Goal: Task Accomplishment & Management: Complete application form

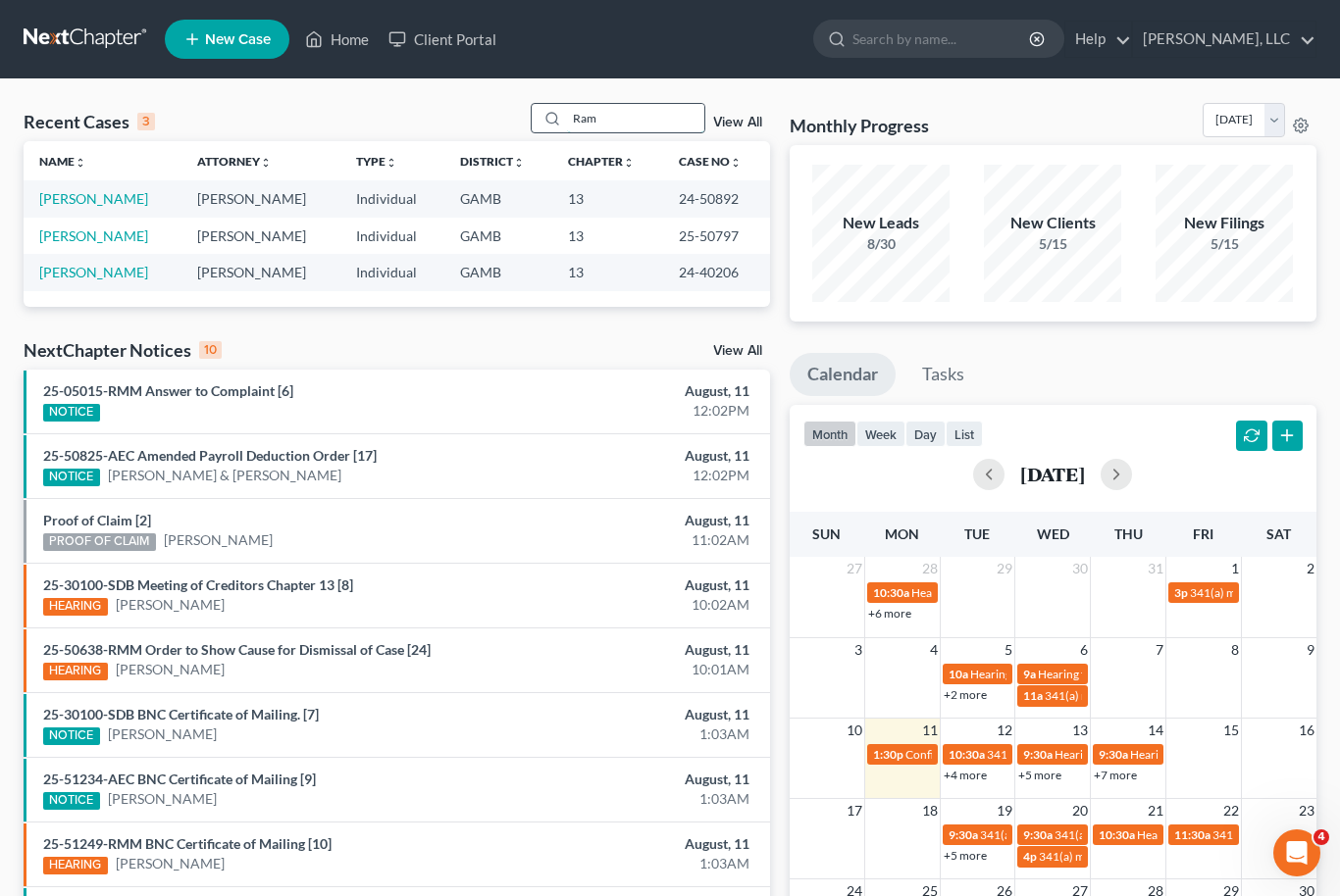
click at [627, 128] on input "Ram" at bounding box center [635, 118] width 137 height 29
type input "R"
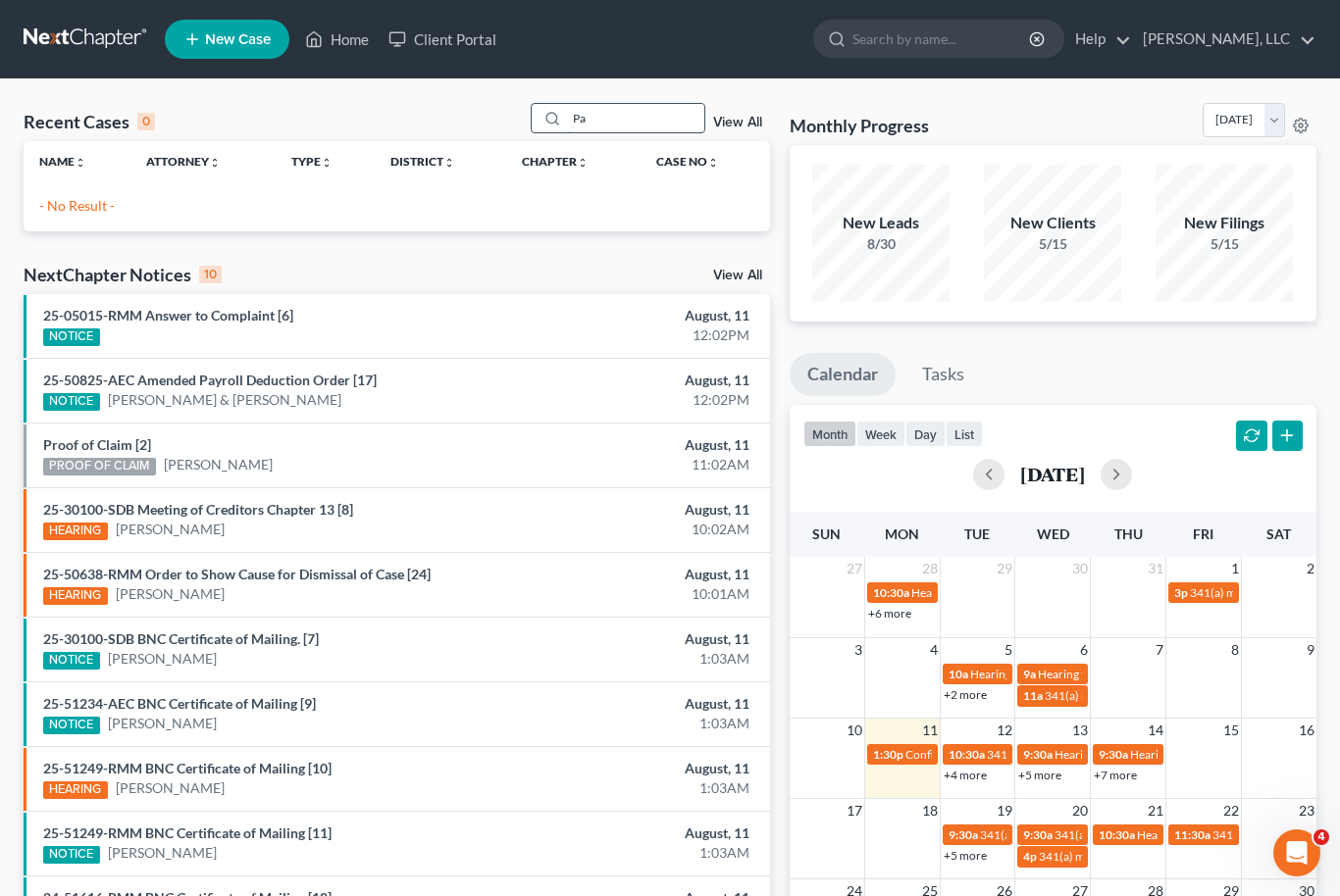
type input "P"
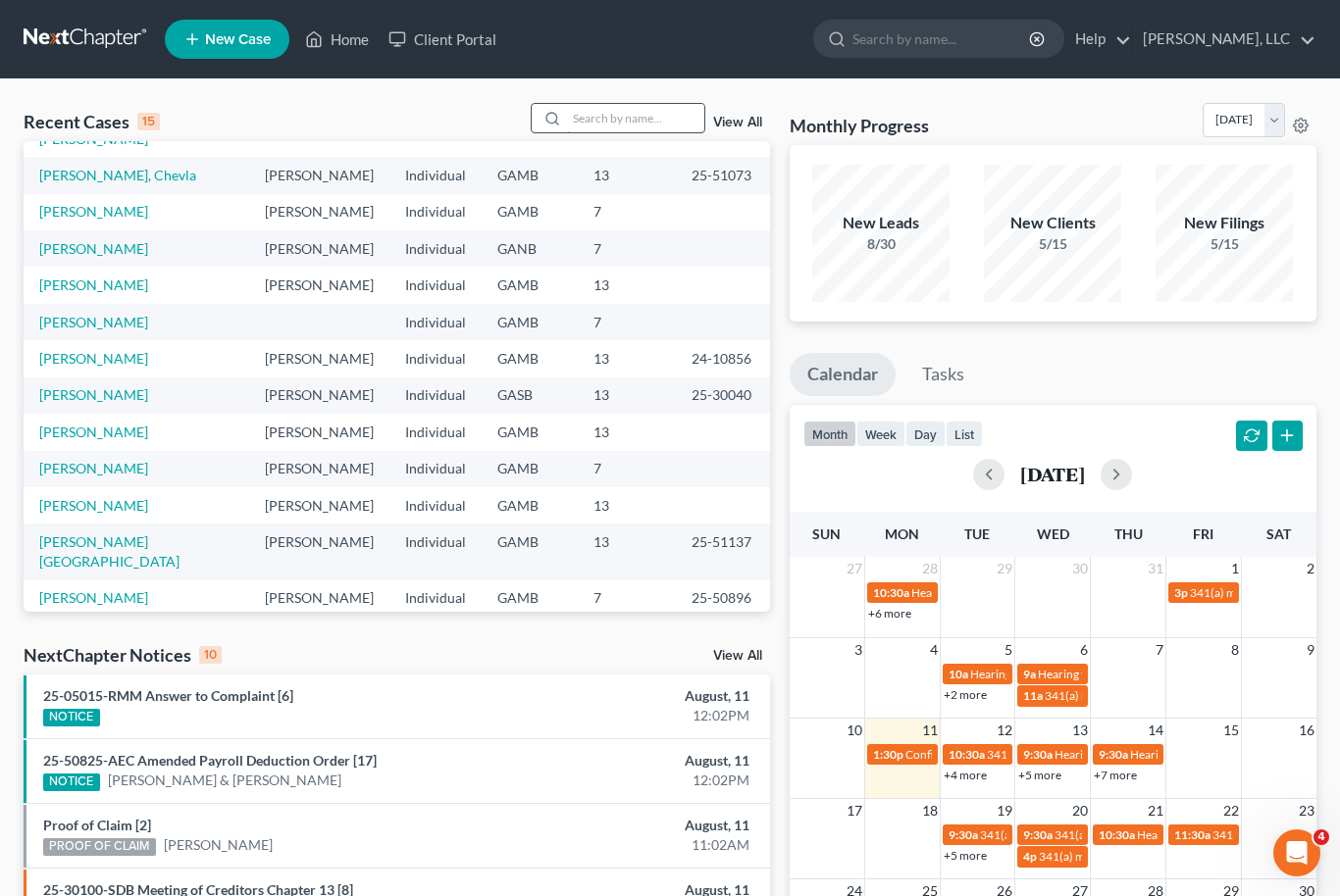
scroll to position [134, 0]
click at [67, 426] on link "[PERSON_NAME]" at bounding box center [94, 434] width 109 height 17
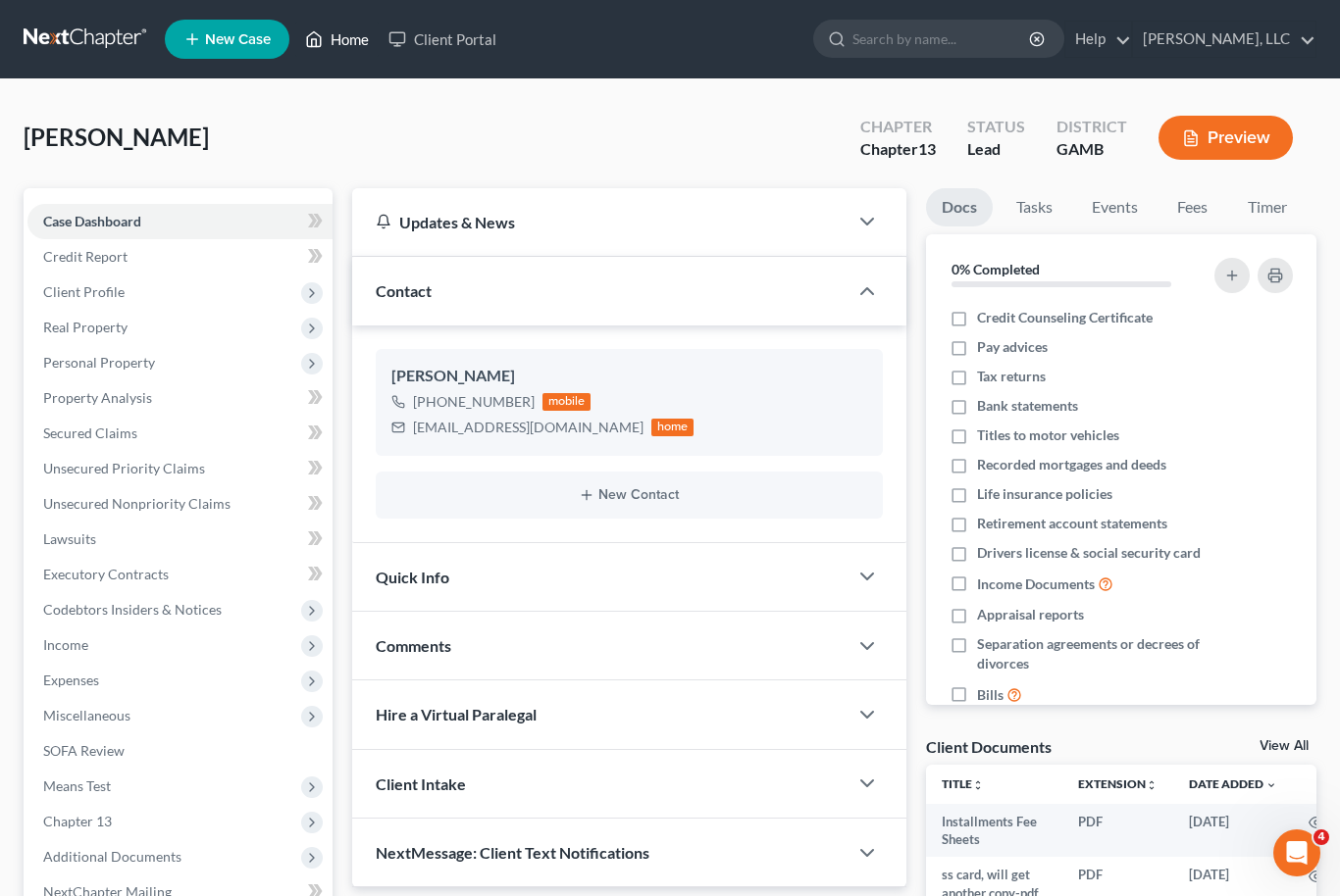
click at [343, 53] on link "Home" at bounding box center [336, 40] width 83 height 36
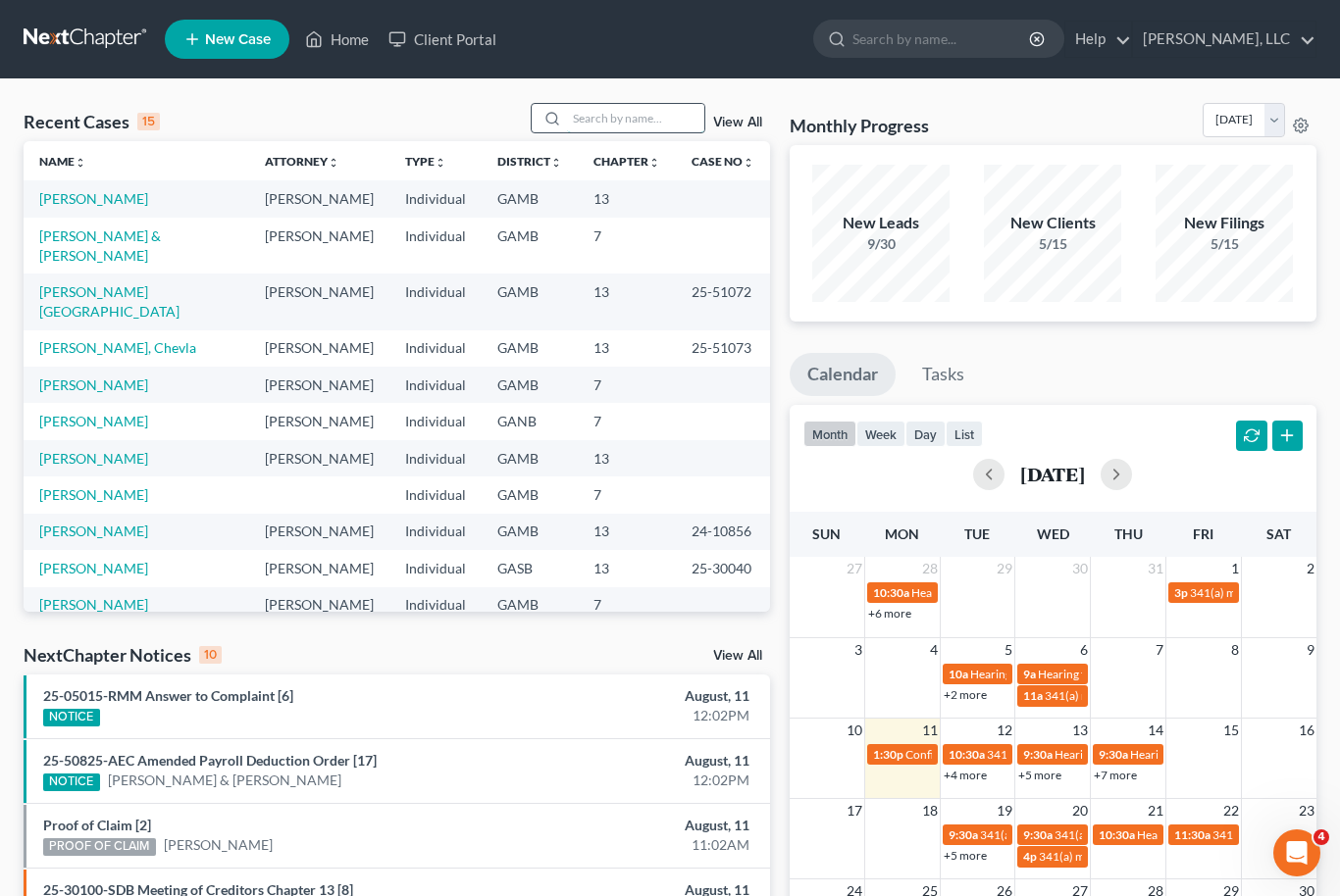
click at [632, 122] on input "search" at bounding box center [635, 118] width 137 height 29
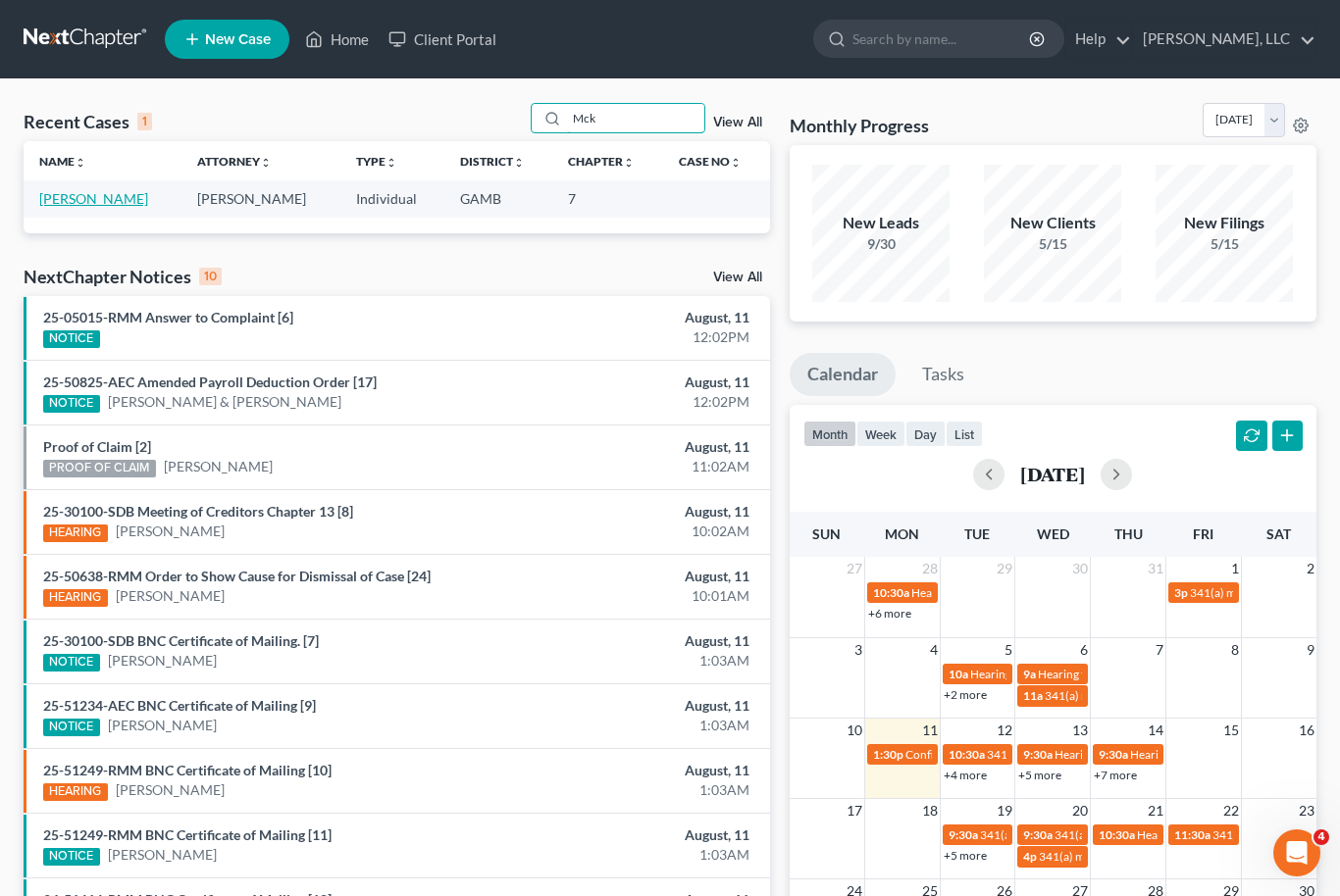
type input "Mck"
click at [89, 198] on link "[PERSON_NAME]" at bounding box center [94, 198] width 109 height 17
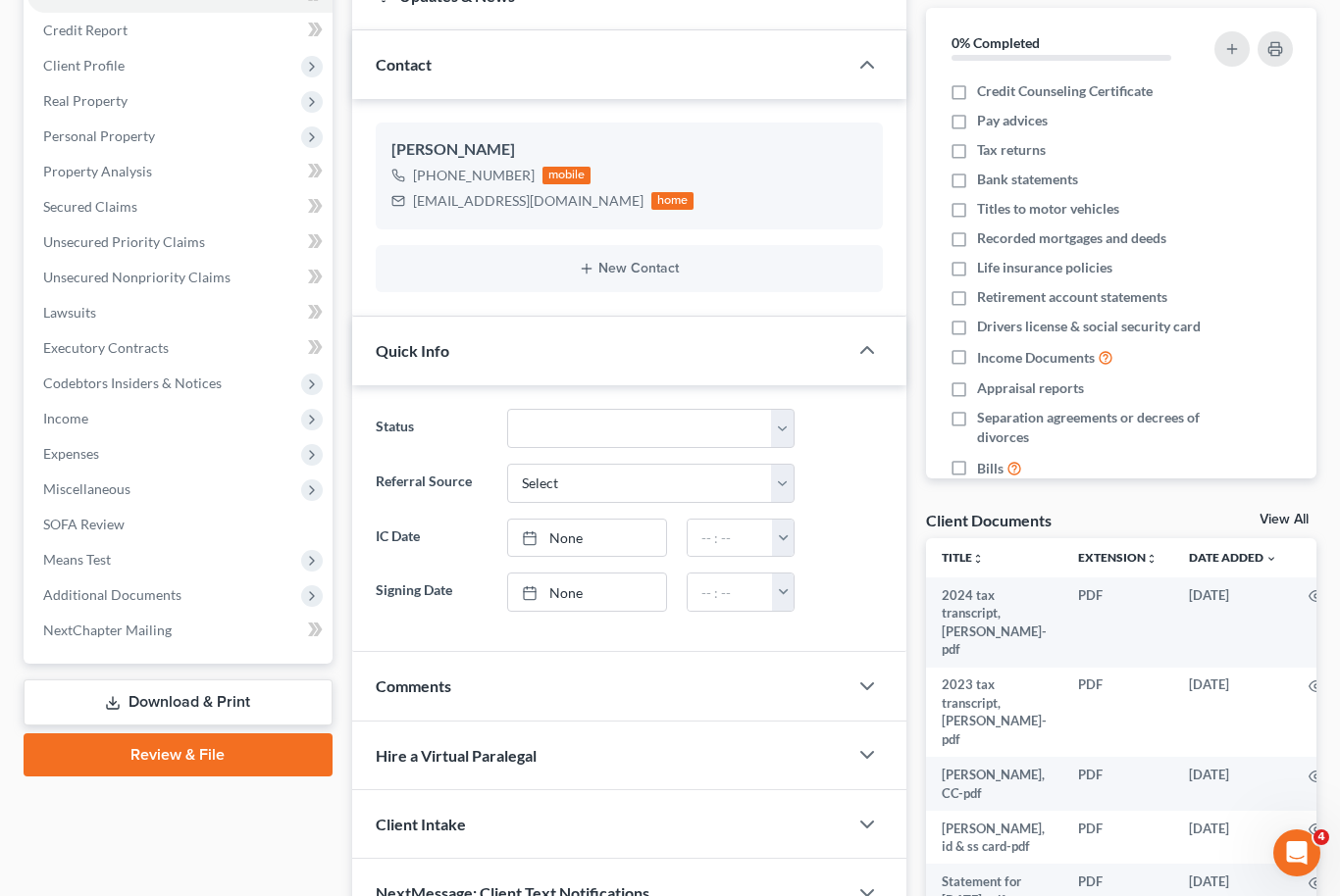
scroll to position [300, 0]
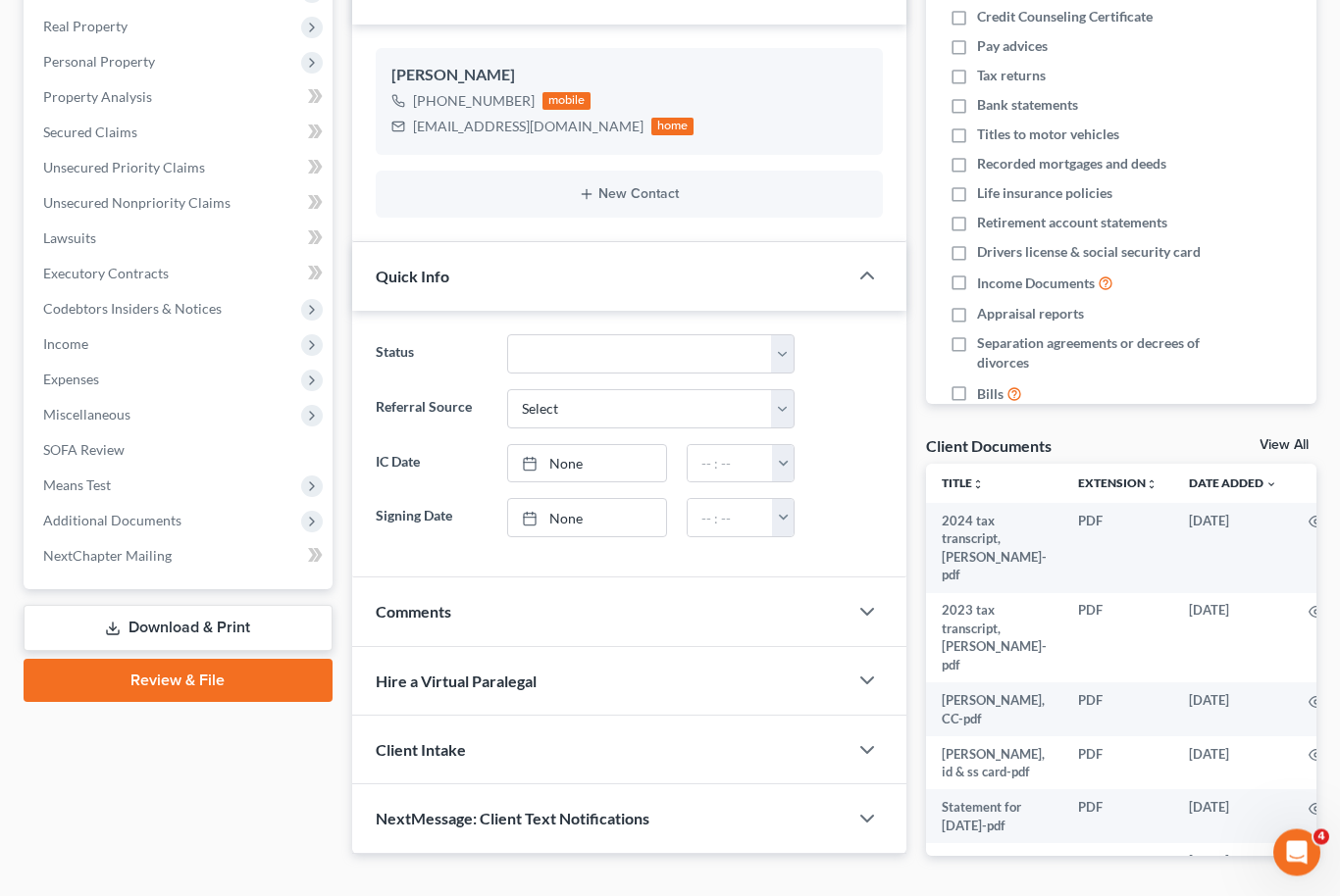
click at [1281, 448] on link "View All" at bounding box center [1283, 447] width 49 height 14
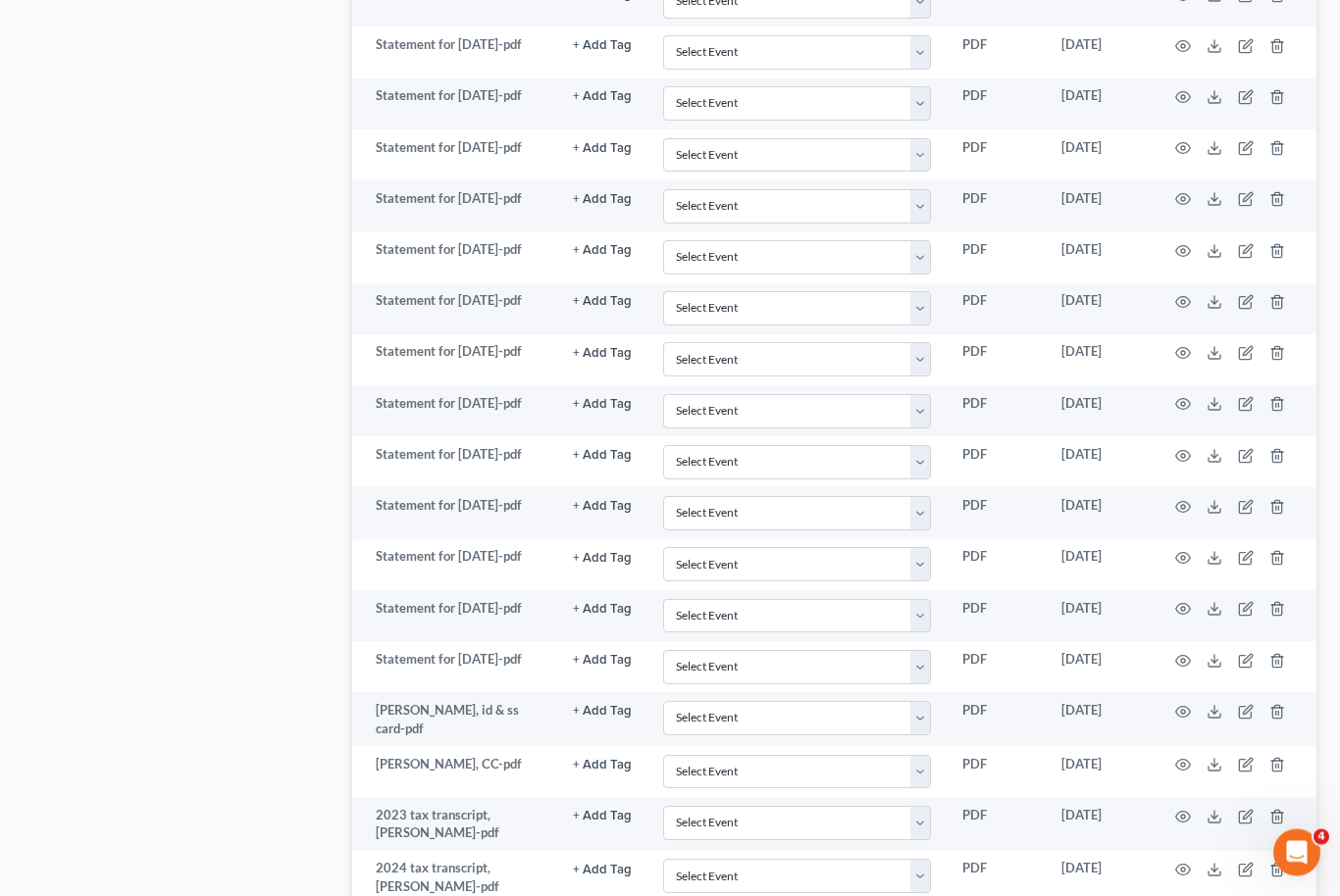
scroll to position [1509, 0]
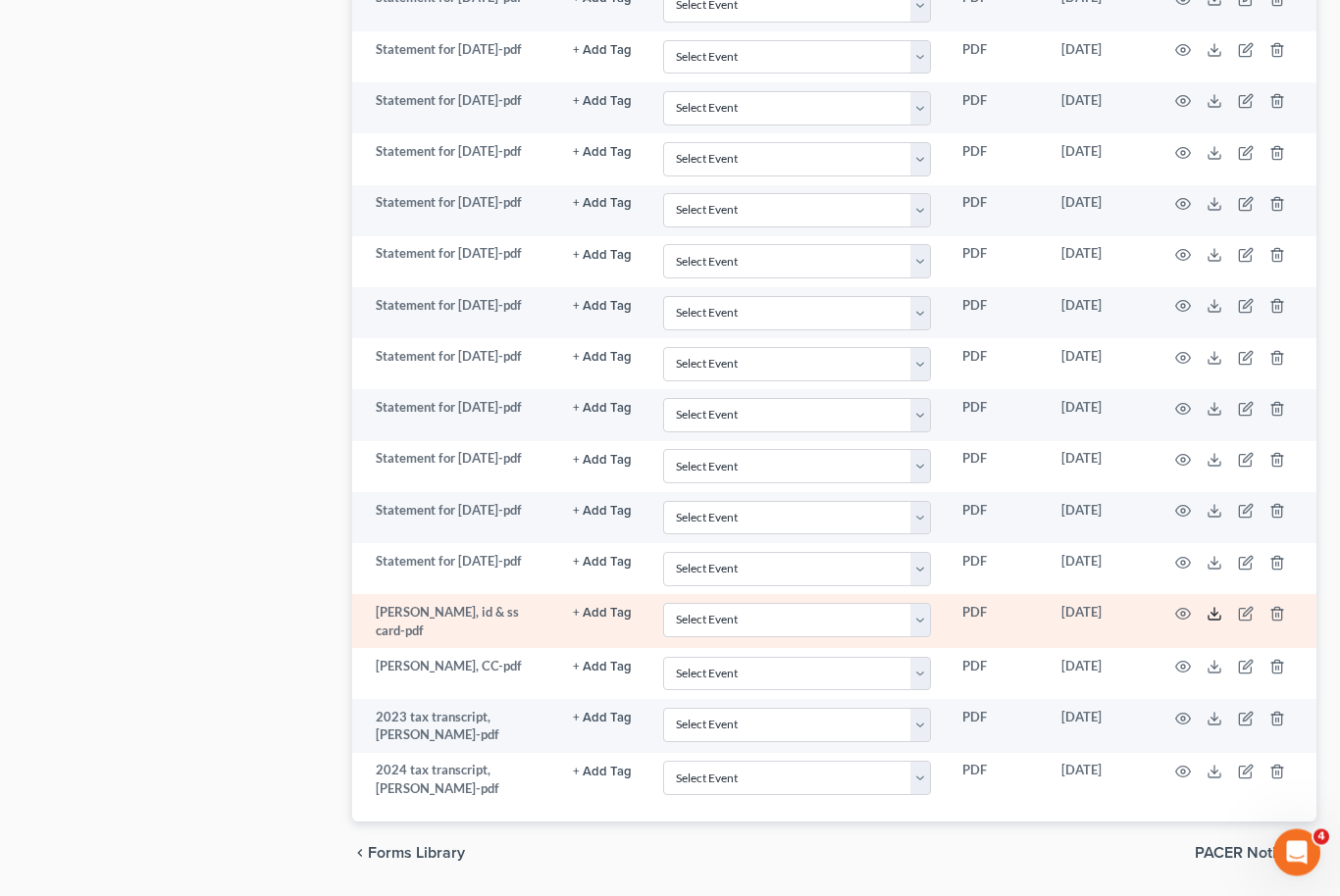
click at [1215, 615] on polyline at bounding box center [1214, 614] width 7 height 3
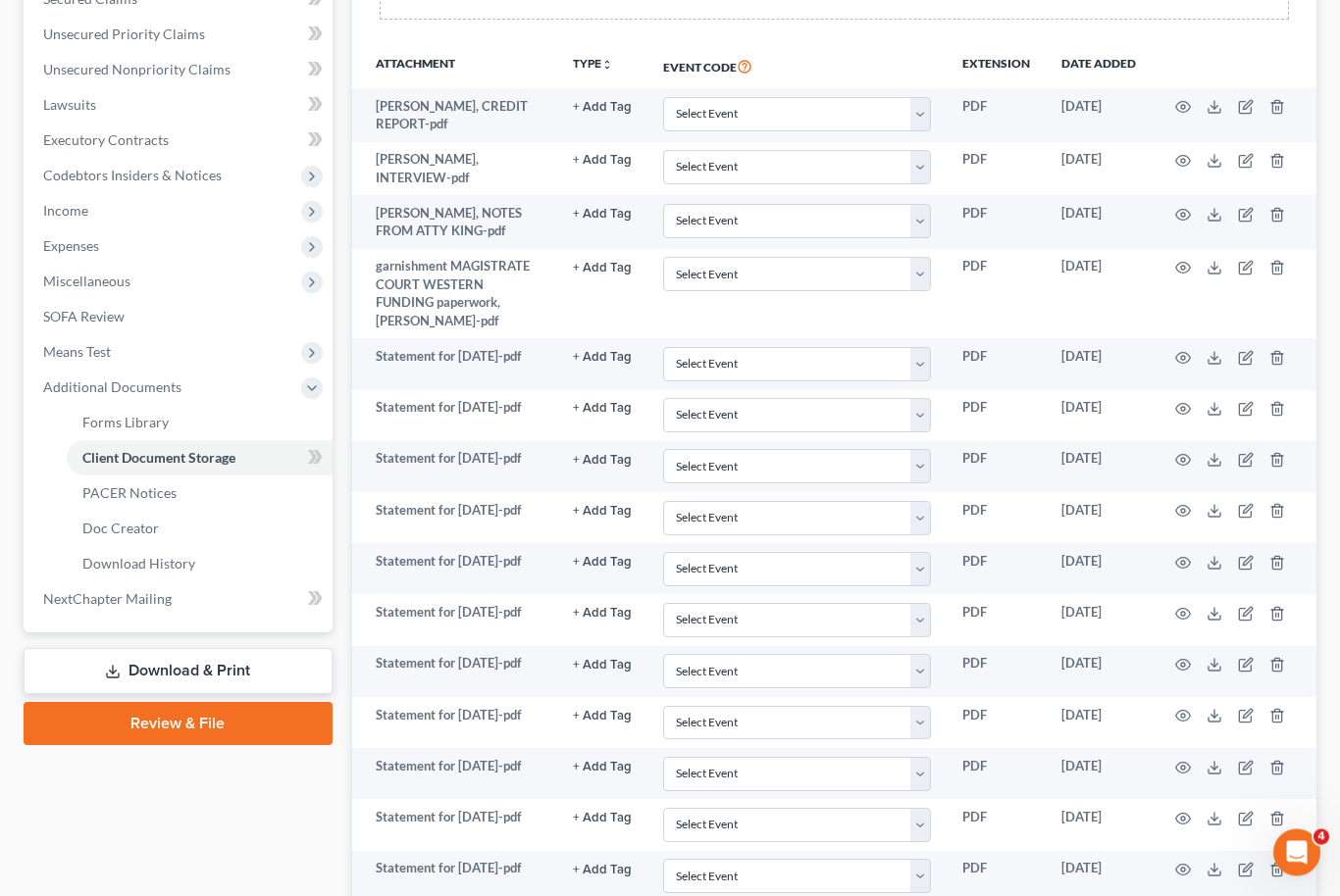
scroll to position [429, 0]
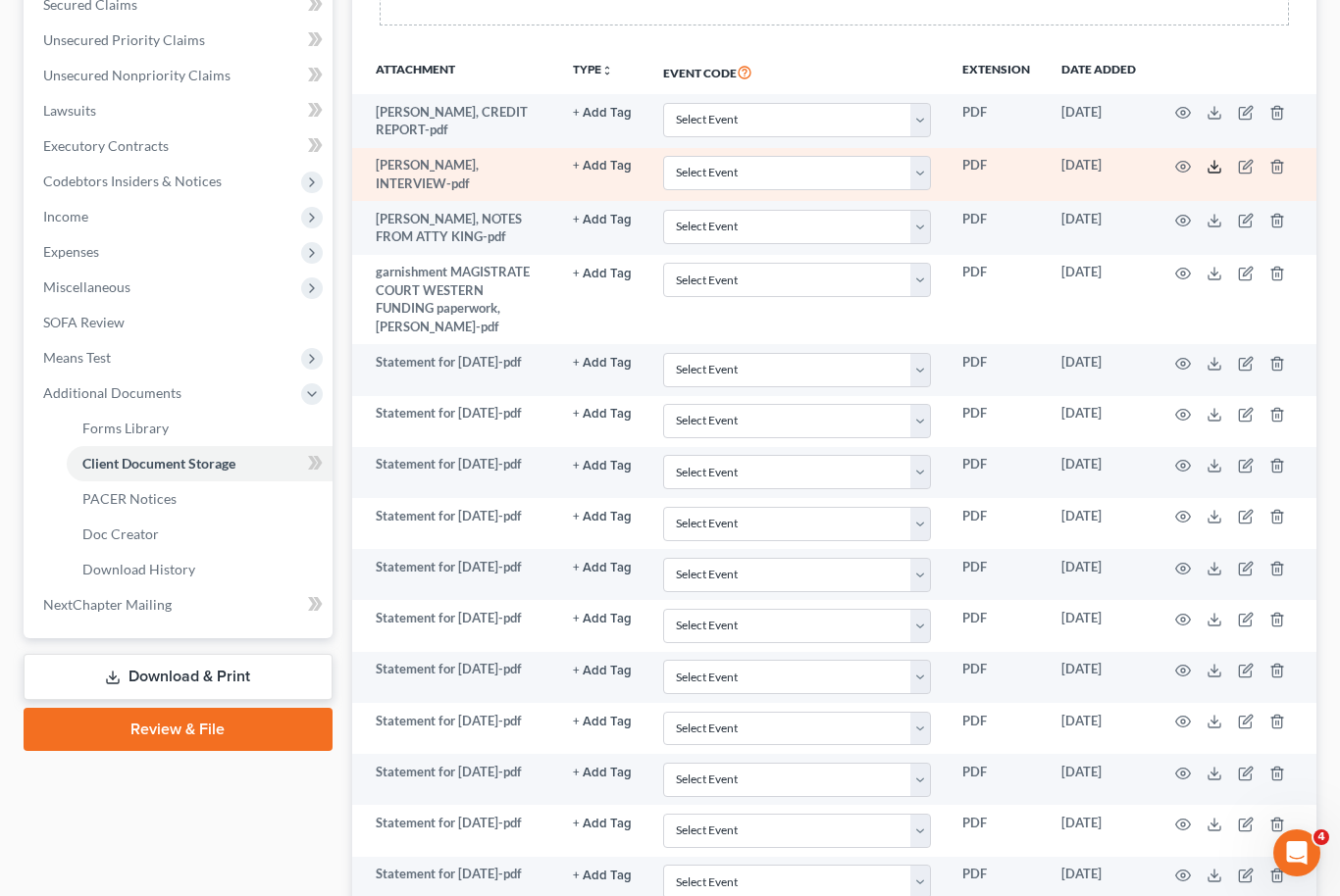
click at [1213, 166] on icon at bounding box center [1214, 167] width 16 height 16
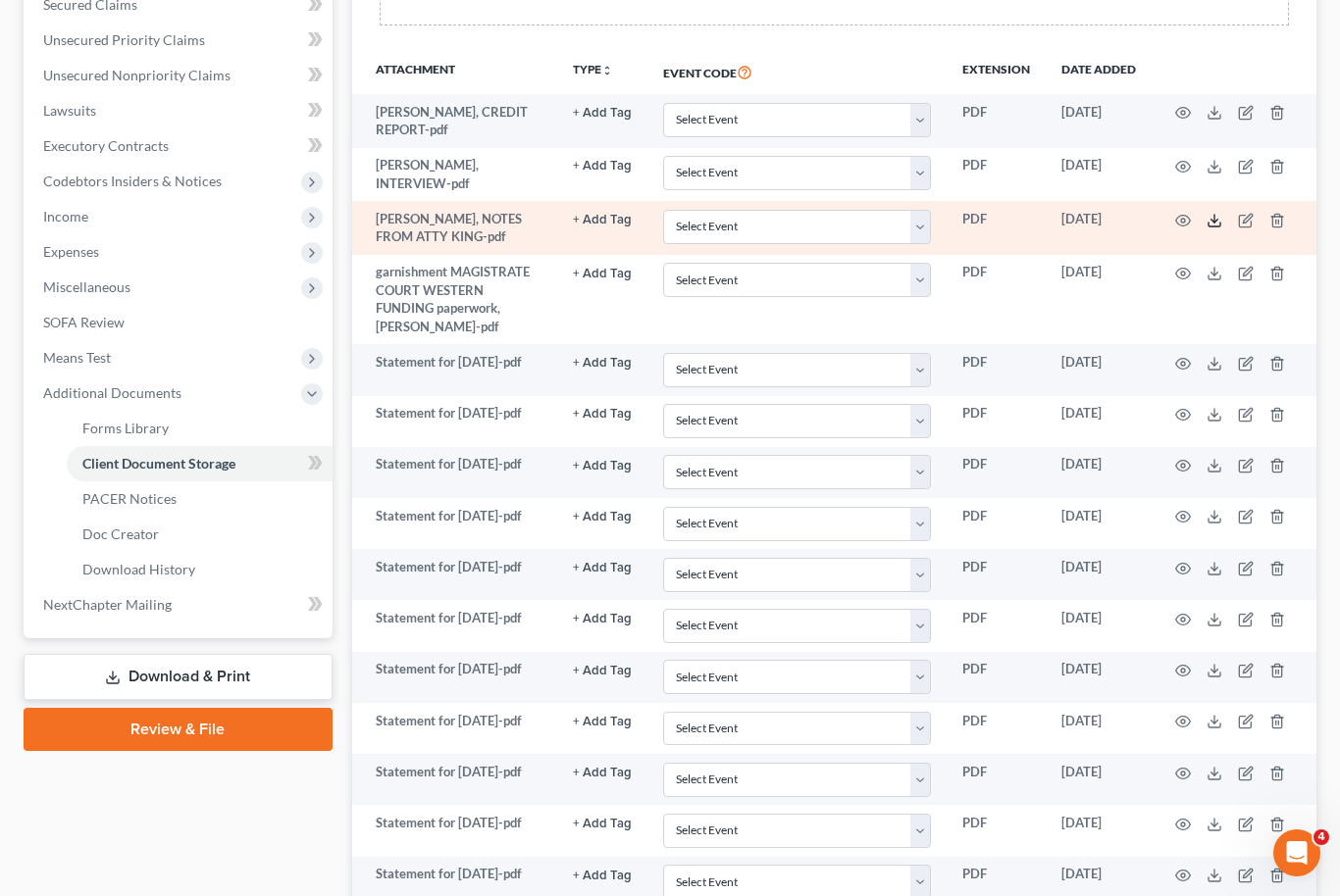
click at [1209, 220] on icon at bounding box center [1214, 220] width 16 height 16
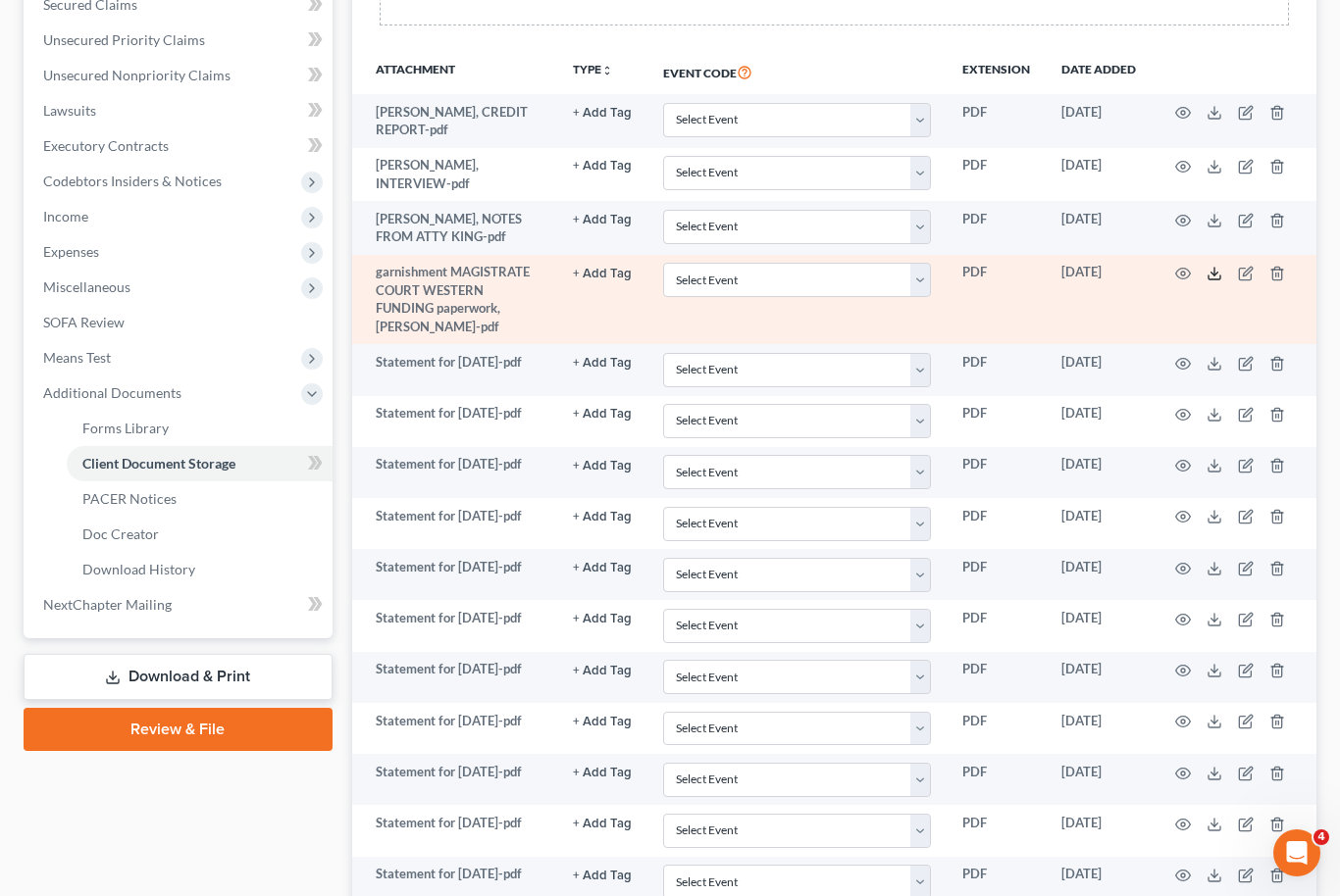
click at [1214, 268] on line at bounding box center [1214, 272] width 0 height 8
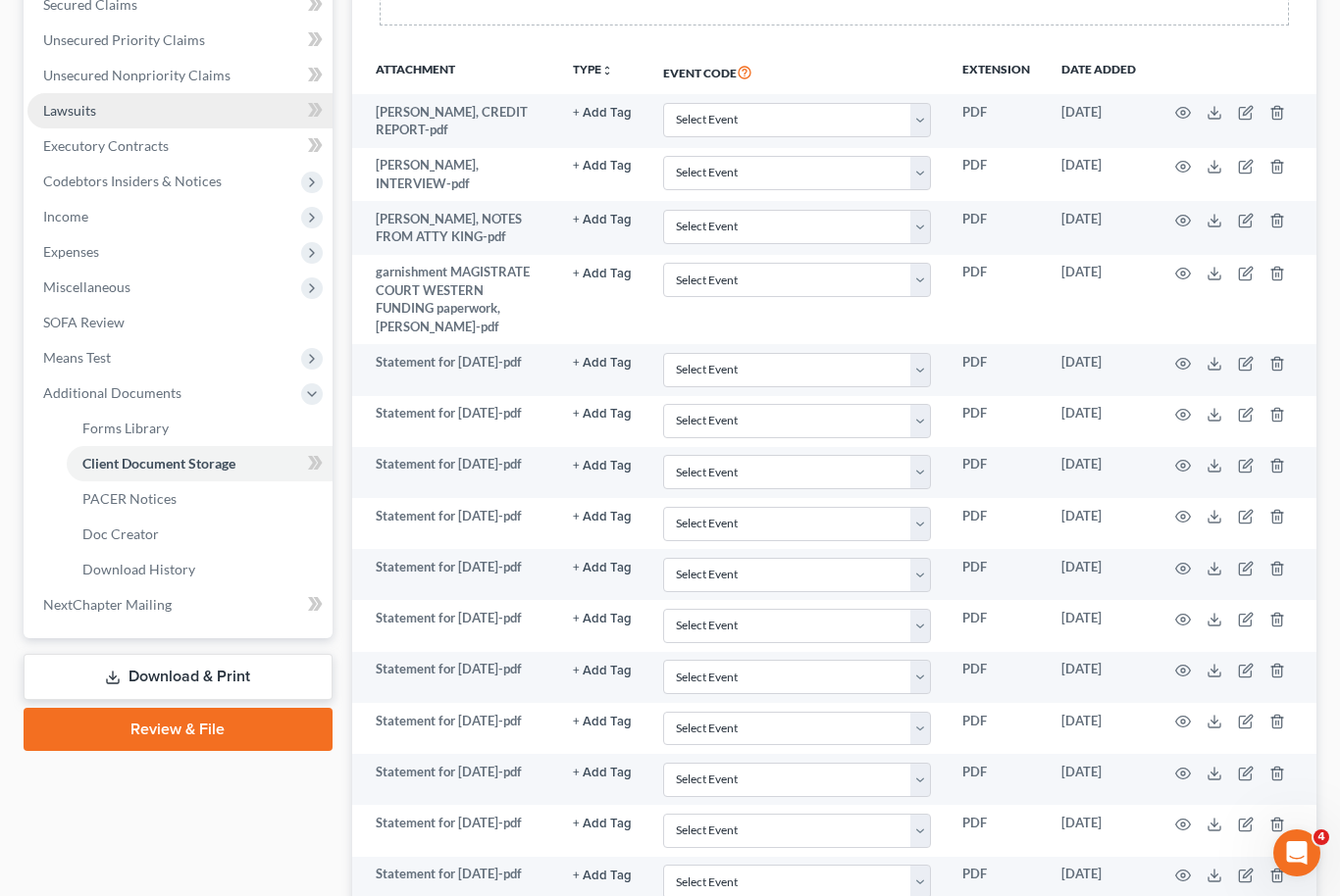
click at [51, 102] on span "Lawsuits" at bounding box center [68, 110] width 53 height 17
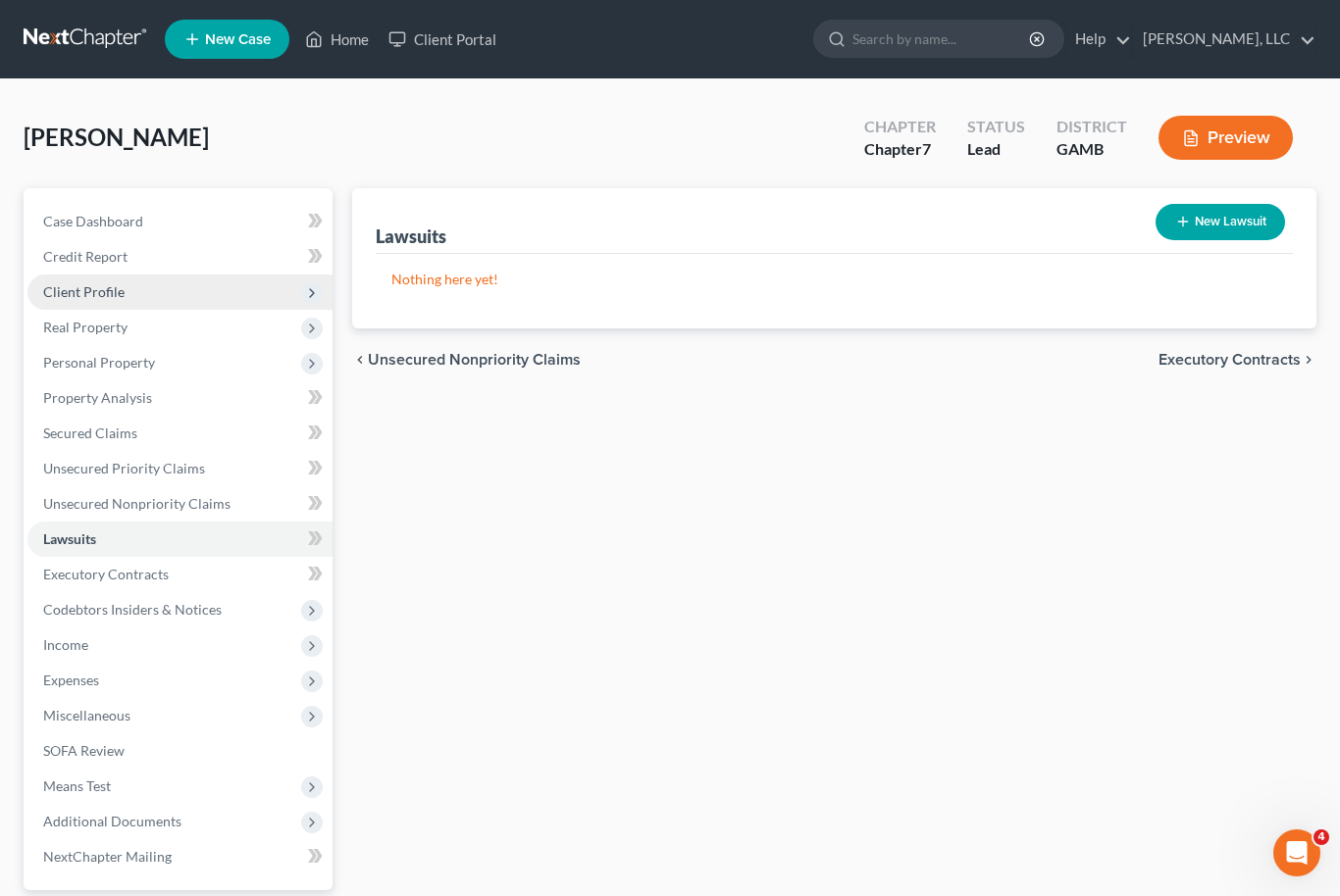
click at [84, 295] on span "Client Profile" at bounding box center [83, 292] width 81 height 17
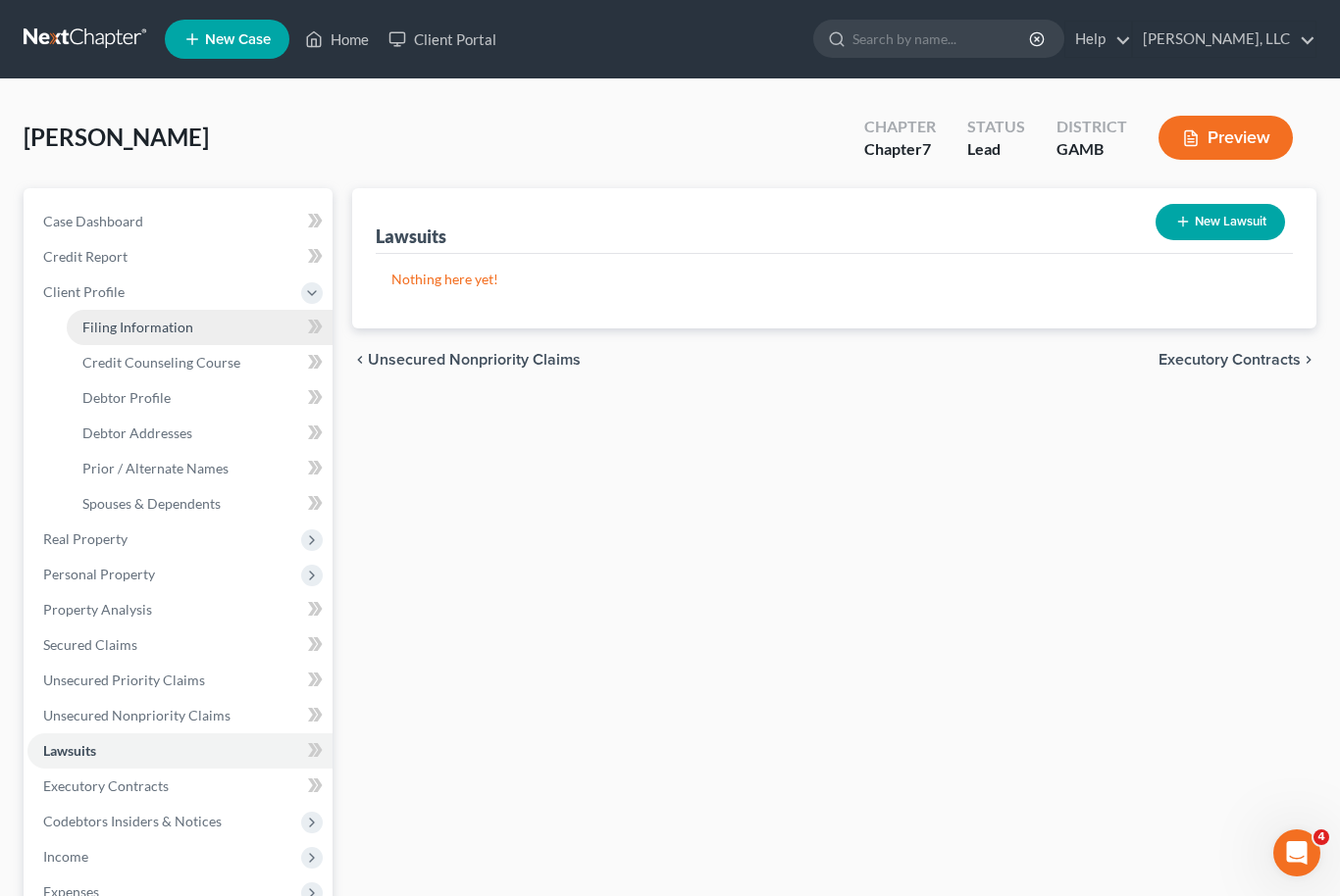
click at [105, 334] on link "Filing Information" at bounding box center [200, 327] width 266 height 36
select select "1"
select select "0"
select select "18"
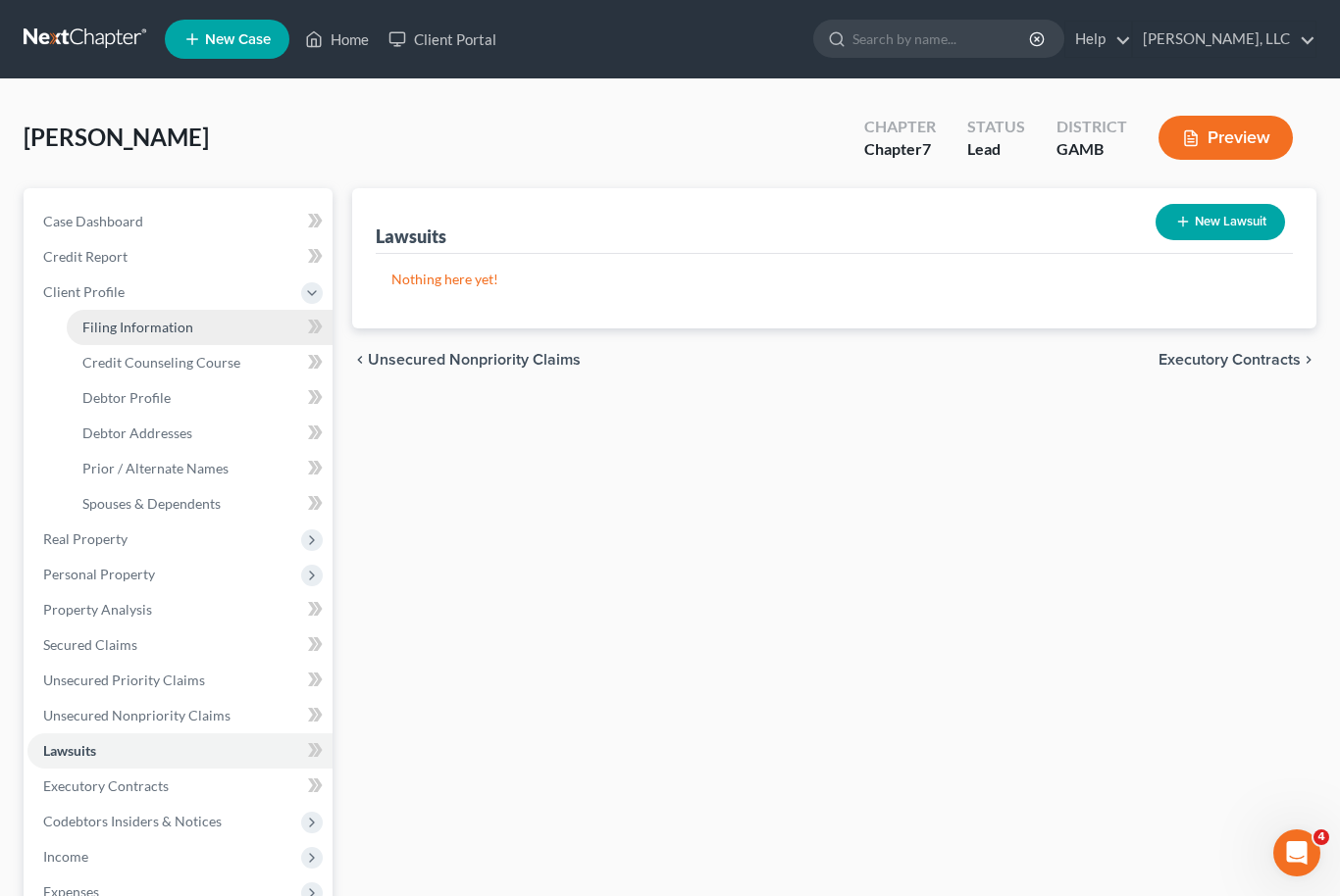
select select "0"
select select "10"
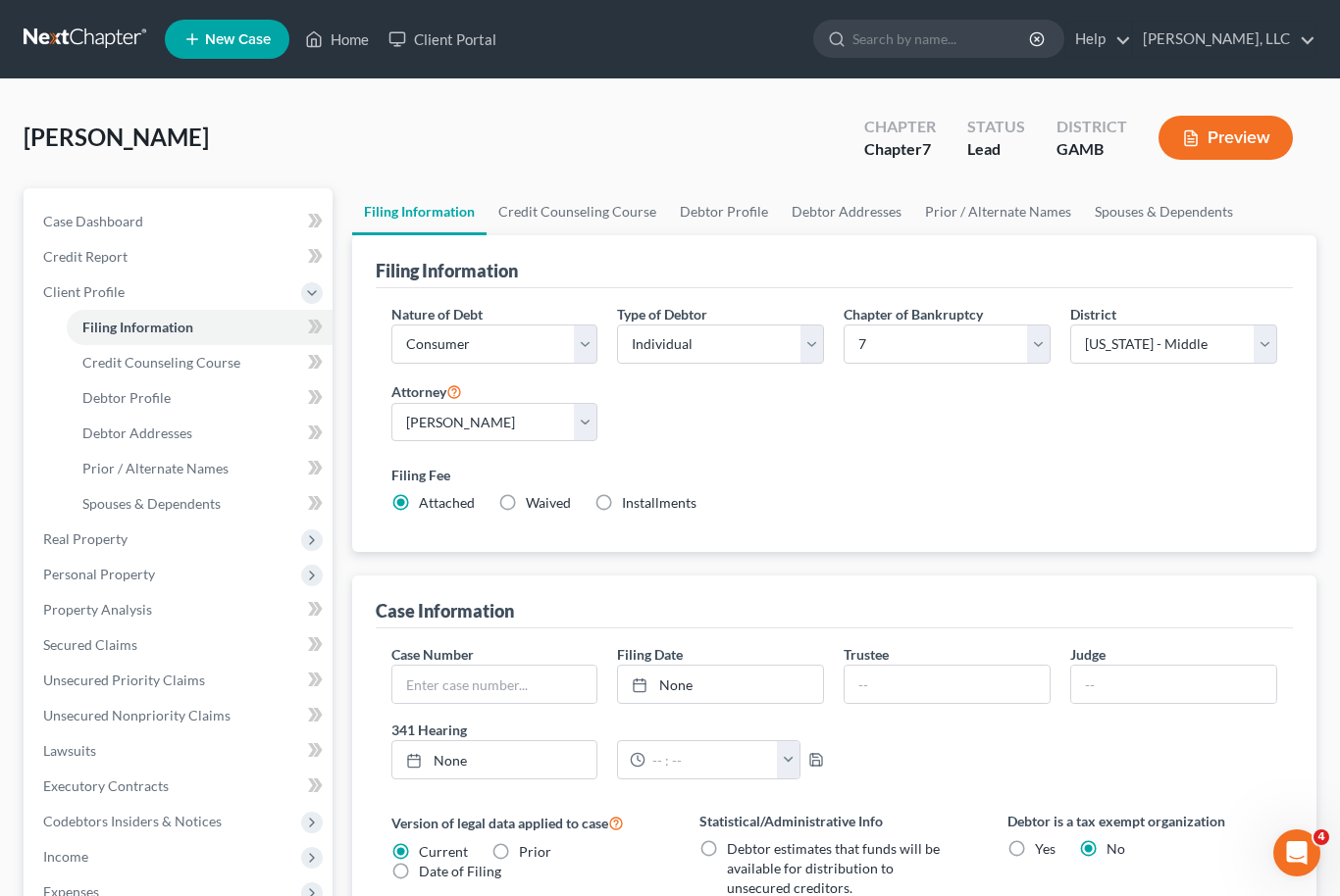
click at [621, 496] on label "Installments Installments" at bounding box center [658, 503] width 74 height 20
click at [629, 496] on input "Installments Installments" at bounding box center [635, 499] width 13 height 13
radio input "true"
radio input "false"
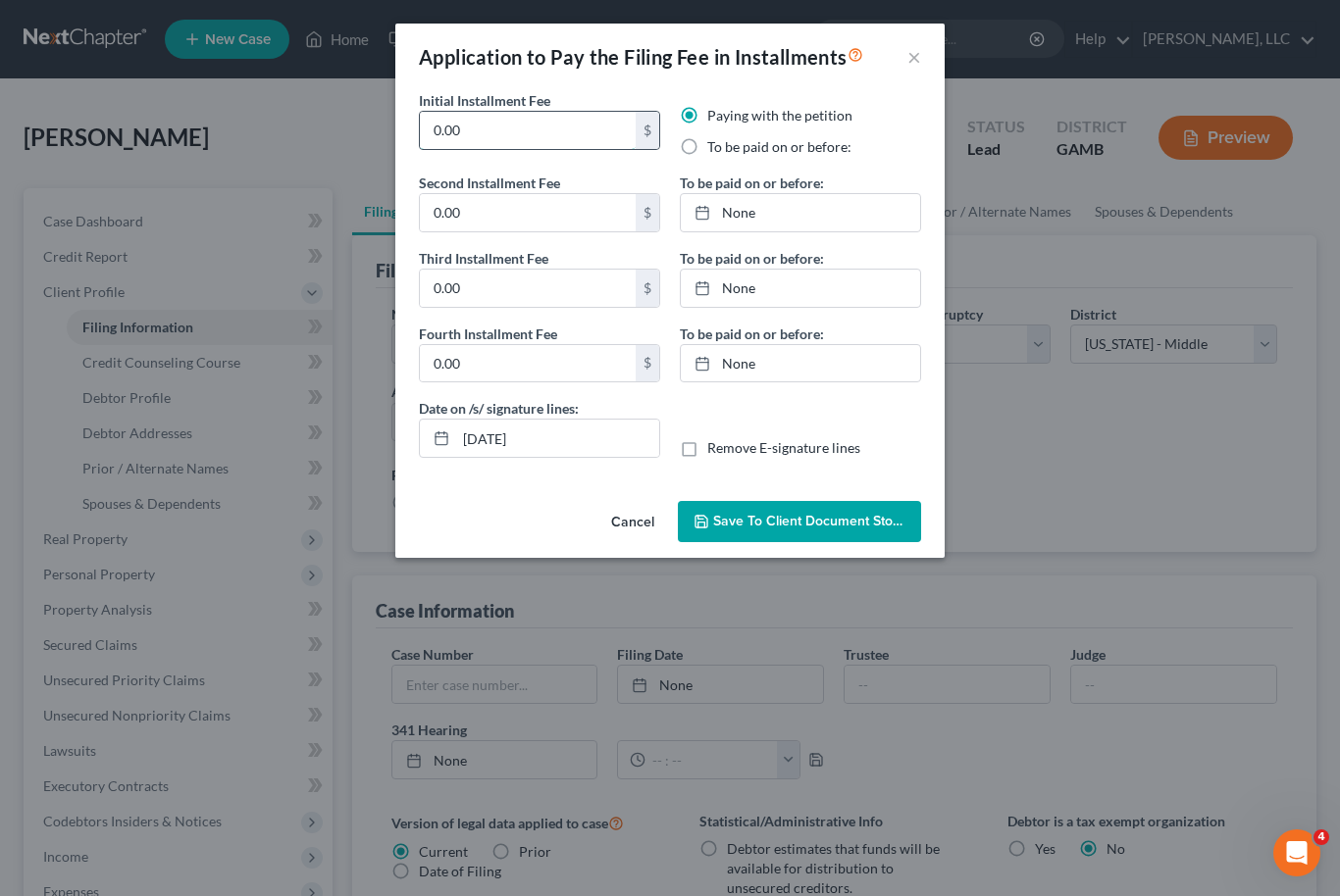
click at [467, 130] on input "0.00" at bounding box center [527, 131] width 215 height 38
type input "0"
type input "338.00"
click at [707, 151] on label "To be paid on or before:" at bounding box center [778, 147] width 144 height 20
click at [715, 150] on input "To be paid on or before:" at bounding box center [721, 143] width 13 height 13
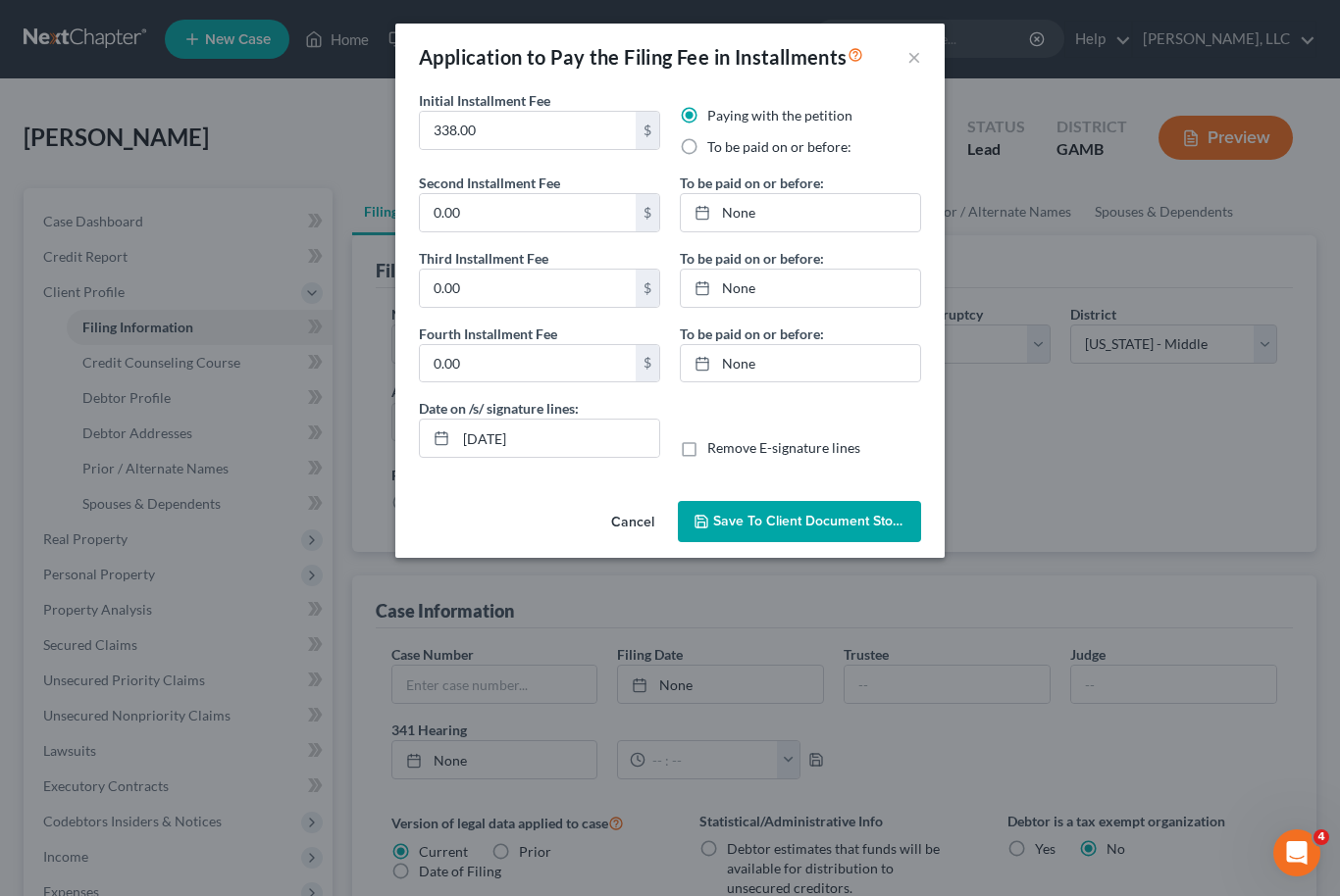
radio input "true"
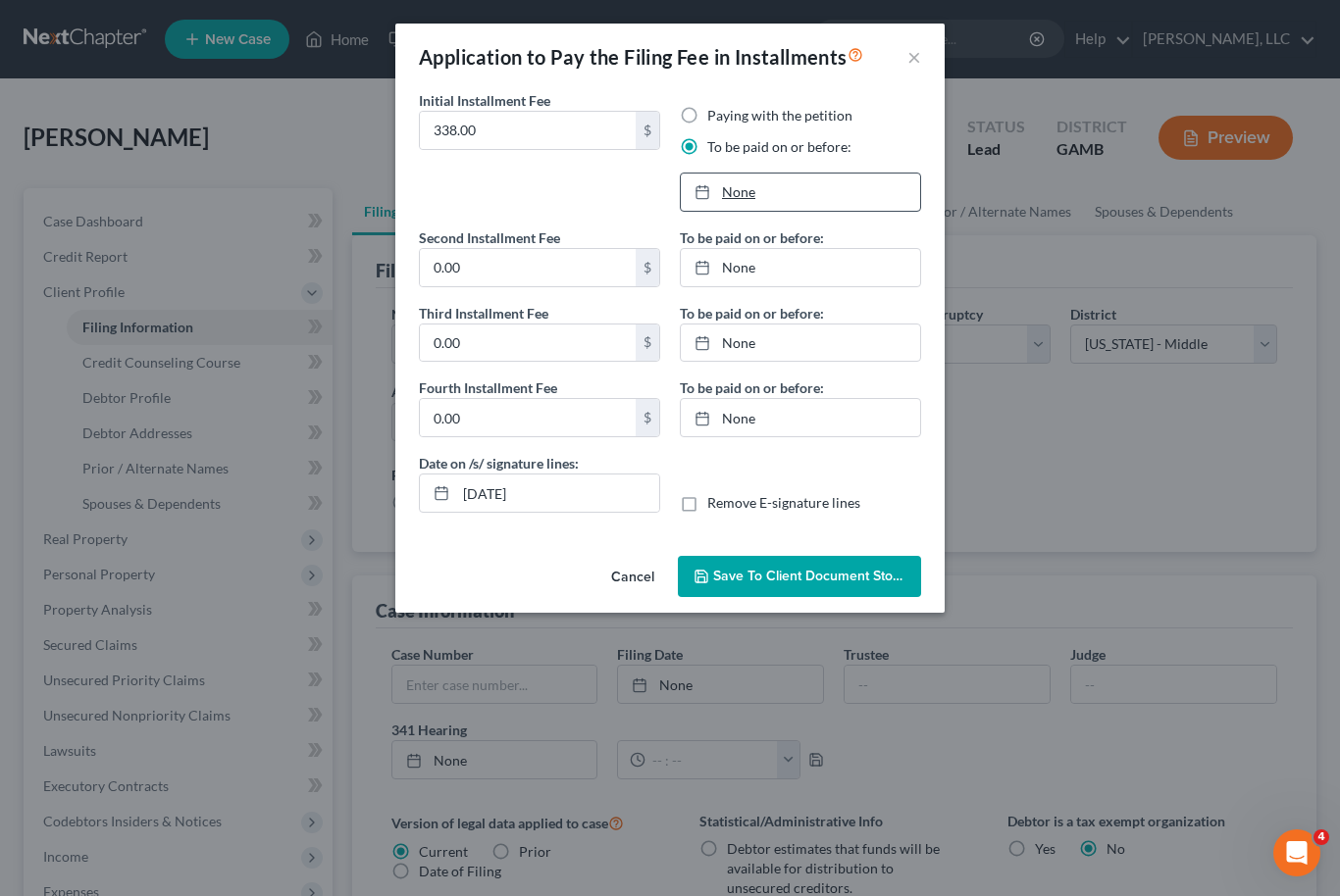
click at [731, 191] on link "None" at bounding box center [800, 192] width 239 height 38
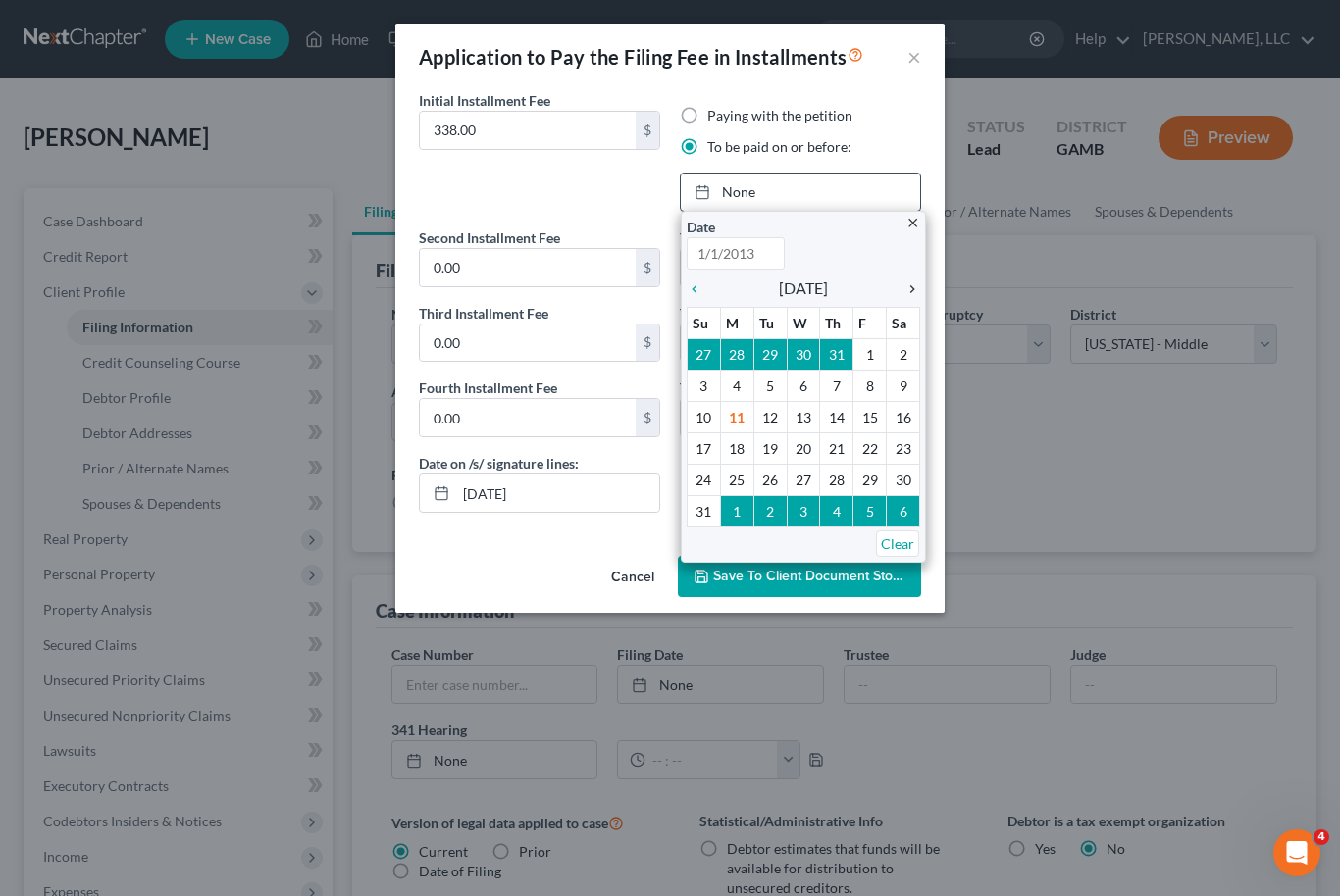
click at [901, 288] on icon "chevron_right" at bounding box center [907, 290] width 26 height 16
type input "[DATE]"
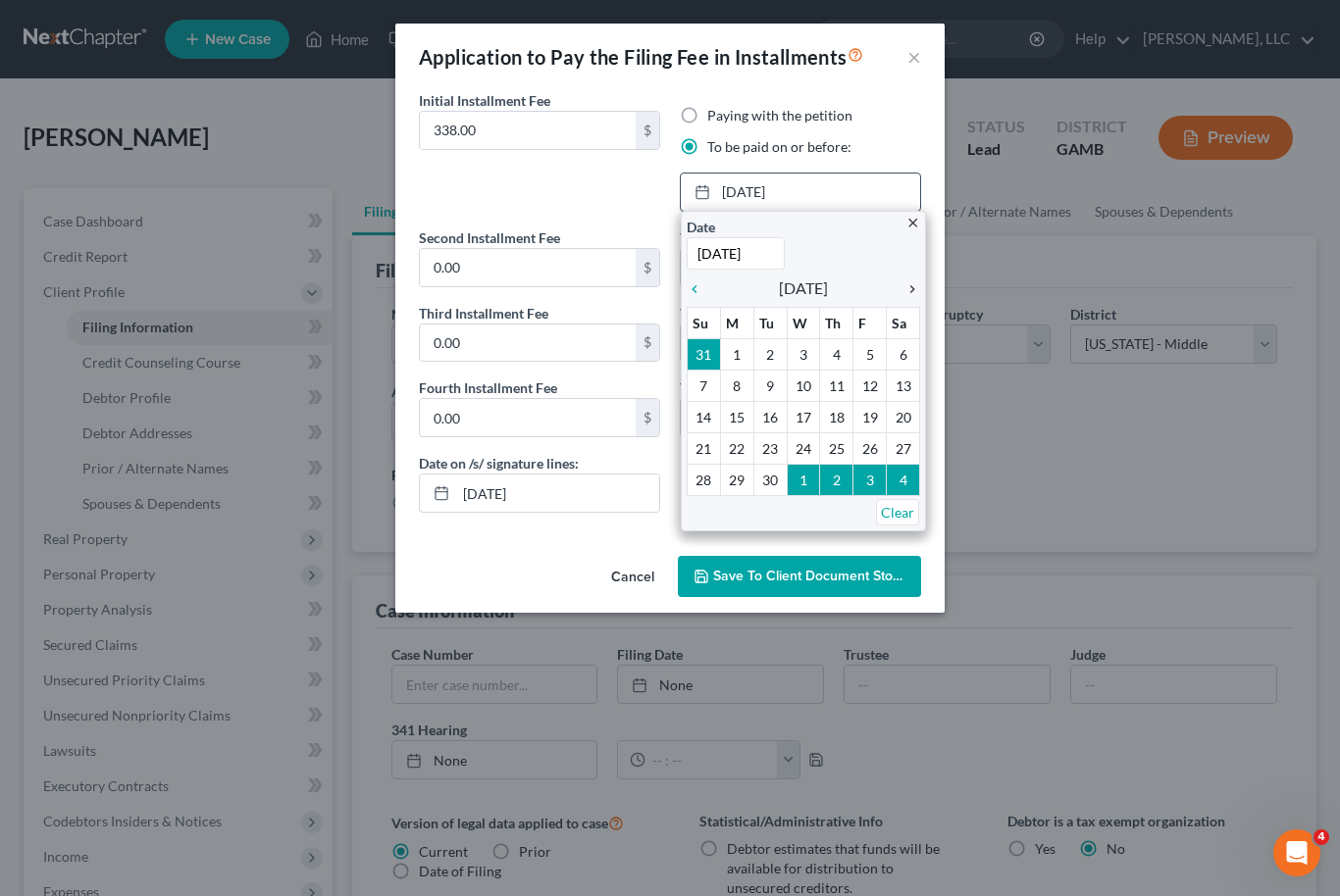
click at [911, 289] on icon "chevron_right" at bounding box center [907, 290] width 26 height 16
click at [916, 290] on icon "chevron_right" at bounding box center [907, 290] width 26 height 16
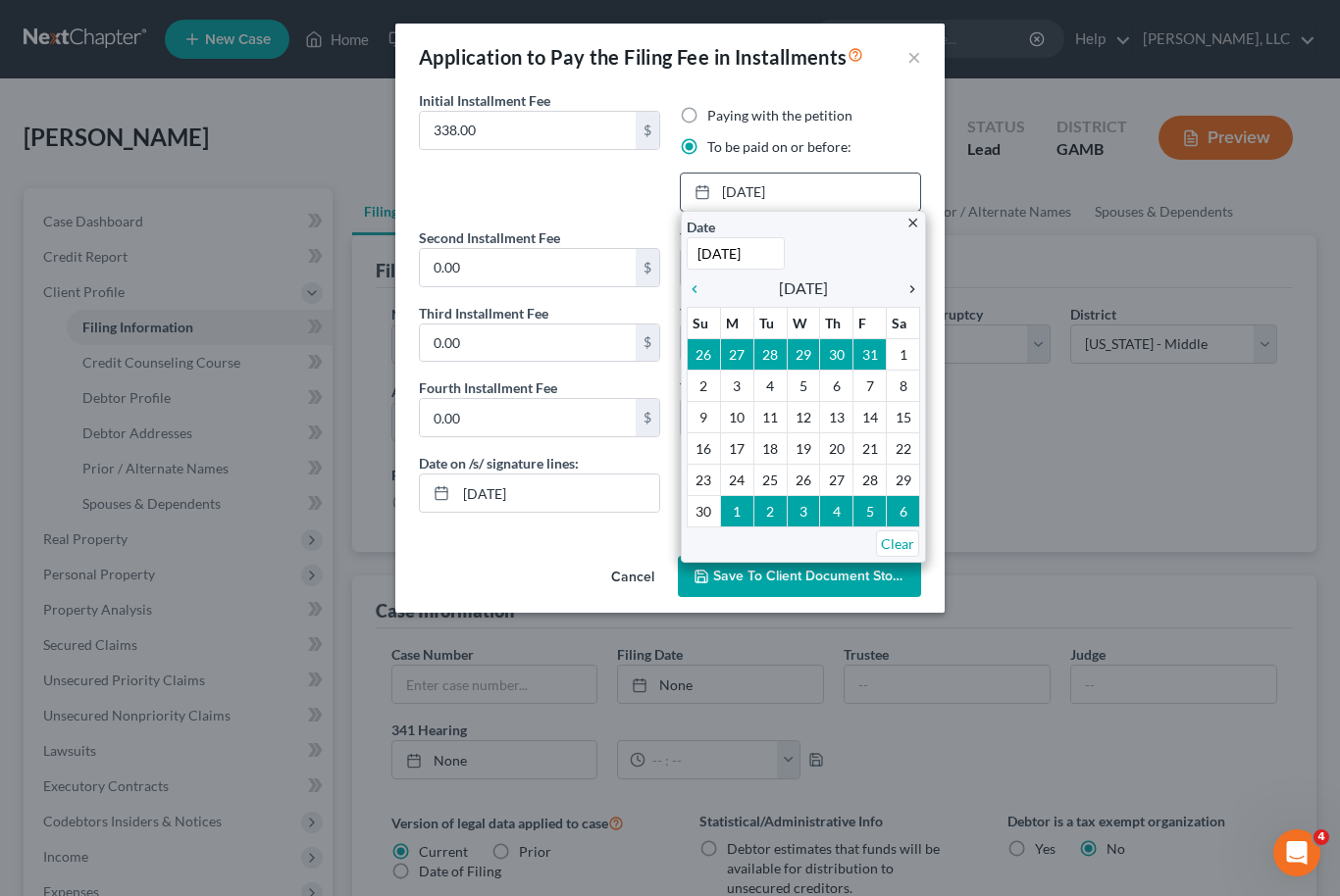
click at [905, 286] on icon "chevron_right" at bounding box center [907, 290] width 26 height 16
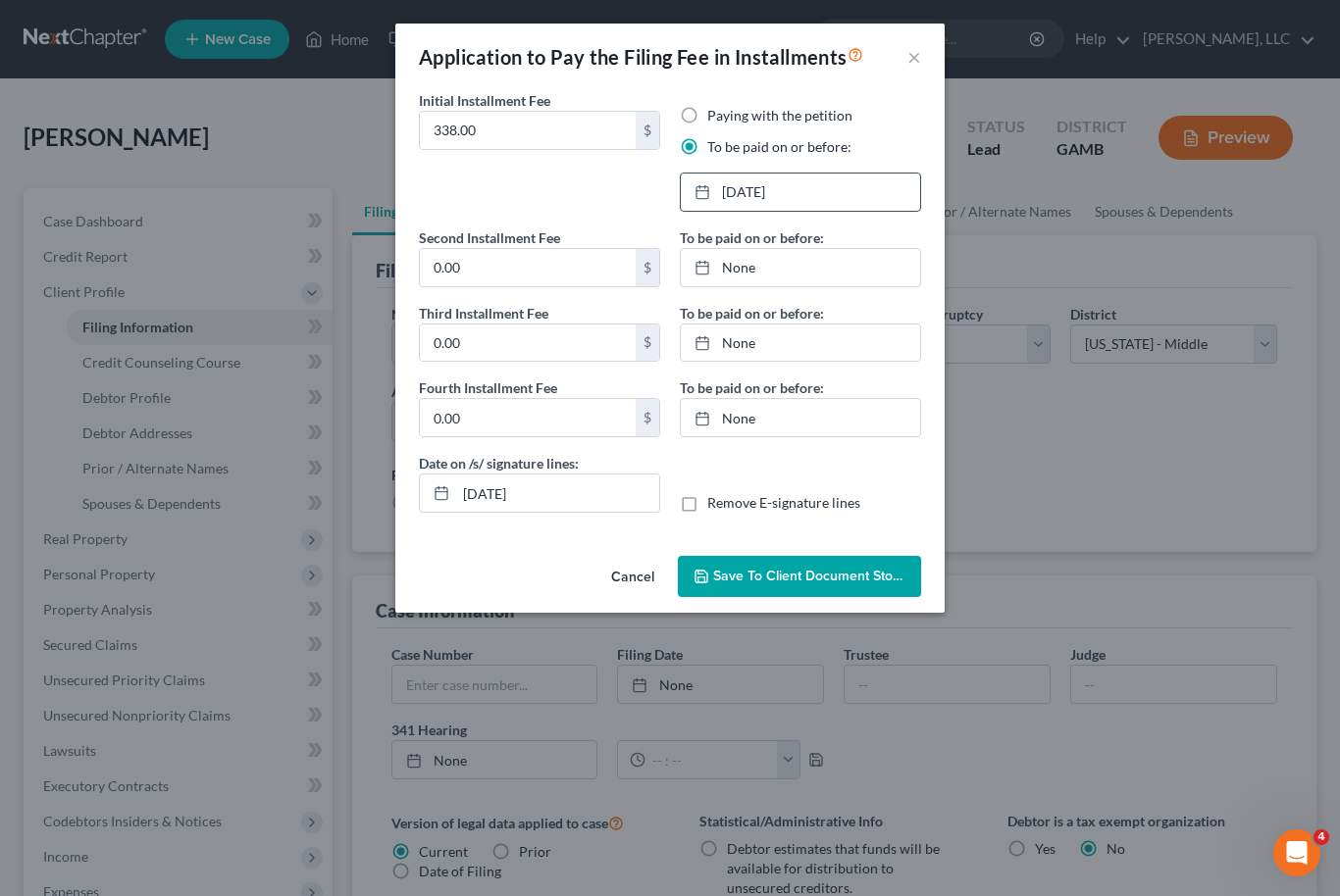
click at [783, 586] on button "Save to Client Document Storage" at bounding box center [799, 576] width 243 height 41
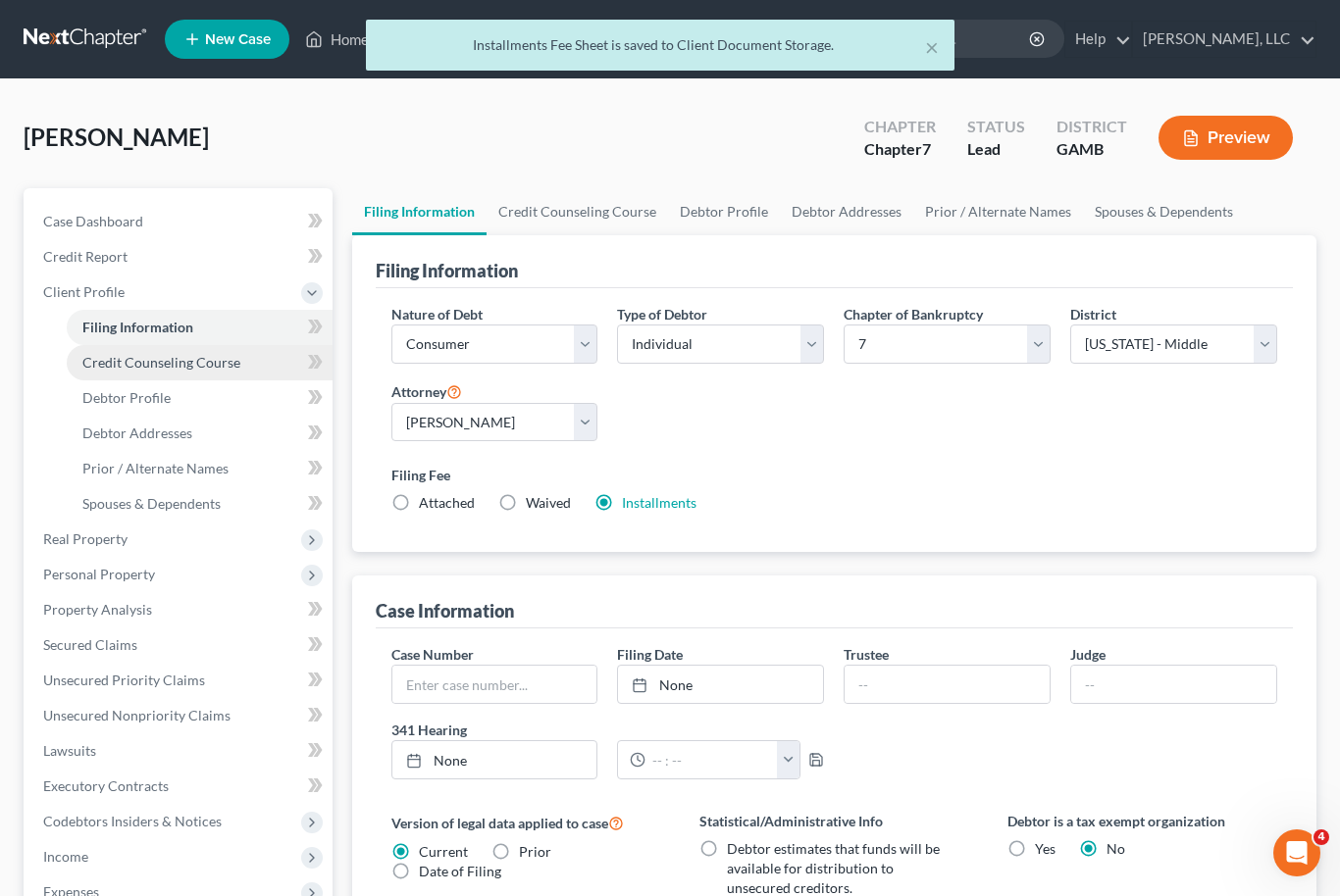
click at [103, 360] on span "Credit Counseling Course" at bounding box center [161, 362] width 158 height 17
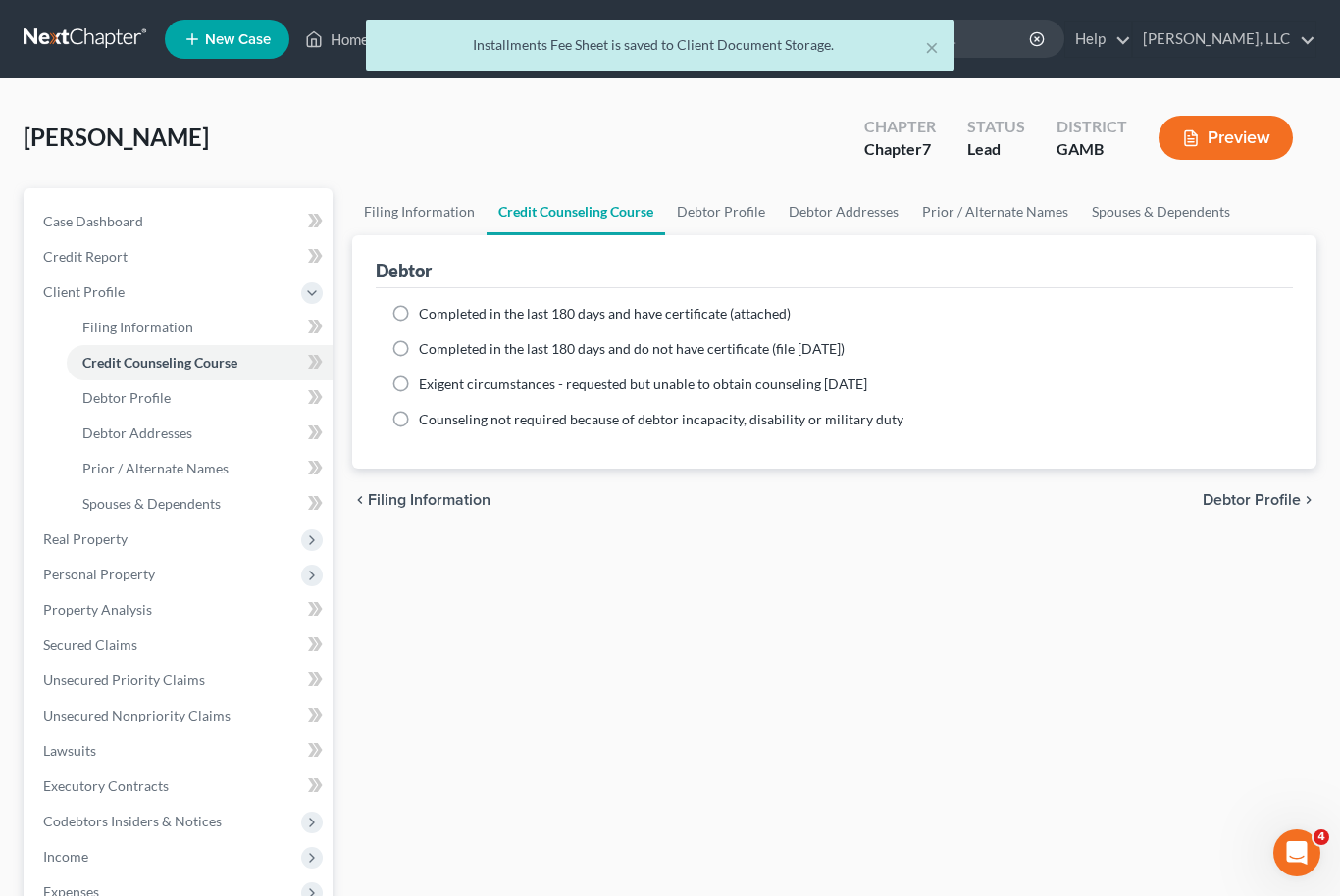
click at [419, 351] on label "Completed in the last 180 days and do not have certificate (file [DATE])" at bounding box center [631, 349] width 426 height 20
click at [427, 351] on input "Completed in the last 180 days and do not have certificate (file [DATE])" at bounding box center [433, 345] width 13 height 13
radio input "true"
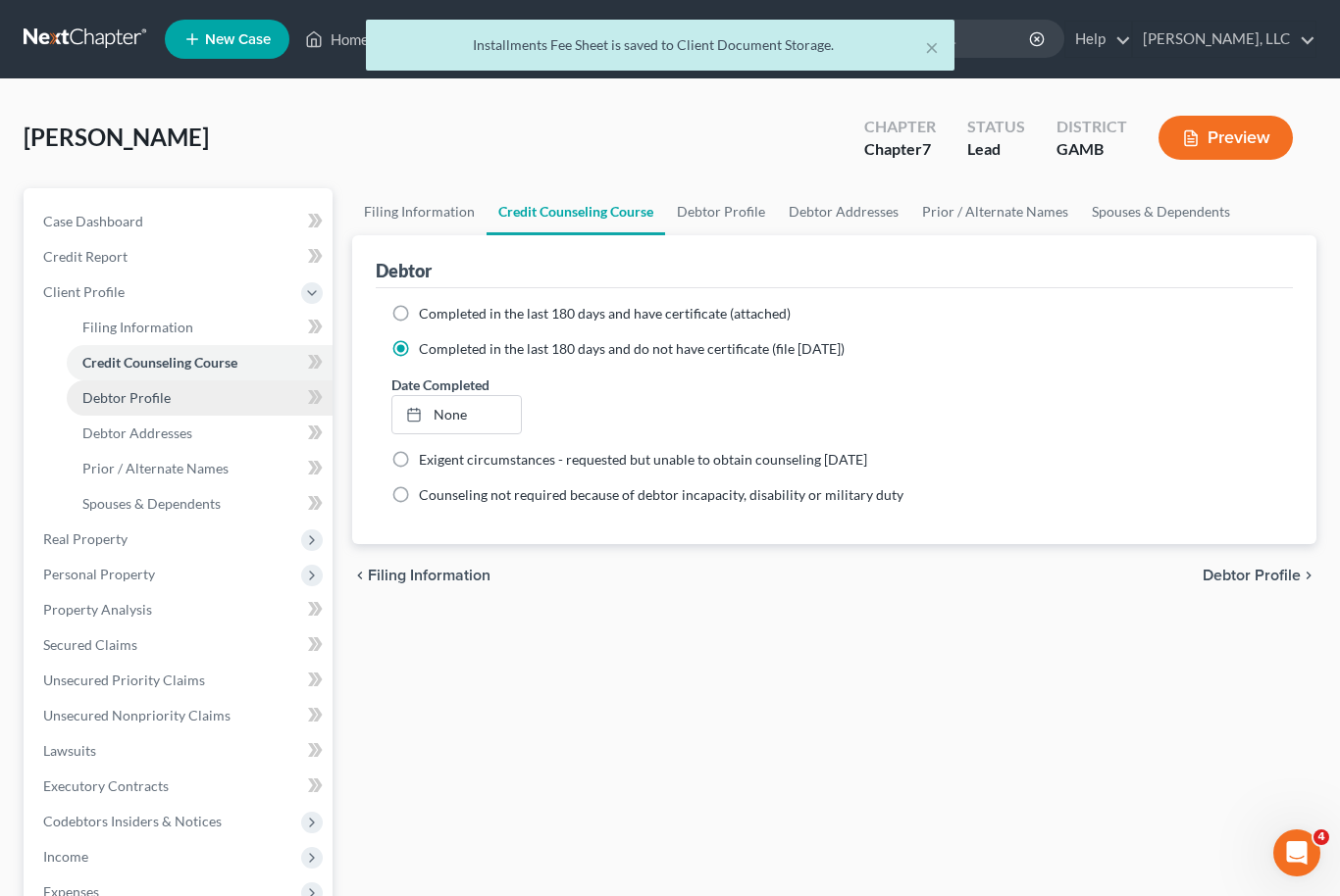
click at [105, 396] on span "Debtor Profile" at bounding box center [126, 397] width 88 height 17
select select "0"
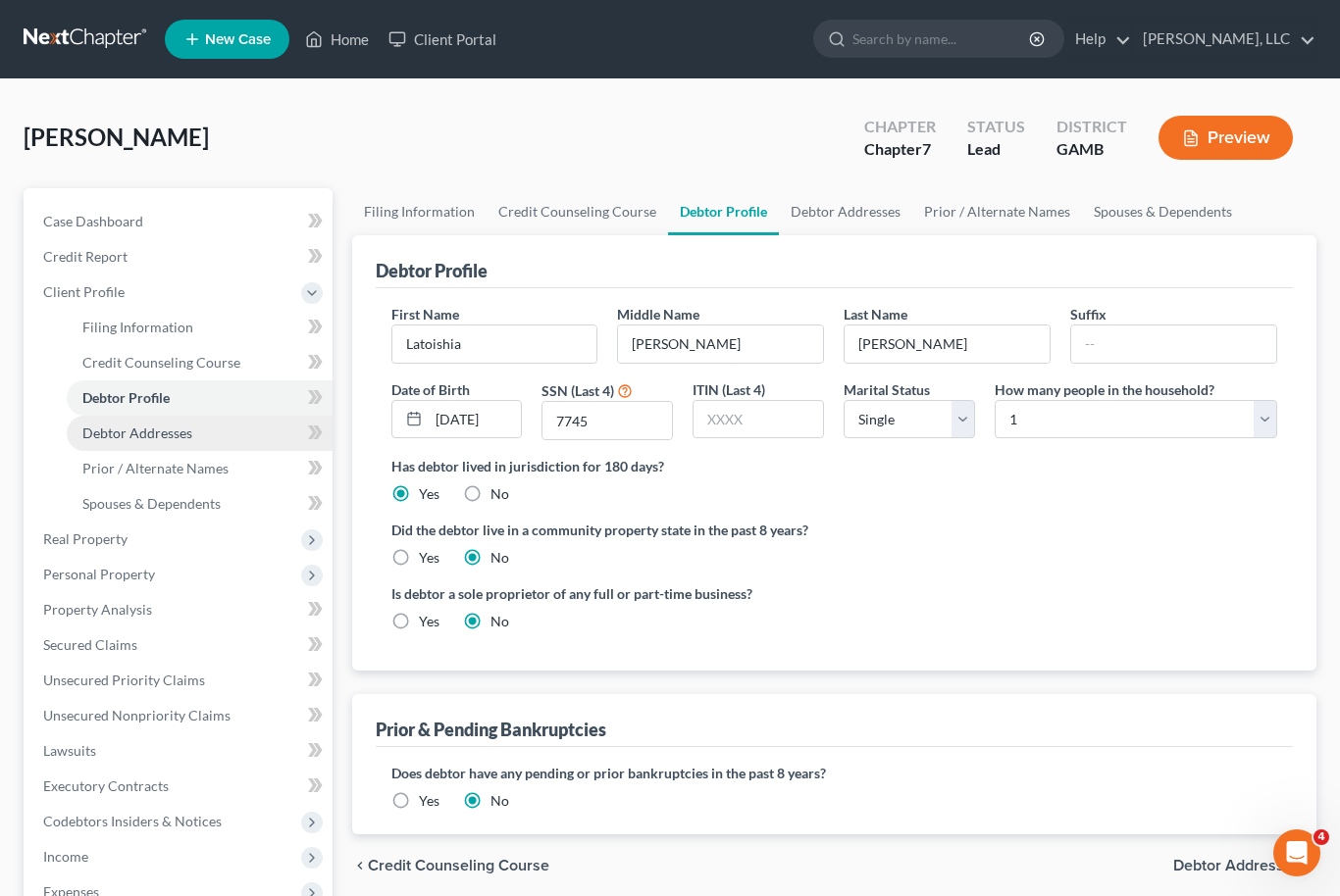
click at [100, 433] on span "Debtor Addresses" at bounding box center [137, 433] width 110 height 17
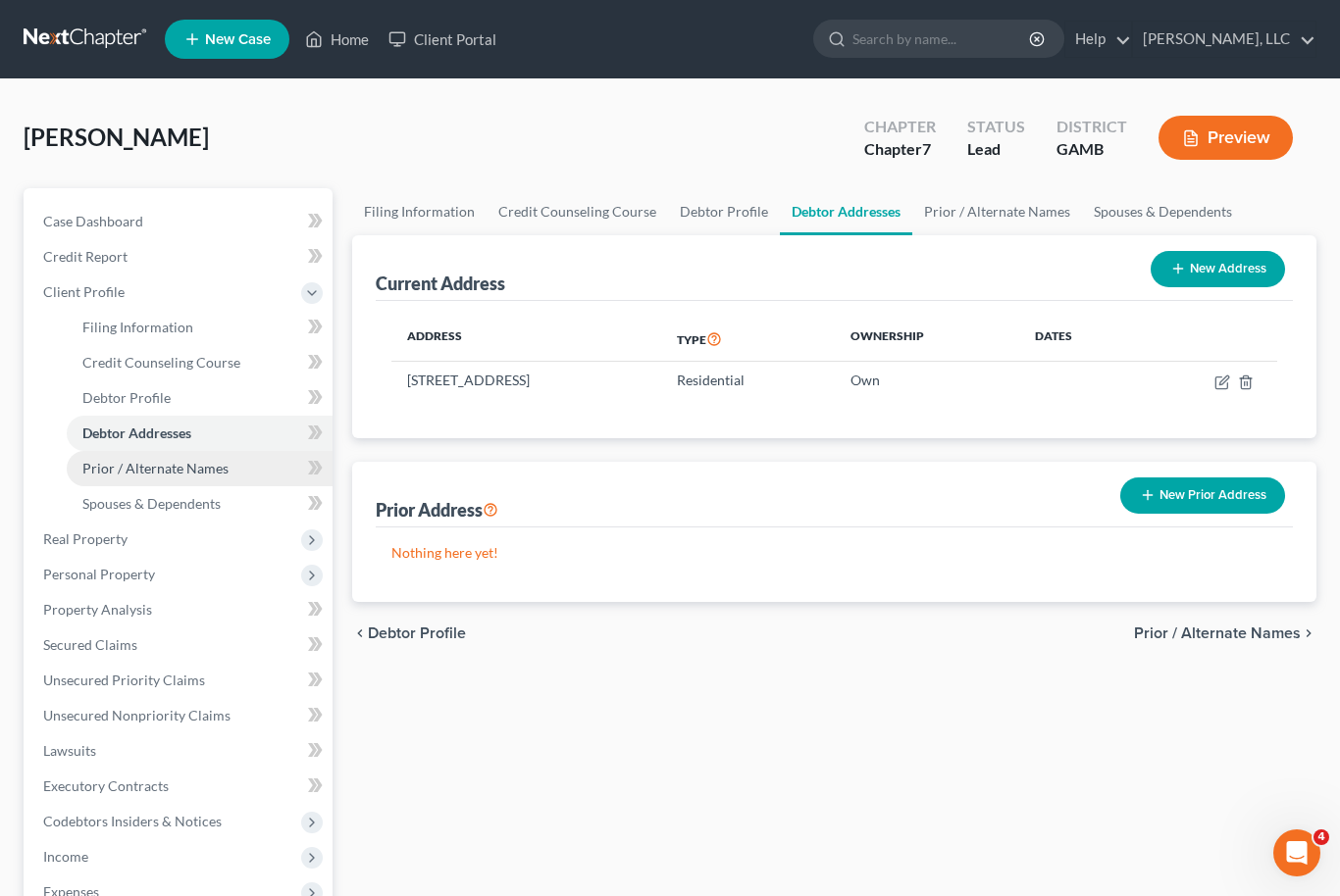
click at [94, 469] on span "Prior / Alternate Names" at bounding box center [155, 467] width 146 height 17
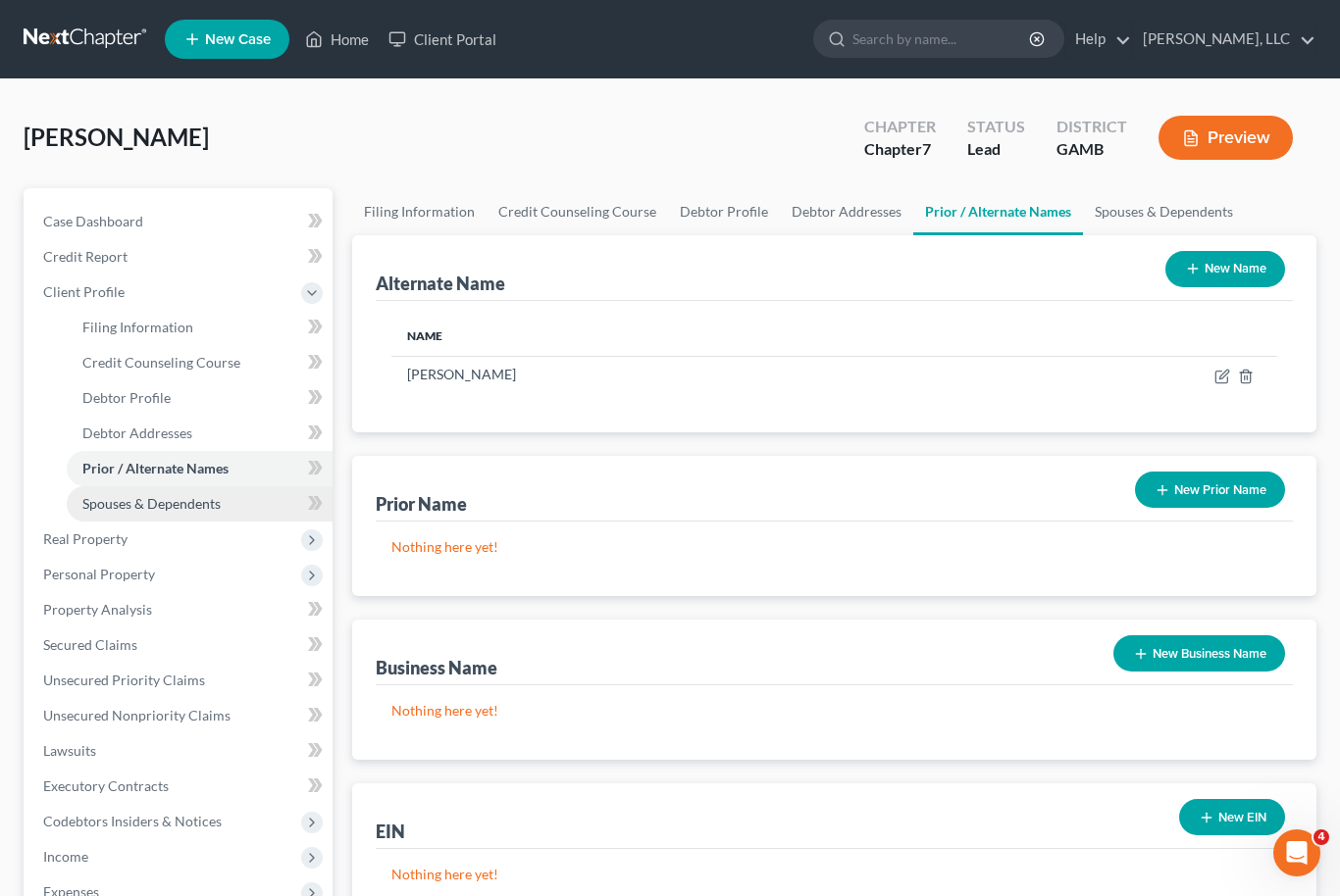
click at [100, 504] on span "Spouses & Dependents" at bounding box center [151, 503] width 138 height 17
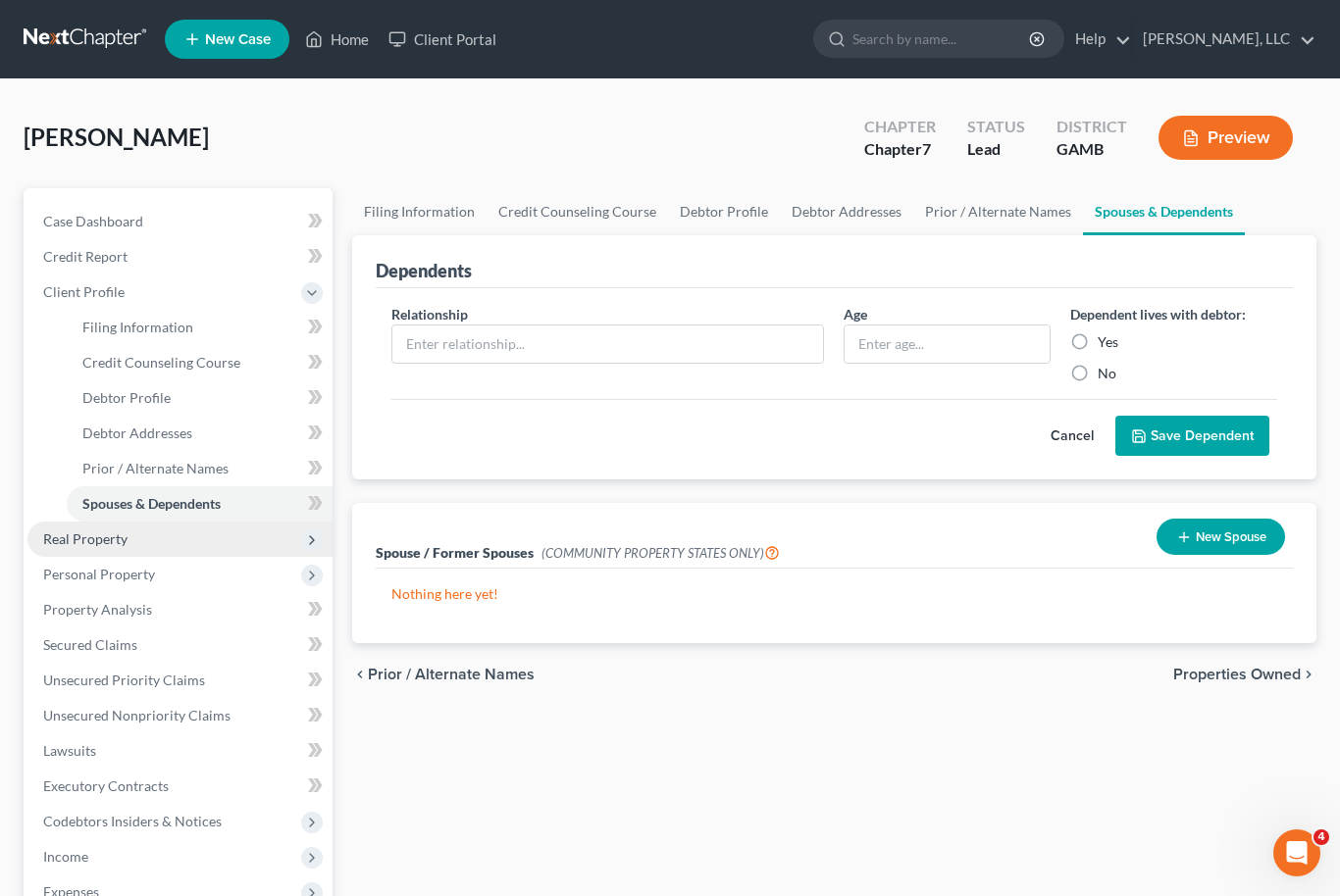
click at [54, 531] on span "Real Property" at bounding box center [84, 539] width 84 height 17
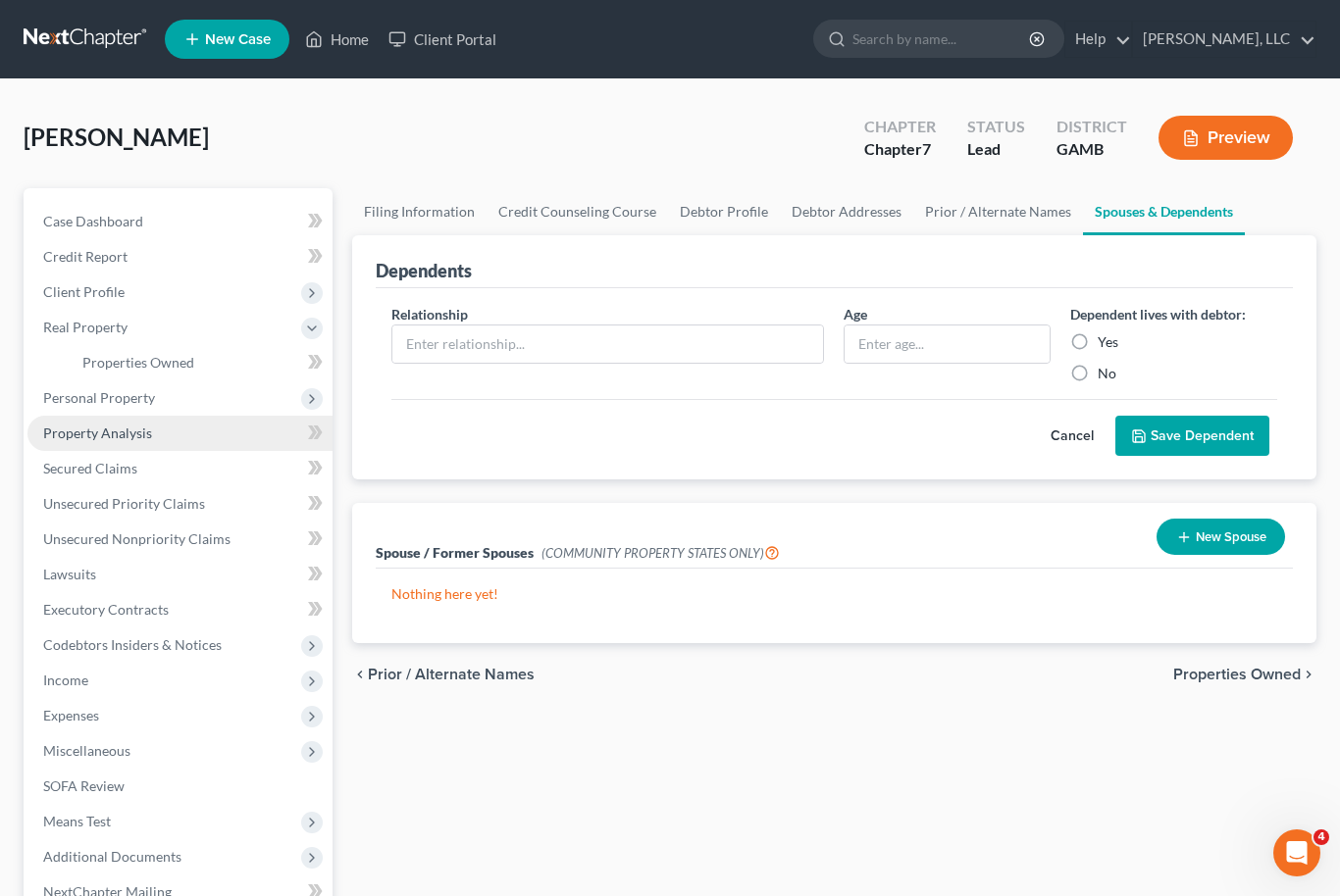
click at [53, 438] on span "Property Analysis" at bounding box center [97, 433] width 109 height 17
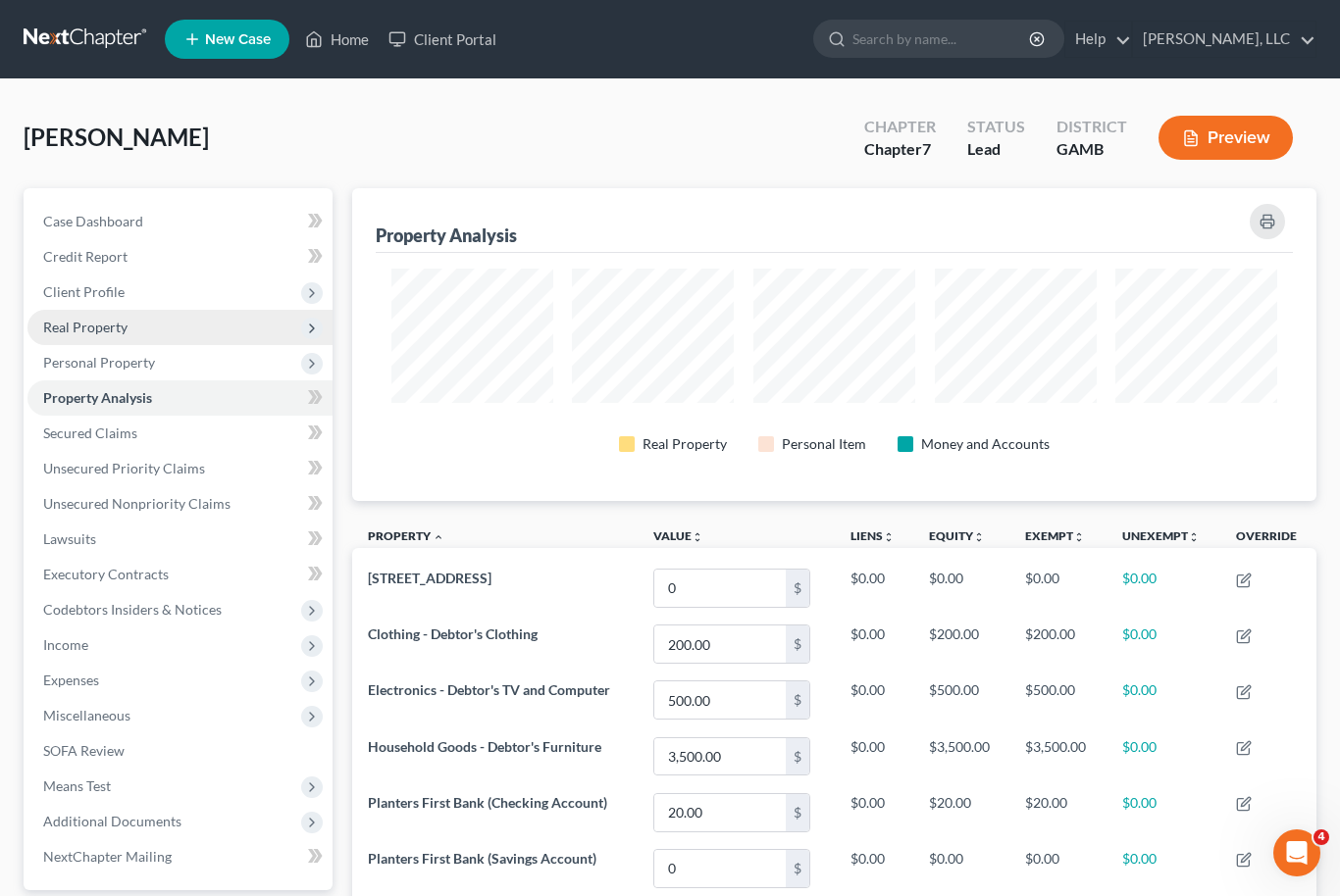
click at [91, 326] on span "Real Property" at bounding box center [84, 326] width 84 height 17
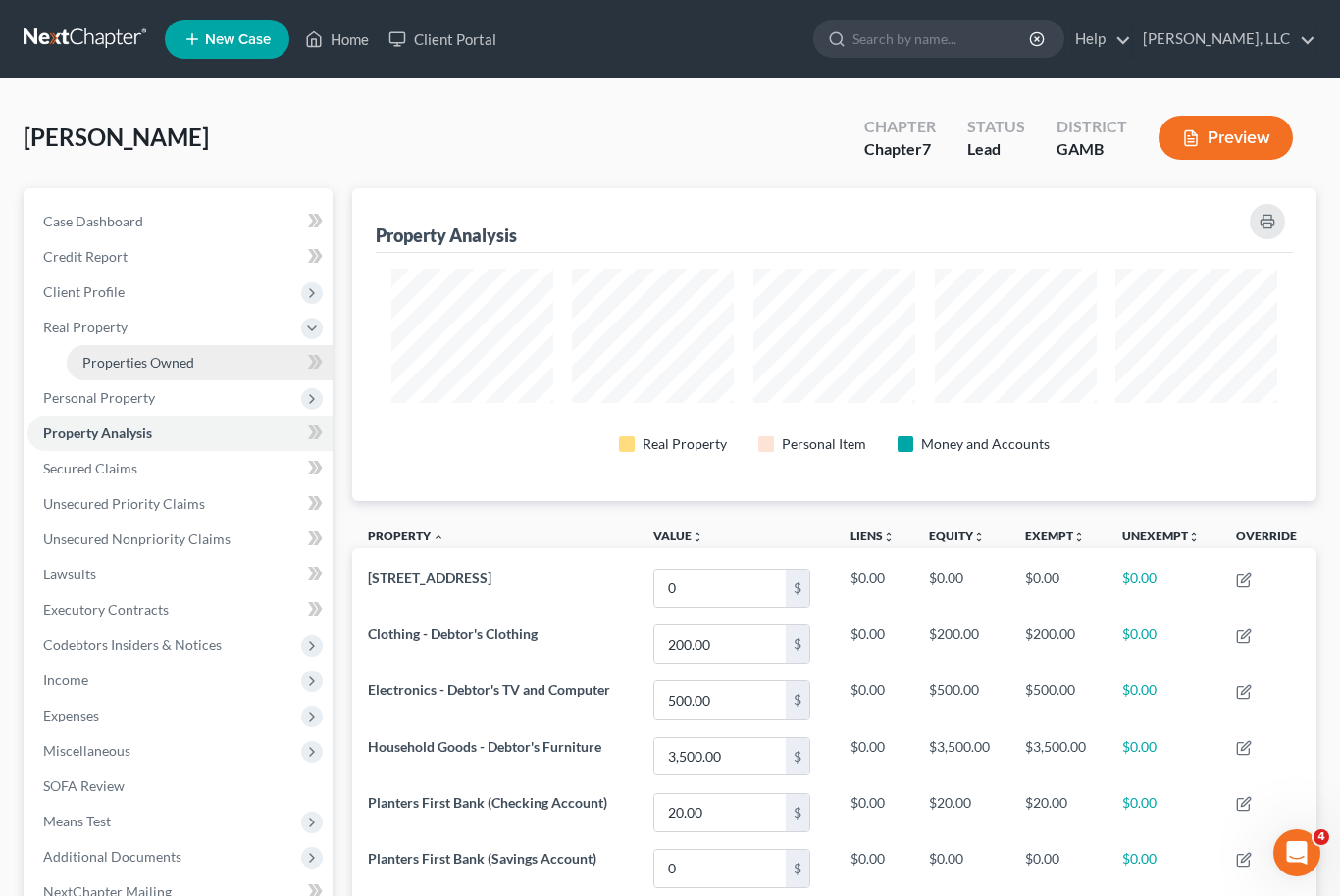
click at [119, 359] on span "Properties Owned" at bounding box center [138, 362] width 112 height 17
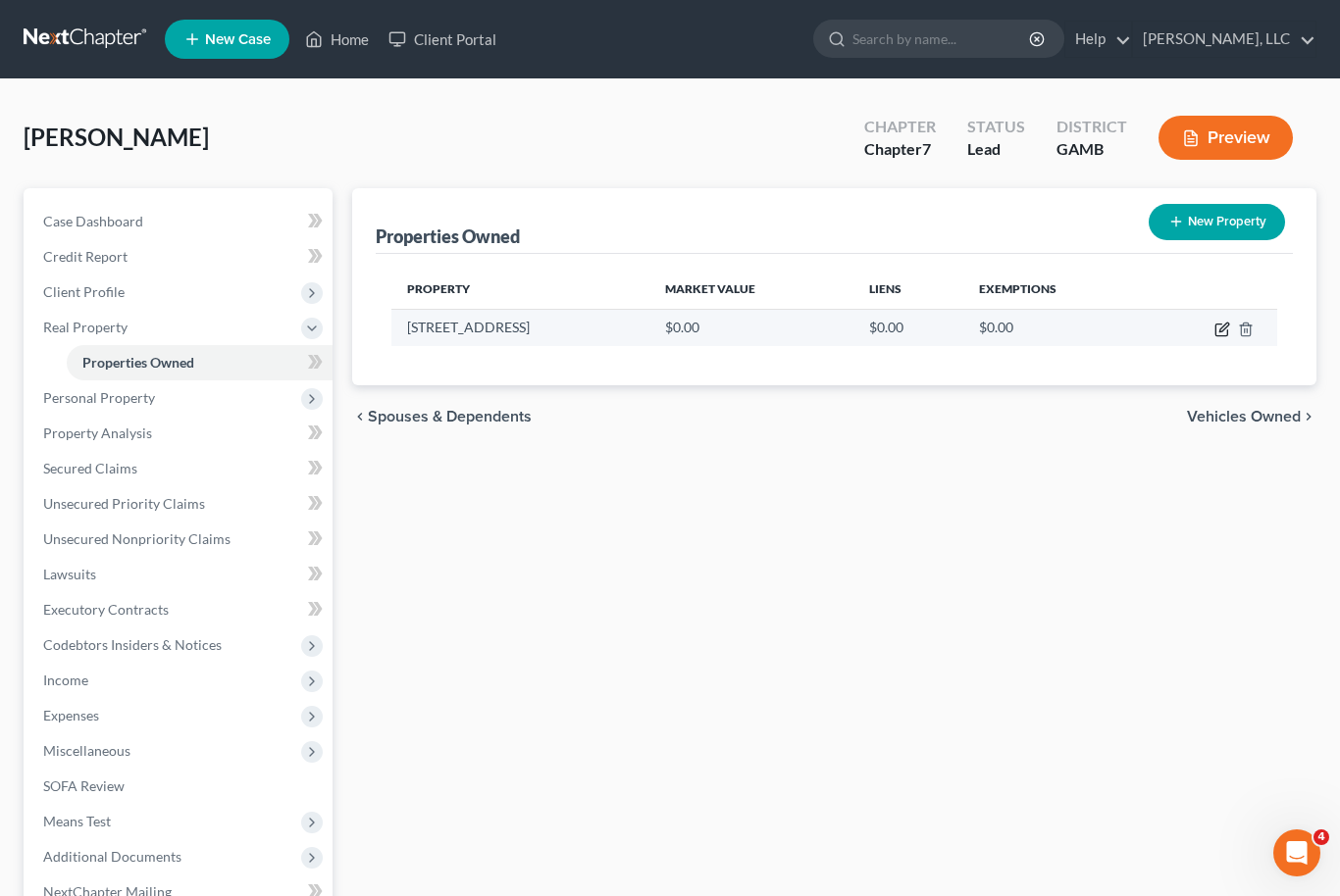
click at [1222, 330] on icon "button" at bounding box center [1223, 326] width 9 height 9
select select "10"
select select "39"
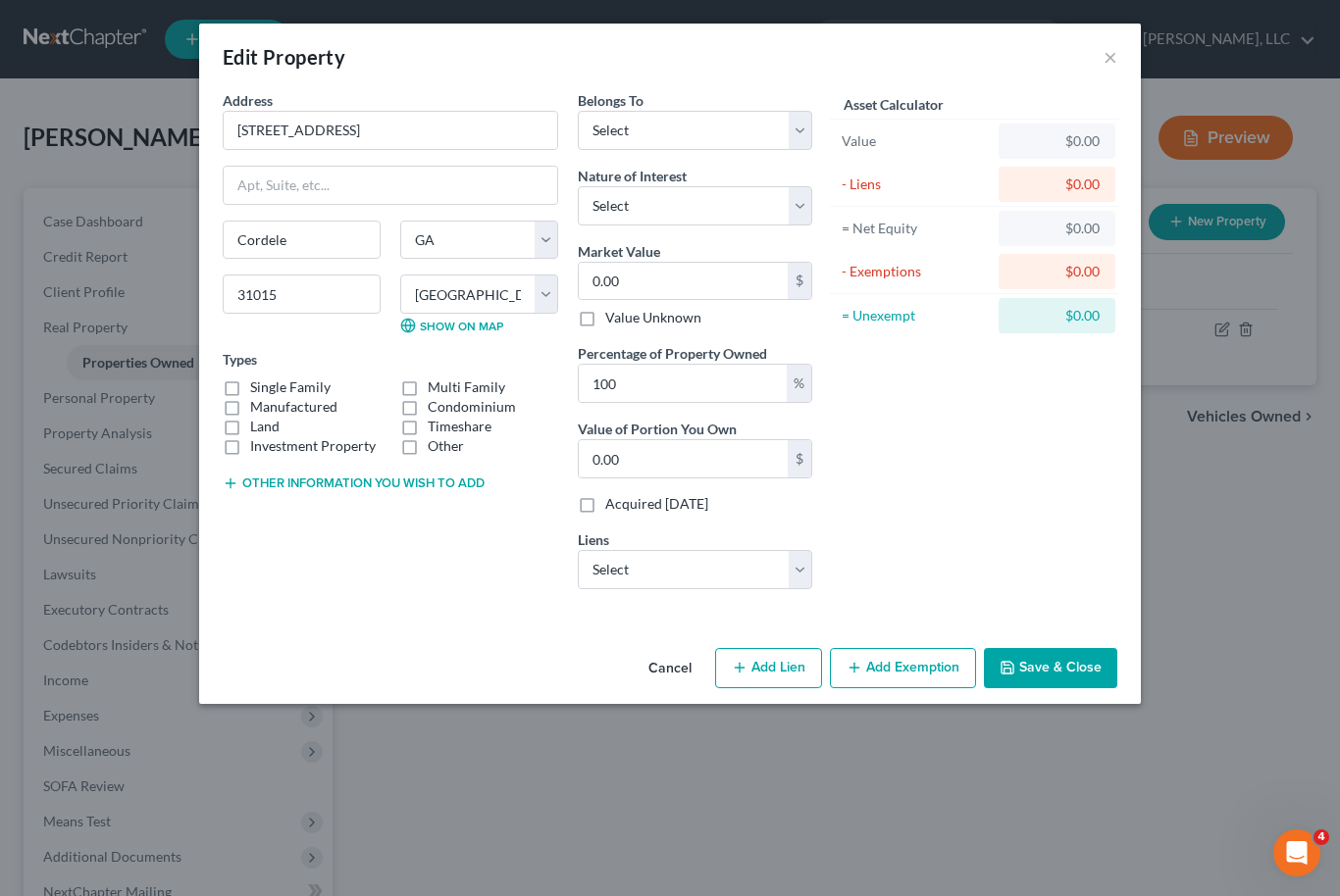
click at [250, 387] on label "Single Family" at bounding box center [290, 387] width 80 height 20
click at [258, 387] on input "Single Family" at bounding box center [264, 383] width 13 height 13
checkbox input "true"
click at [793, 124] on select "Select Debtor 1 Only Debtor 2 Only Debtor 1 And Debtor 2 Only At Least One Of T…" at bounding box center [695, 131] width 234 height 40
select select "0"
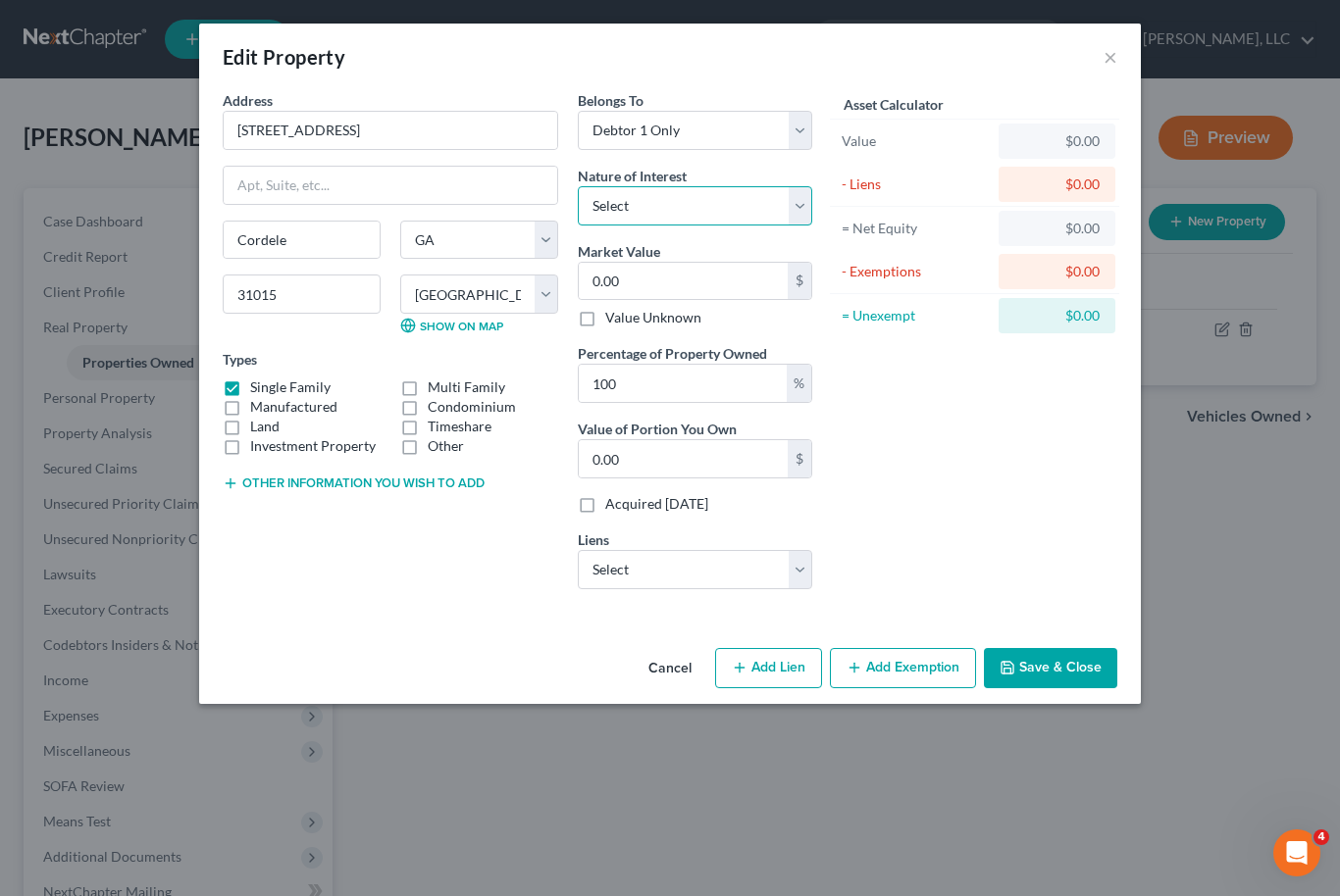
click at [797, 204] on select "Select Fee Simple Joint Tenant Life Estate Equitable Interest Future Interest T…" at bounding box center [695, 206] width 234 height 40
select select "0"
click at [660, 281] on input "0.00" at bounding box center [683, 282] width 208 height 38
type input "1"
type input "1.00"
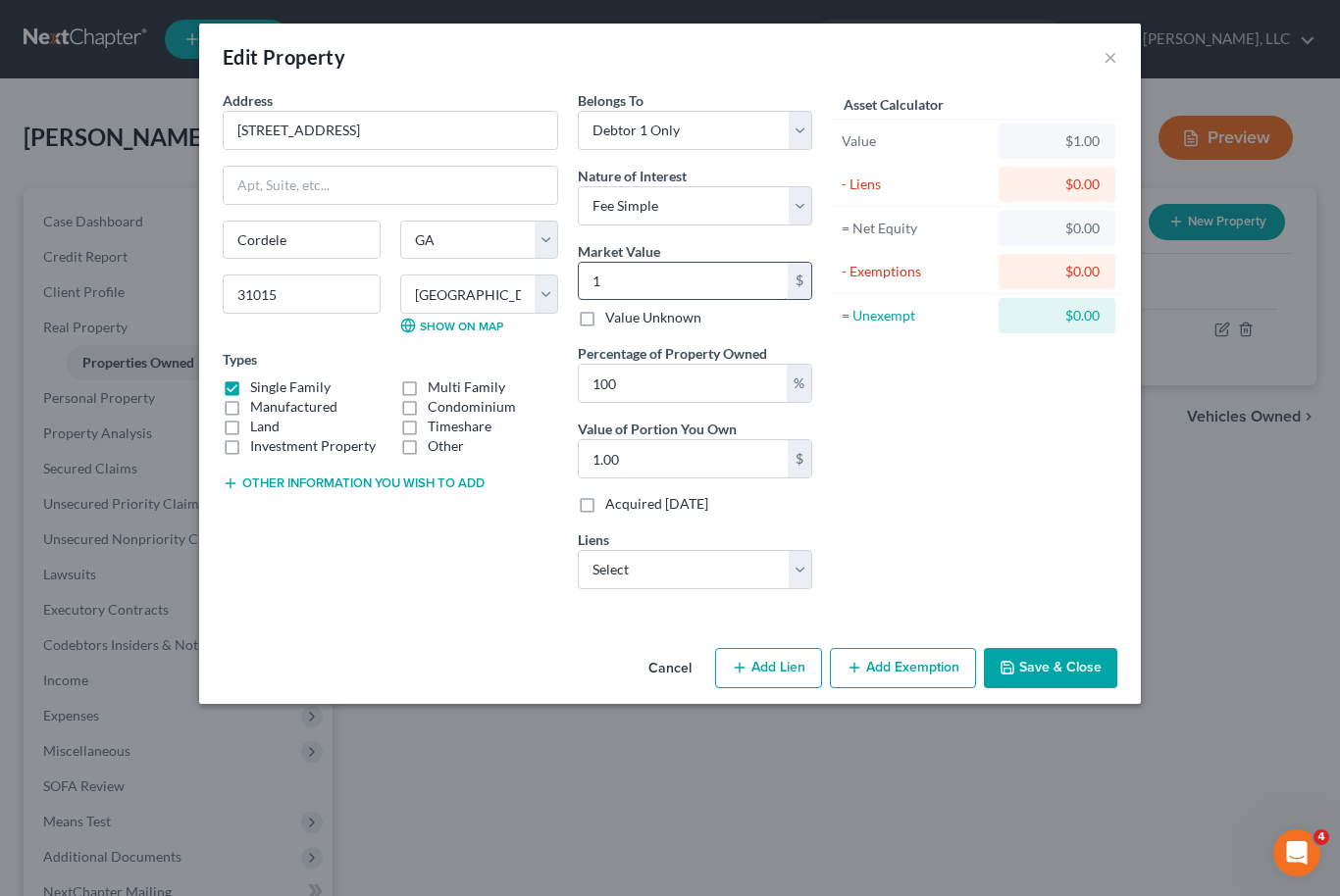
type input "15"
type input "15.00"
type input "150"
type input "150.00"
type input "1500"
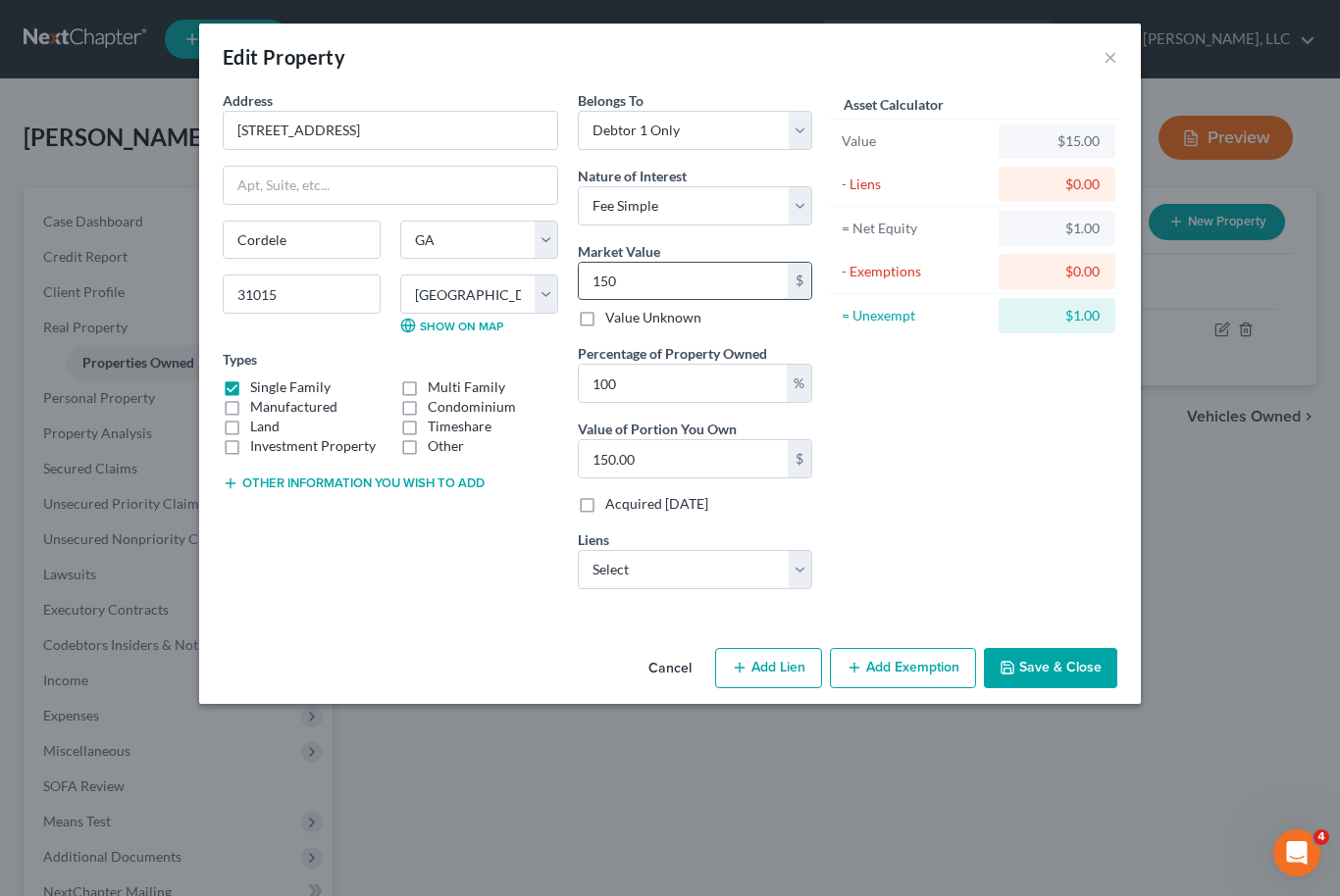
type input "1,500.00"
type input "1,5000"
type input "15,000.00"
type input "15,000"
click at [911, 676] on button "Add Exemption" at bounding box center [902, 668] width 146 height 41
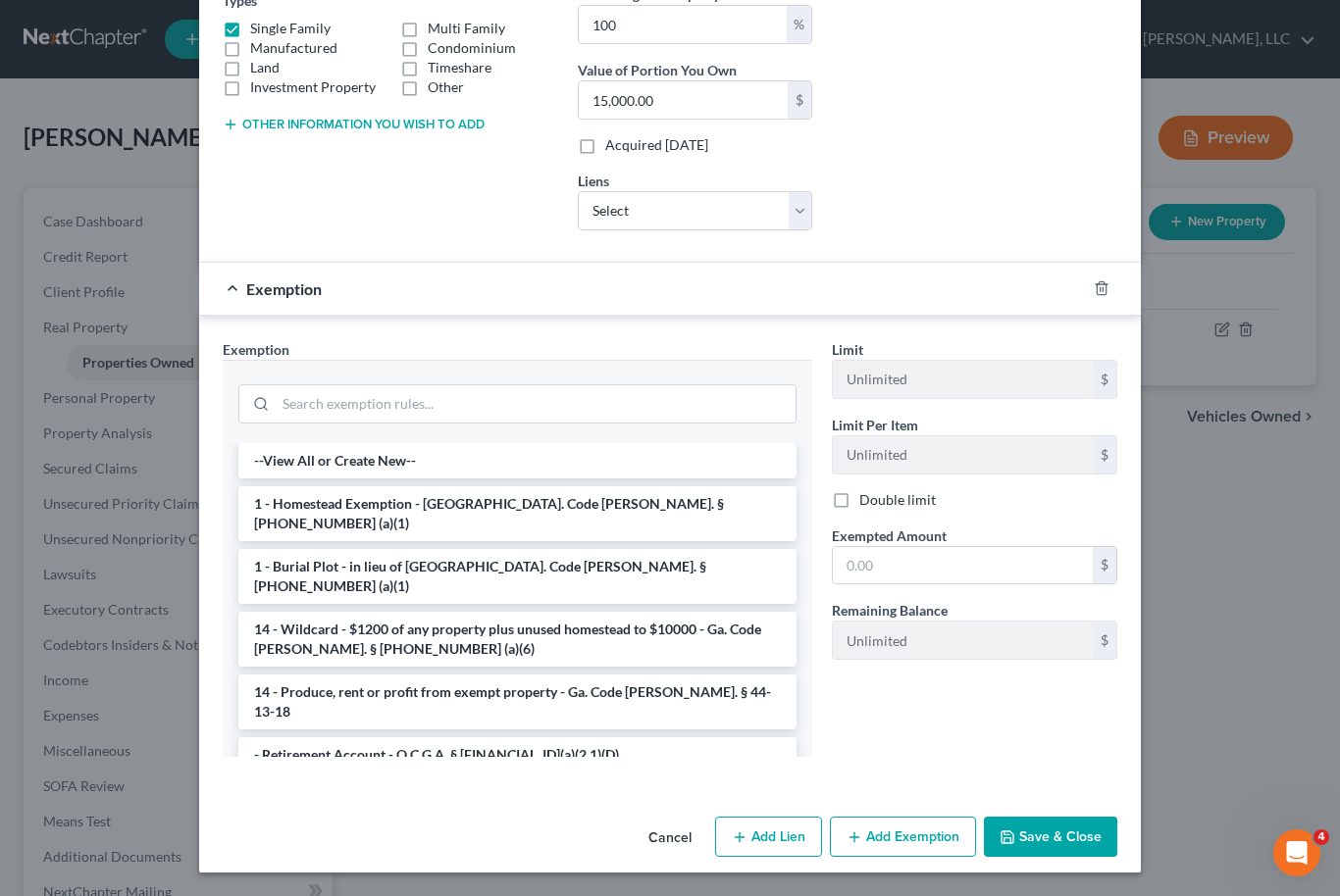
scroll to position [359, 0]
click at [682, 504] on li "1 - Homestead Exemption - [GEOGRAPHIC_DATA]. Code [PERSON_NAME]. § [PHONE_NUMBE…" at bounding box center [517, 513] width 558 height 55
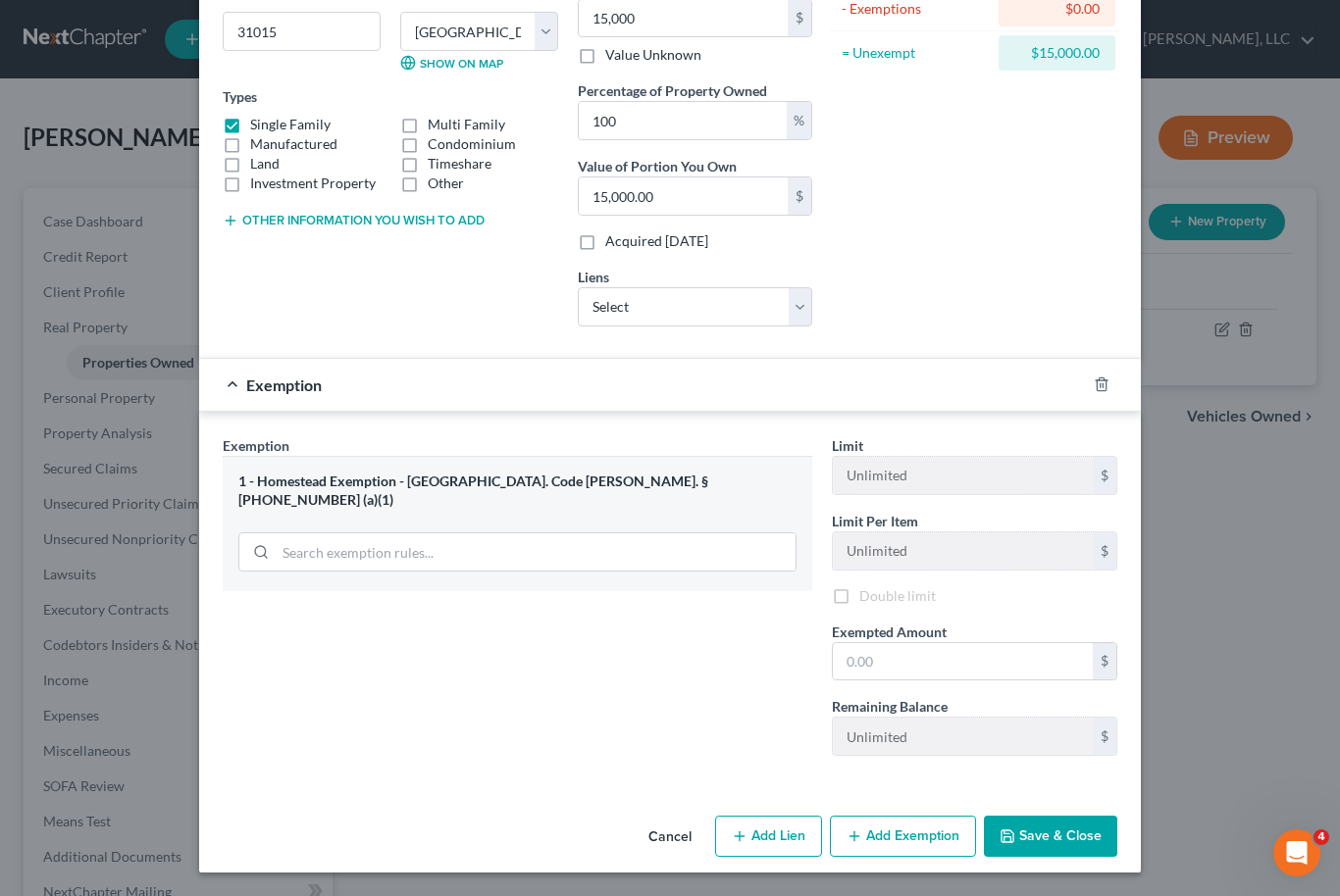
scroll to position [262, 0]
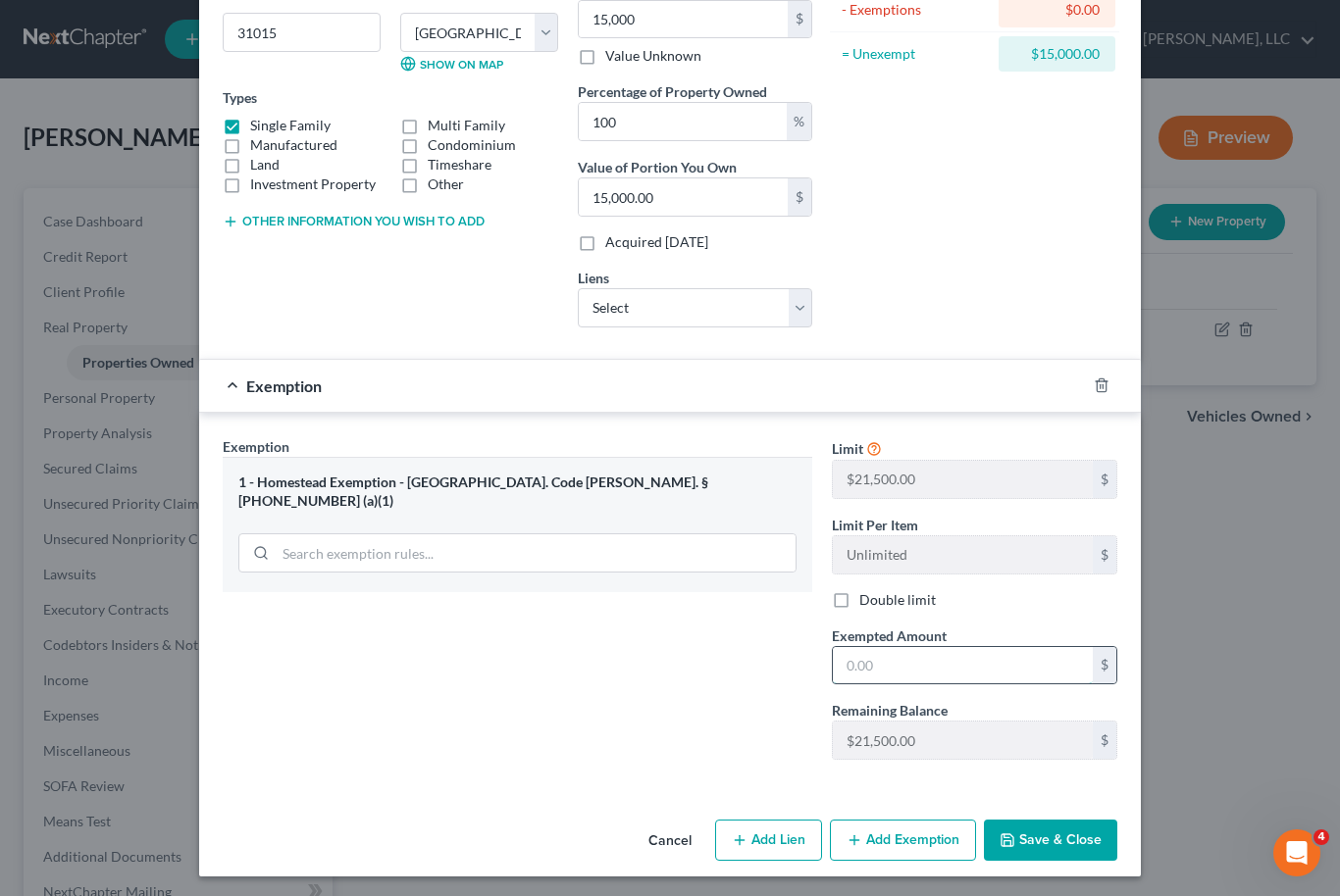
click at [887, 662] on input "text" at bounding box center [963, 666] width 260 height 38
type input "15,000"
click at [1078, 836] on button "Save & Close" at bounding box center [1050, 839] width 133 height 41
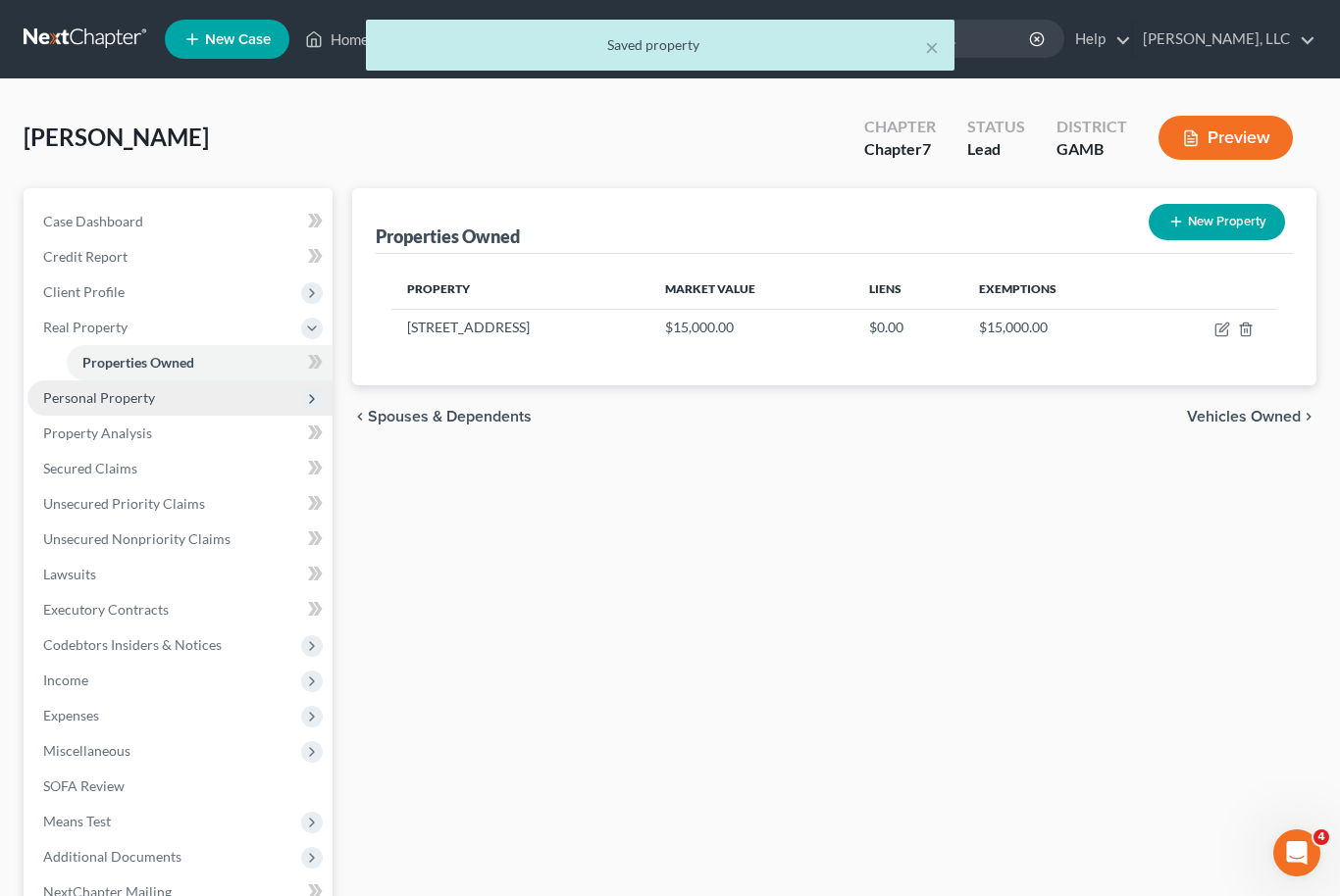
click at [78, 389] on span "Personal Property" at bounding box center [98, 397] width 112 height 17
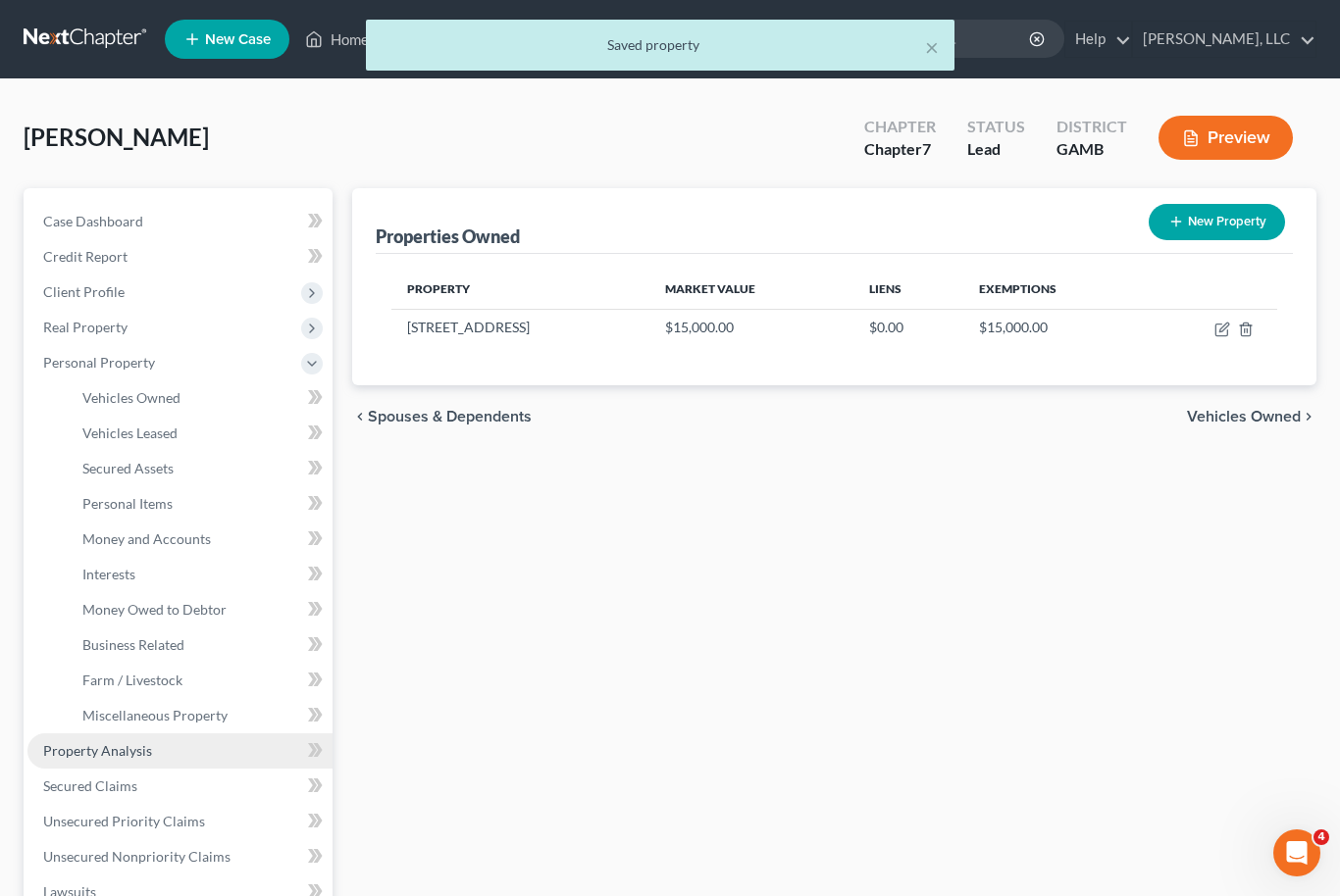
click at [34, 759] on link "Property Analysis" at bounding box center [180, 751] width 305 height 36
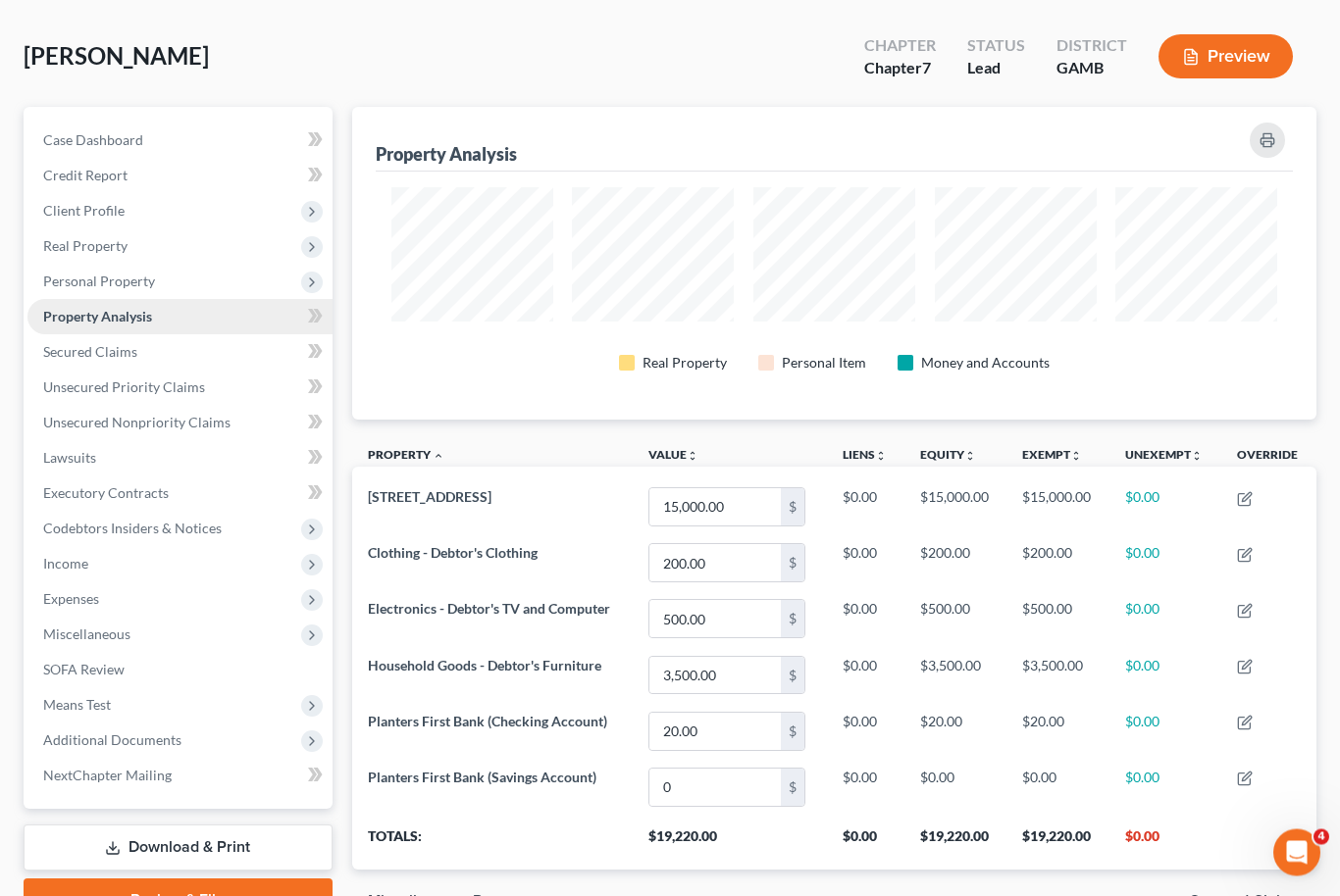
scroll to position [81, 0]
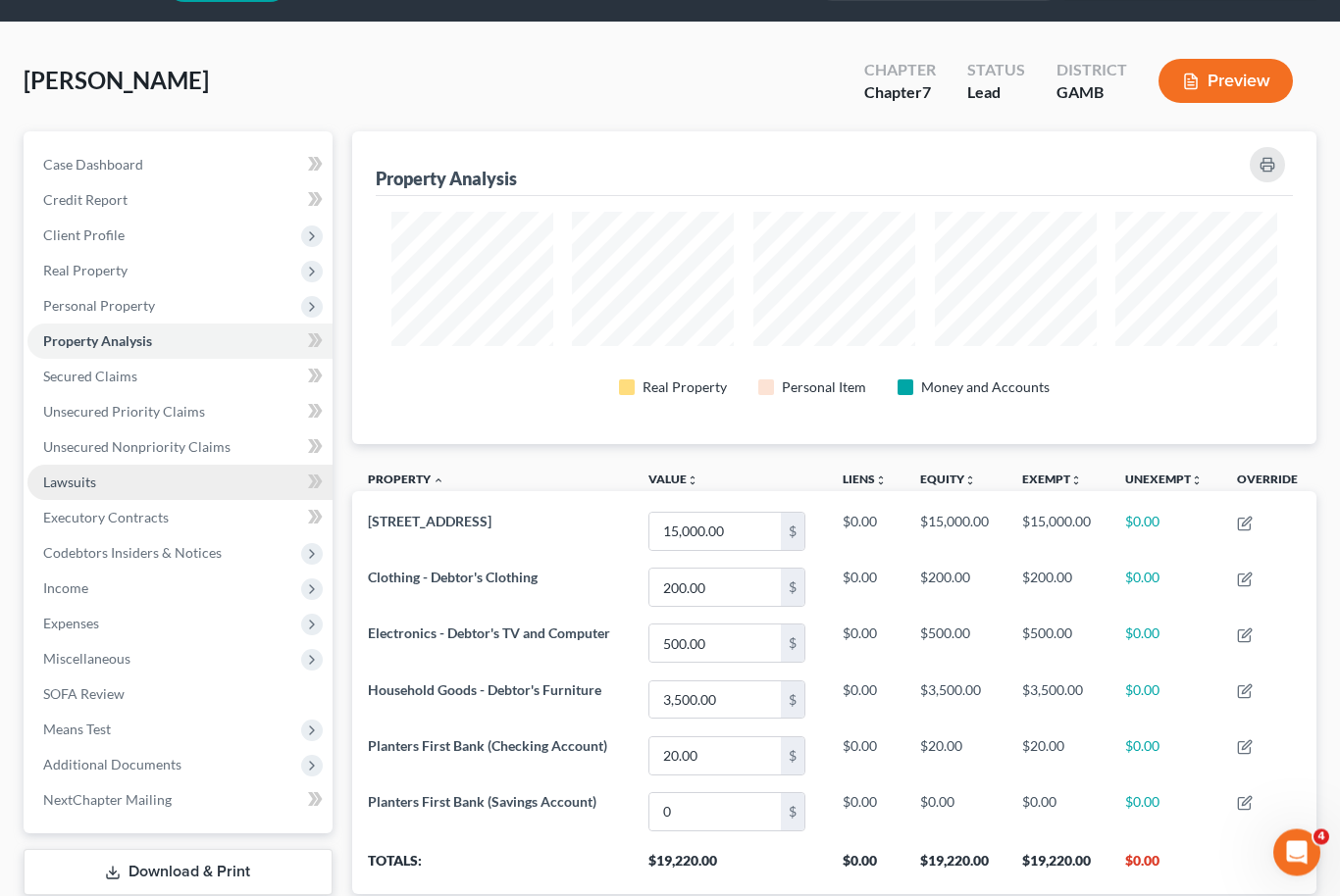
click at [45, 478] on span "Lawsuits" at bounding box center [68, 482] width 53 height 17
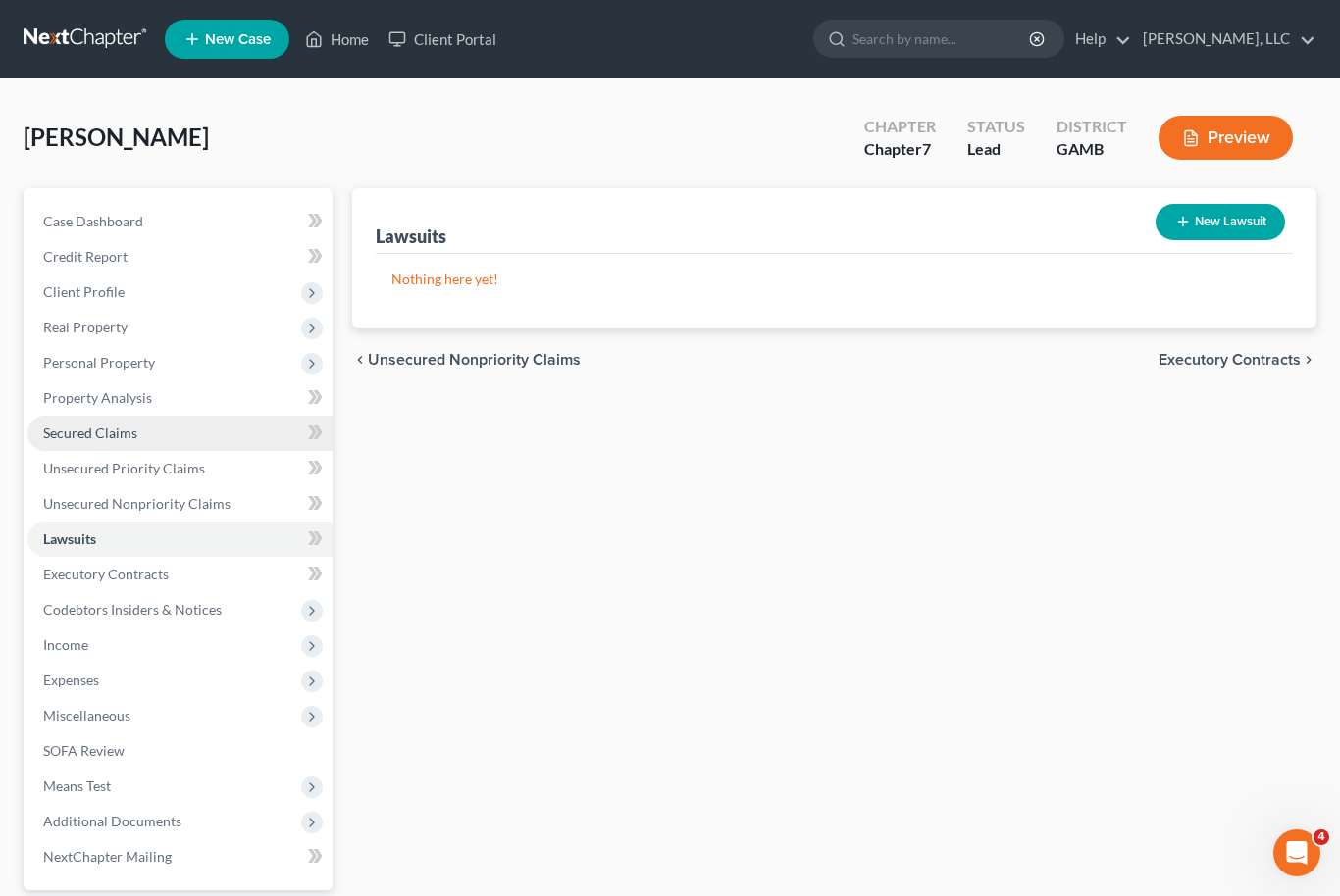
click at [74, 438] on span "Secured Claims" at bounding box center [89, 433] width 94 height 17
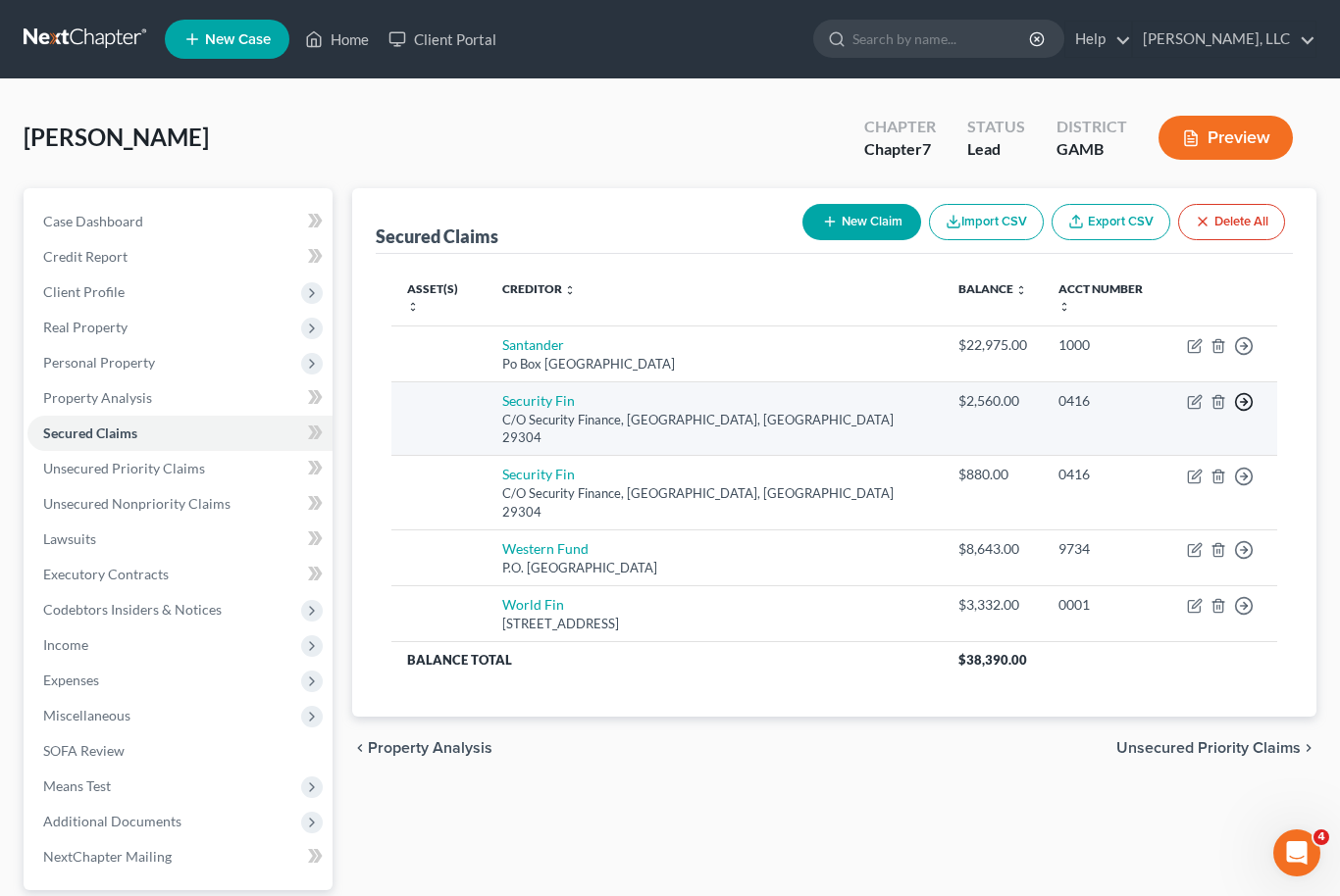
click at [1247, 355] on circle "button" at bounding box center [1244, 346] width 17 height 17
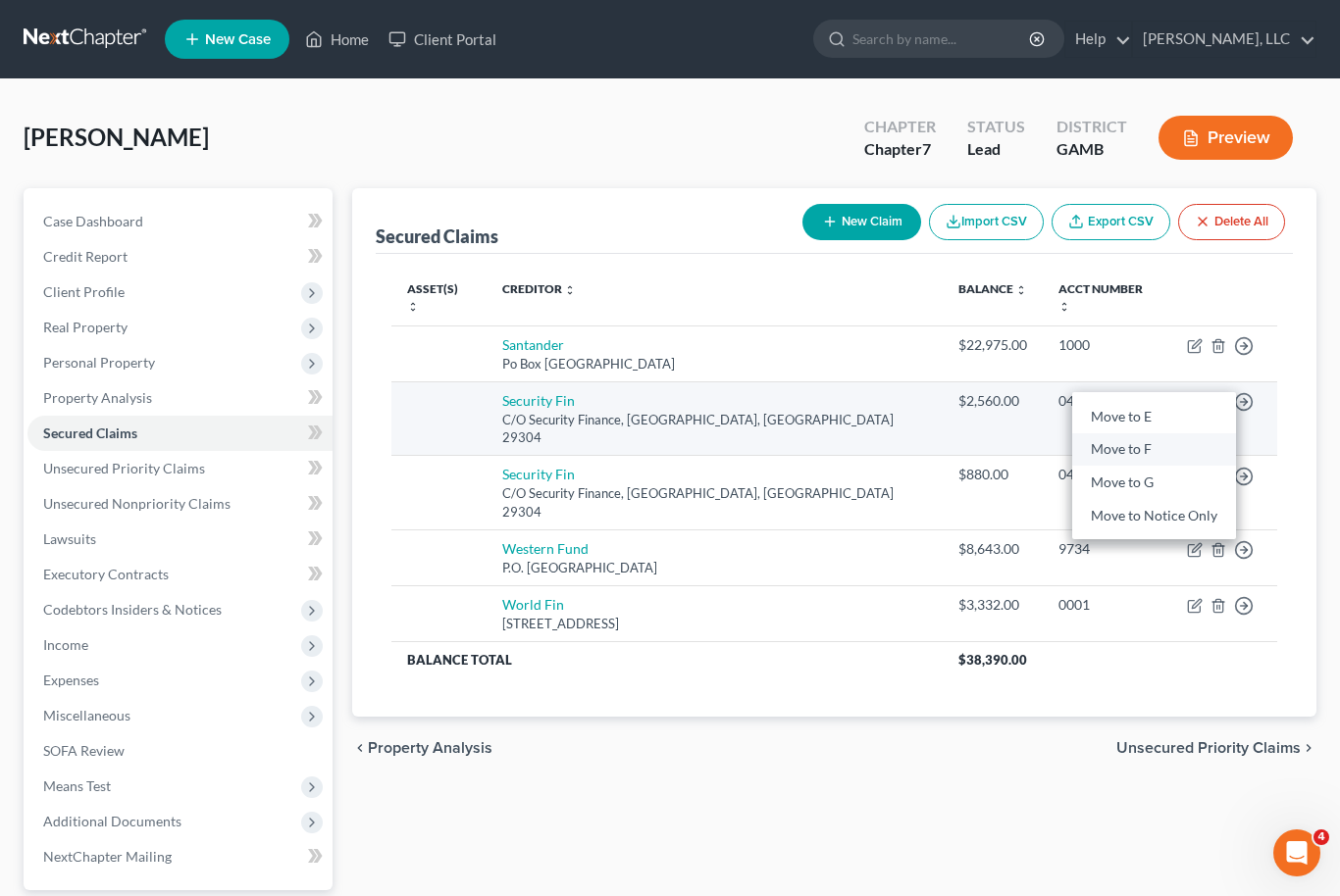
click at [1165, 433] on link "Move to F" at bounding box center [1153, 449] width 164 height 34
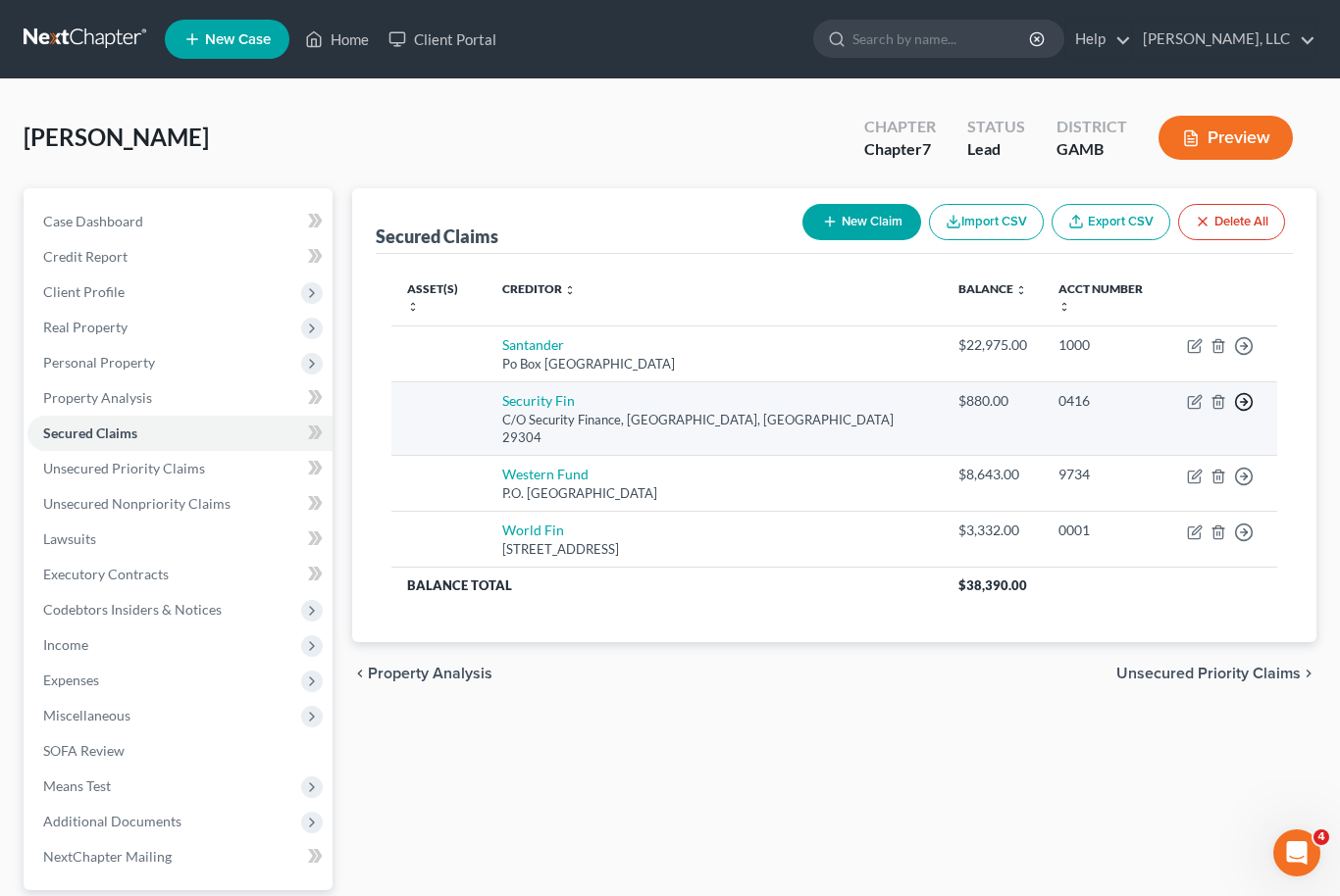
click at [1246, 350] on polyline "button" at bounding box center [1245, 346] width 3 height 7
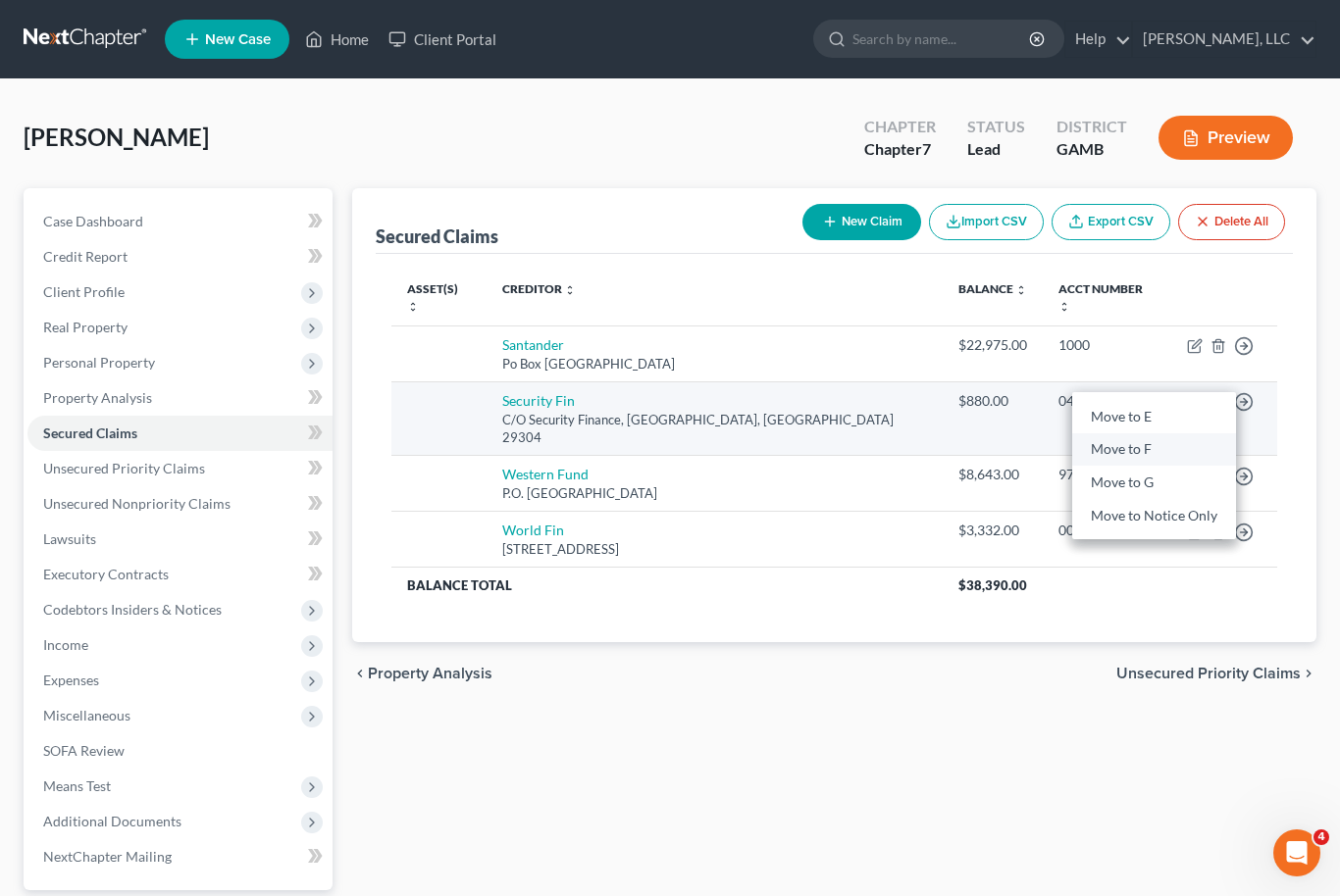
click at [1177, 434] on link "Move to F" at bounding box center [1153, 449] width 164 height 34
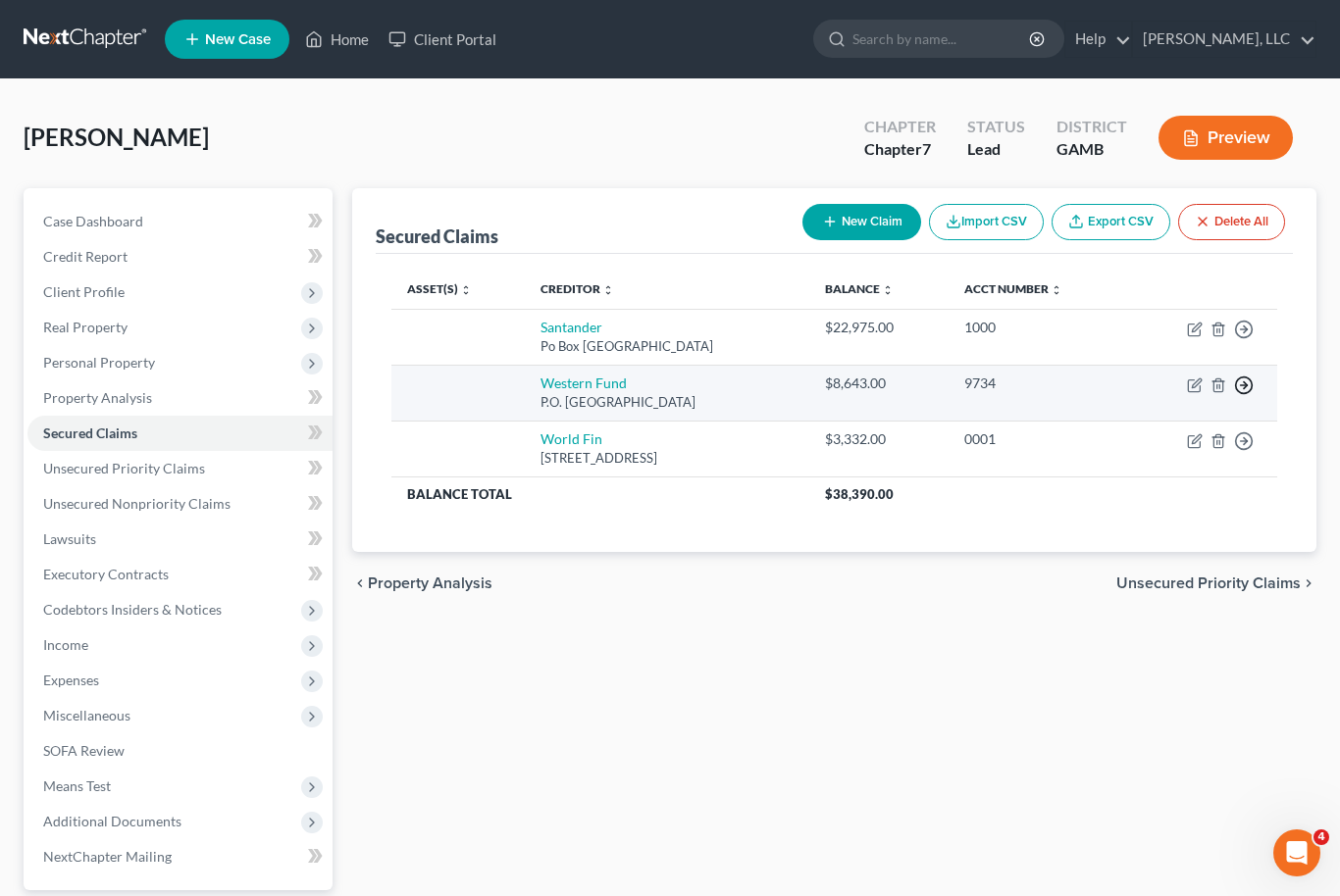
click at [1243, 329] on line "button" at bounding box center [1244, 329] width 7 height 0
click at [1165, 434] on link "Move to F" at bounding box center [1153, 433] width 164 height 34
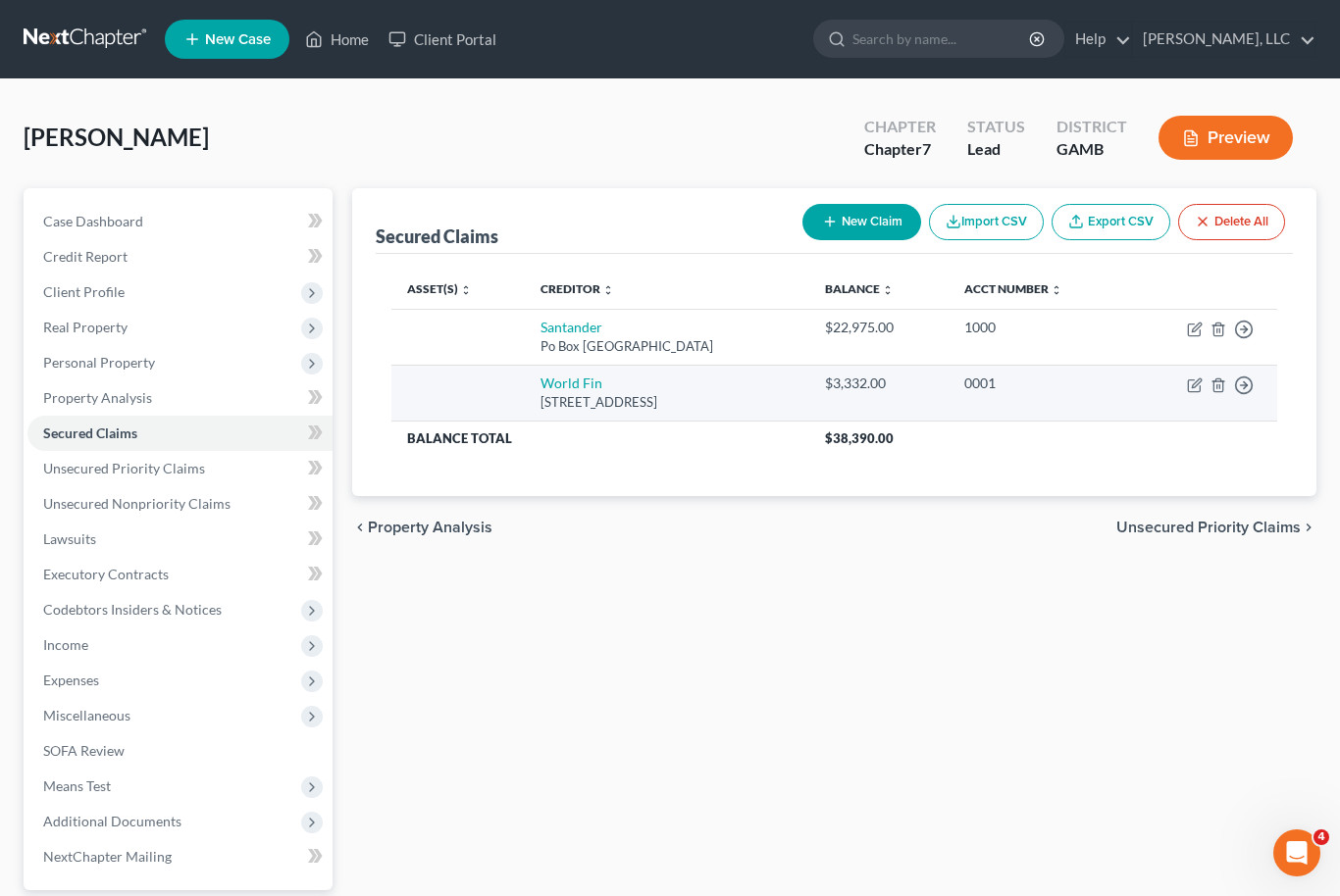
click at [1266, 402] on td "Move to E Move to F Move to G Move to Notice Only" at bounding box center [1202, 393] width 148 height 56
click at [1248, 339] on icon "button" at bounding box center [1244, 329] width 20 height 20
click at [1162, 439] on link "Move to F" at bounding box center [1153, 433] width 164 height 34
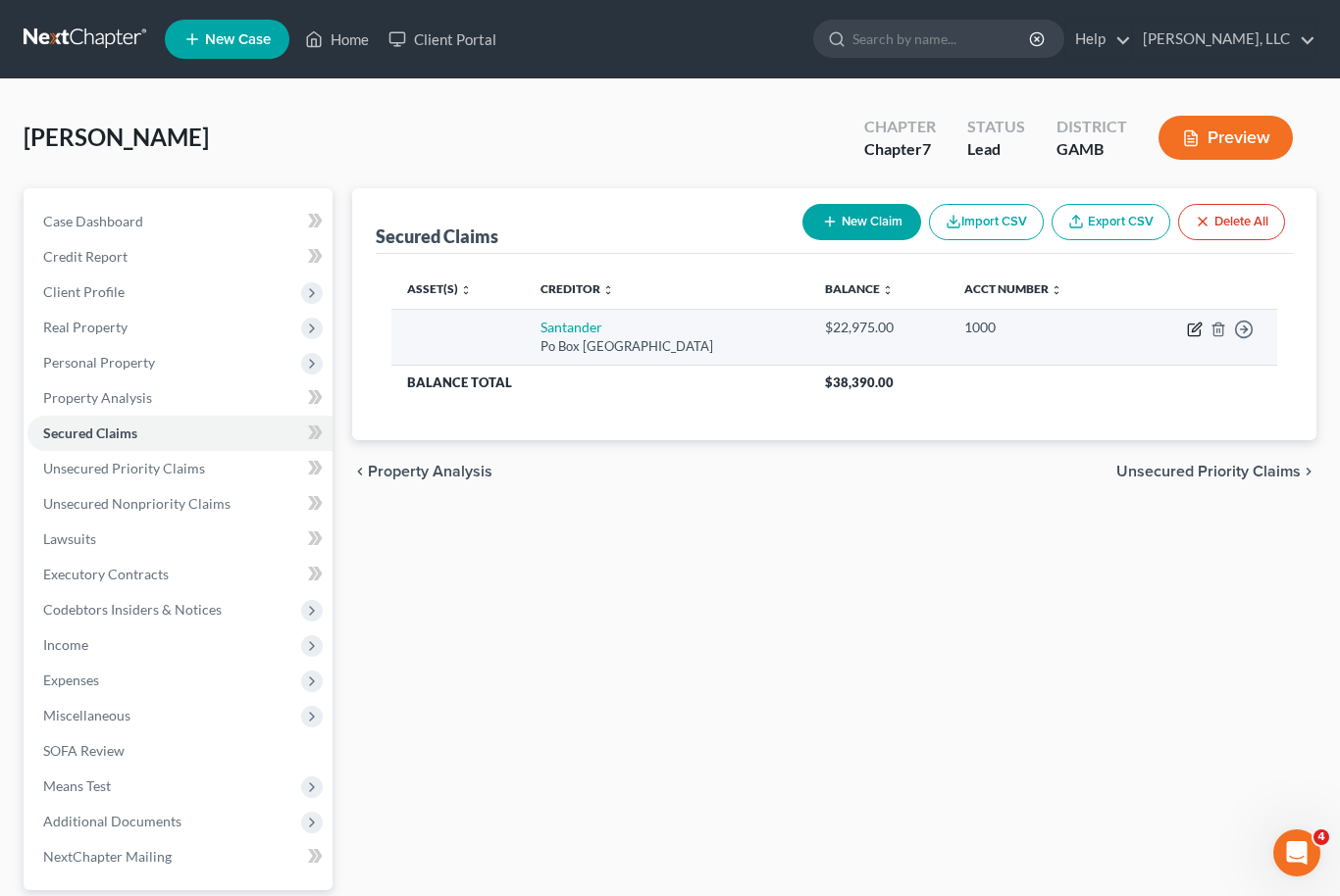
click at [1195, 321] on icon "button" at bounding box center [1195, 329] width 16 height 16
select select "45"
select select "0"
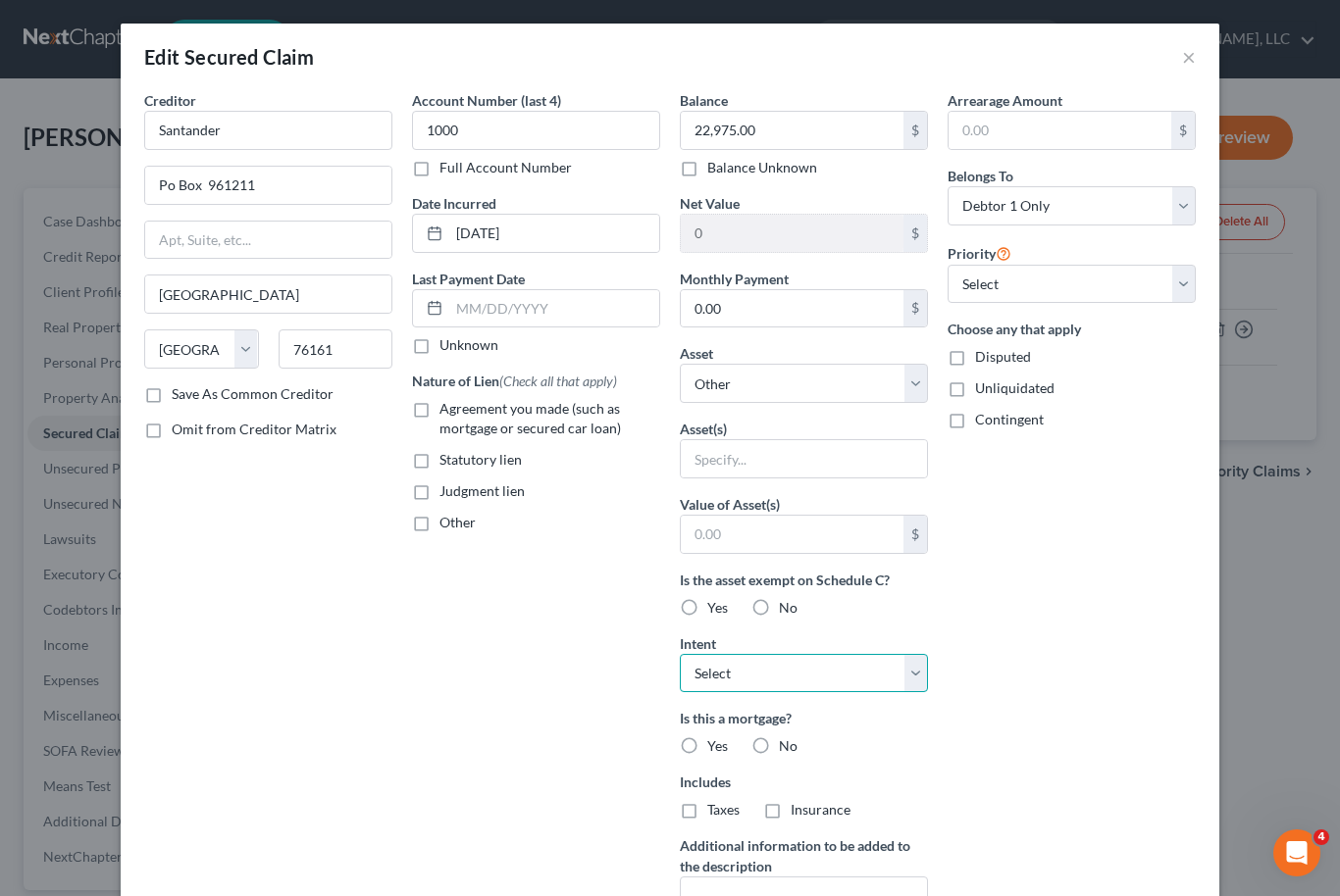
click at [919, 680] on select "Select Surrender Redeem Reaffirm Avoid Other" at bounding box center [804, 674] width 248 height 40
select select "2"
click at [440, 409] on label "Agreement you made (such as mortgage or secured car loan)" at bounding box center [550, 419] width 220 height 40
click at [448, 409] on input "Agreement you made (such as mortgage or secured car loan)" at bounding box center [454, 405] width 13 height 13
checkbox input "true"
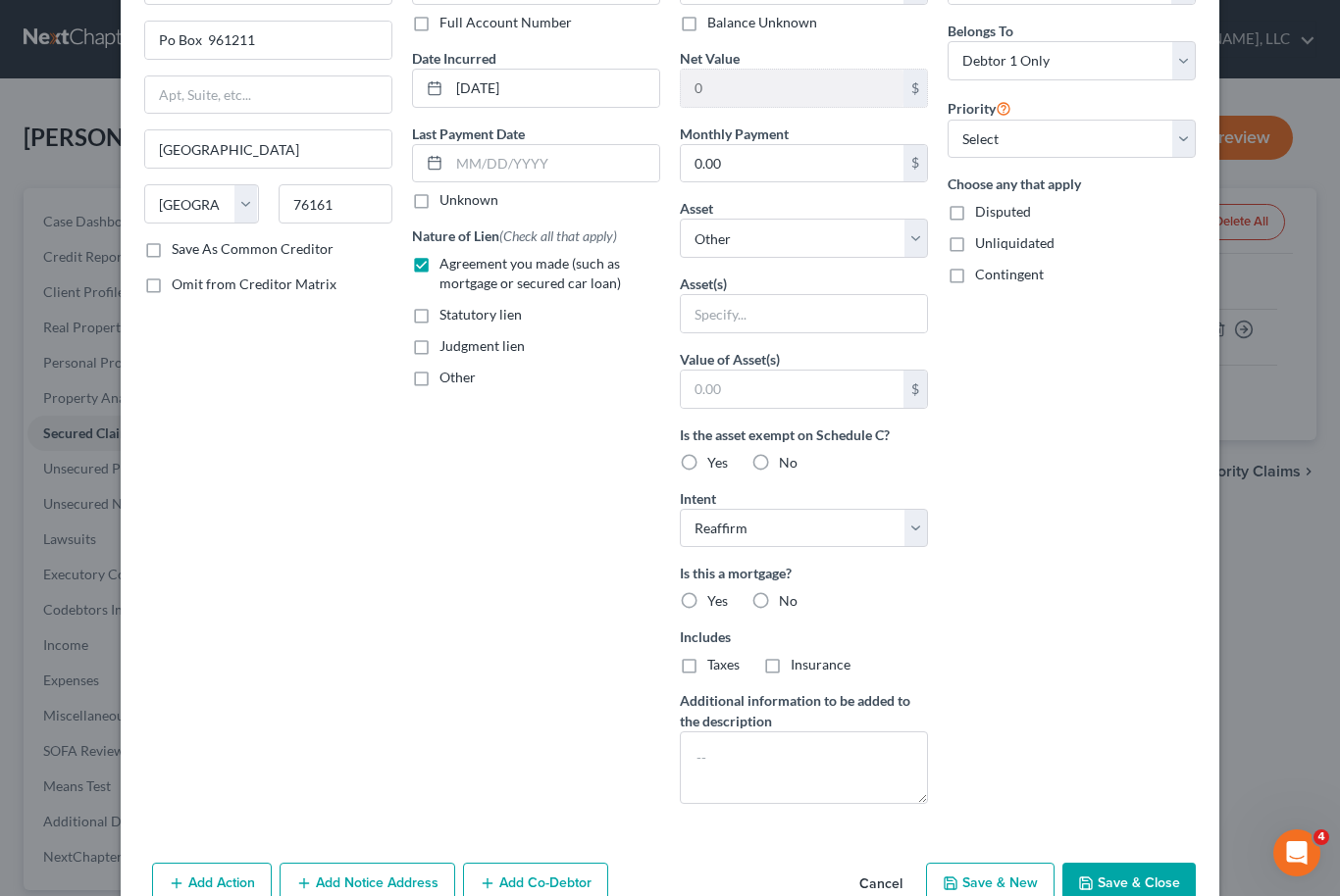
scroll to position [143, 0]
click at [778, 606] on label "No" at bounding box center [787, 603] width 19 height 20
click at [786, 606] on input "No" at bounding box center [792, 599] width 13 height 13
radio input "true"
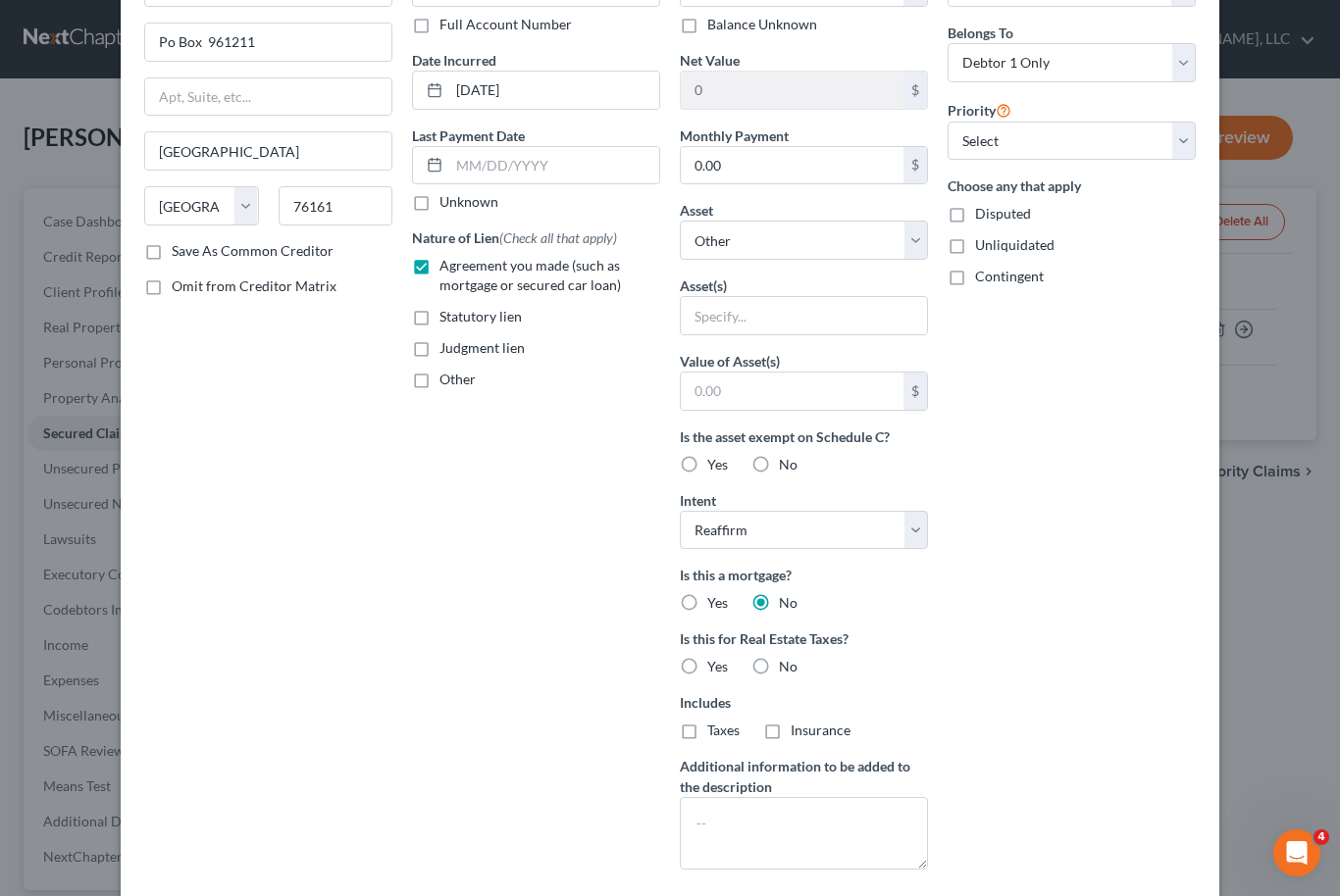
click at [778, 672] on label "No" at bounding box center [787, 667] width 19 height 20
click at [786, 670] on input "No" at bounding box center [792, 663] width 13 height 13
radio input "true"
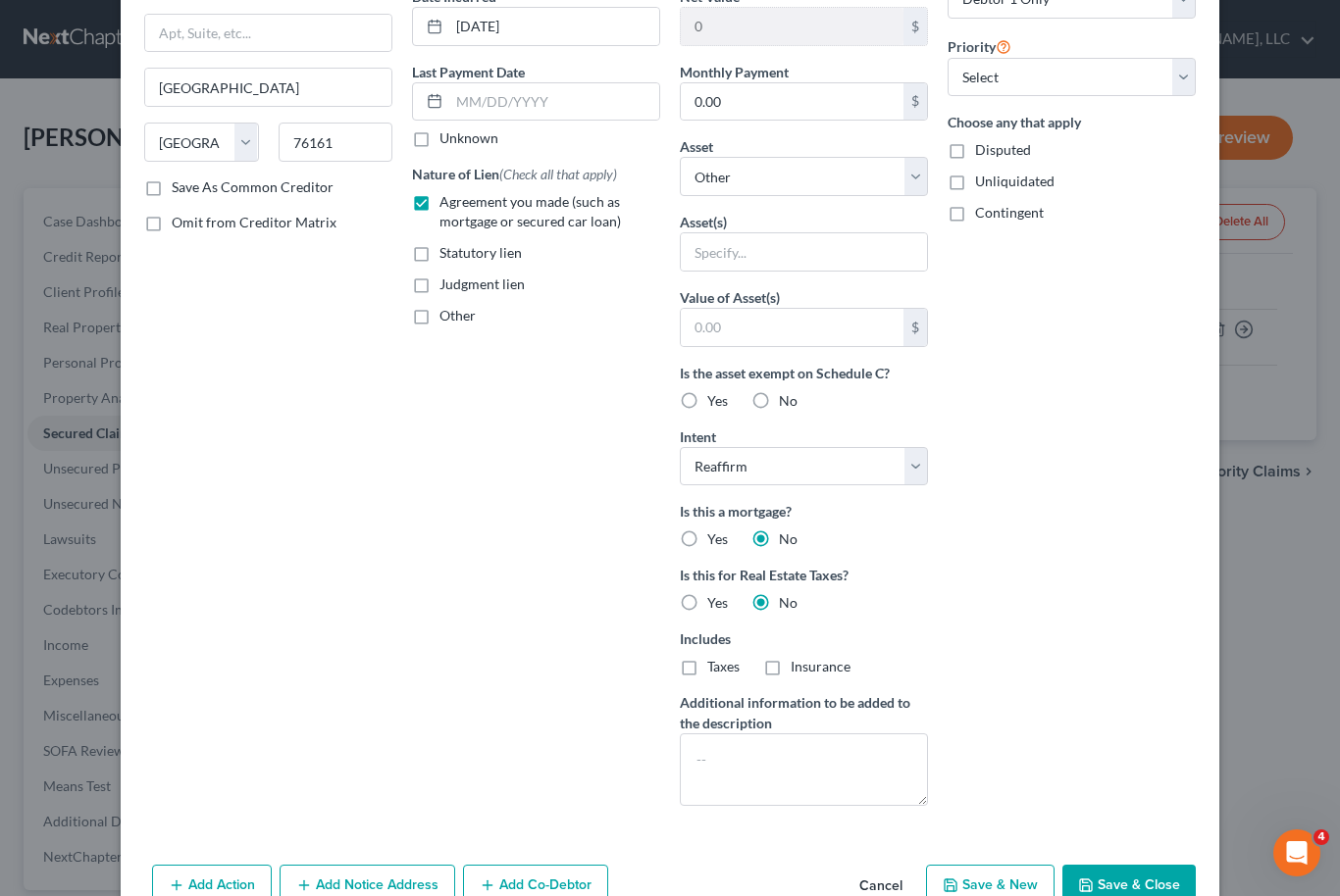
scroll to position [206, 0]
click at [1147, 876] on button "Save & Close" at bounding box center [1129, 884] width 133 height 41
select select
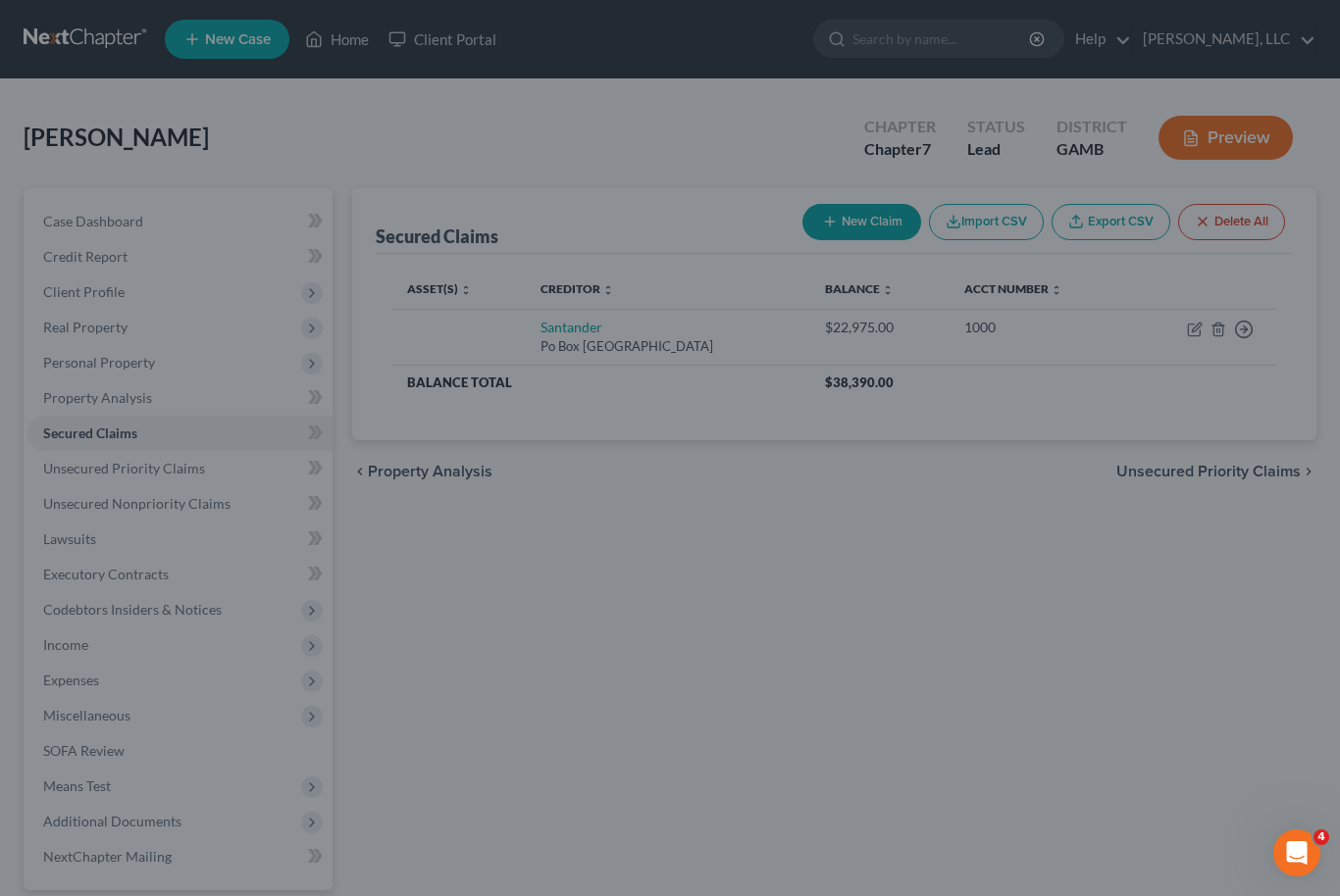
scroll to position [0, 0]
type input "0"
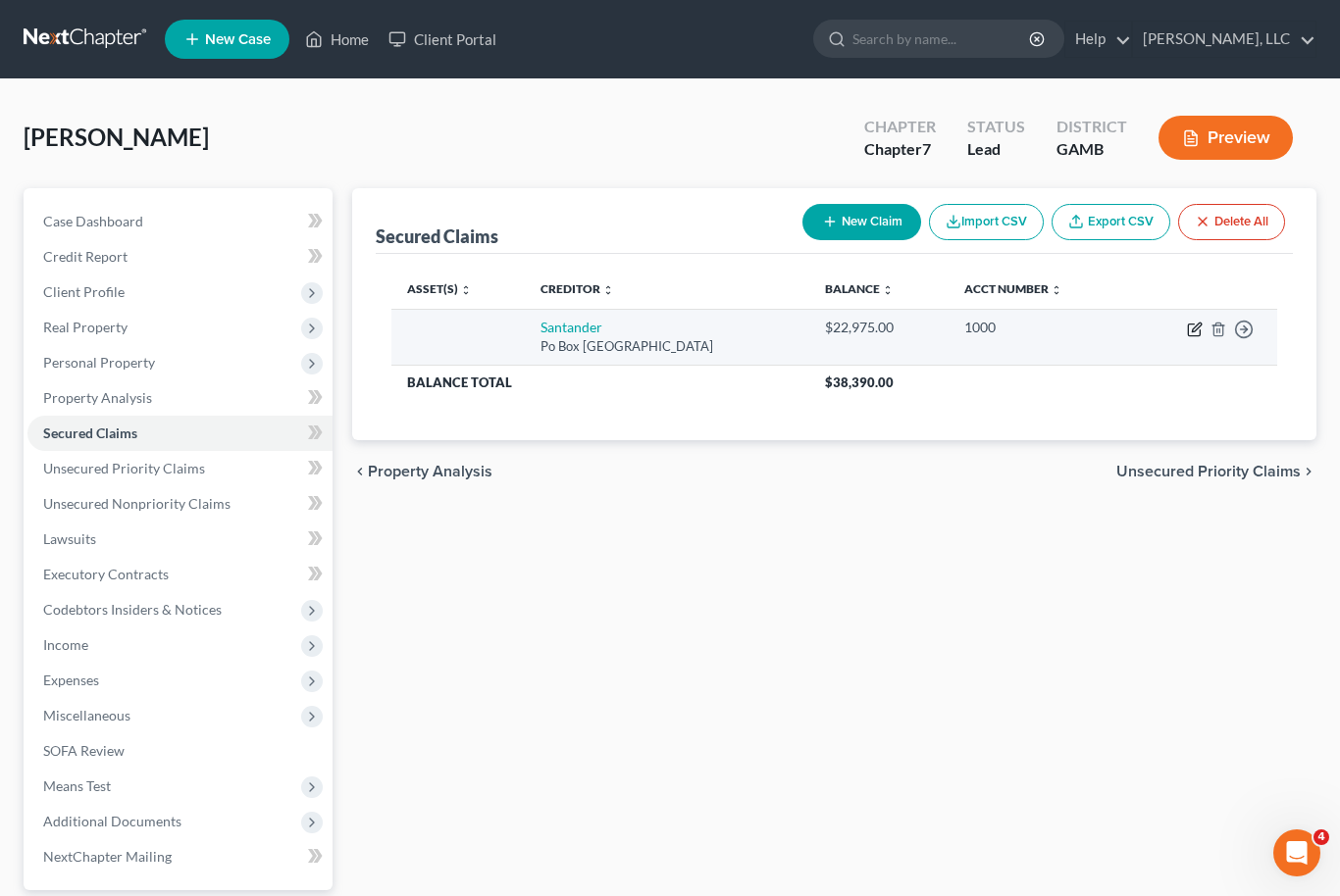
click at [1196, 329] on icon "button" at bounding box center [1195, 329] width 16 height 16
select select "45"
select select "2"
select select "0"
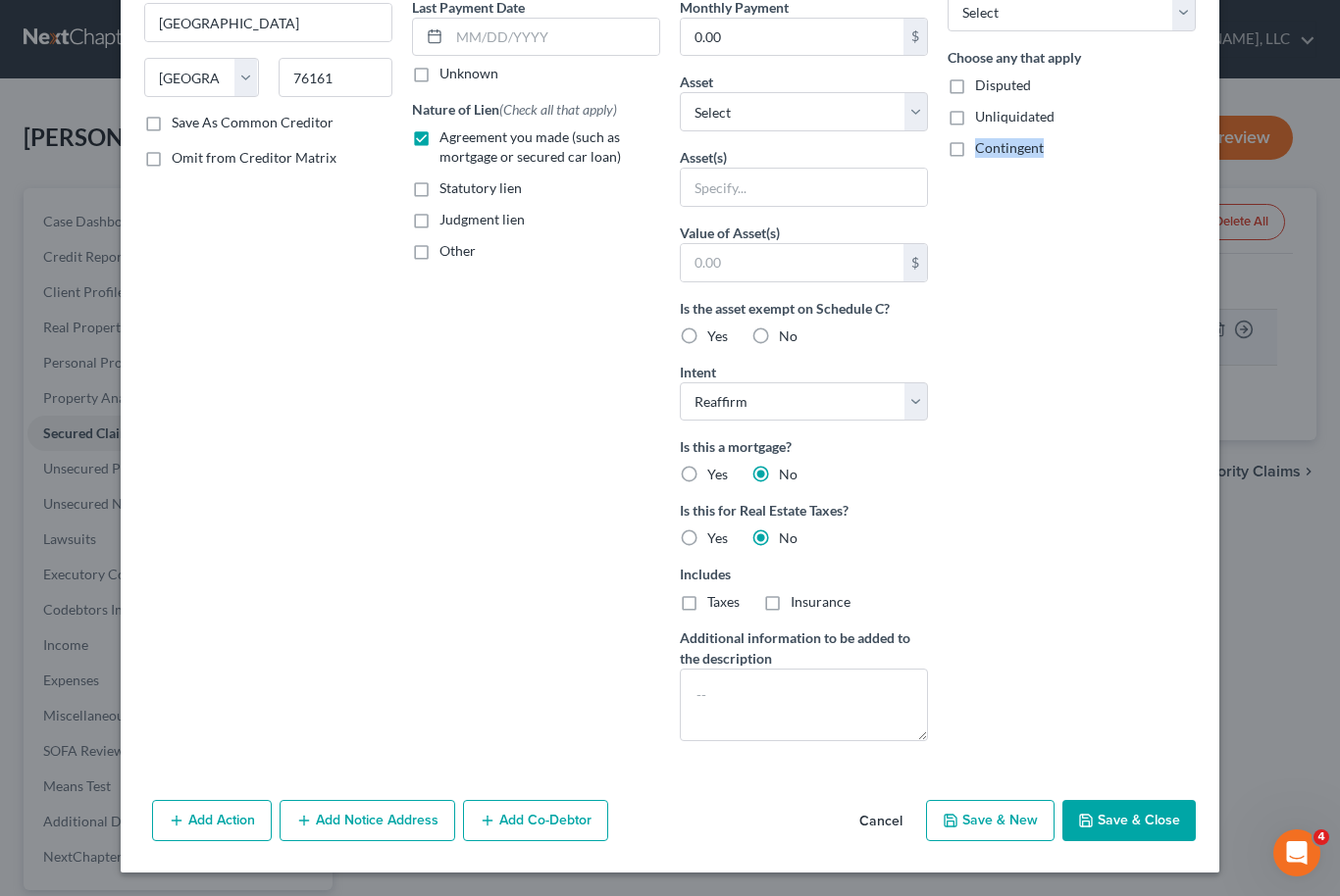
scroll to position [272, 0]
click at [1153, 818] on button "Save & Close" at bounding box center [1129, 820] width 133 height 41
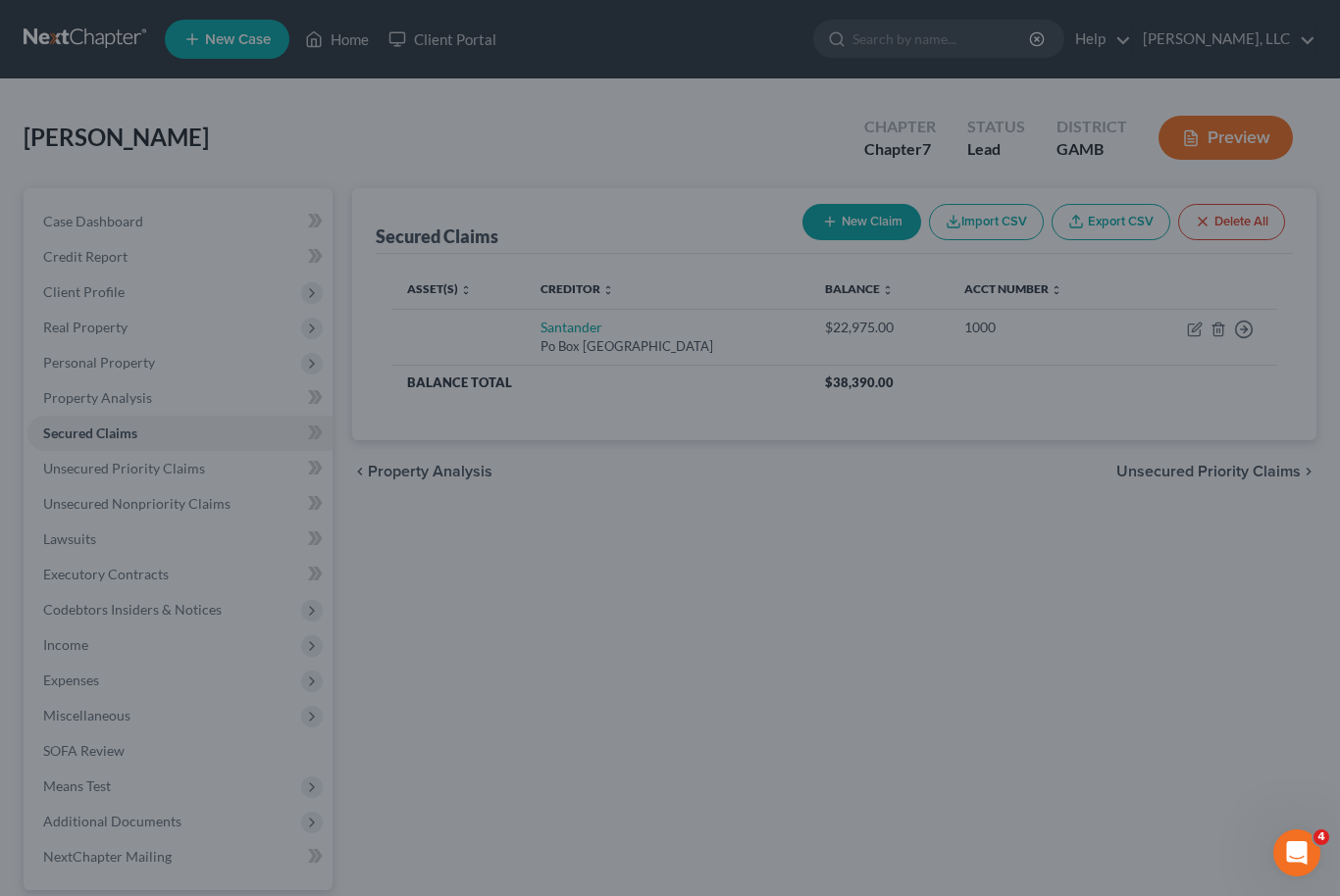
scroll to position [58, 0]
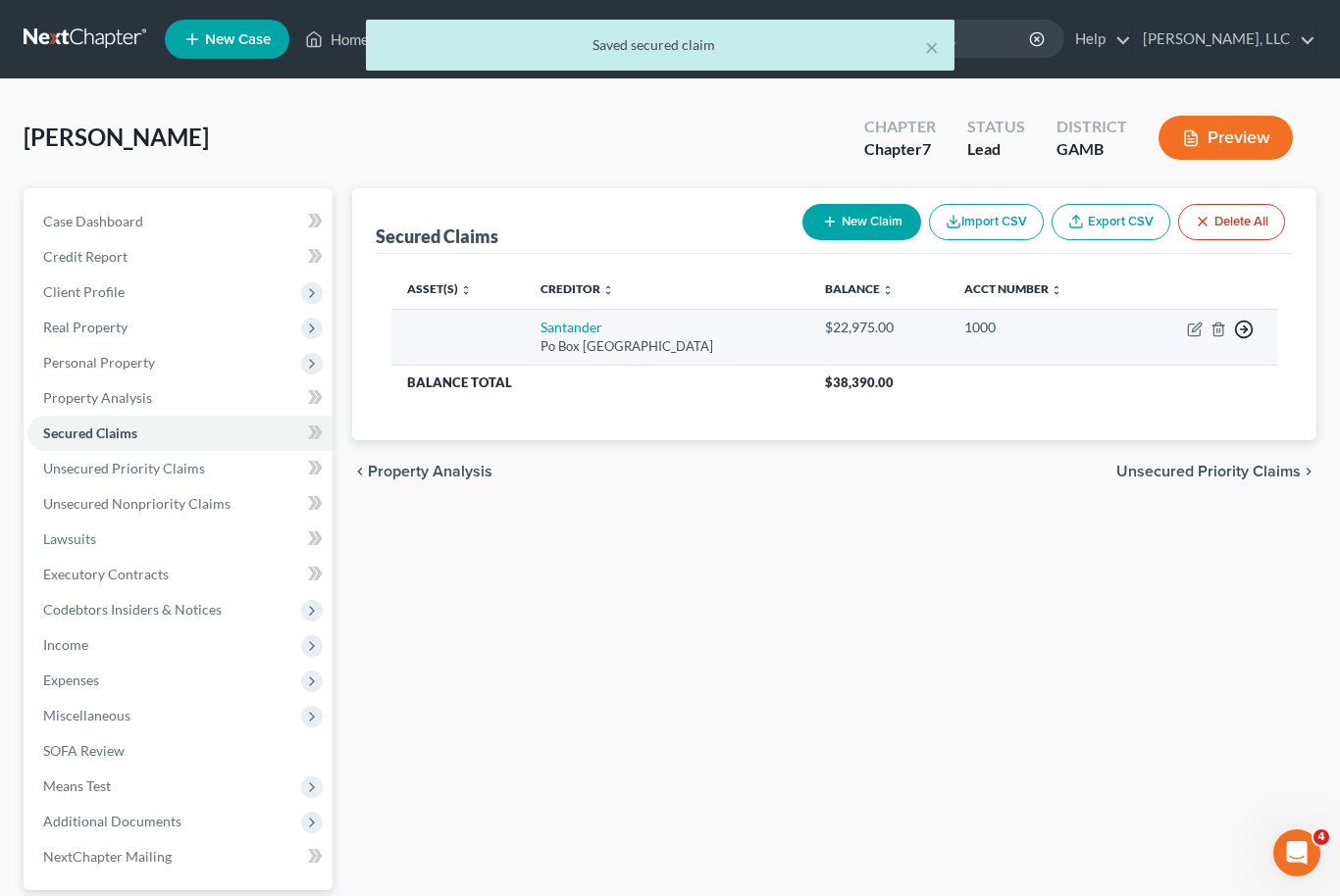
click at [1248, 330] on icon "button" at bounding box center [1244, 329] width 20 height 20
click at [1159, 378] on link "Move to F" at bounding box center [1153, 377] width 164 height 34
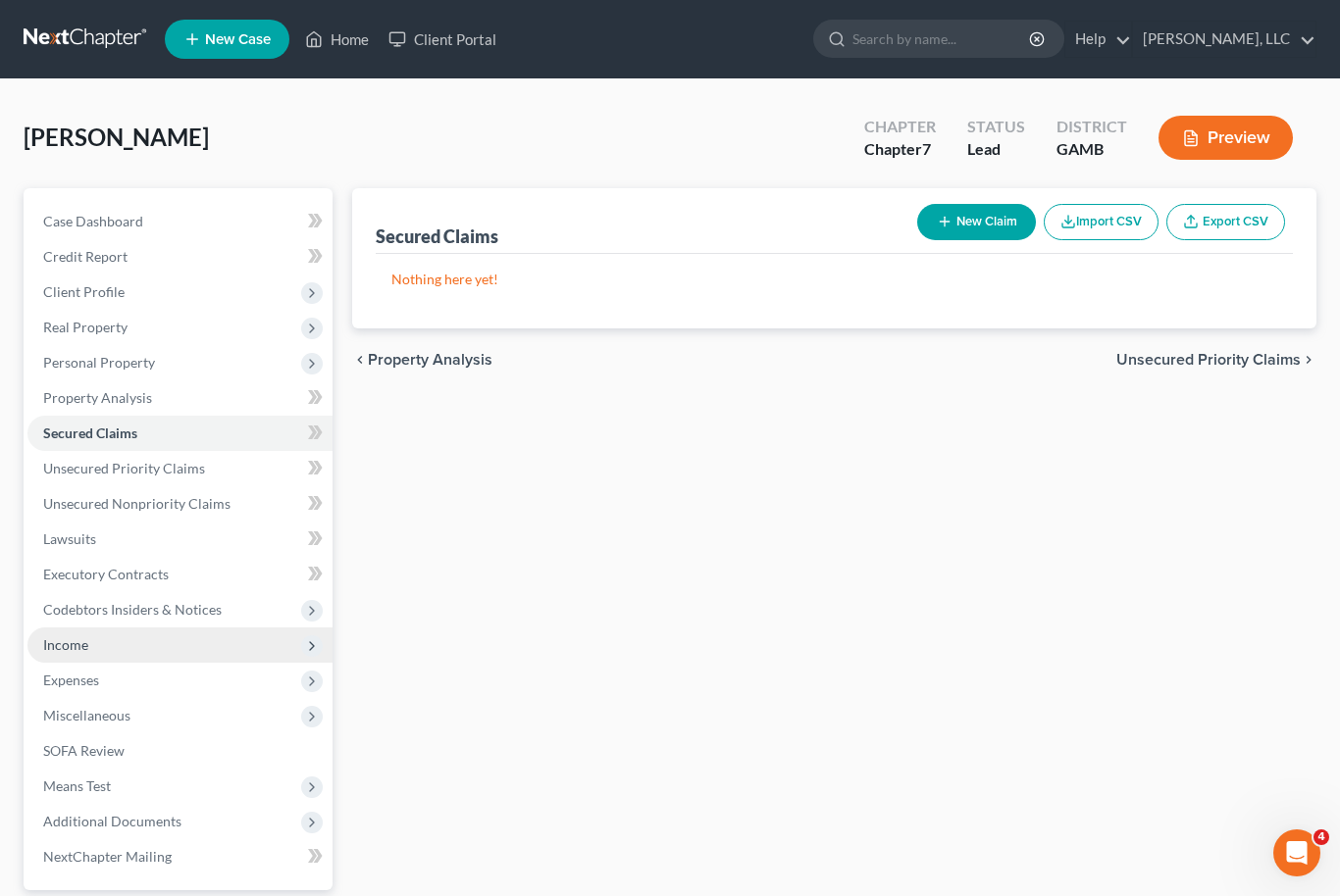
click at [57, 647] on span "Income" at bounding box center [65, 644] width 45 height 17
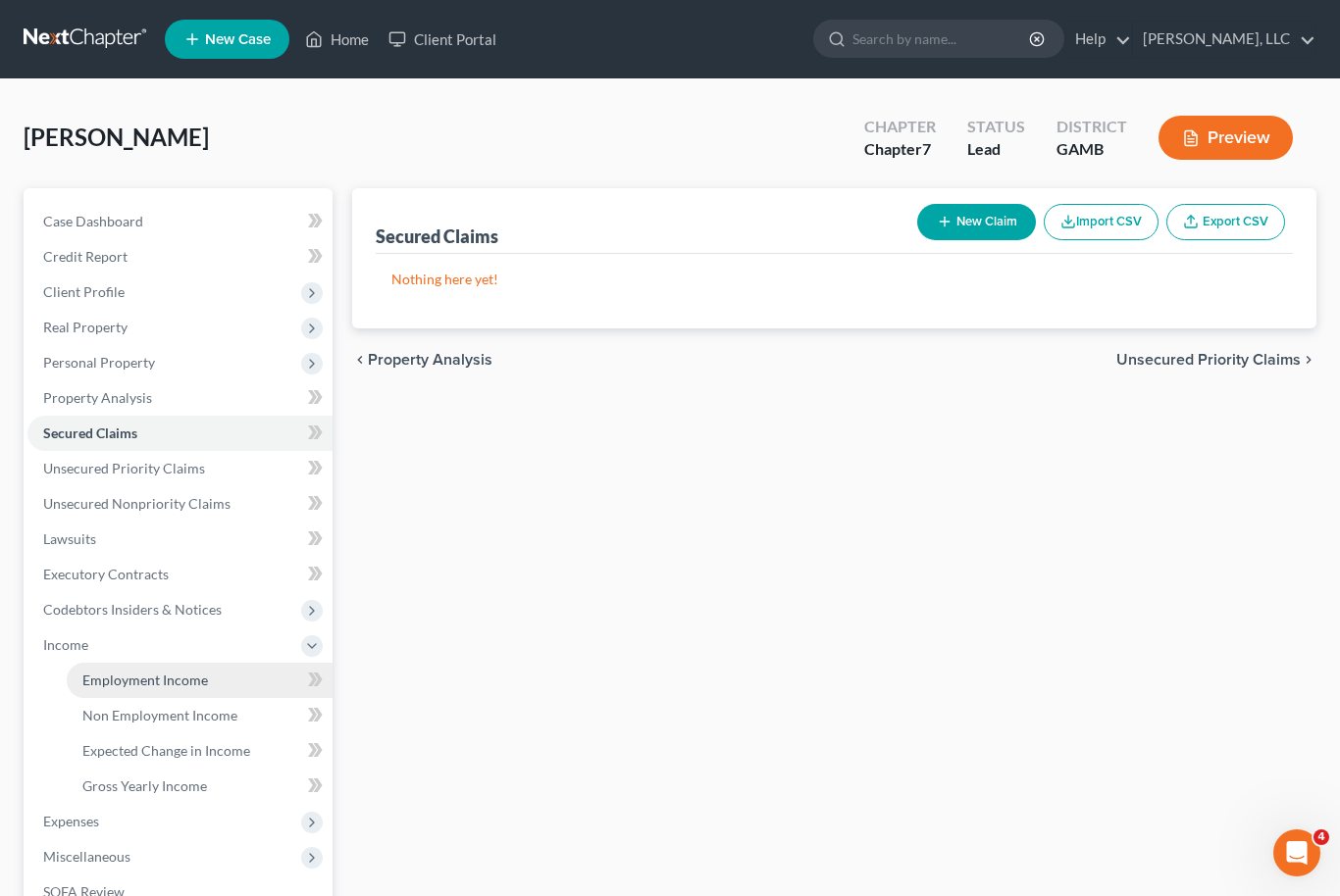
click at [128, 684] on span "Employment Income" at bounding box center [145, 680] width 125 height 17
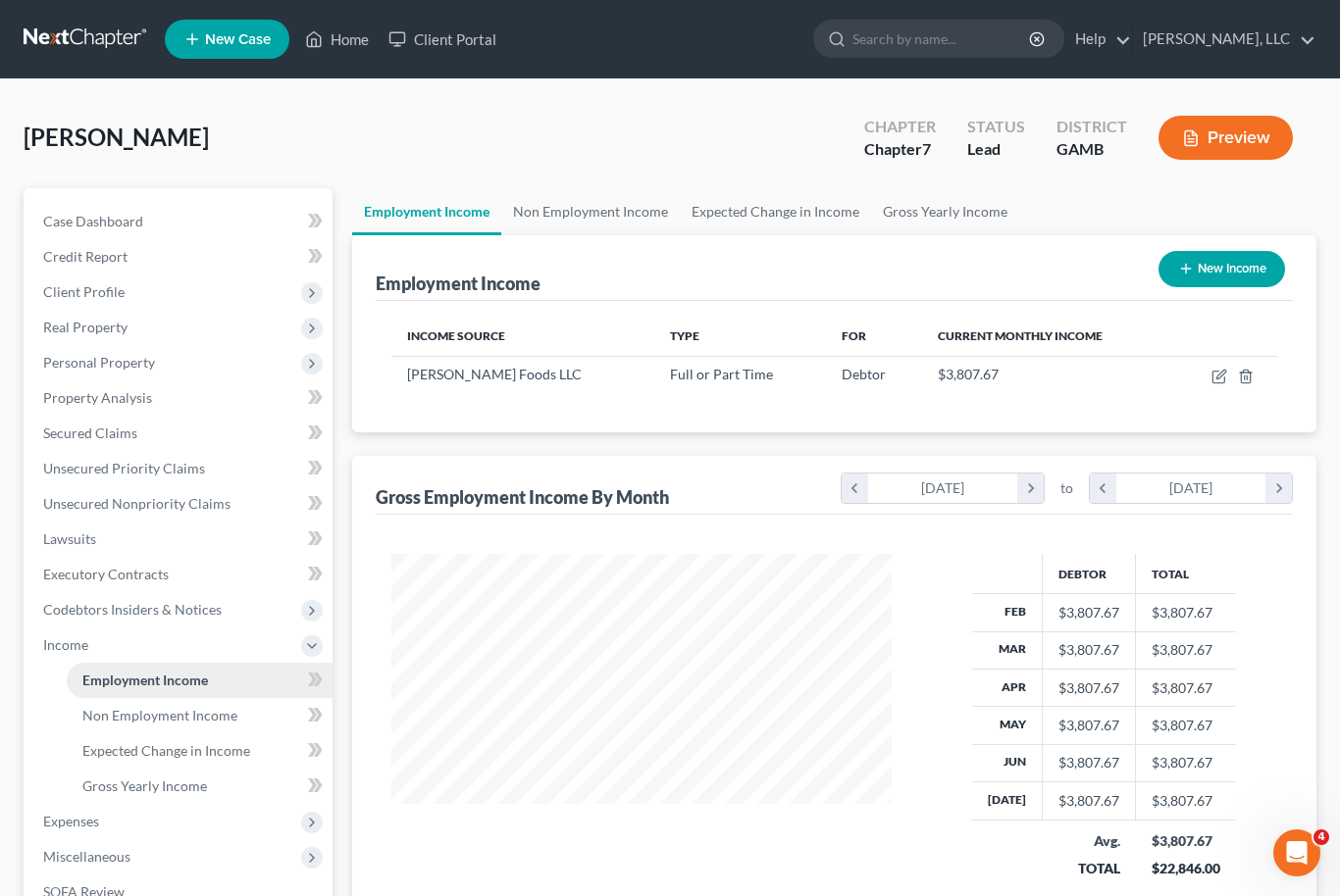
scroll to position [351, 540]
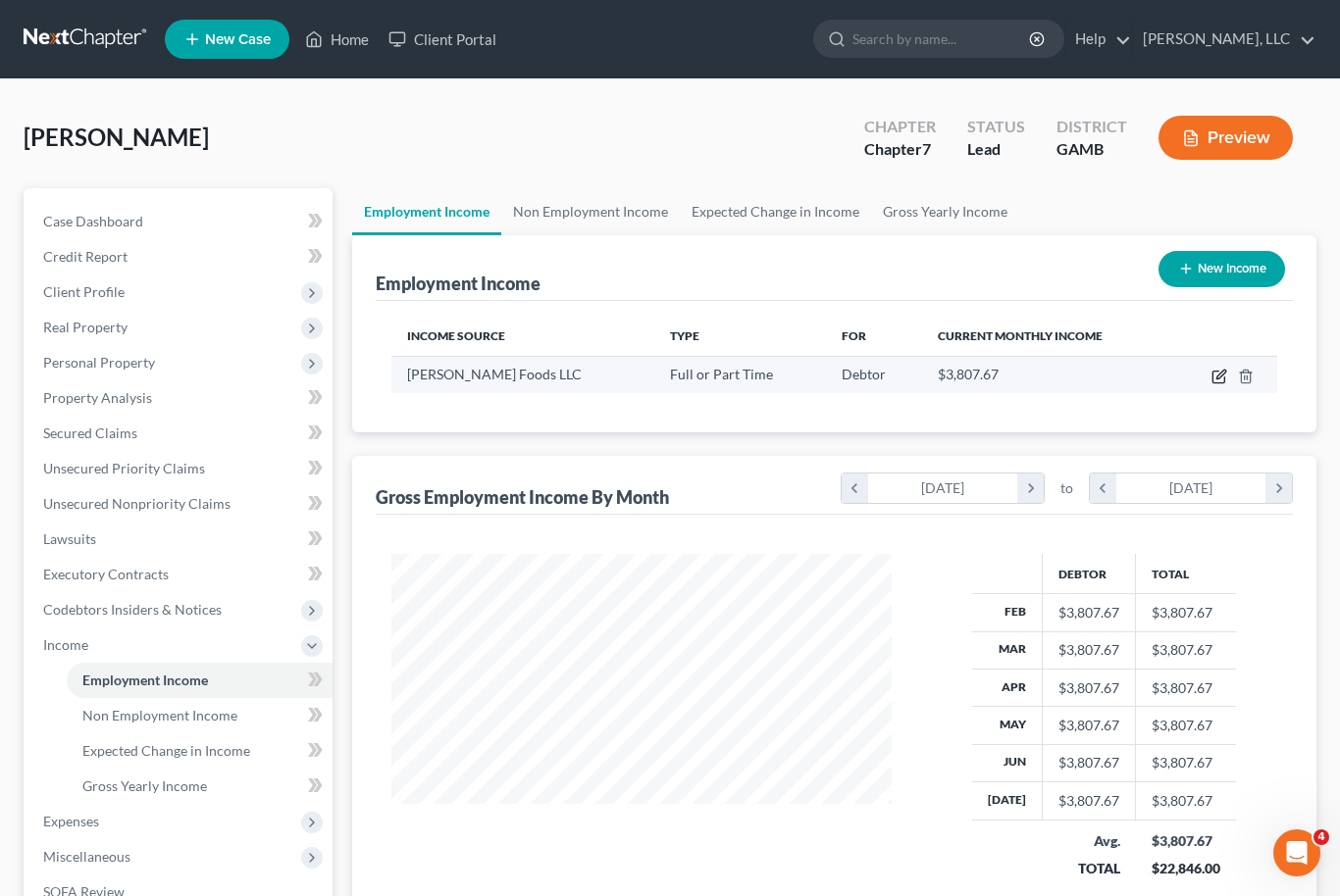
click at [1224, 376] on icon "button" at bounding box center [1218, 377] width 12 height 12
select select "0"
select select "21"
select select "3"
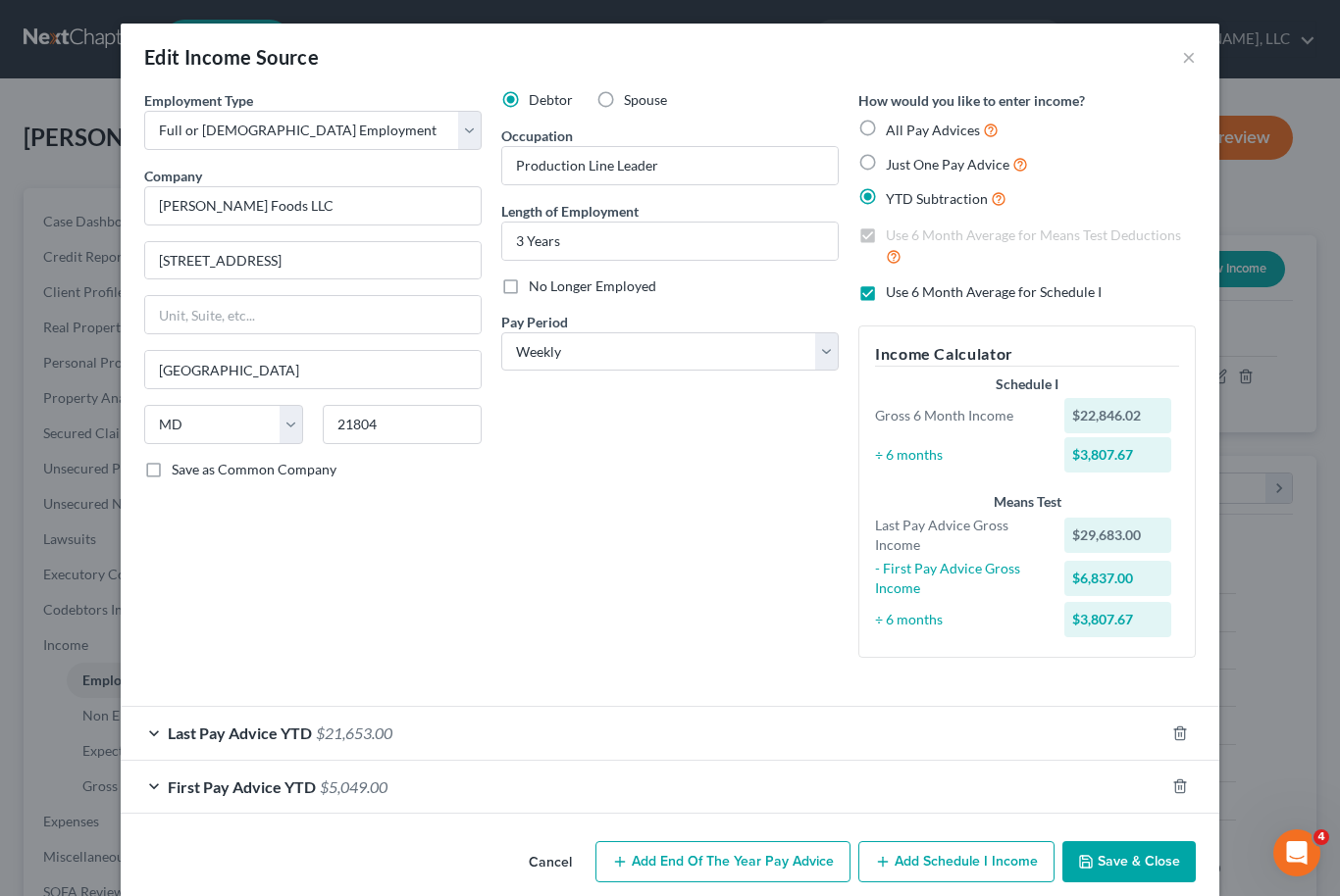
click at [263, 732] on span "Last Pay Advice YTD" at bounding box center [239, 732] width 144 height 19
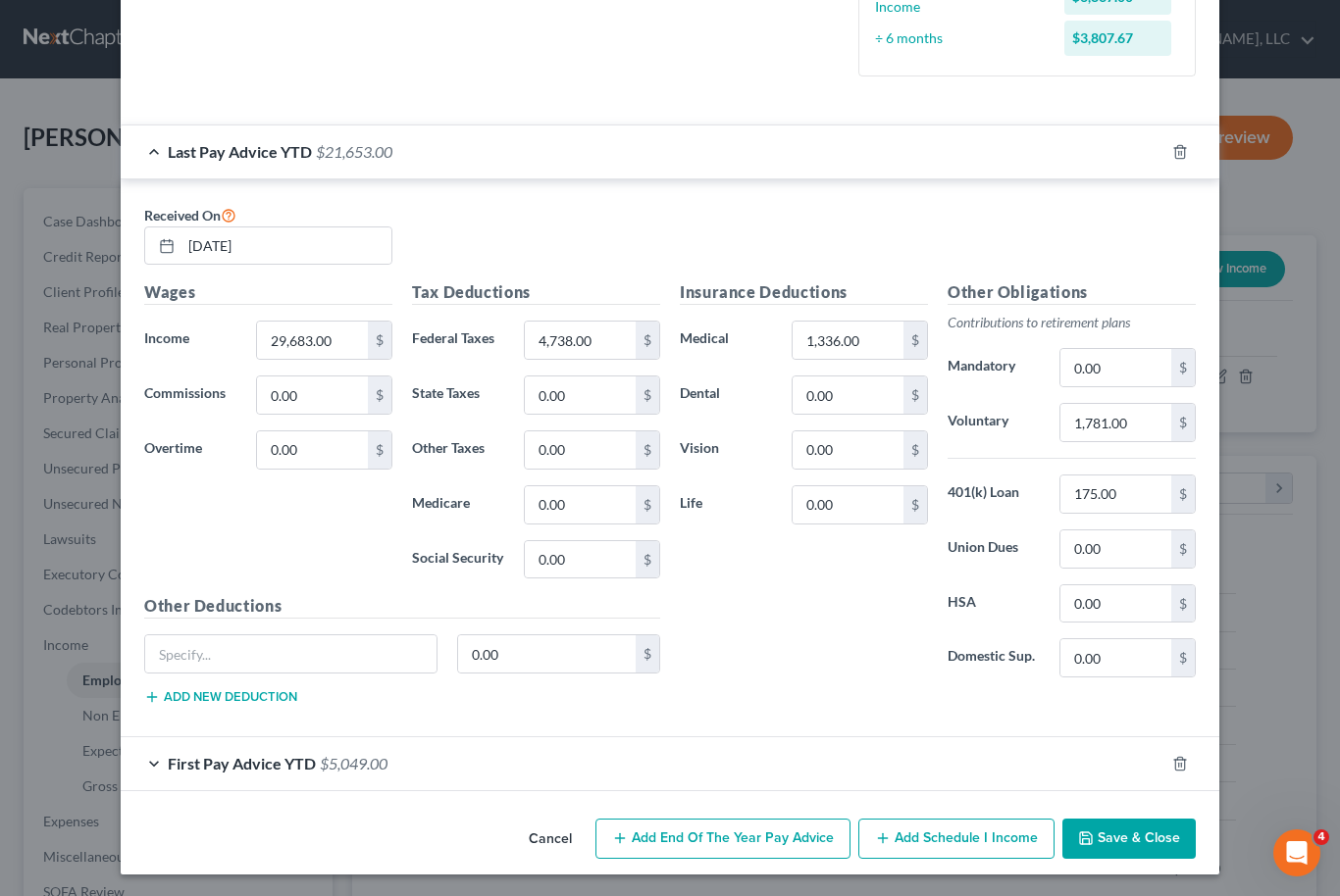
scroll to position [579, 0]
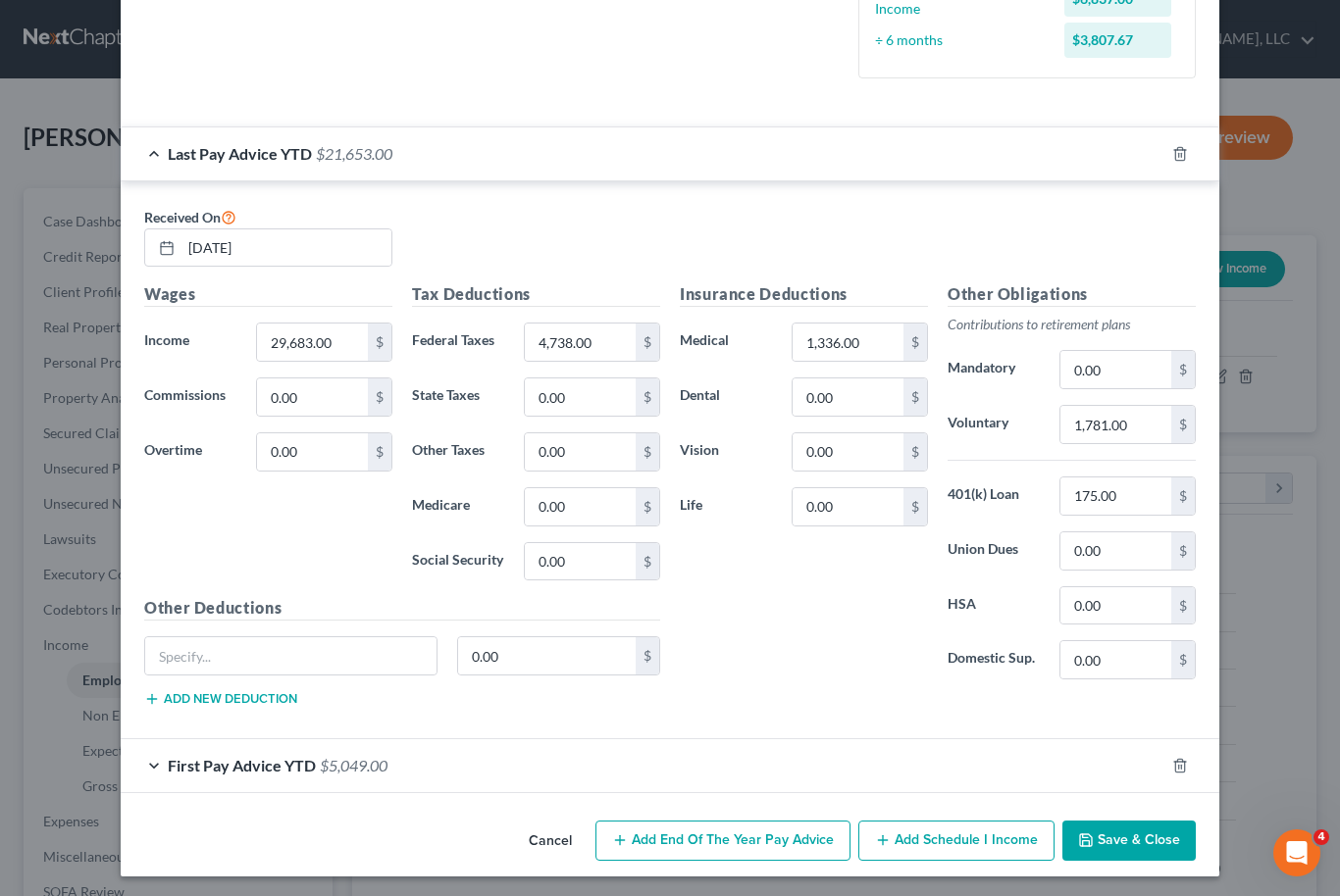
click at [1120, 846] on button "Save & Close" at bounding box center [1129, 840] width 133 height 41
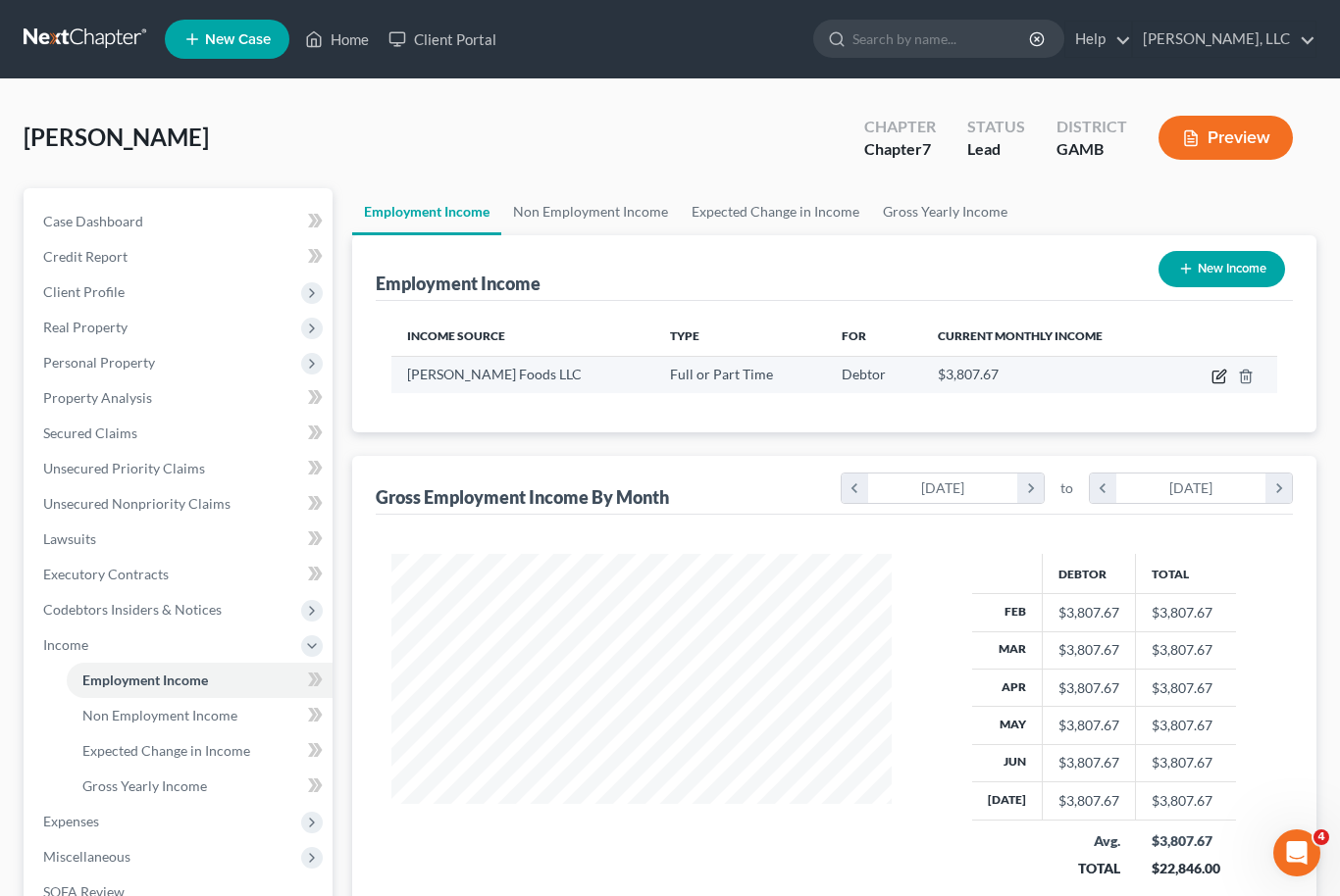
click at [1218, 379] on icon "button" at bounding box center [1219, 376] width 16 height 16
select select "0"
select select "21"
select select "3"
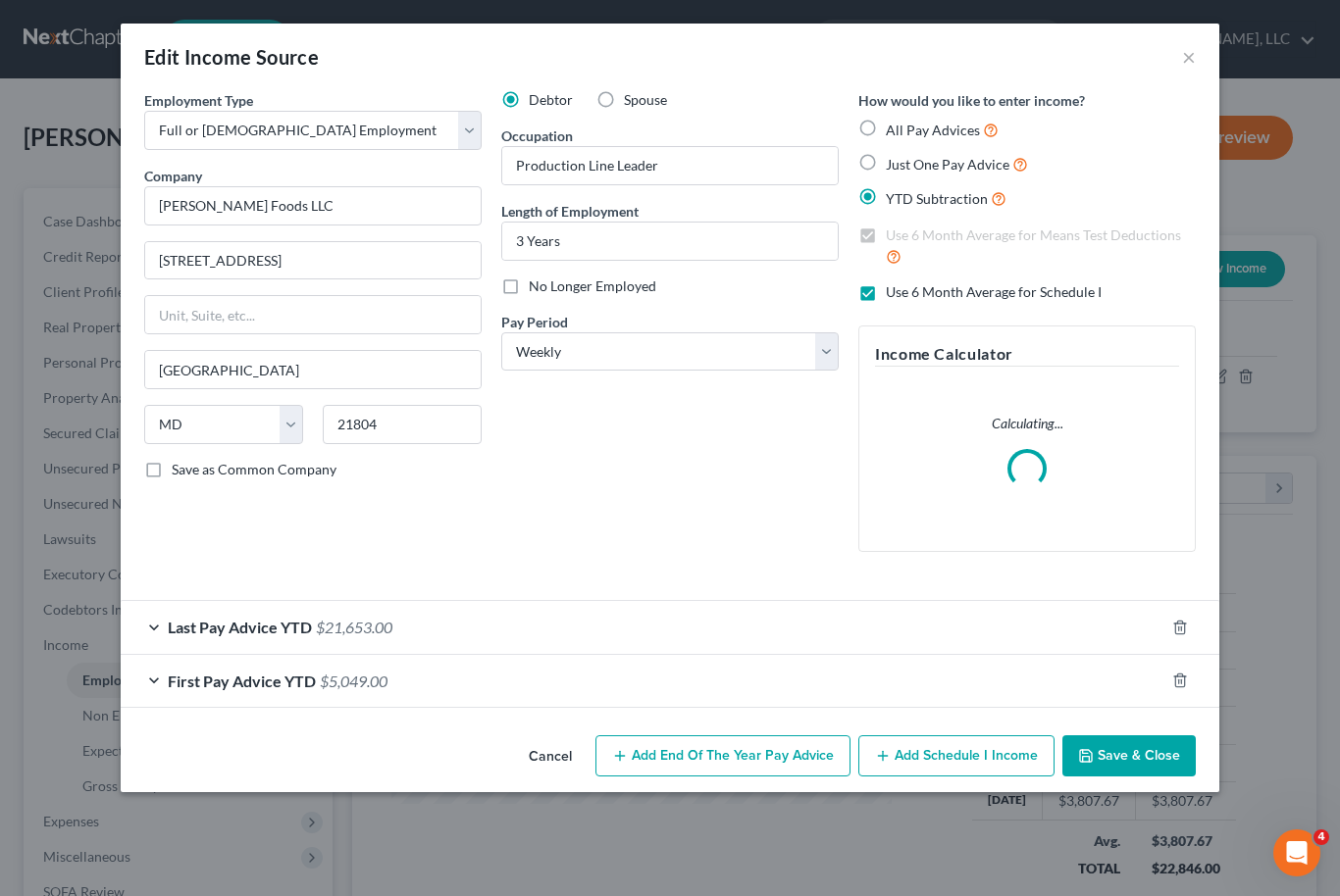
click at [220, 663] on div "First Pay Advice YTD $5,049.00" at bounding box center [642, 681] width 1043 height 52
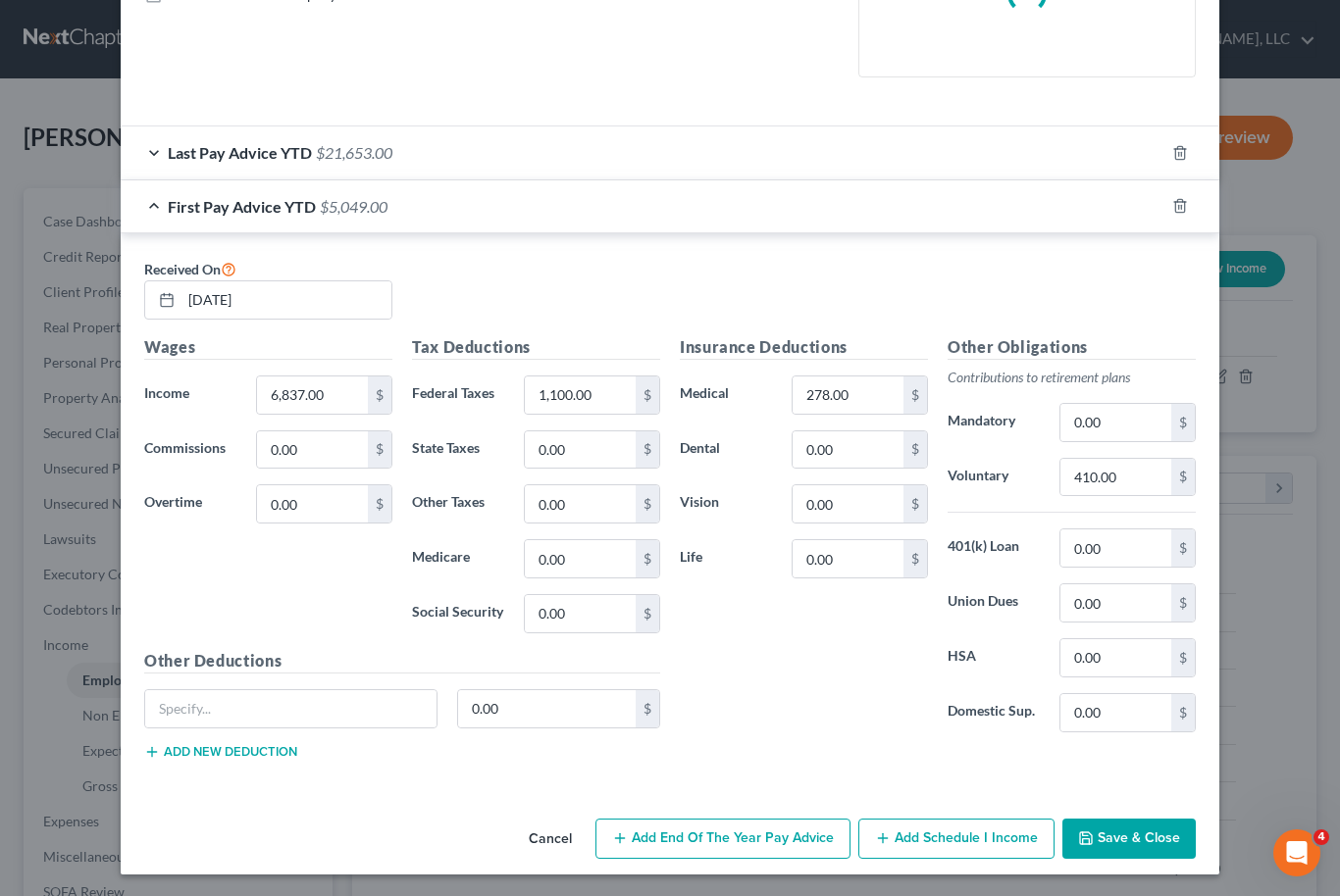
scroll to position [472, 0]
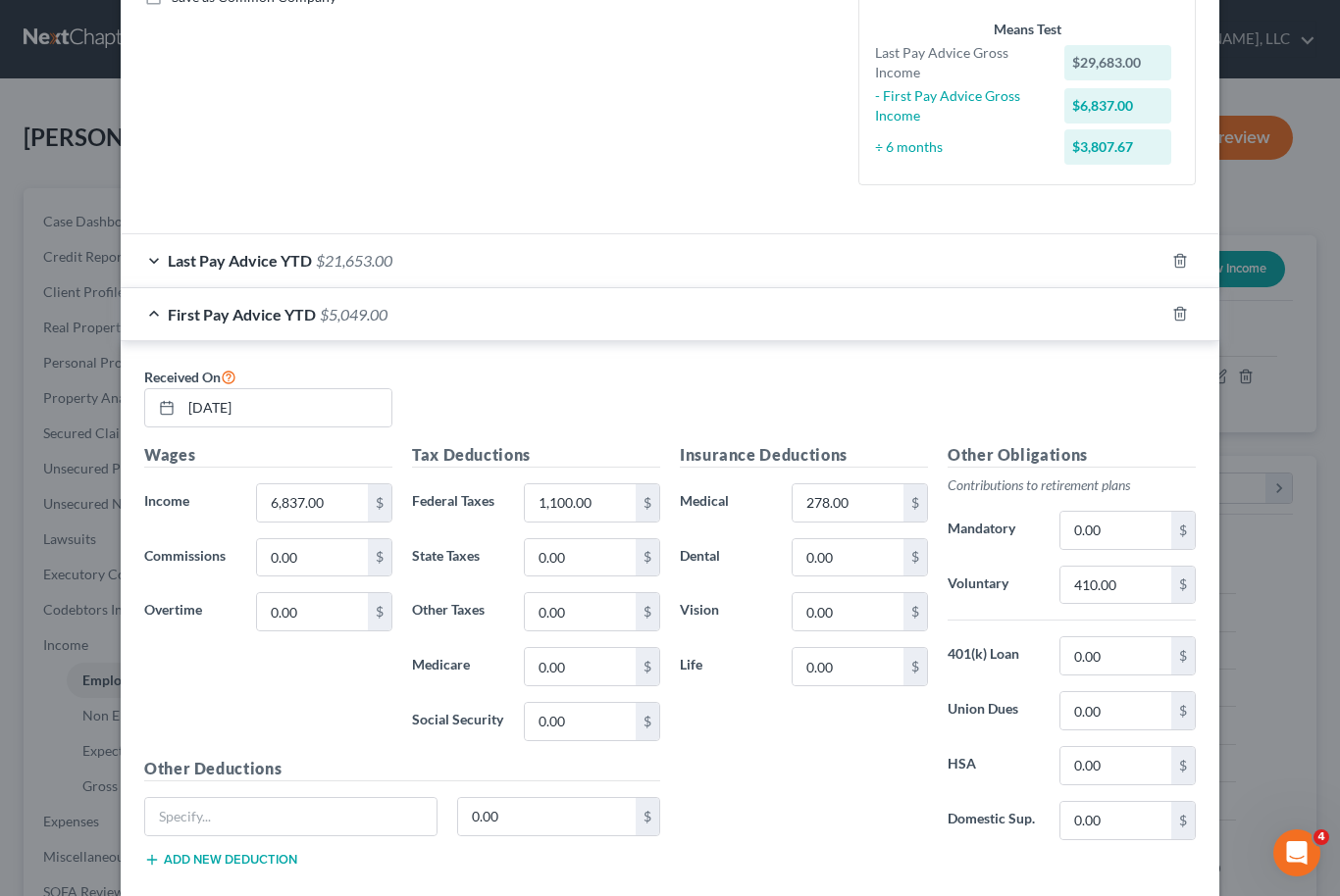
click at [433, 240] on div "Last Pay Advice YTD $21,653.00" at bounding box center [642, 260] width 1043 height 52
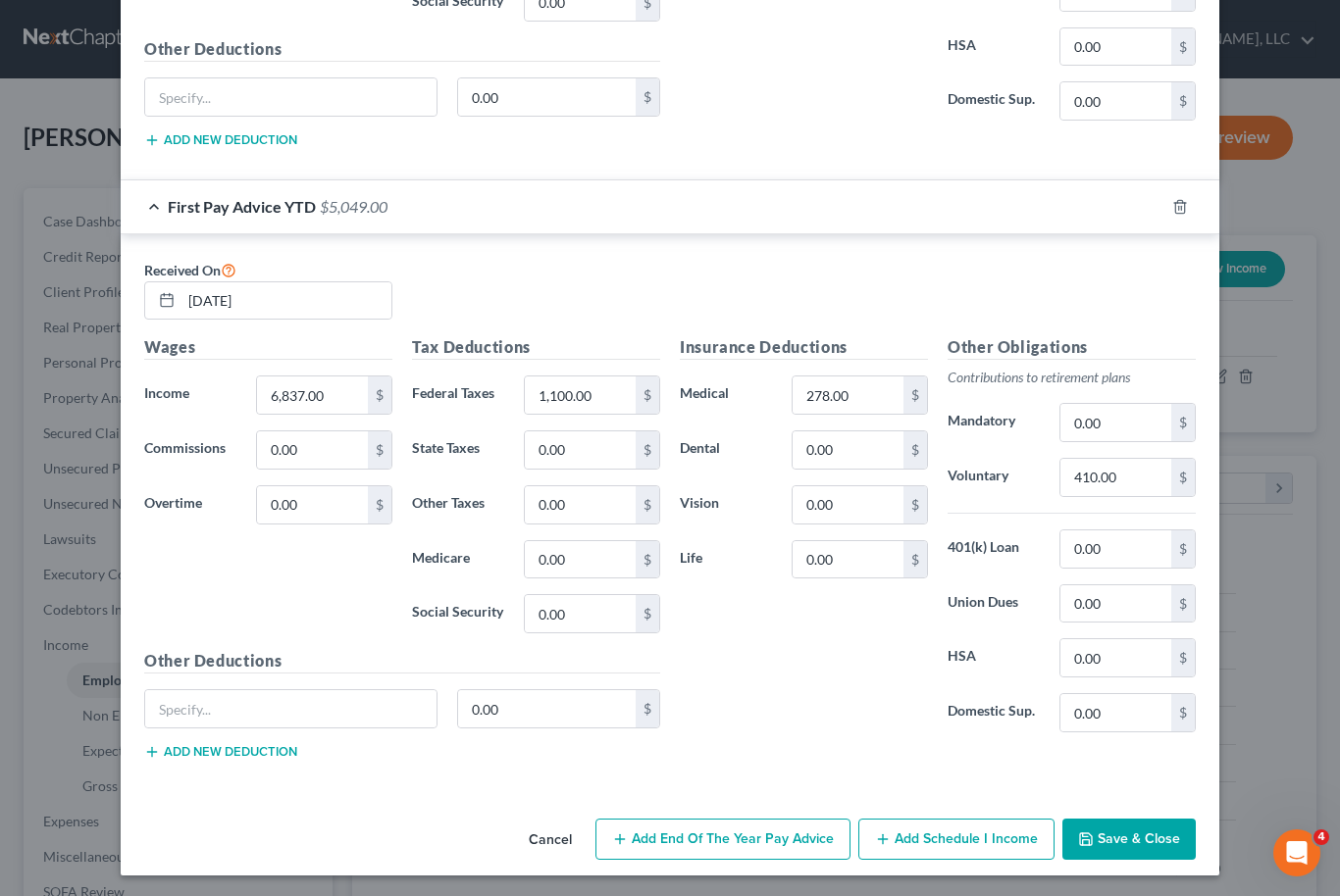
scroll to position [1137, 0]
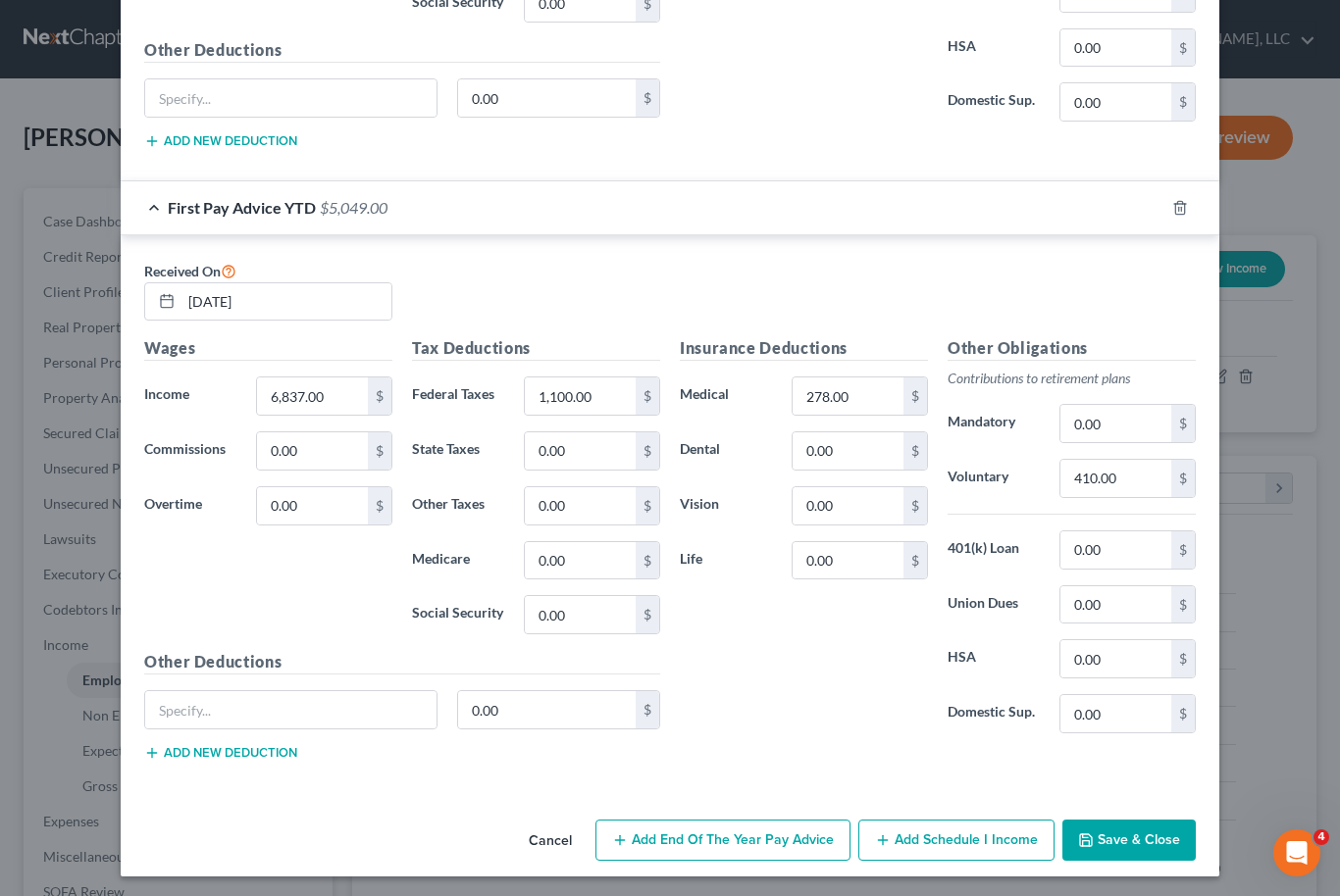
click at [1155, 840] on button "Save & Close" at bounding box center [1129, 839] width 133 height 41
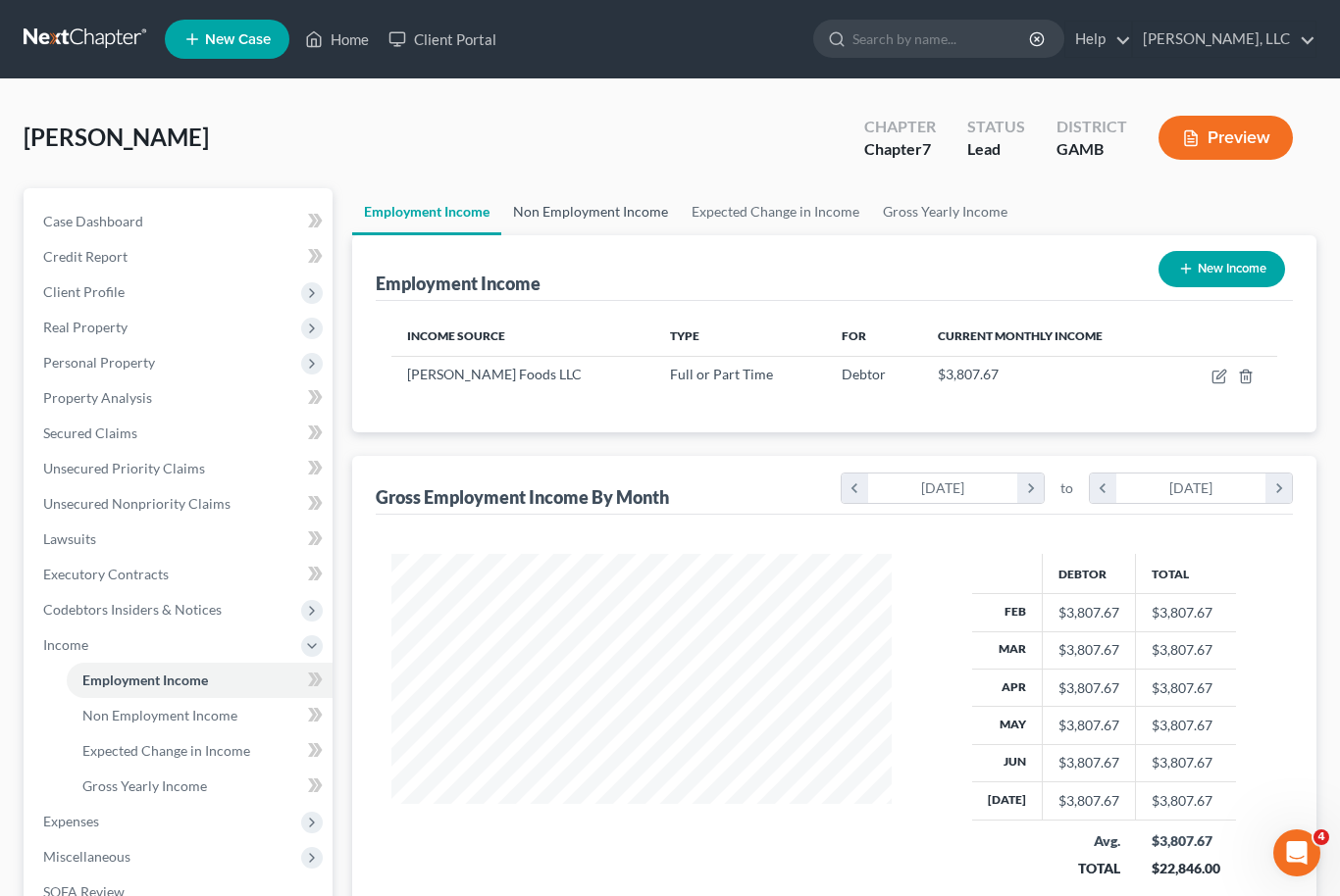
click at [607, 218] on link "Non Employment Income" at bounding box center [591, 211] width 179 height 47
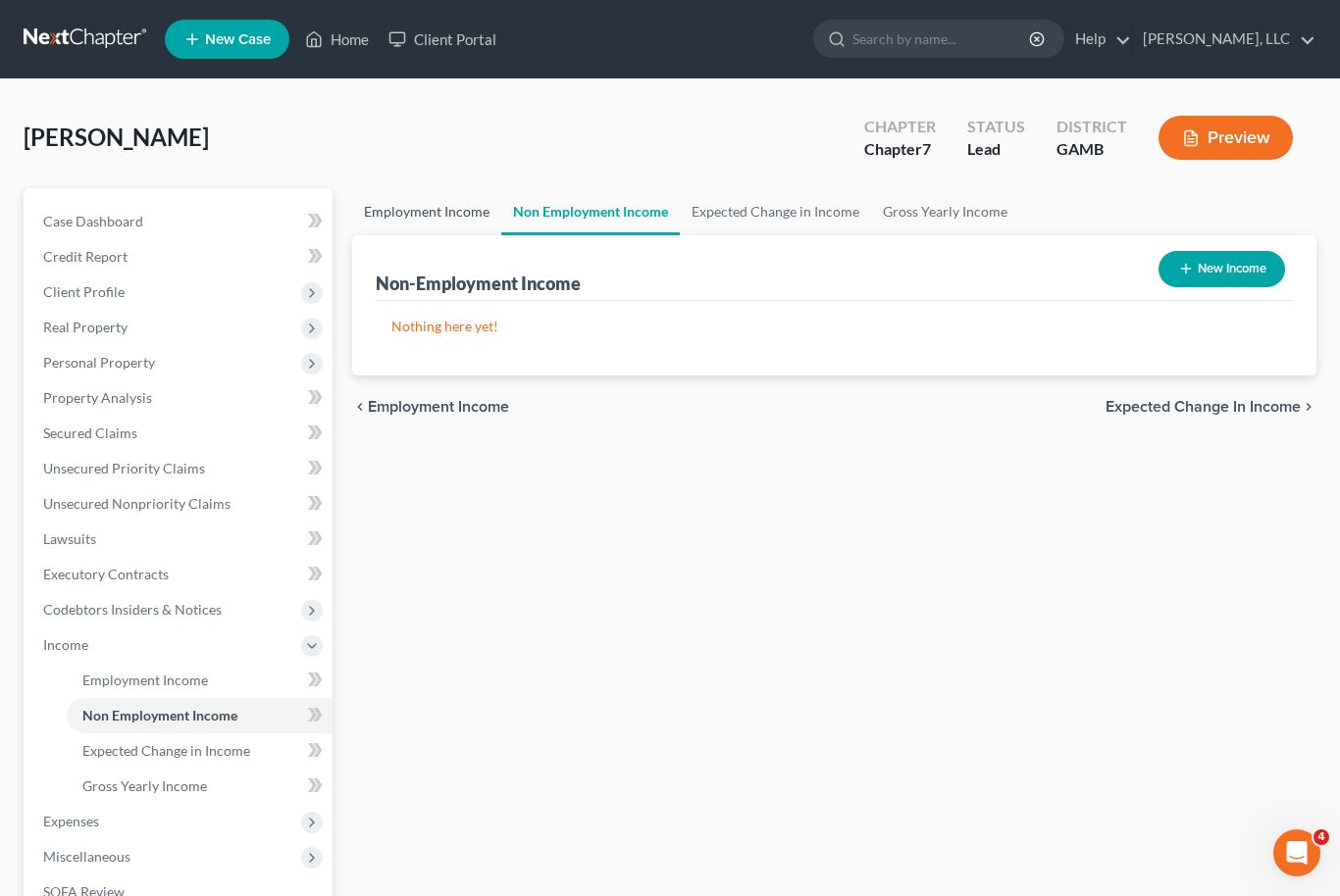
click at [435, 204] on link "Employment Income" at bounding box center [427, 211] width 149 height 47
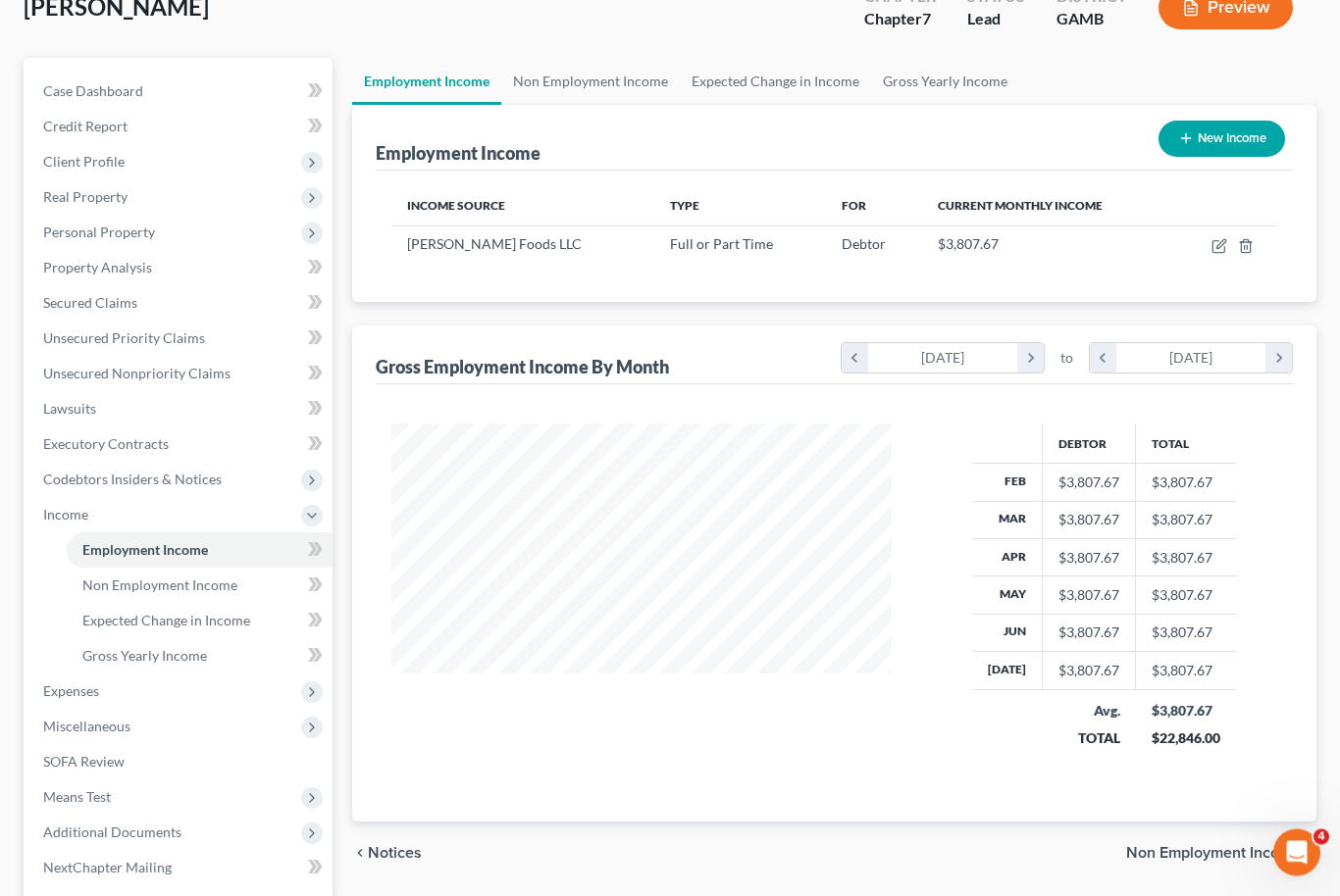
scroll to position [130, 0]
click at [63, 696] on span "Expenses" at bounding box center [70, 691] width 56 height 17
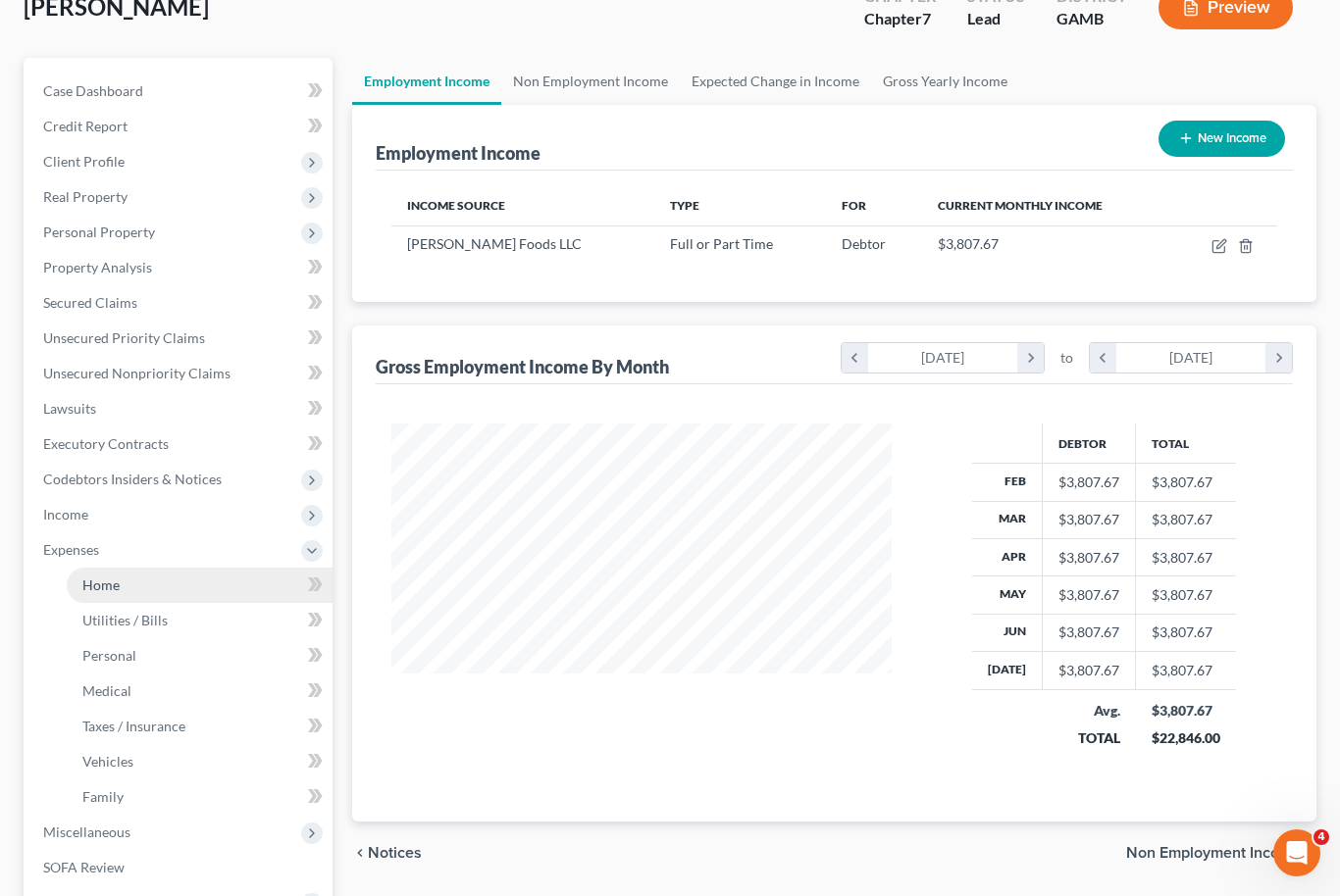
click at [97, 588] on span "Home" at bounding box center [101, 584] width 38 height 17
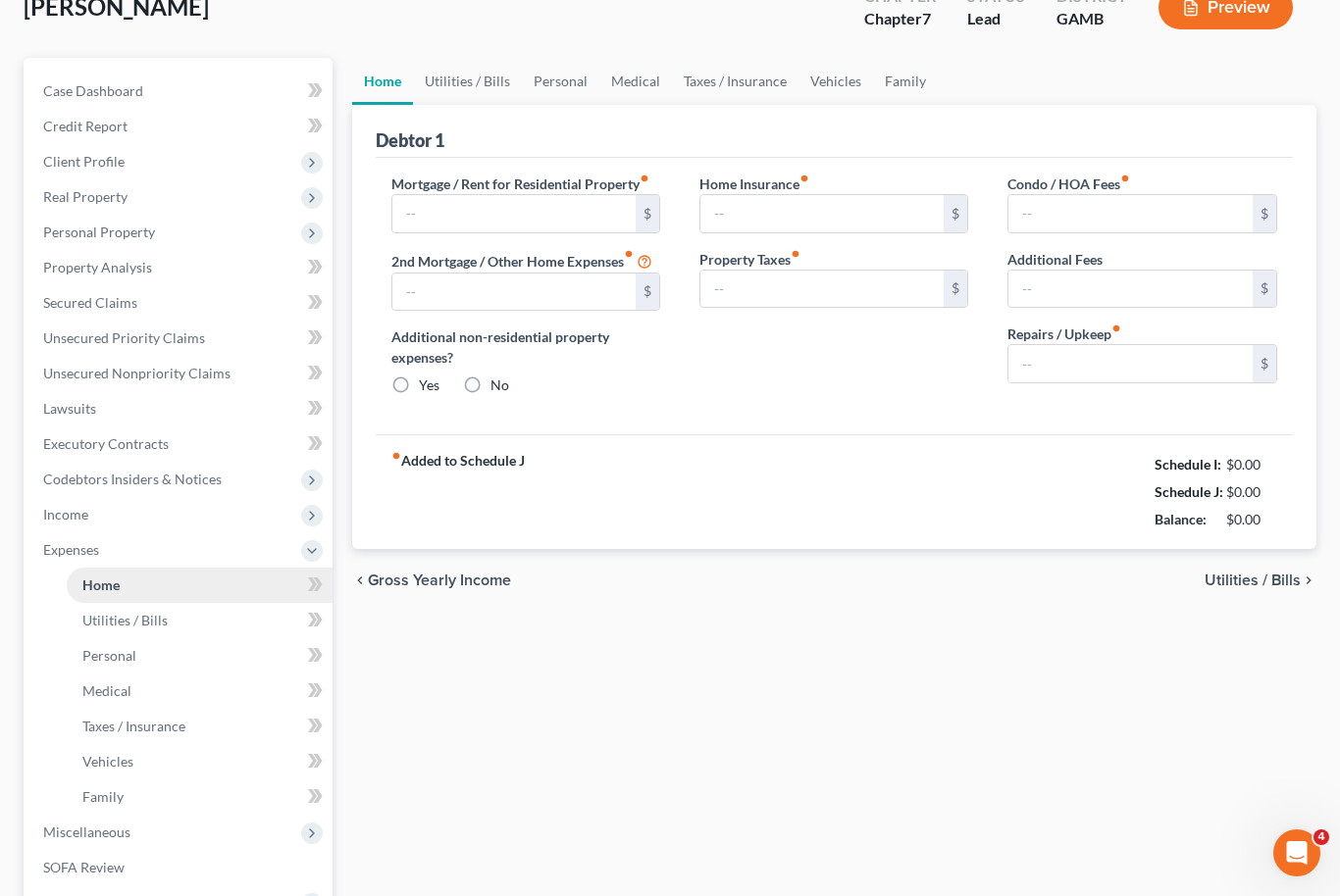
type input "0.00"
radio input "true"
type input "0.00"
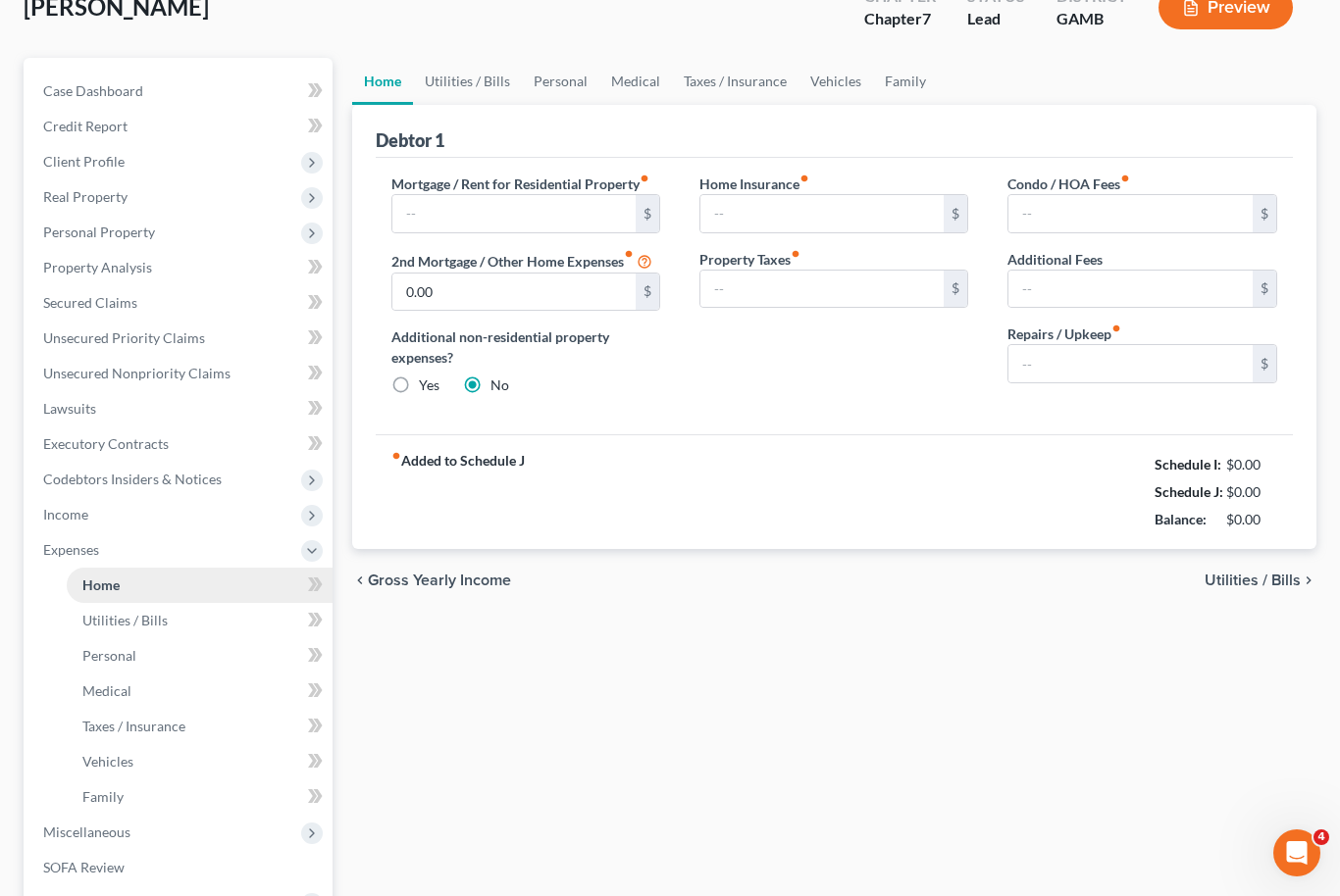
type input "0.00"
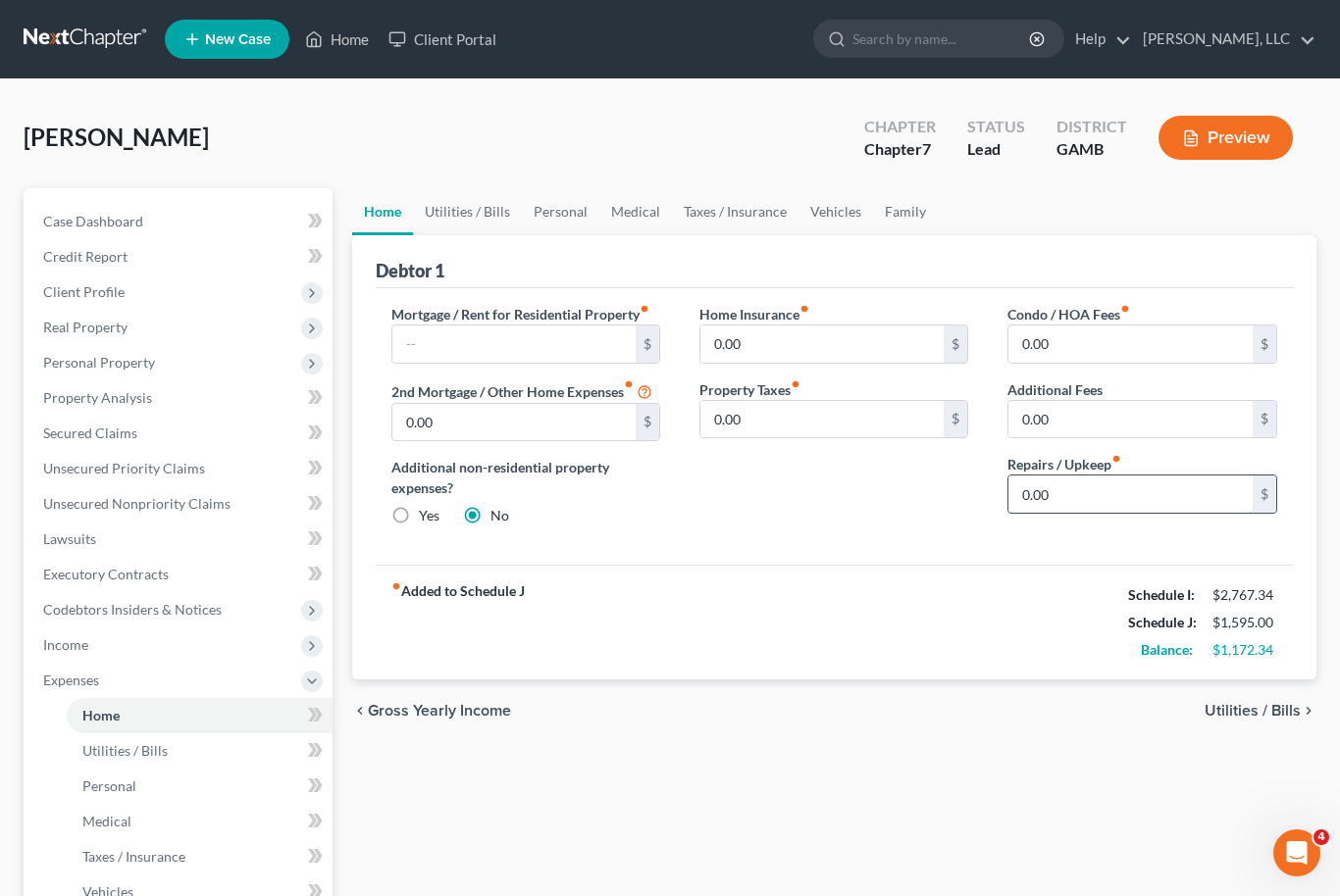
click at [1026, 503] on input "0.00" at bounding box center [1131, 494] width 244 height 38
type input "100"
click at [443, 232] on link "Utilities / Bills" at bounding box center [468, 211] width 109 height 47
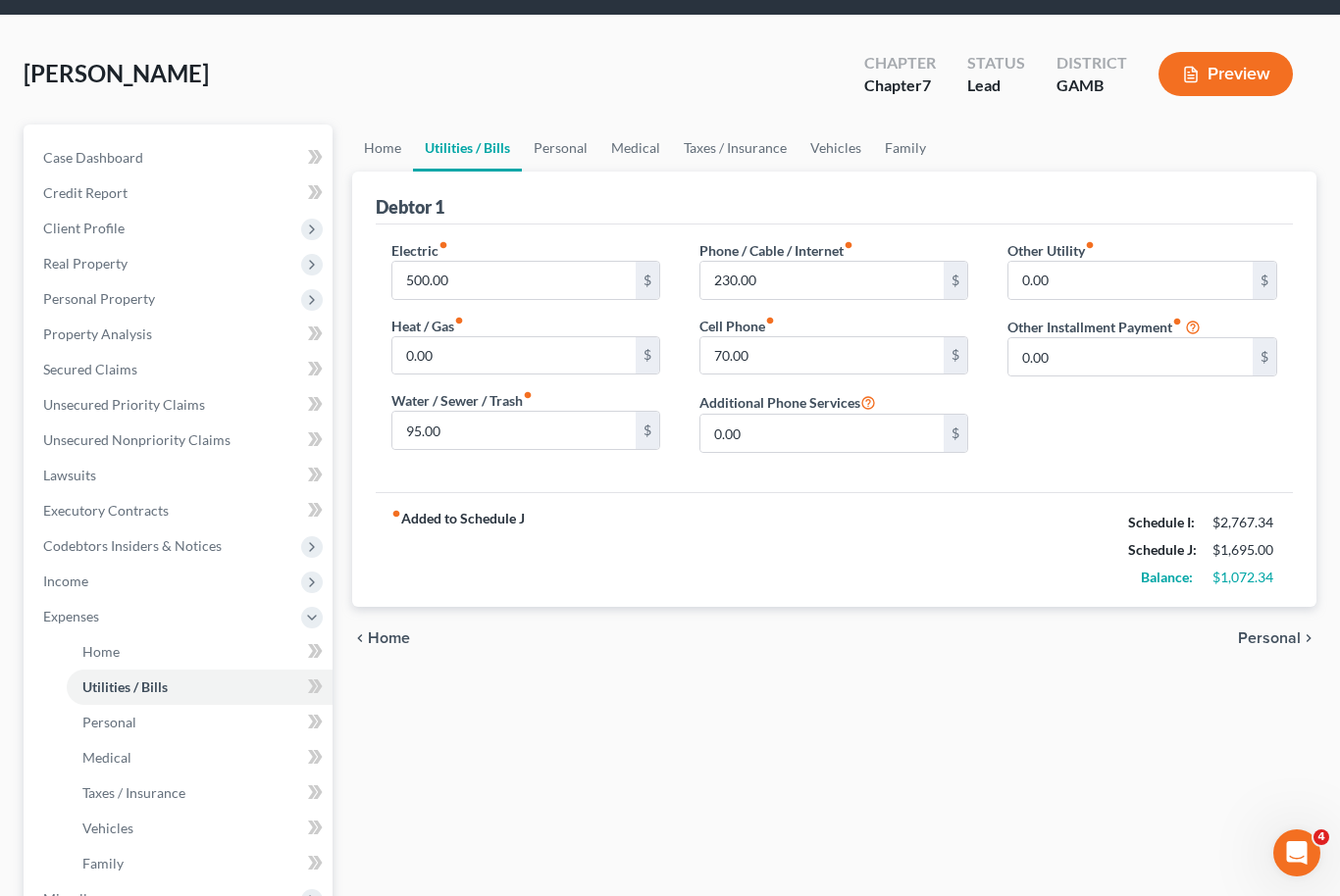
scroll to position [64, 0]
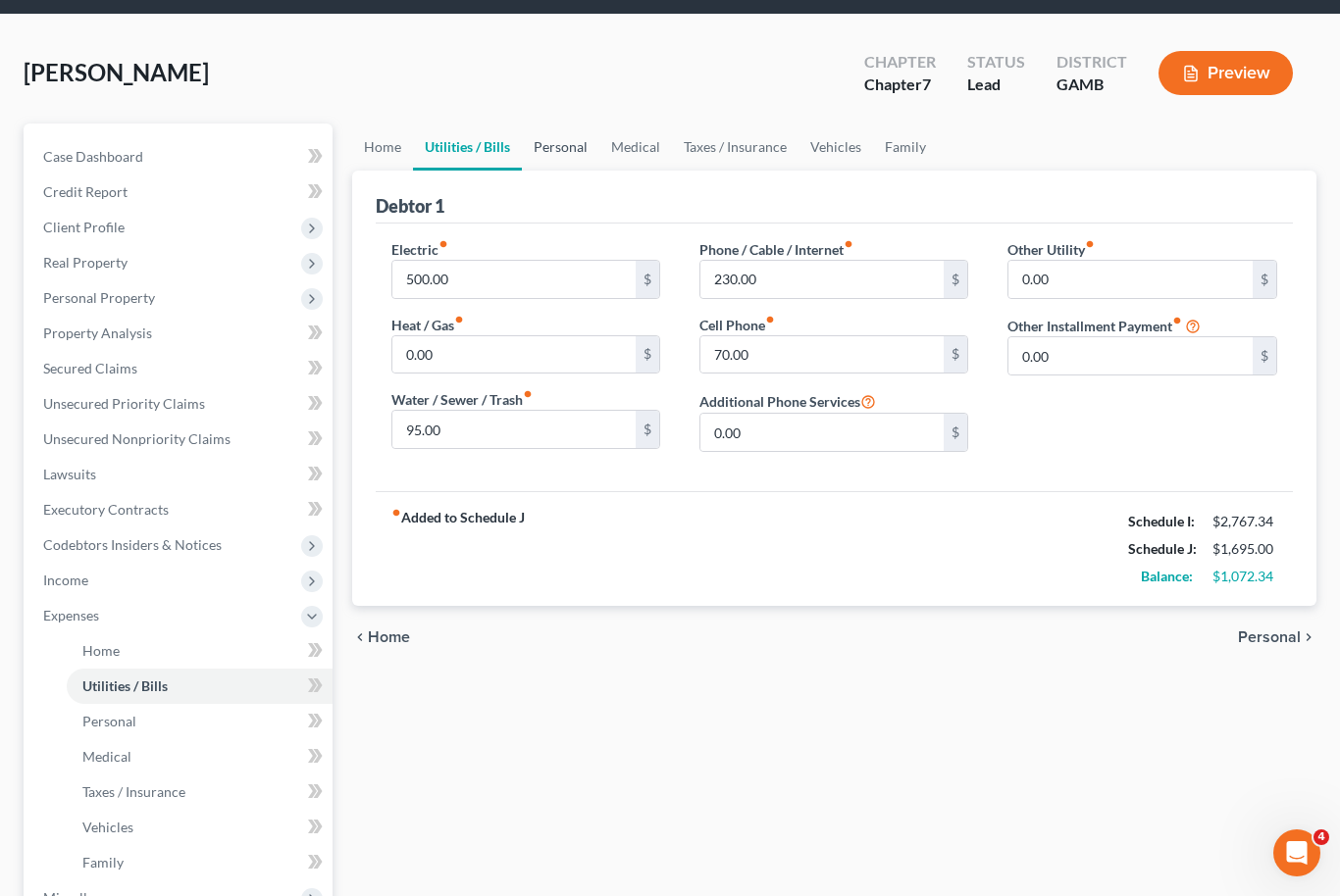
click at [561, 142] on link "Personal" at bounding box center [561, 146] width 77 height 47
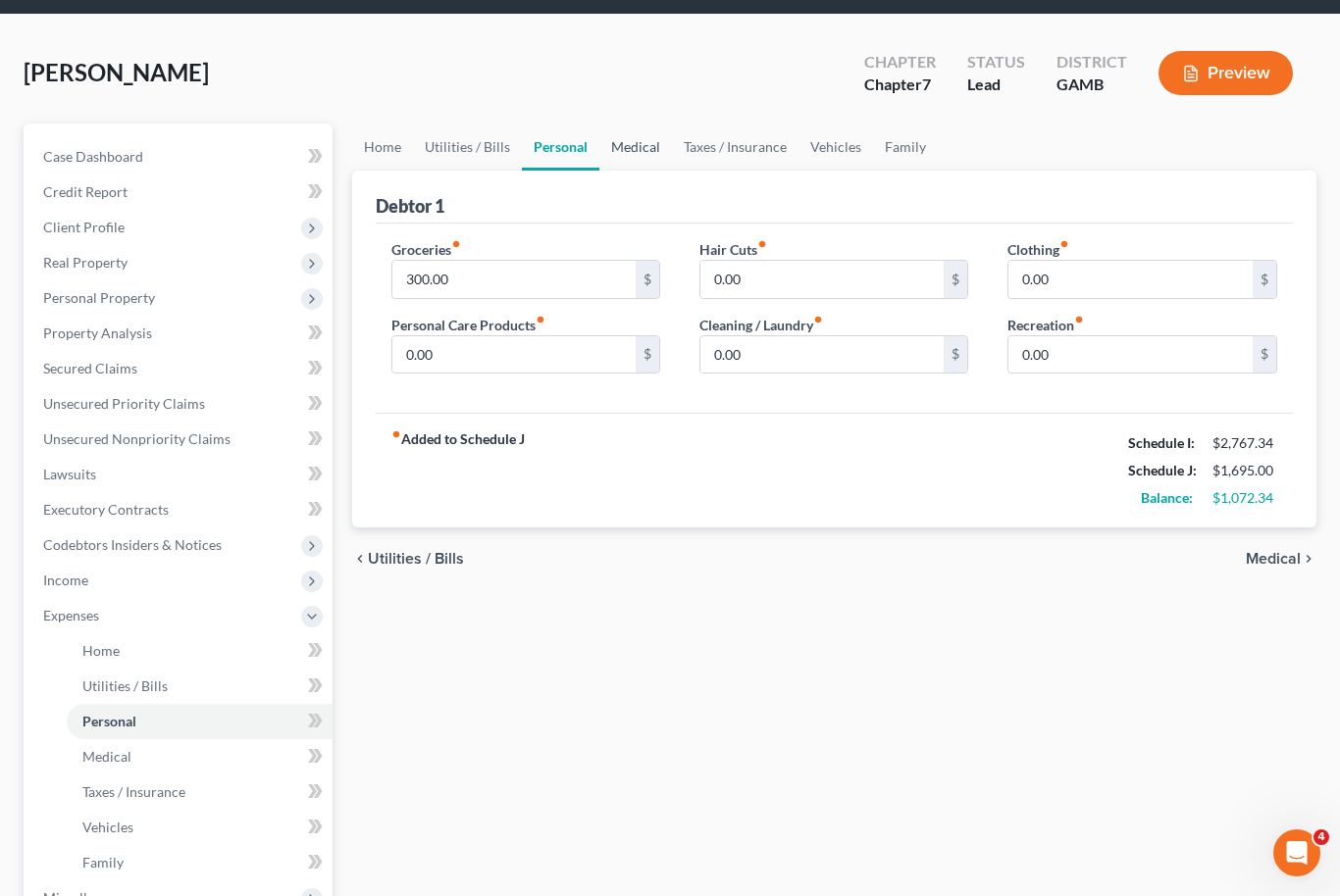
click at [627, 152] on link "Medical" at bounding box center [635, 146] width 72 height 47
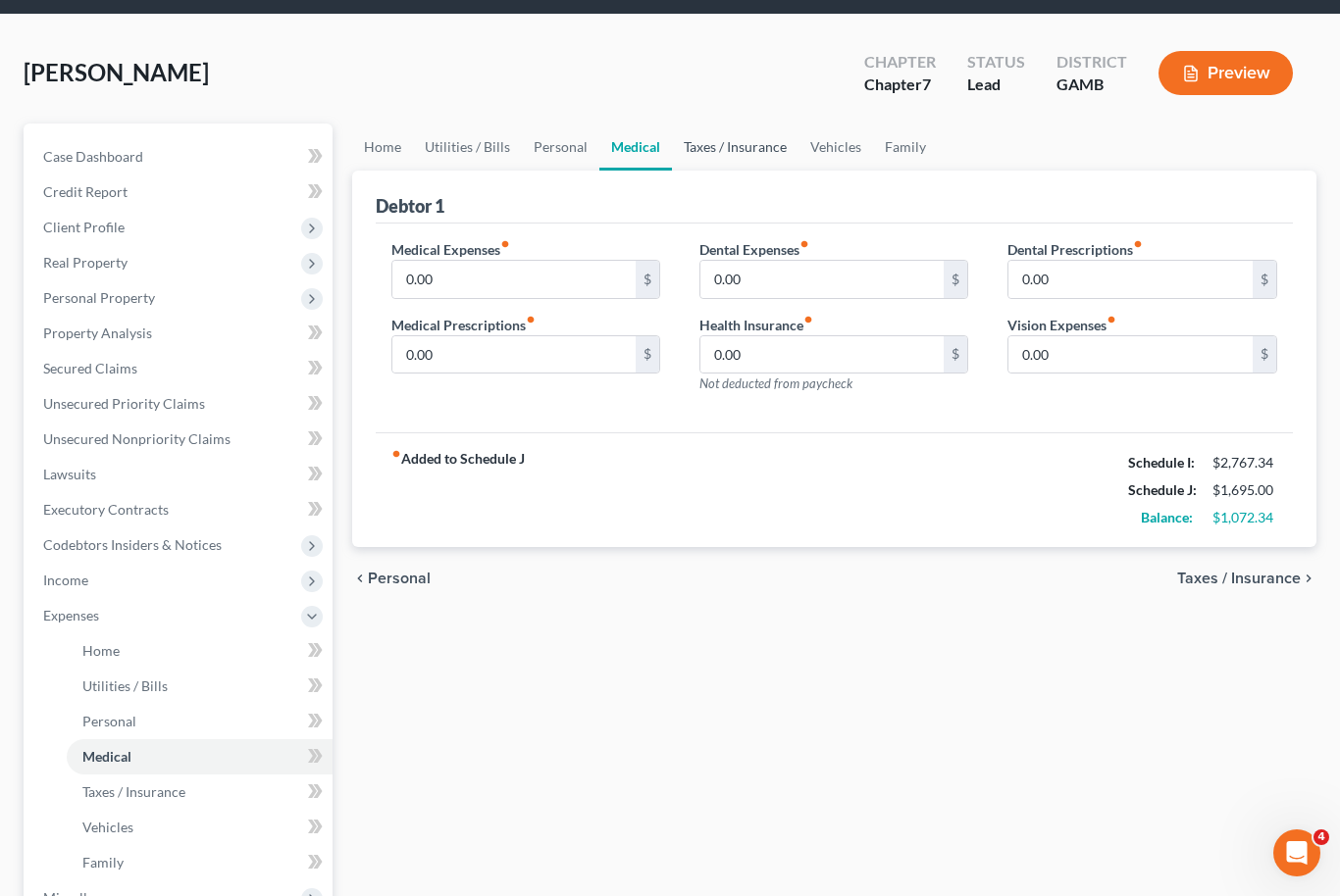
click at [737, 149] on link "Taxes / Insurance" at bounding box center [735, 146] width 126 height 47
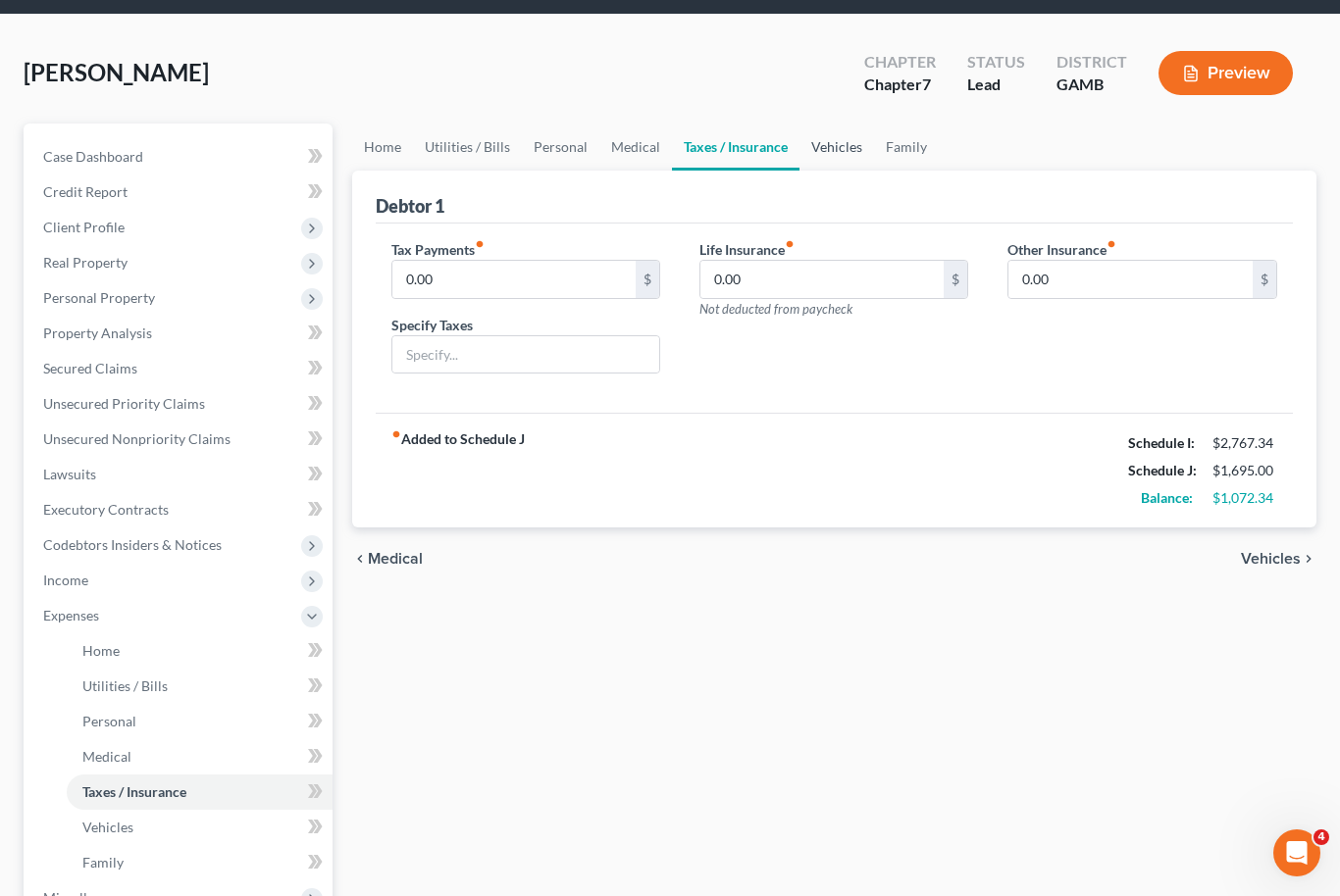
click at [823, 141] on link "Vehicles" at bounding box center [836, 146] width 74 height 47
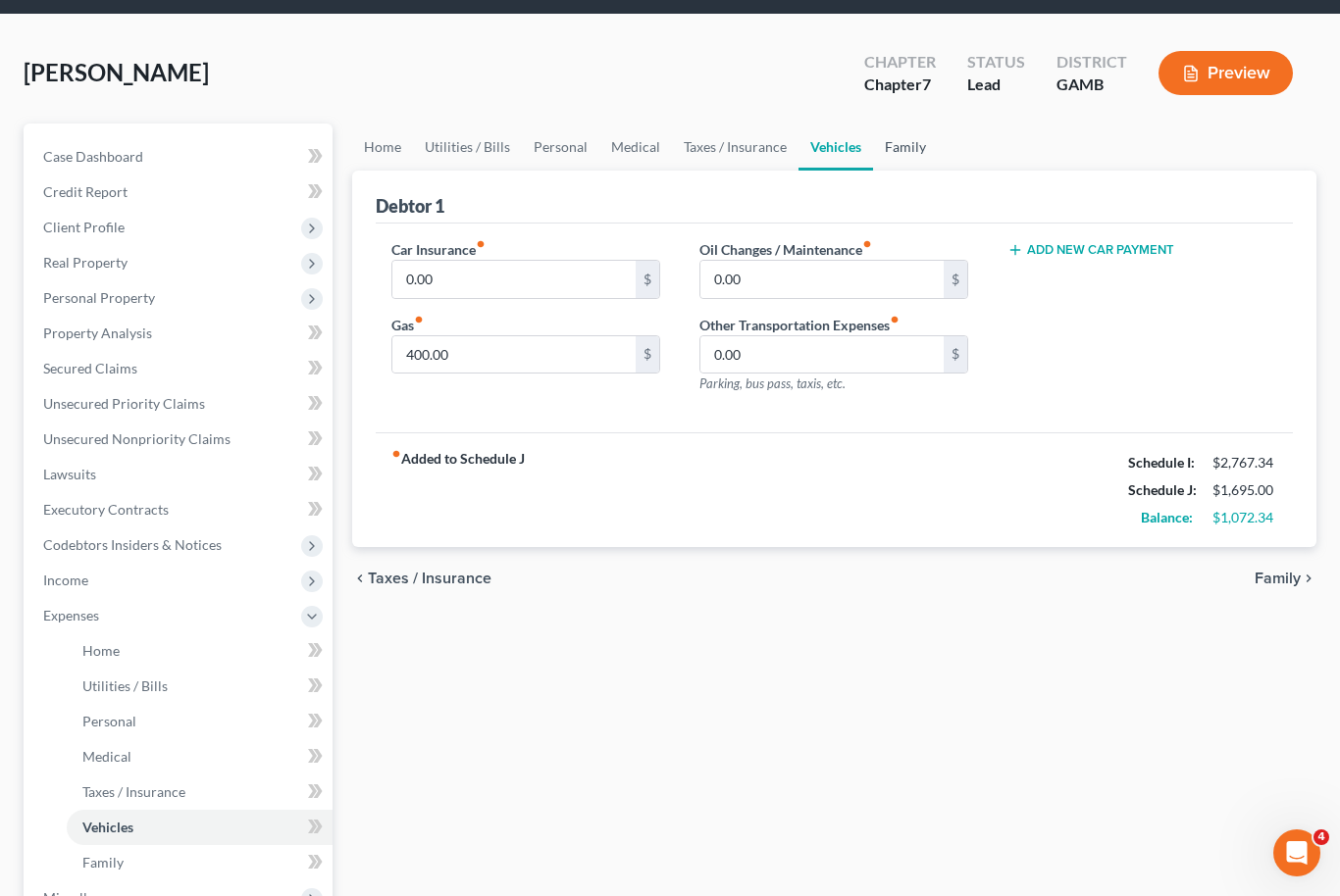
click at [904, 145] on link "Family" at bounding box center [904, 146] width 65 height 47
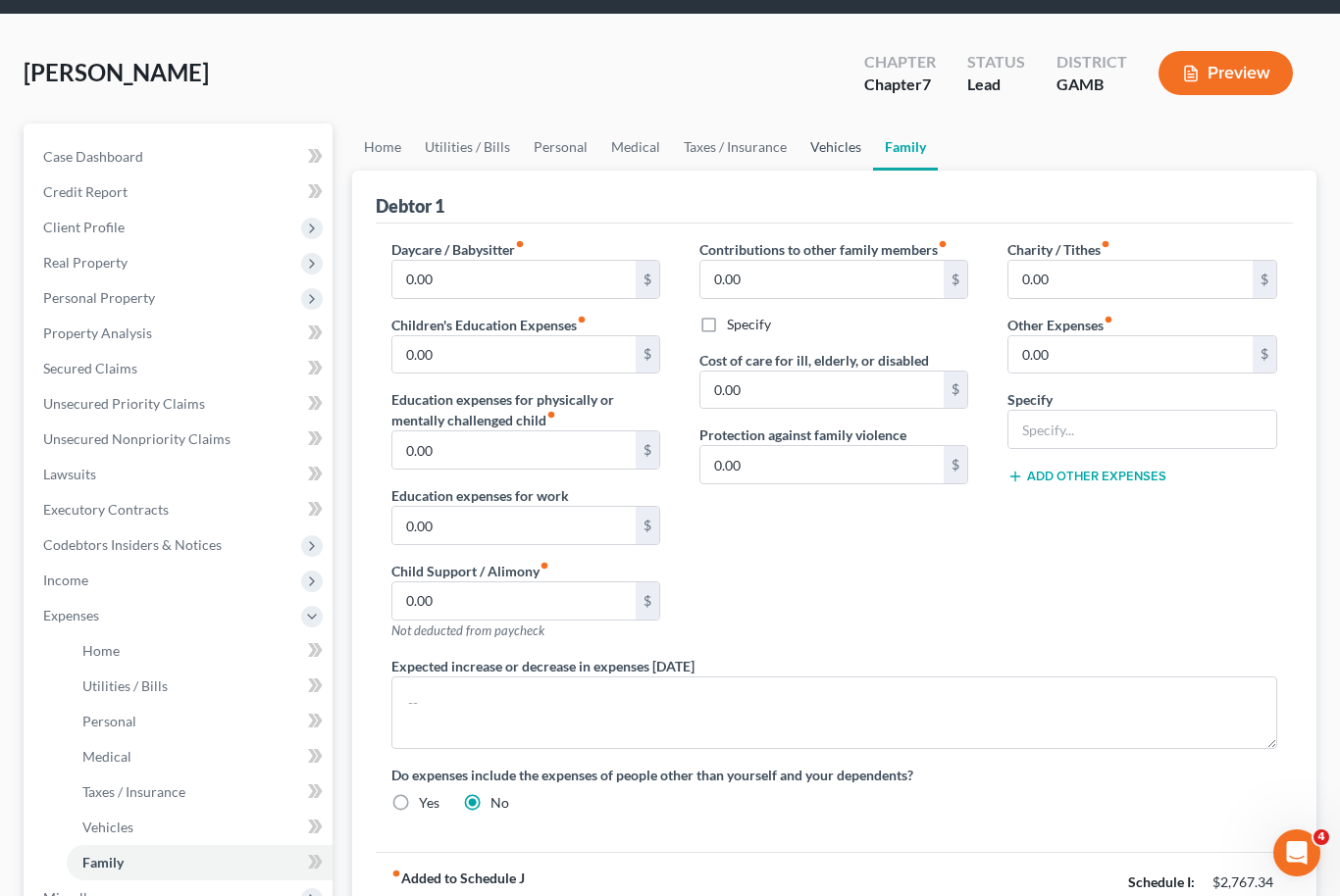
click at [836, 139] on link "Vehicles" at bounding box center [835, 146] width 74 height 47
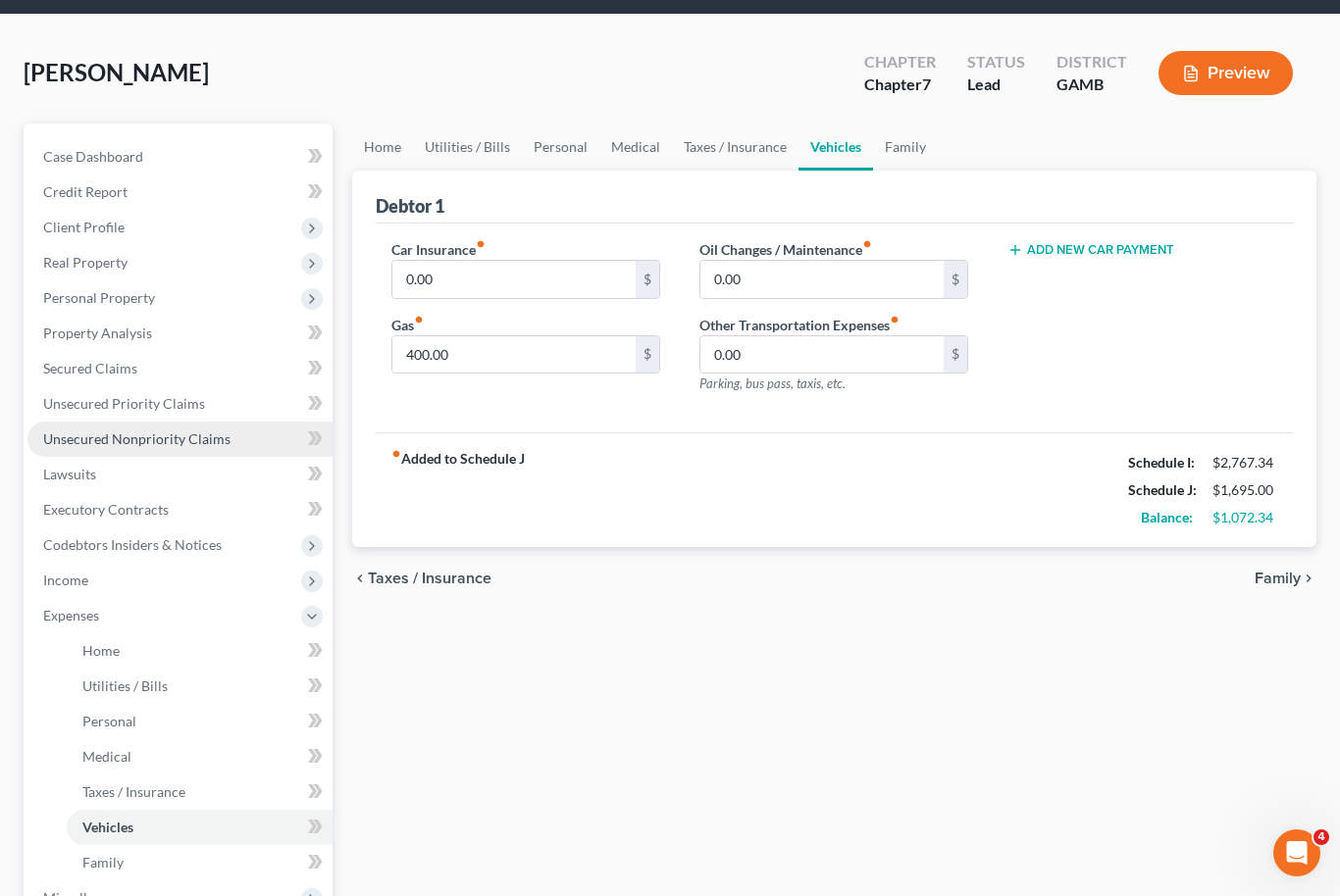
click at [148, 441] on span "Unsecured Nonpriority Claims" at bounding box center [136, 439] width 188 height 17
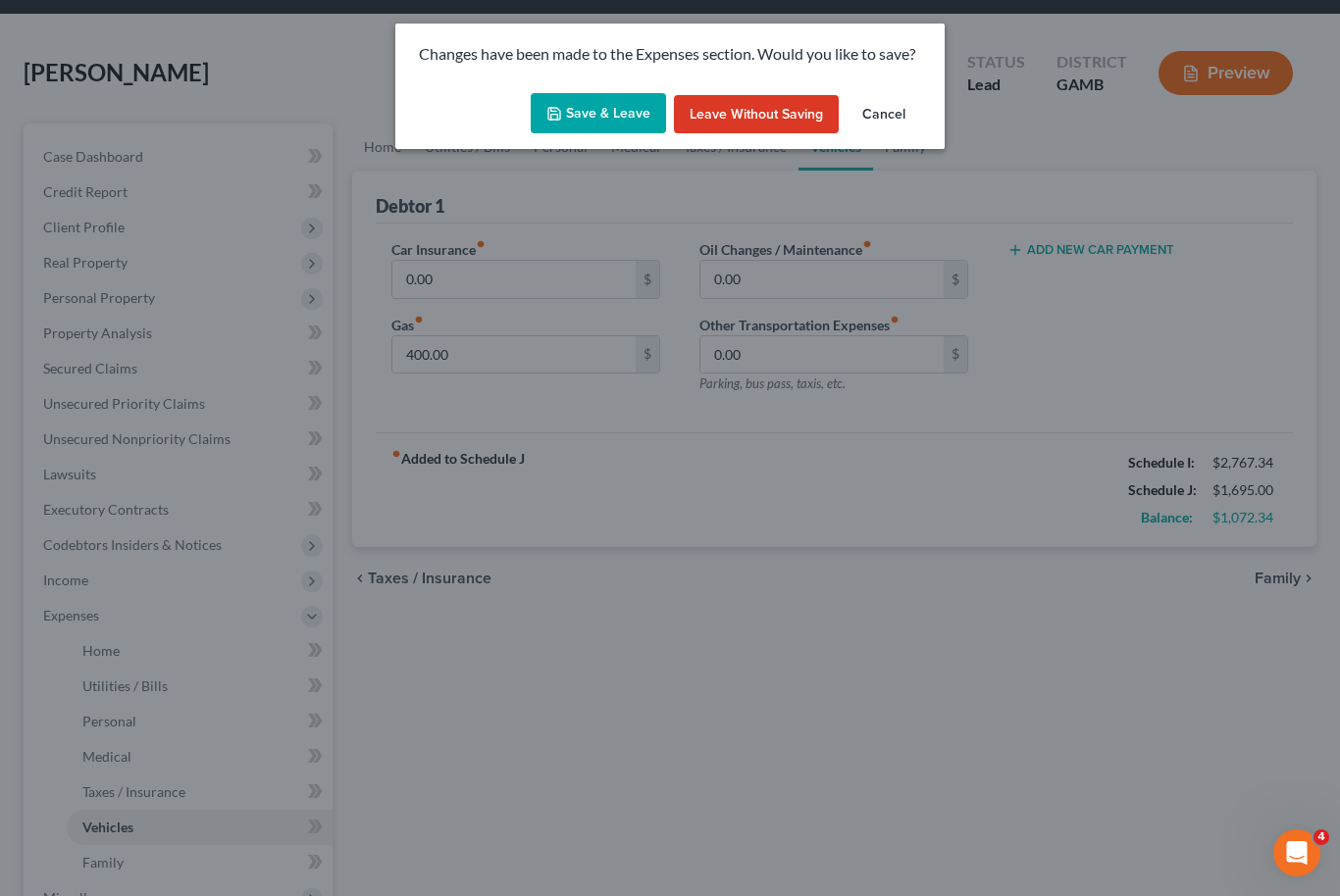
click at [593, 115] on button "Save & Leave" at bounding box center [599, 113] width 135 height 41
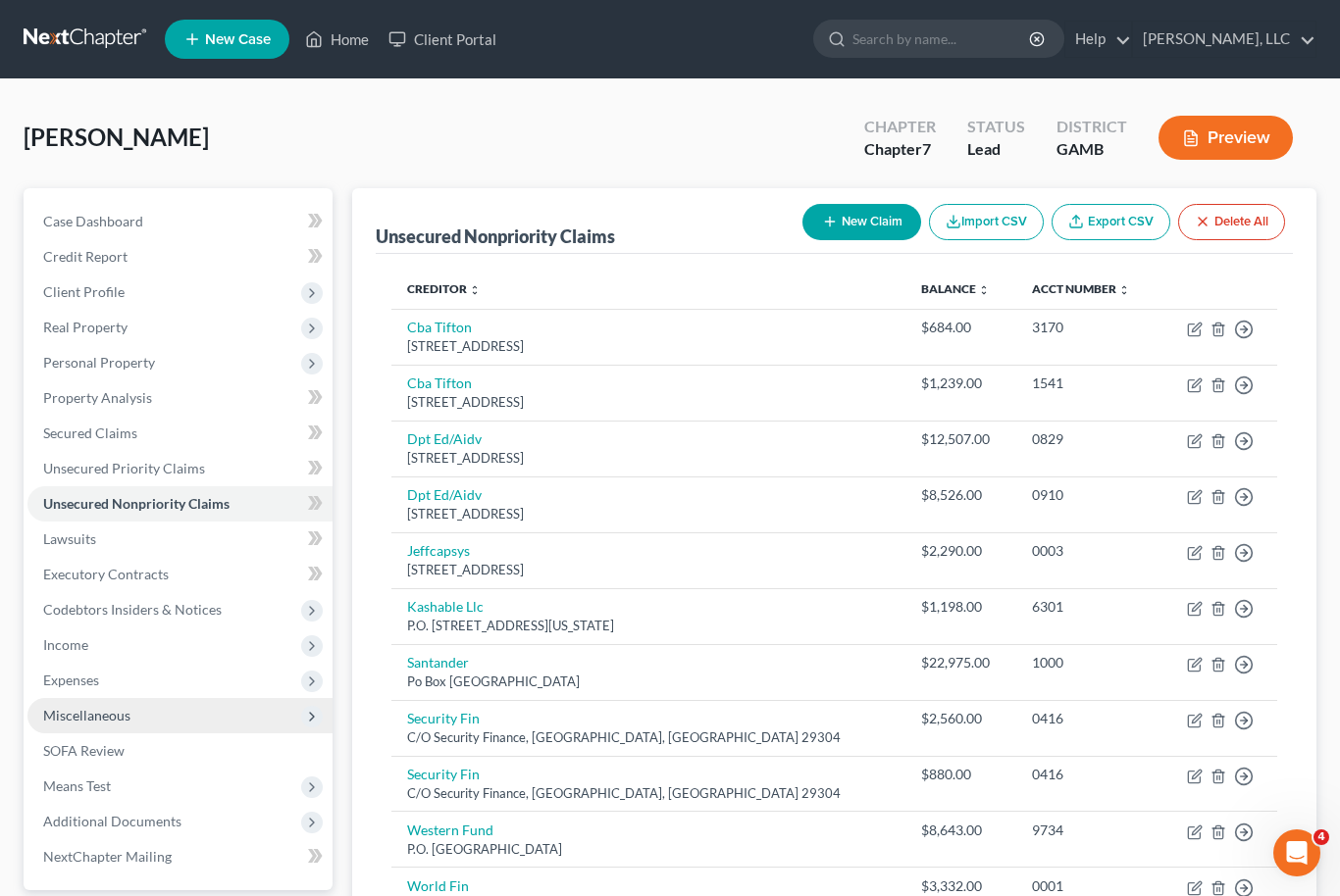
click at [77, 715] on span "Miscellaneous" at bounding box center [86, 714] width 87 height 17
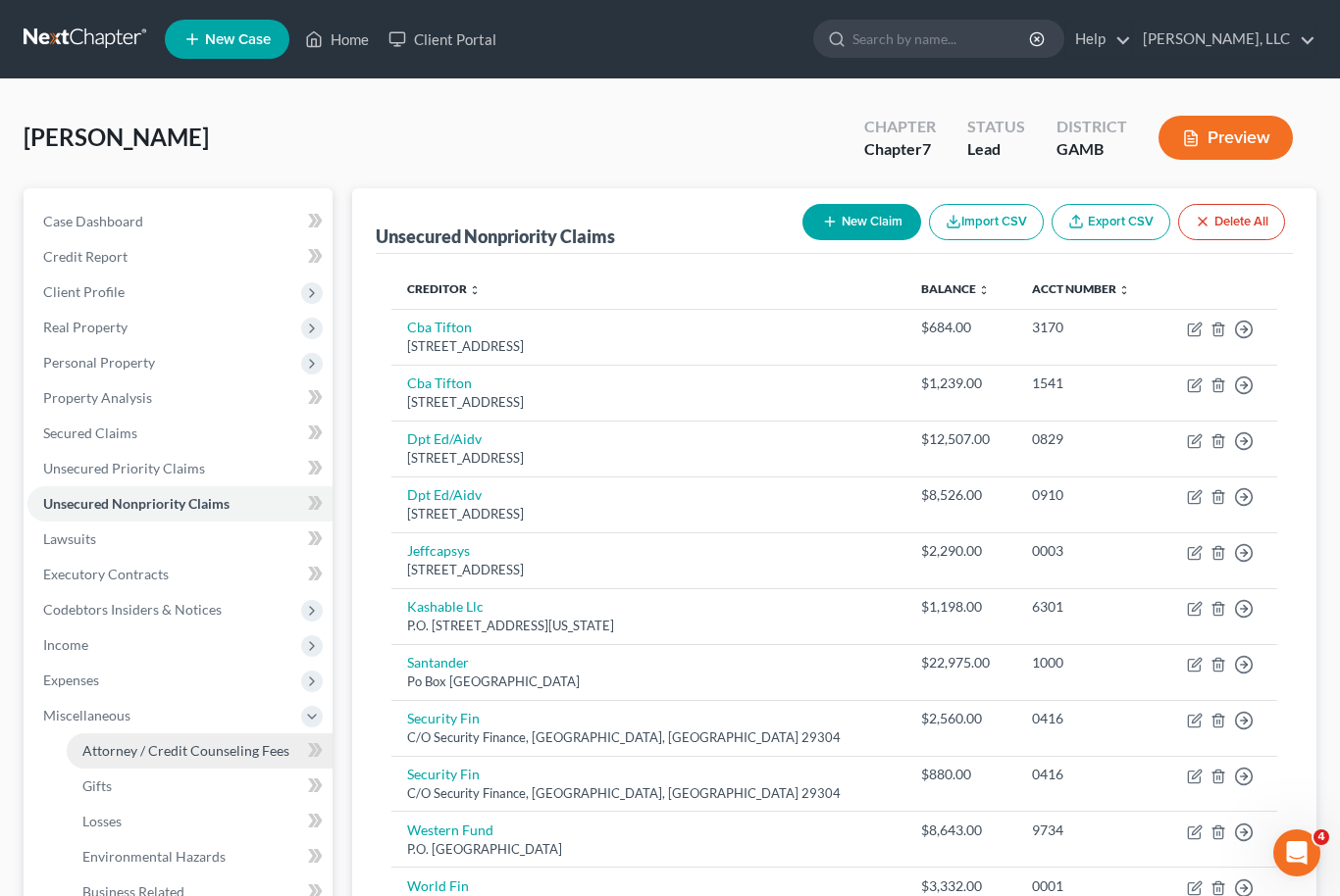
click at [115, 755] on span "Attorney / Credit Counseling Fees" at bounding box center [186, 750] width 206 height 17
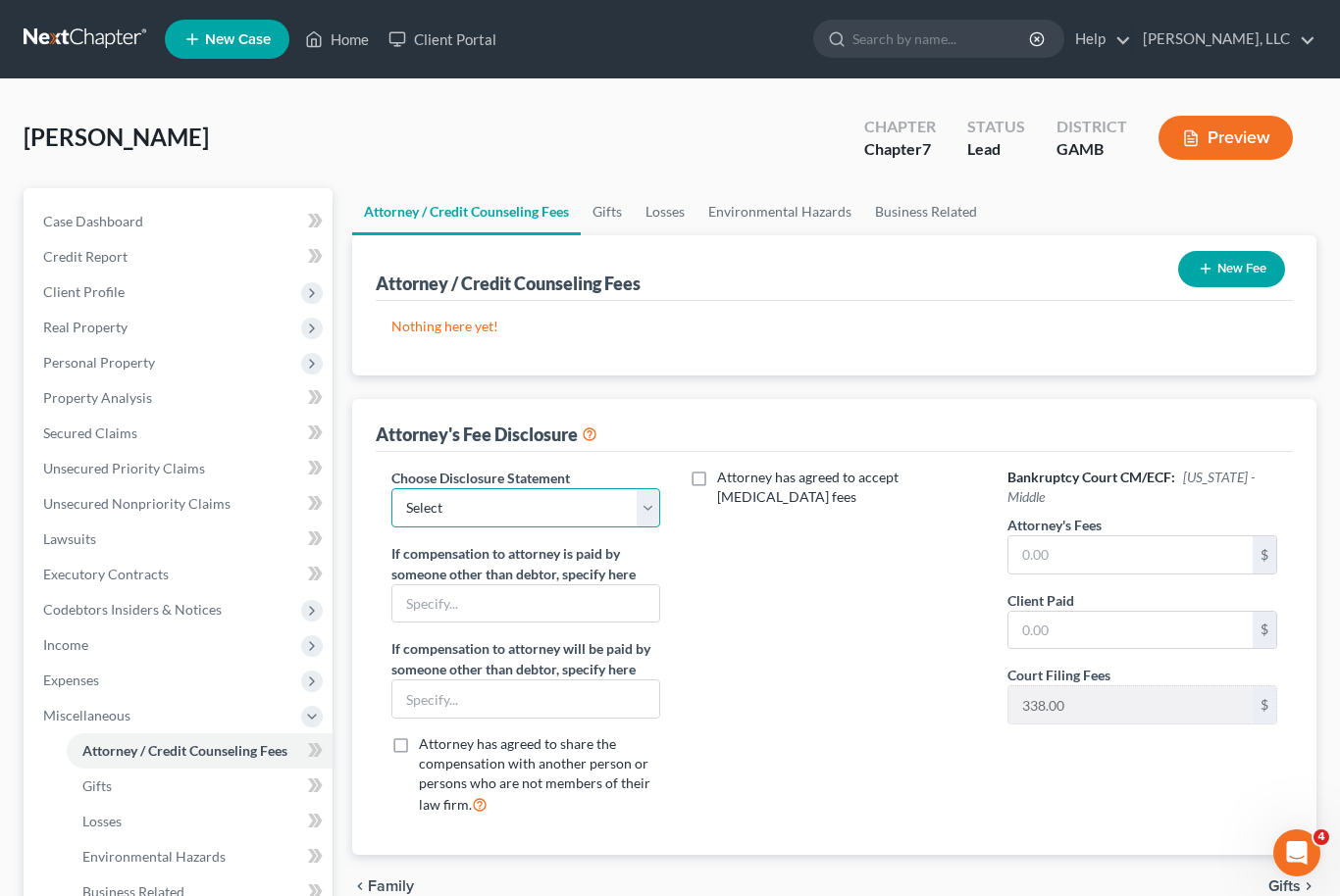
click at [644, 513] on select "Select Disclosure of Compensation of Attorney for Debtor Disclosure of Compensa…" at bounding box center [525, 508] width 269 height 40
select select "0"
click at [1069, 559] on input "text" at bounding box center [1131, 555] width 244 height 38
type input "1,500.00"
click at [1069, 628] on input "text" at bounding box center [1131, 631] width 244 height 38
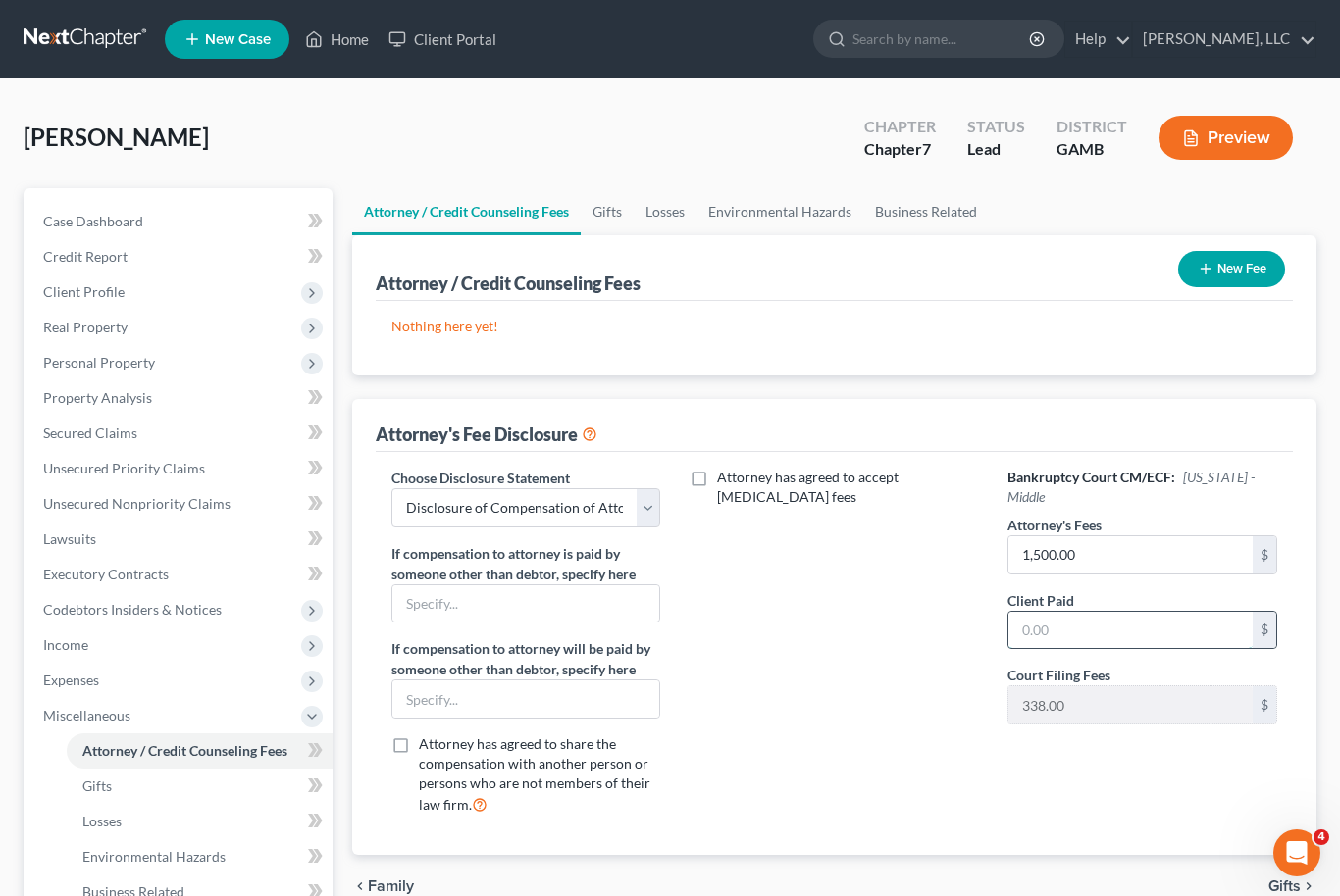
click at [1078, 628] on input "text" at bounding box center [1131, 631] width 244 height 38
type input "38.00"
click at [1236, 272] on button "New Fee" at bounding box center [1232, 269] width 107 height 37
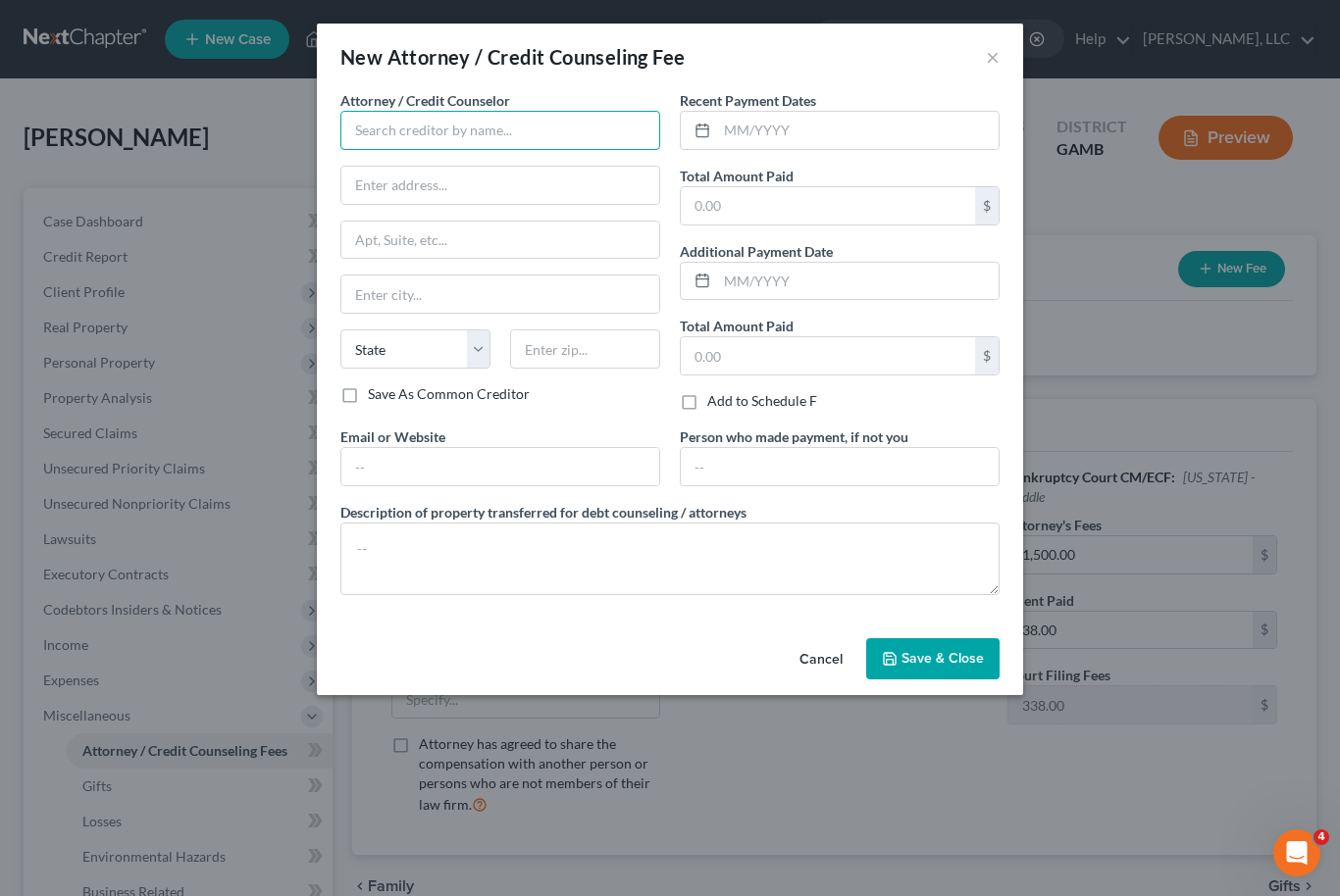
click at [532, 134] on input "text" at bounding box center [500, 131] width 320 height 40
click at [455, 167] on div "[PERSON_NAME] LLC" at bounding box center [459, 165] width 204 height 20
type input "[PERSON_NAME] LLC"
type input "P O Box 35"
type input "Bonaire"
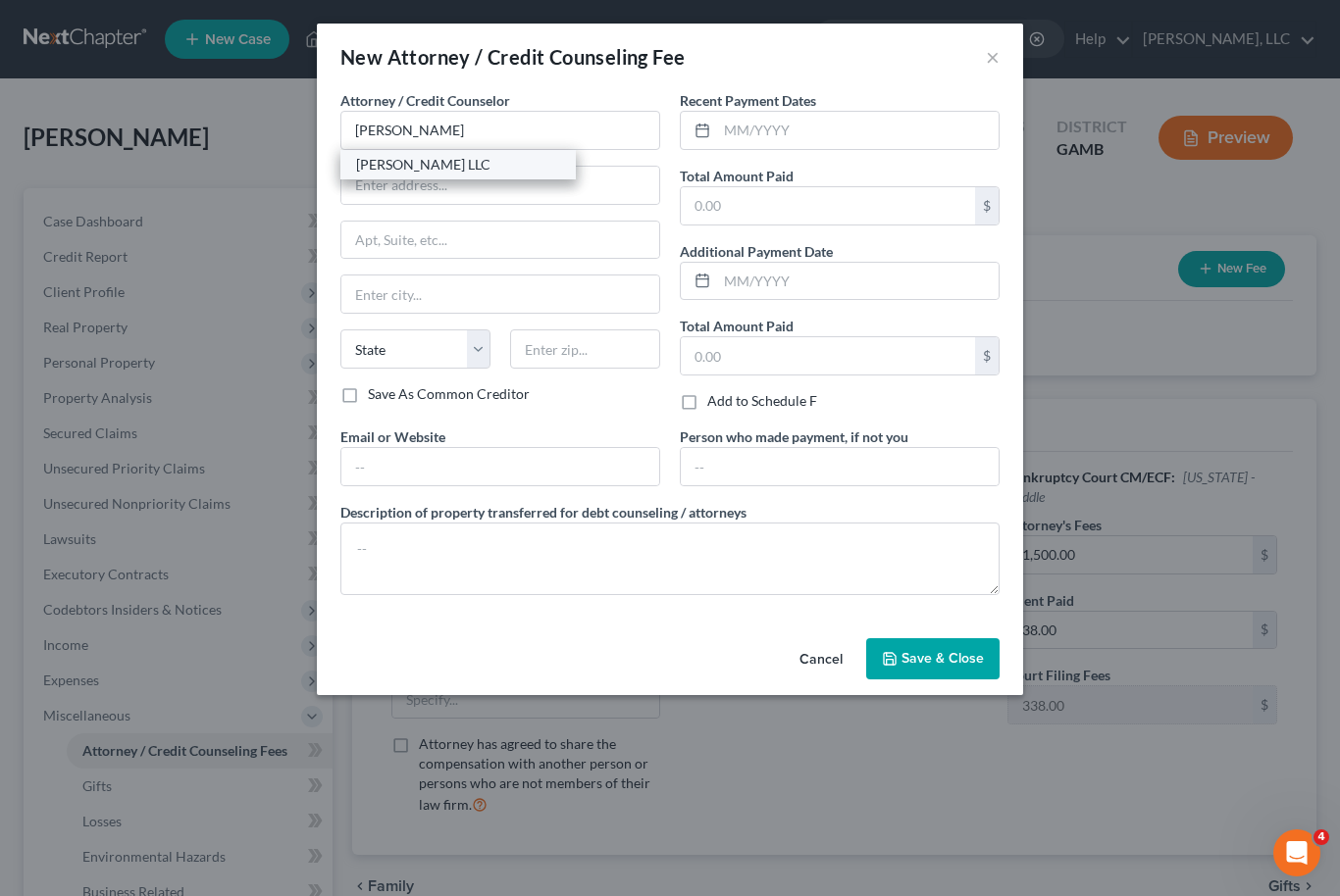
select select "10"
type input "31005"
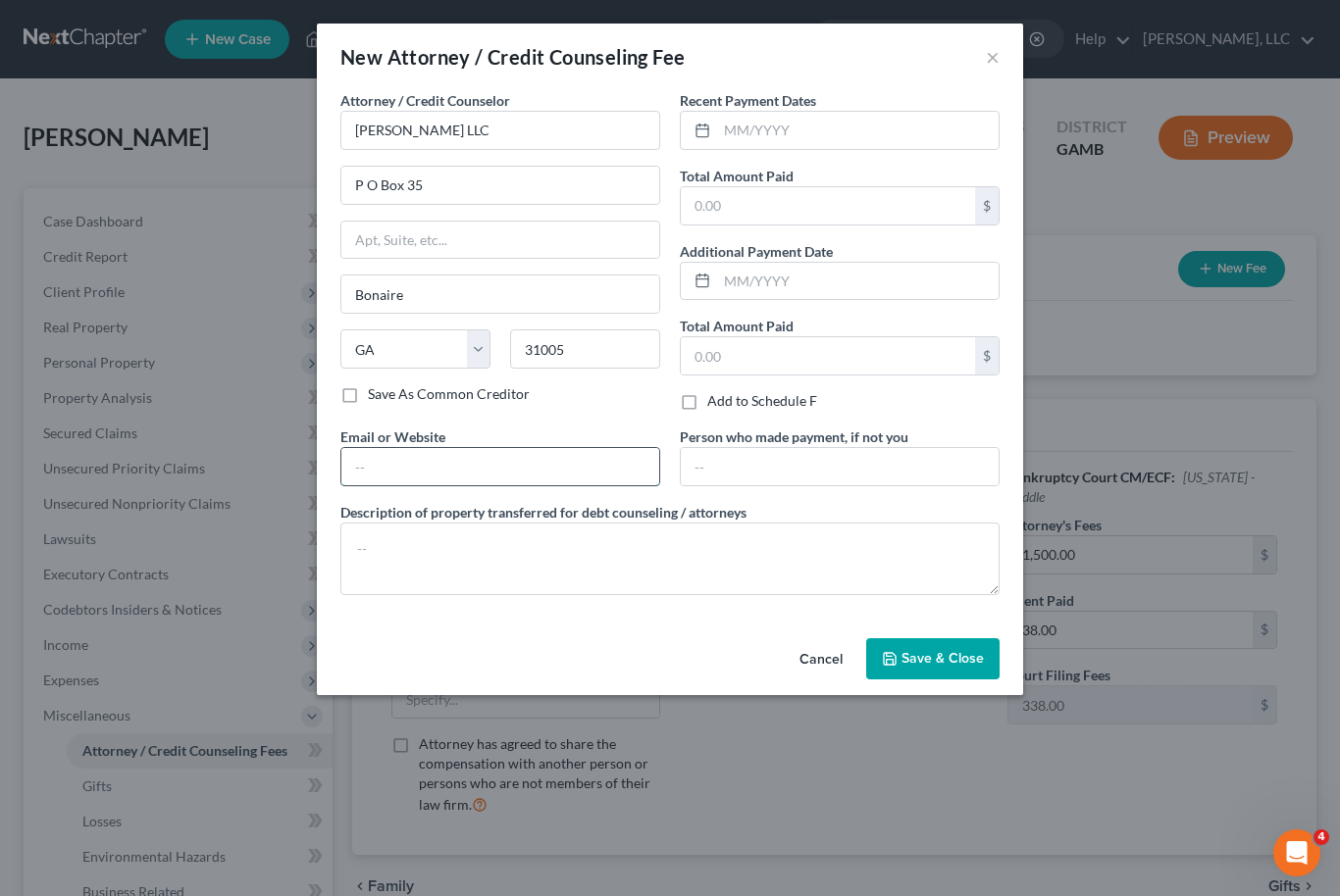
click at [481, 468] on input "text" at bounding box center [500, 467] width 318 height 38
type input "[EMAIL_ADDRESS][DOMAIN_NAME]"
click at [753, 139] on input "text" at bounding box center [858, 131] width 282 height 38
type input "07/2025"
click at [793, 212] on input "text" at bounding box center [828, 206] width 294 height 38
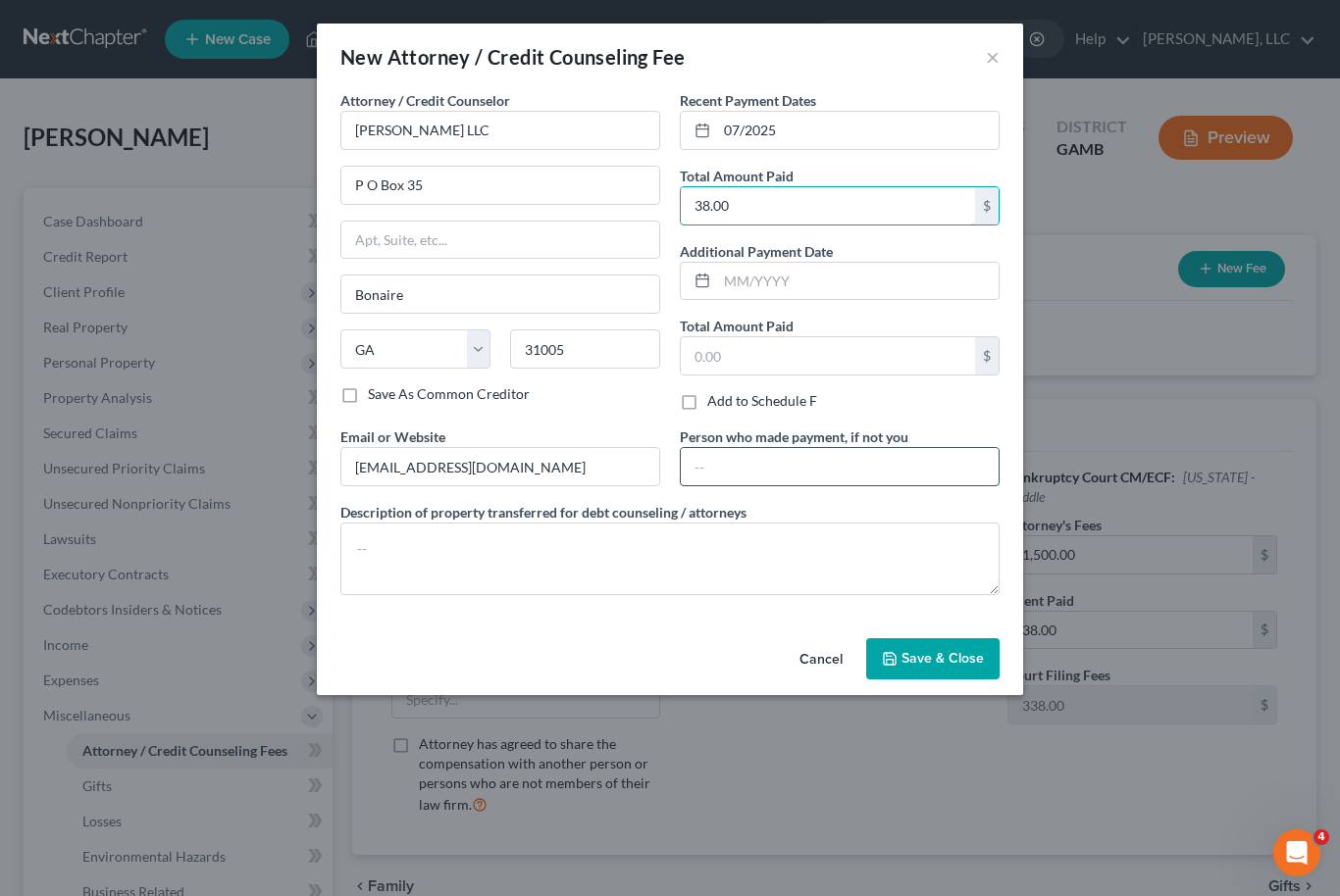
type input "38.00"
click at [797, 468] on input "text" at bounding box center [840, 467] width 318 height 38
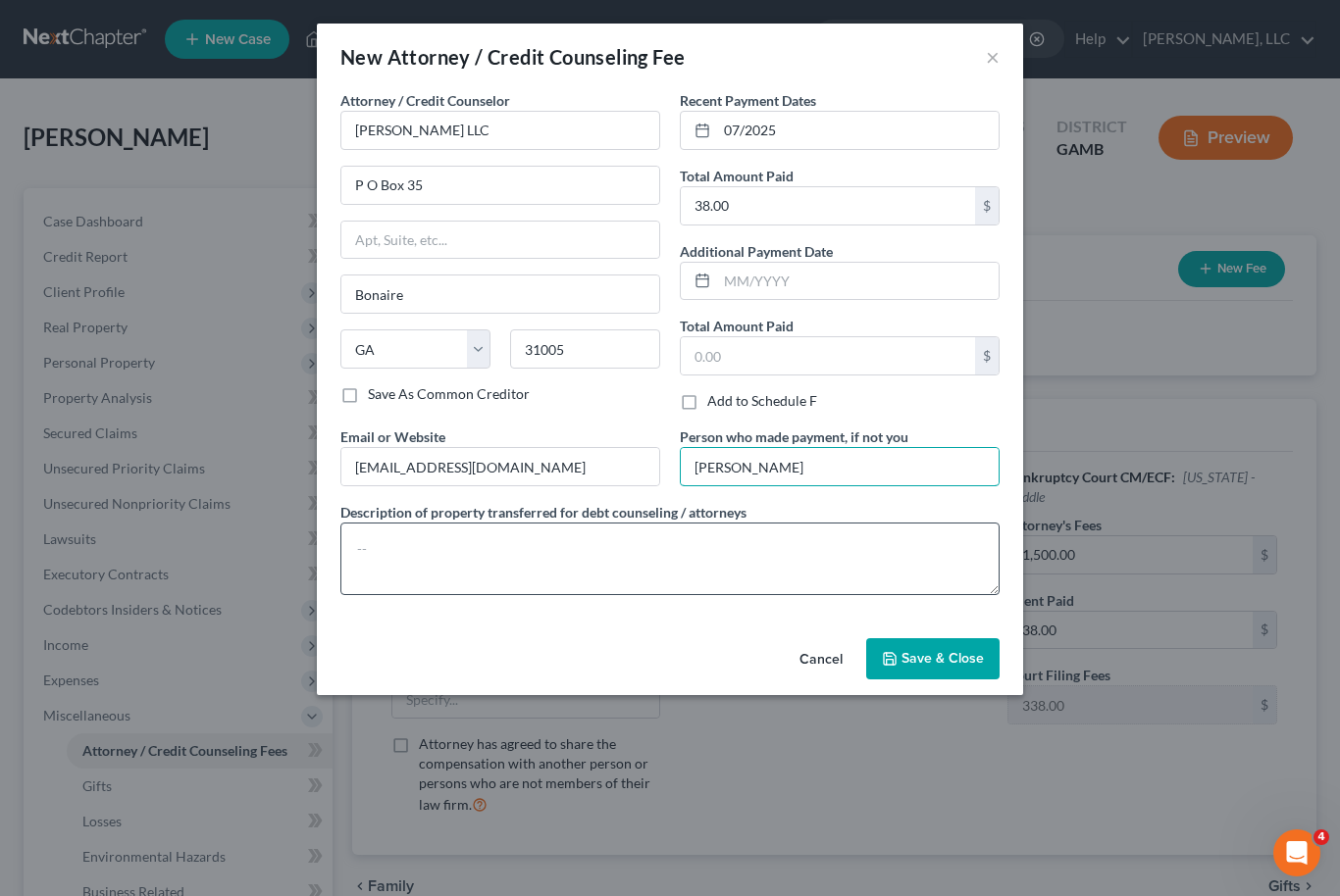
type input "[PERSON_NAME]"
click at [656, 559] on textarea at bounding box center [670, 559] width 659 height 72
type textarea "Attorney’s Fees"
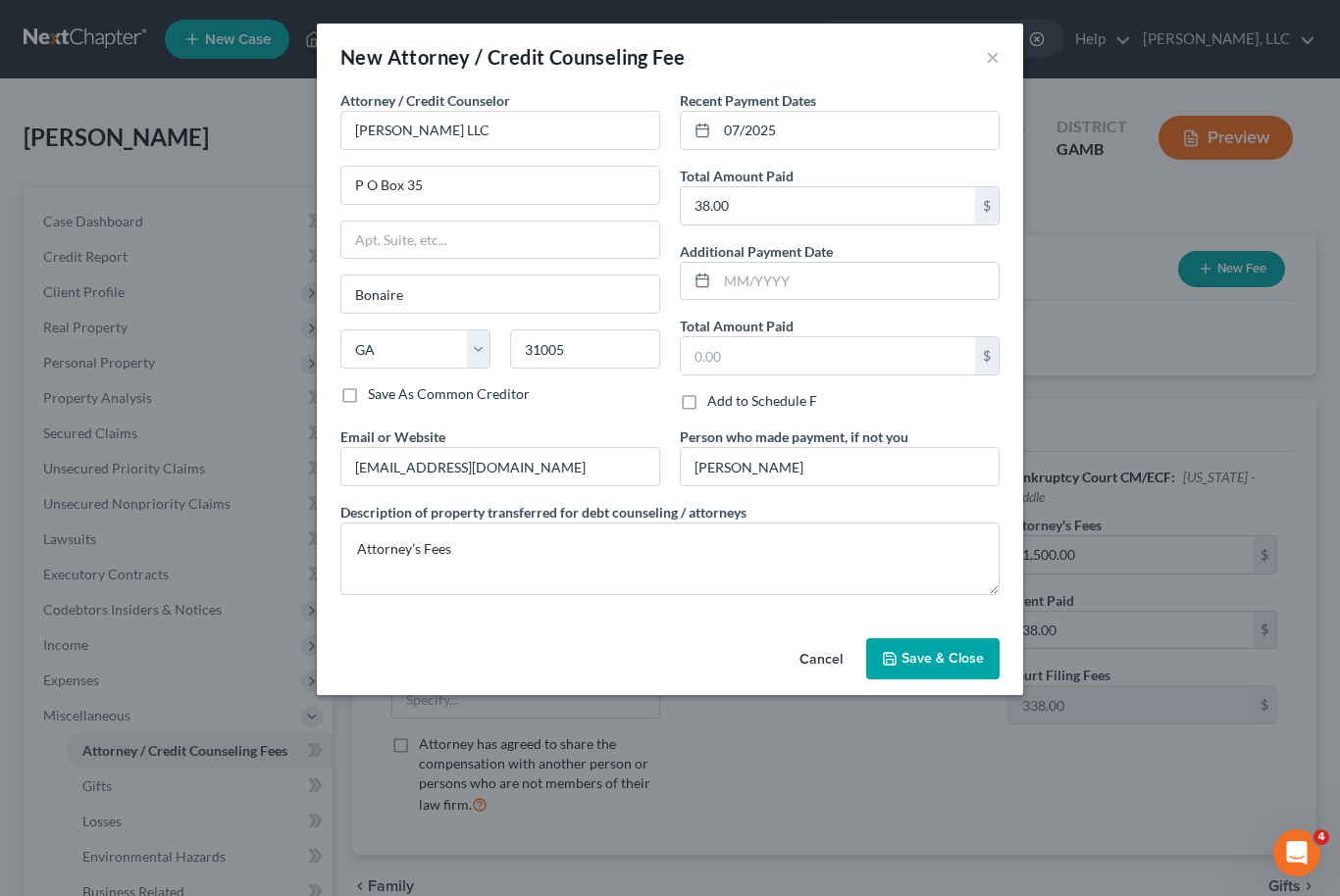
click at [968, 664] on span "Save & Close" at bounding box center [942, 658] width 82 height 17
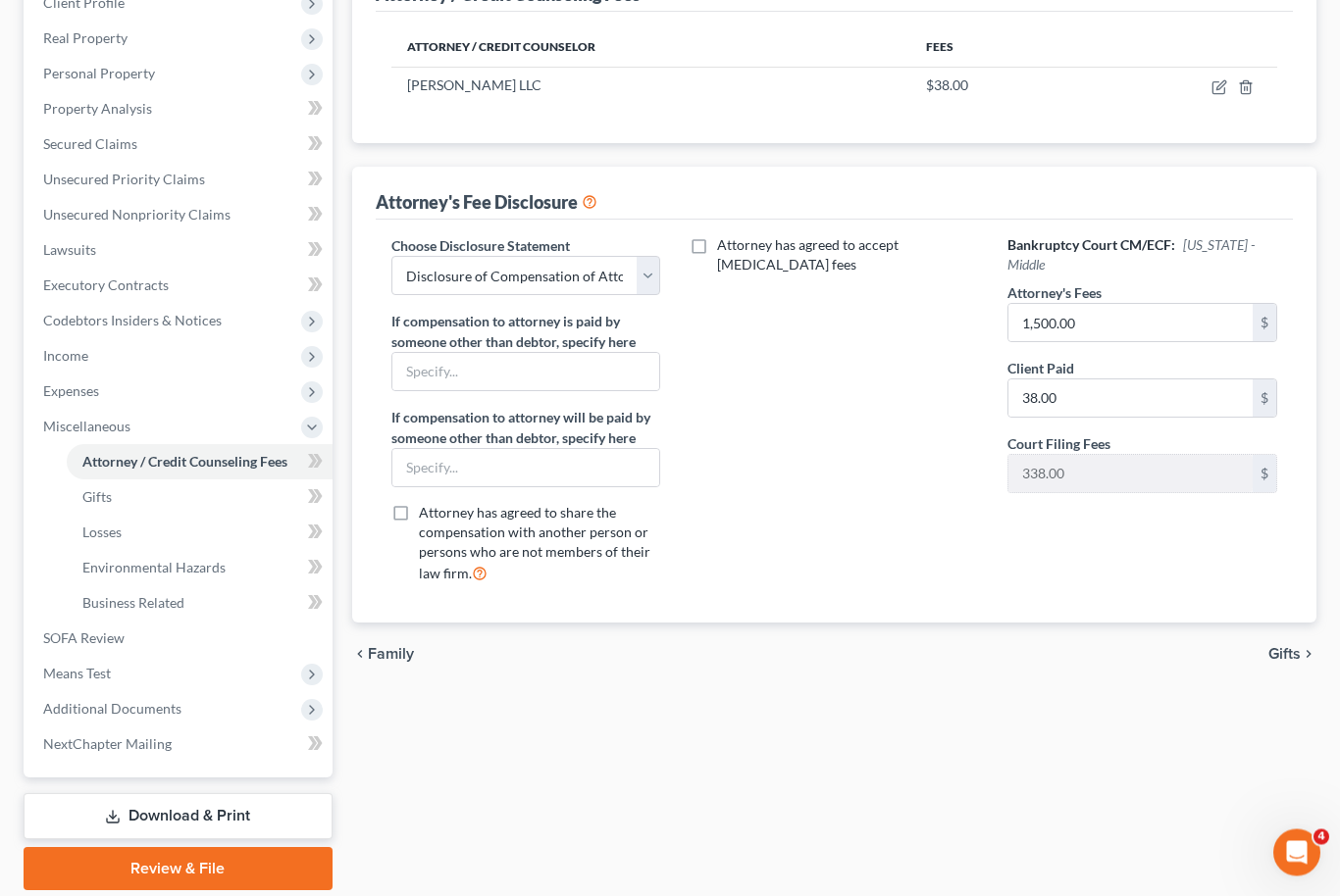
scroll to position [292, 0]
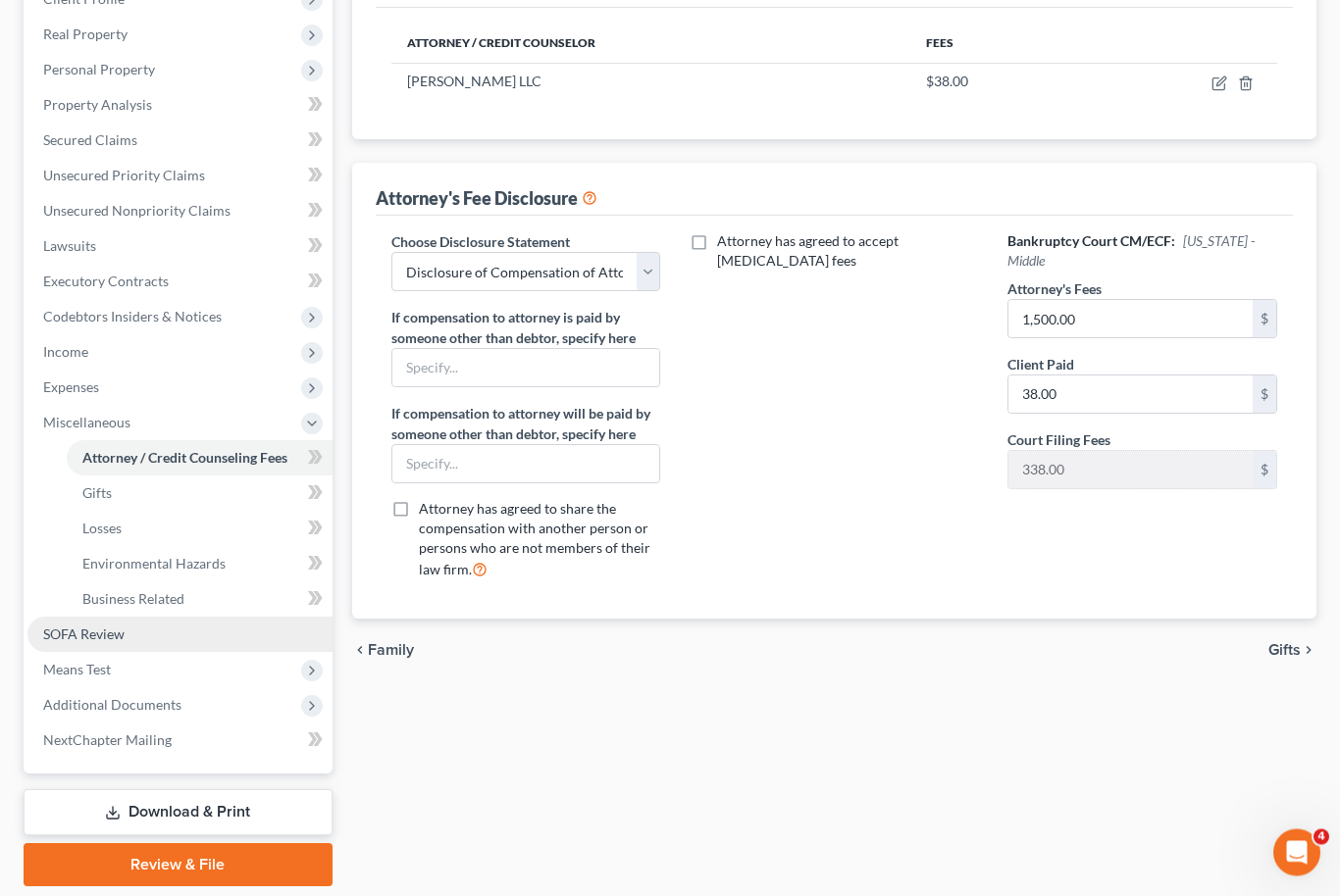
click at [75, 642] on link "SOFA Review" at bounding box center [180, 635] width 305 height 36
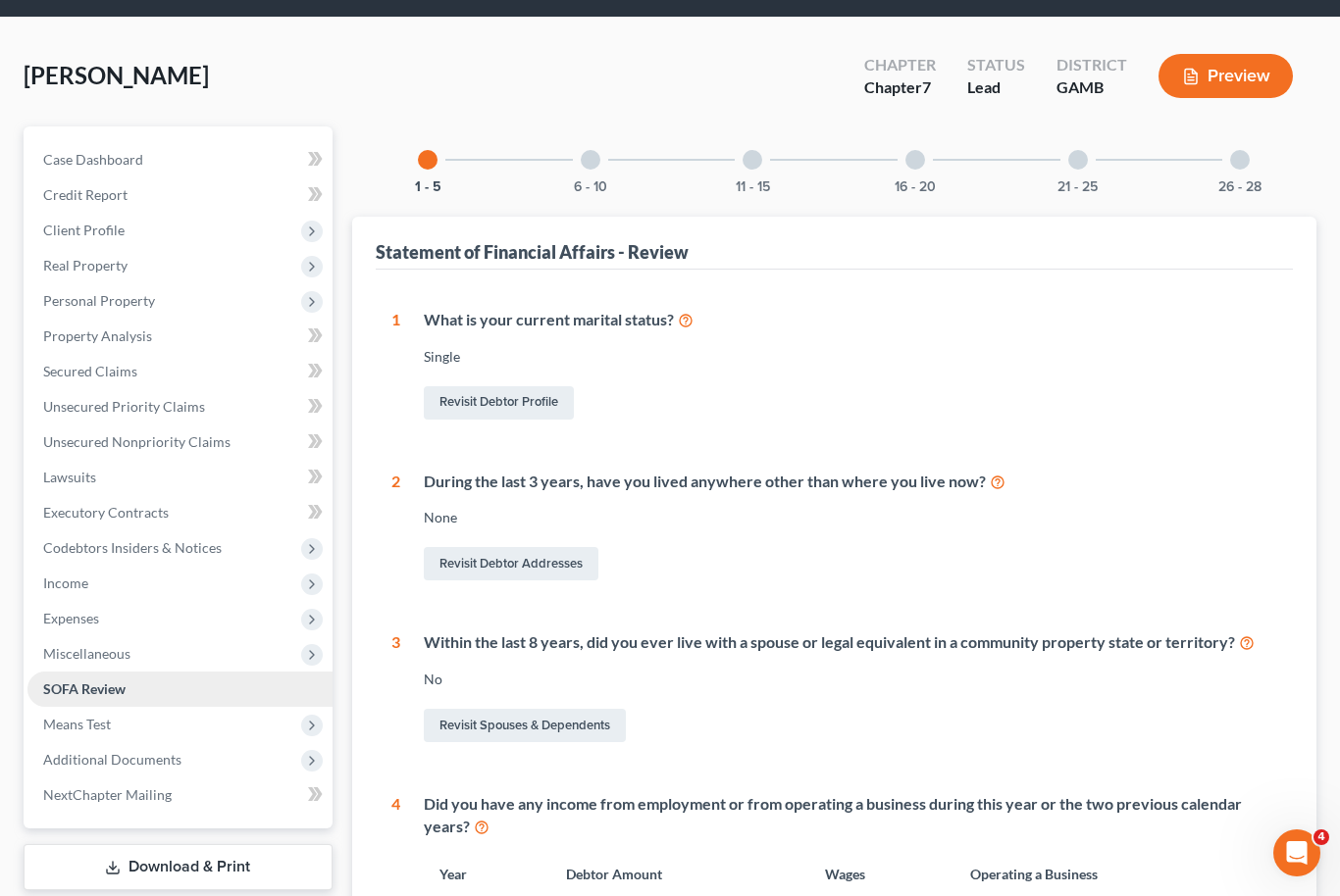
scroll to position [50, 0]
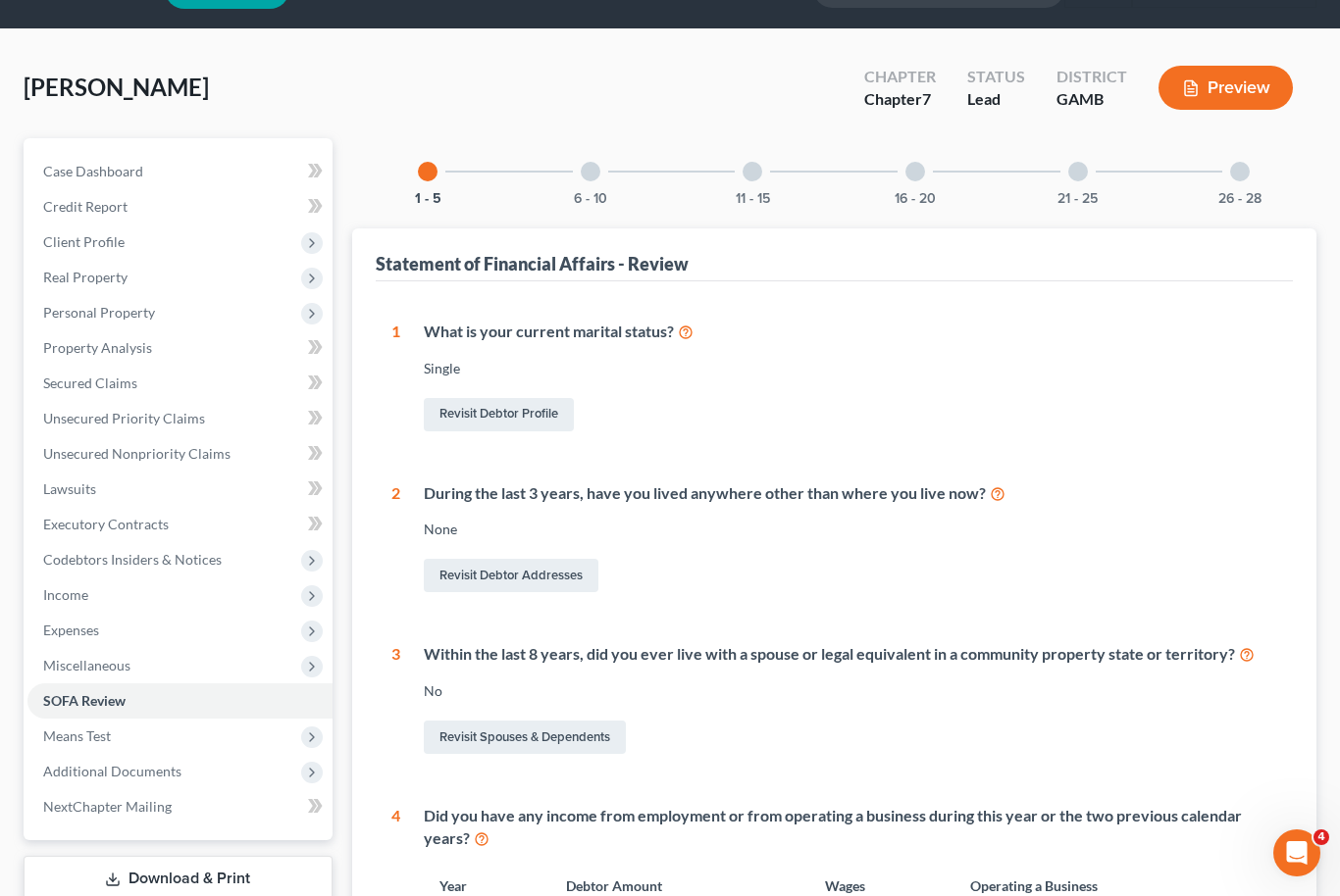
click at [589, 177] on div at bounding box center [591, 172] width 20 height 20
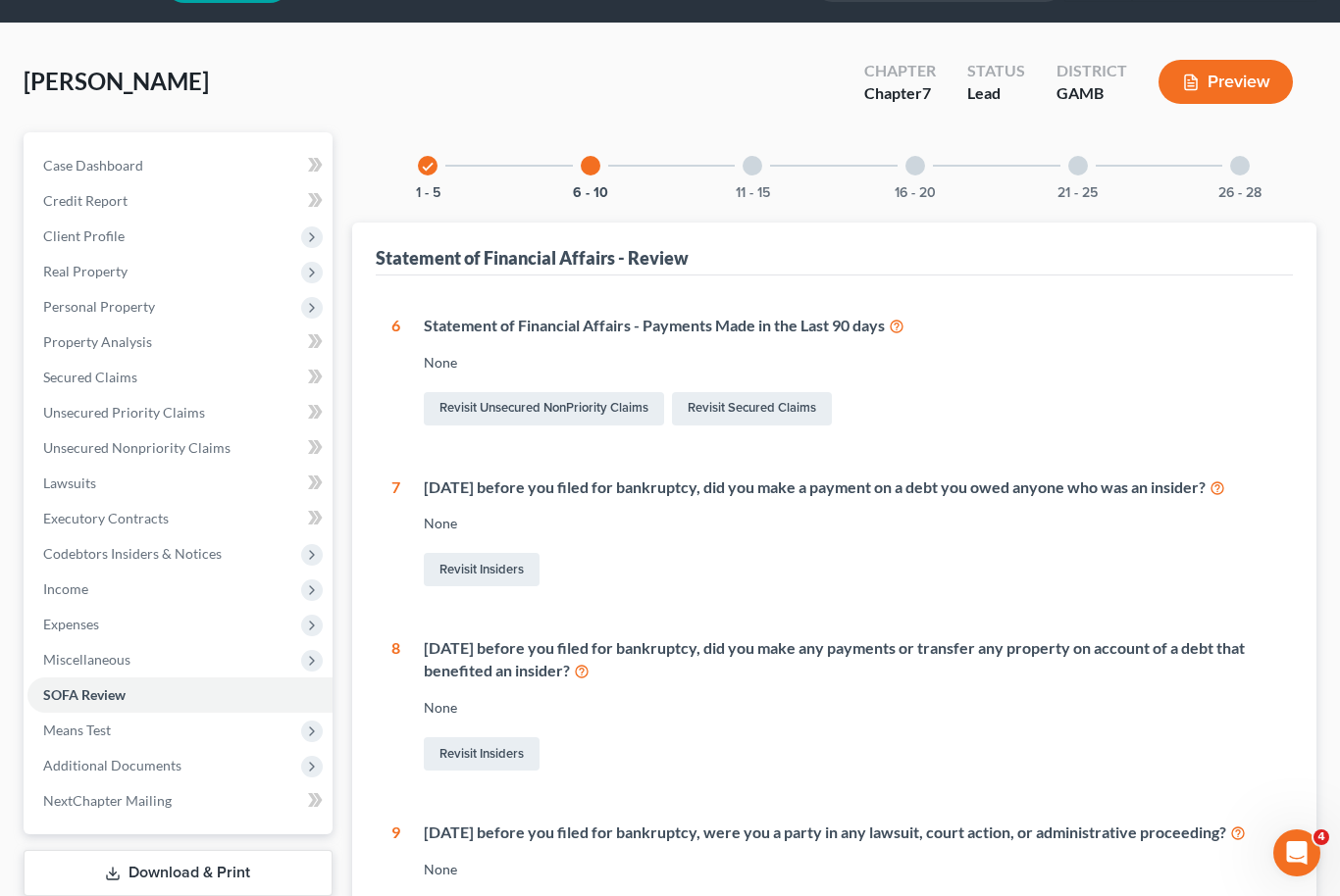
scroll to position [39, 0]
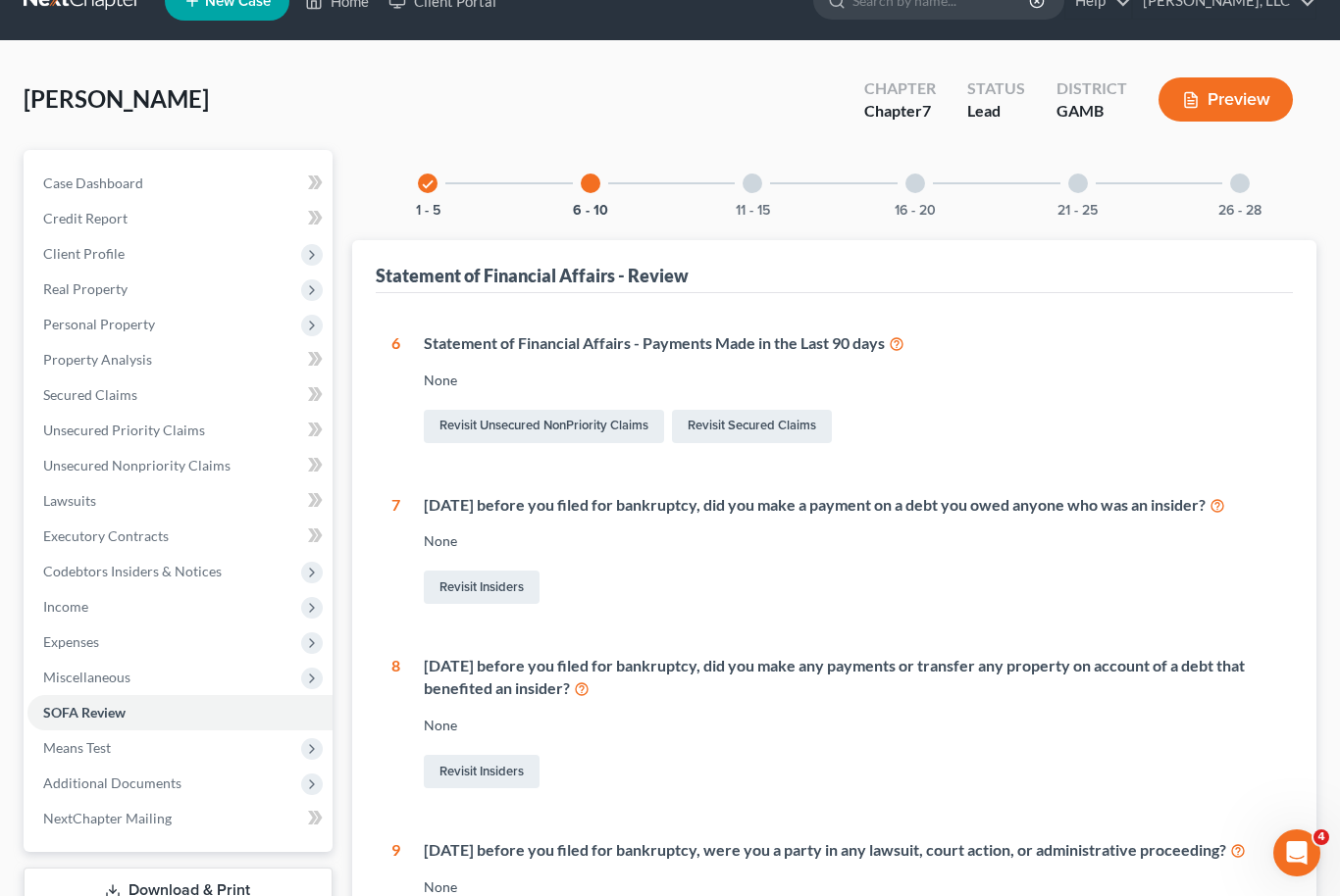
click at [747, 186] on div at bounding box center [752, 184] width 20 height 20
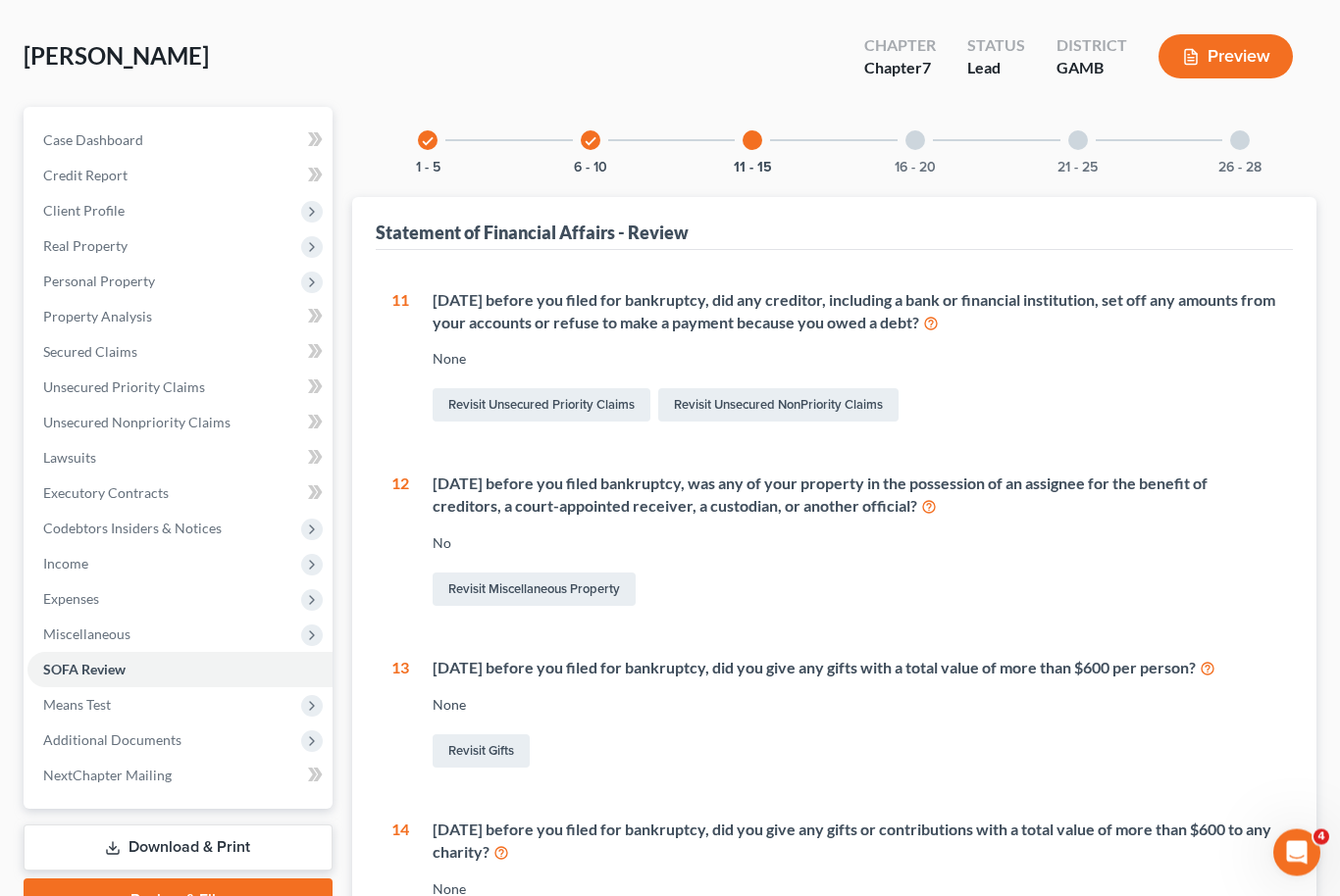
click at [925, 134] on div "16 - 20" at bounding box center [914, 141] width 67 height 66
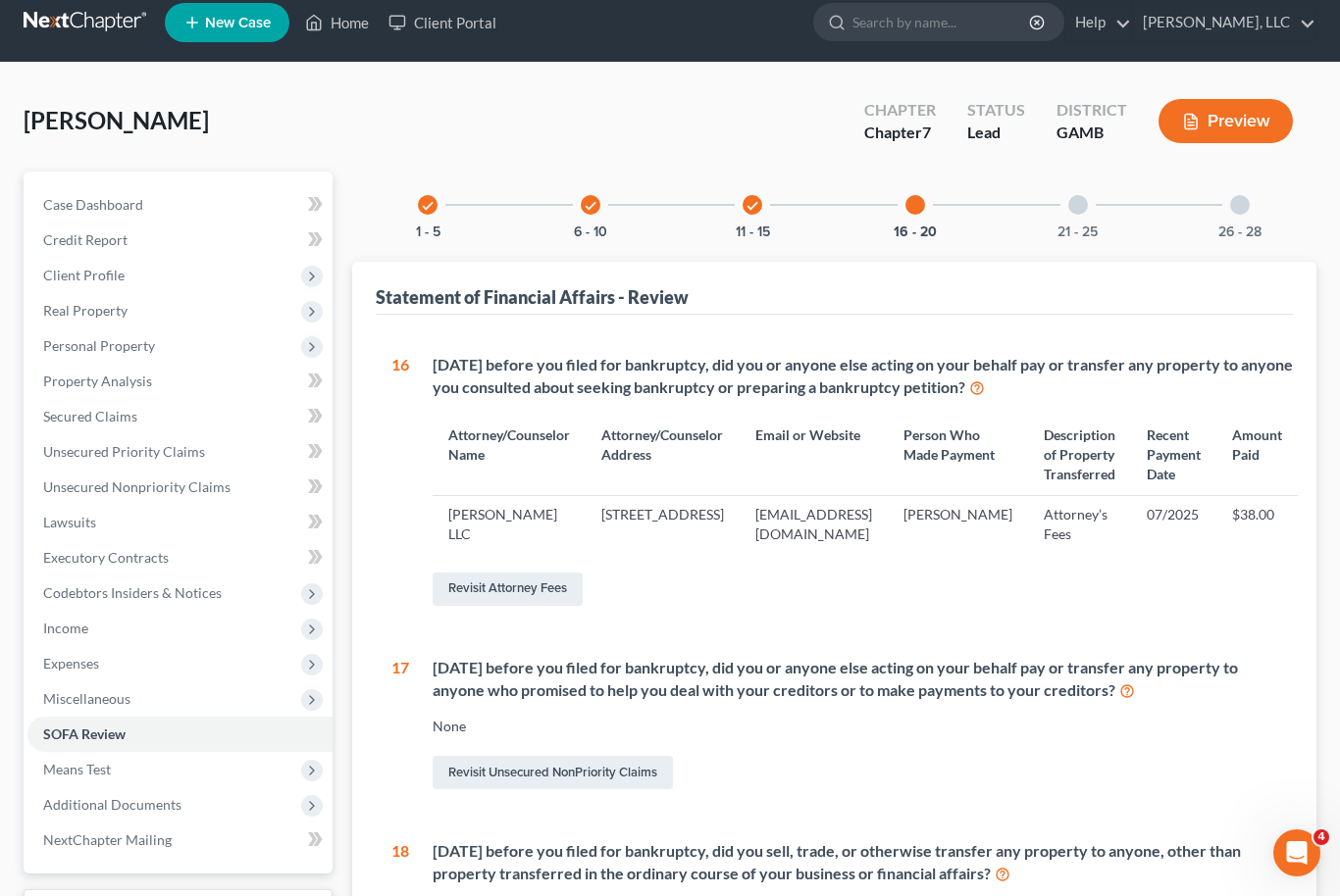
scroll to position [0, 0]
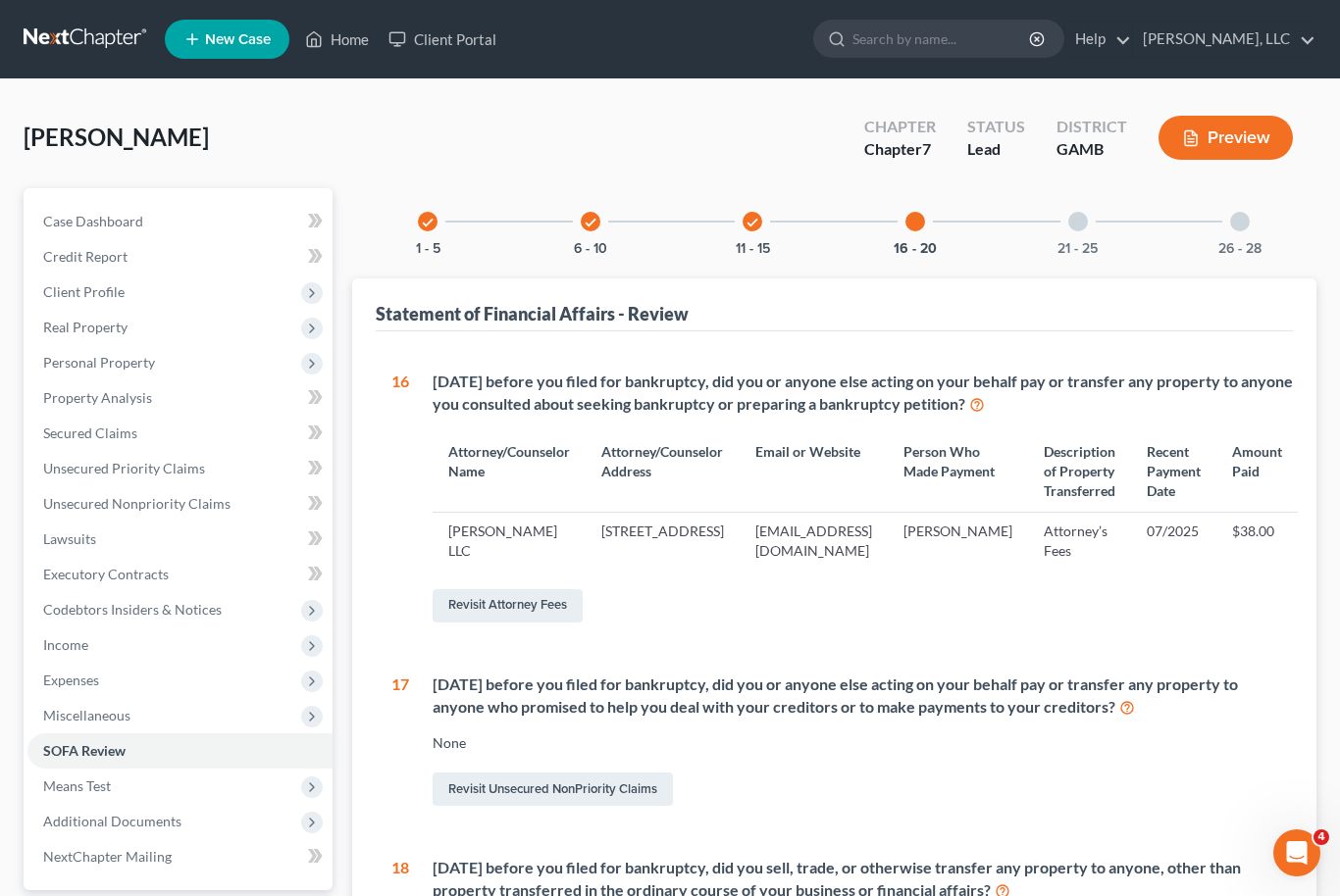
click at [1080, 208] on div "21 - 25" at bounding box center [1077, 221] width 67 height 66
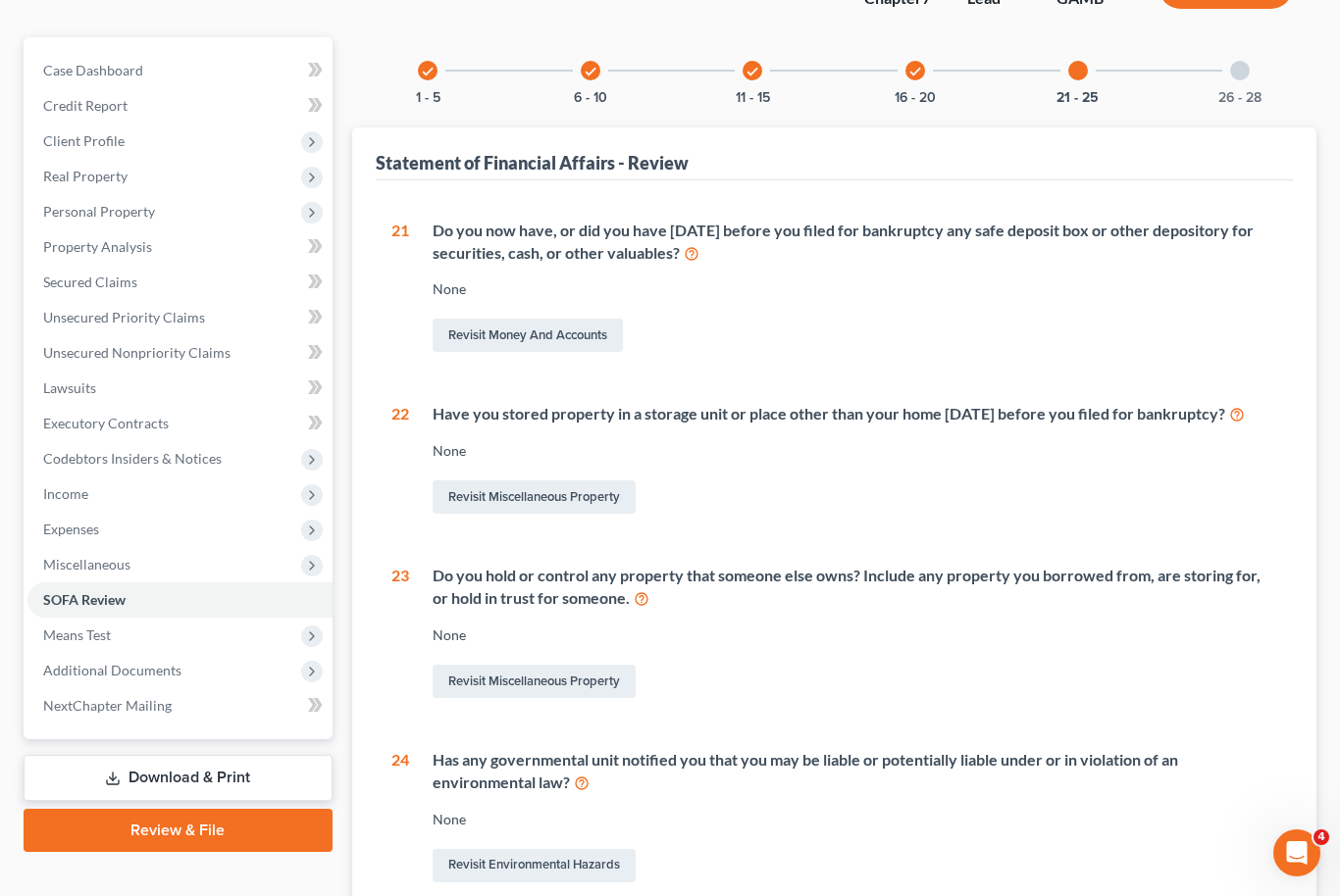
scroll to position [3, 0]
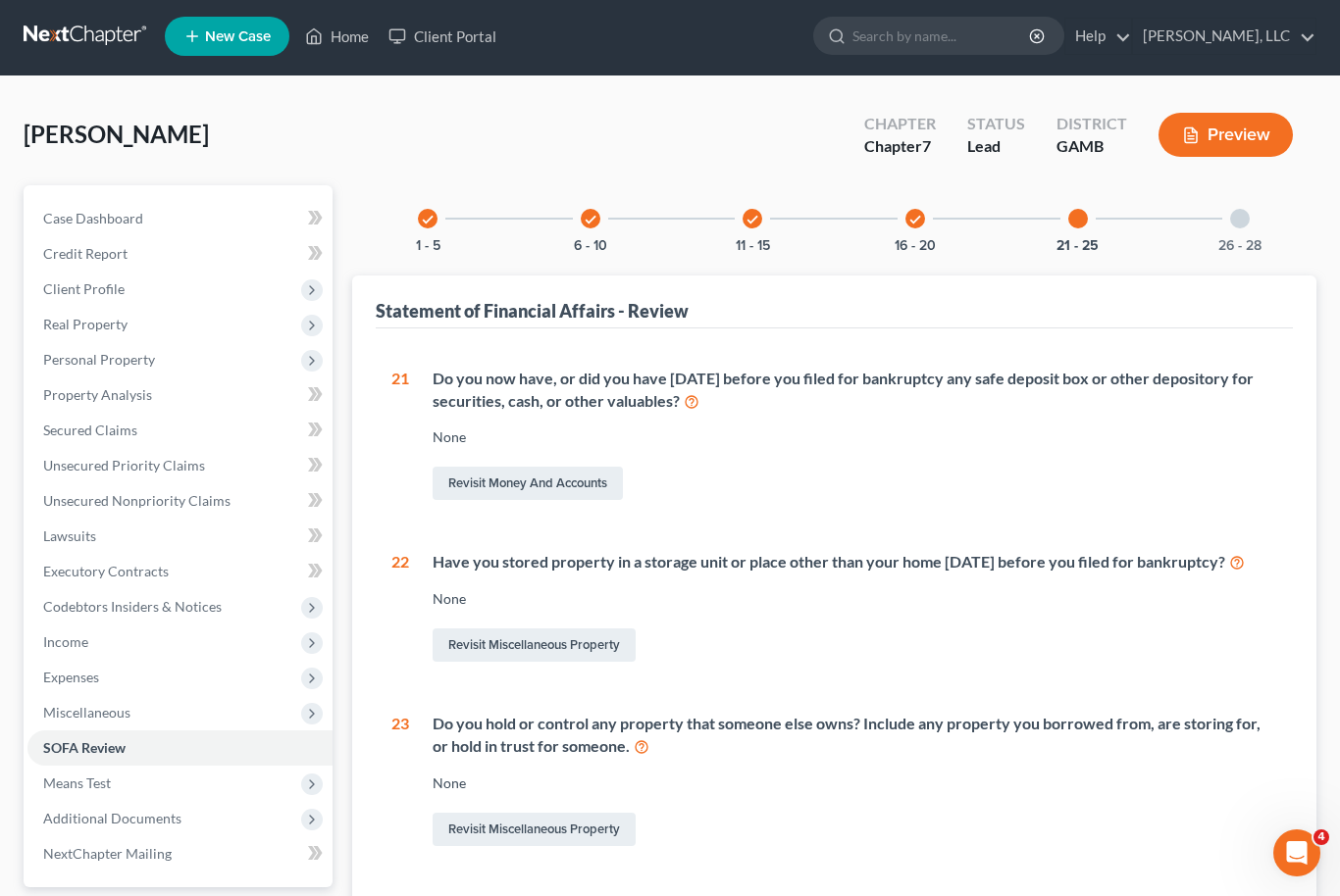
click at [1233, 213] on div at bounding box center [1240, 218] width 20 height 20
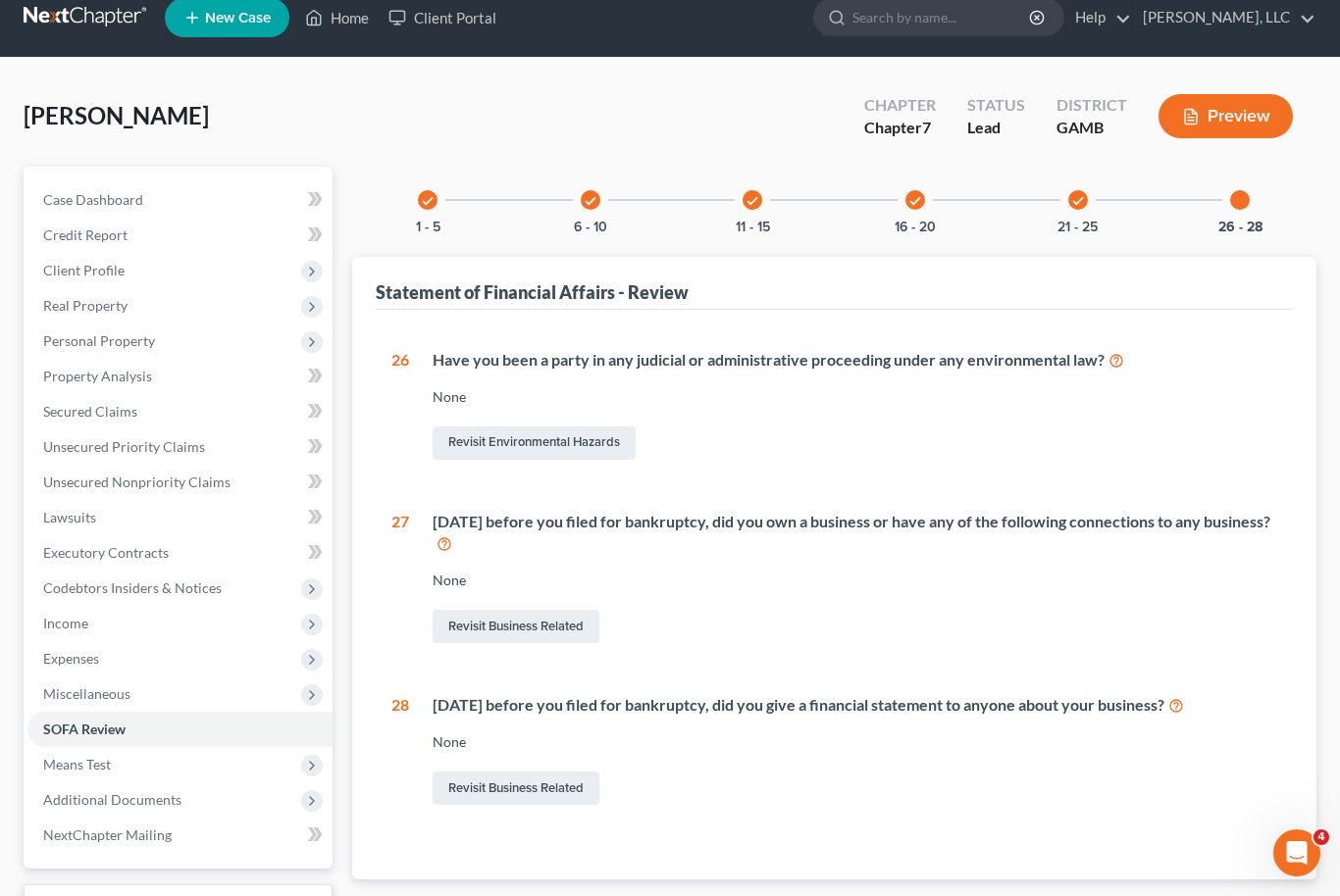
scroll to position [0, 0]
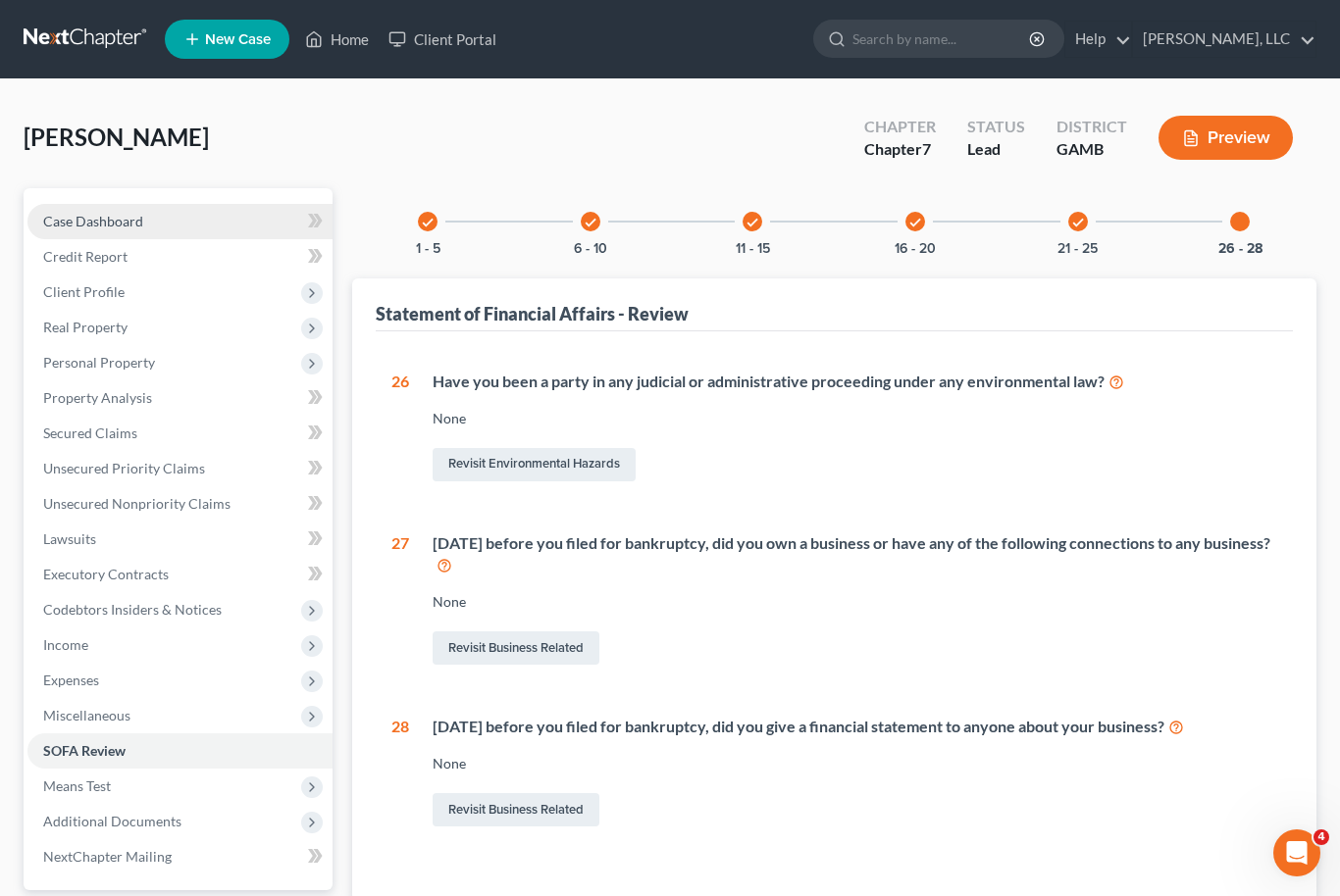
click at [76, 221] on span "Case Dashboard" at bounding box center [92, 220] width 100 height 17
select select "10"
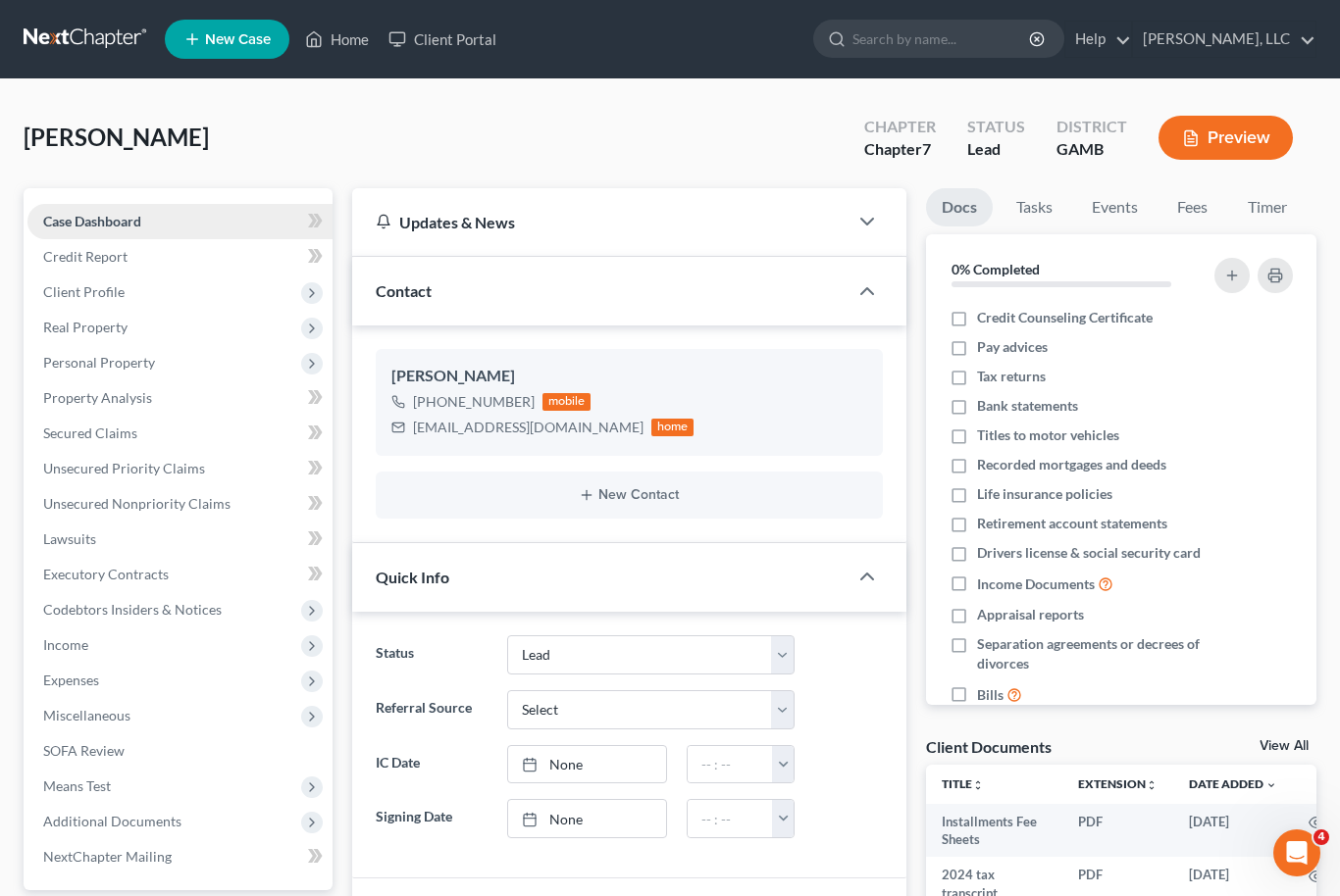
click at [97, 212] on span "Case Dashboard" at bounding box center [91, 220] width 98 height 17
click at [1294, 741] on link "View All" at bounding box center [1283, 746] width 49 height 14
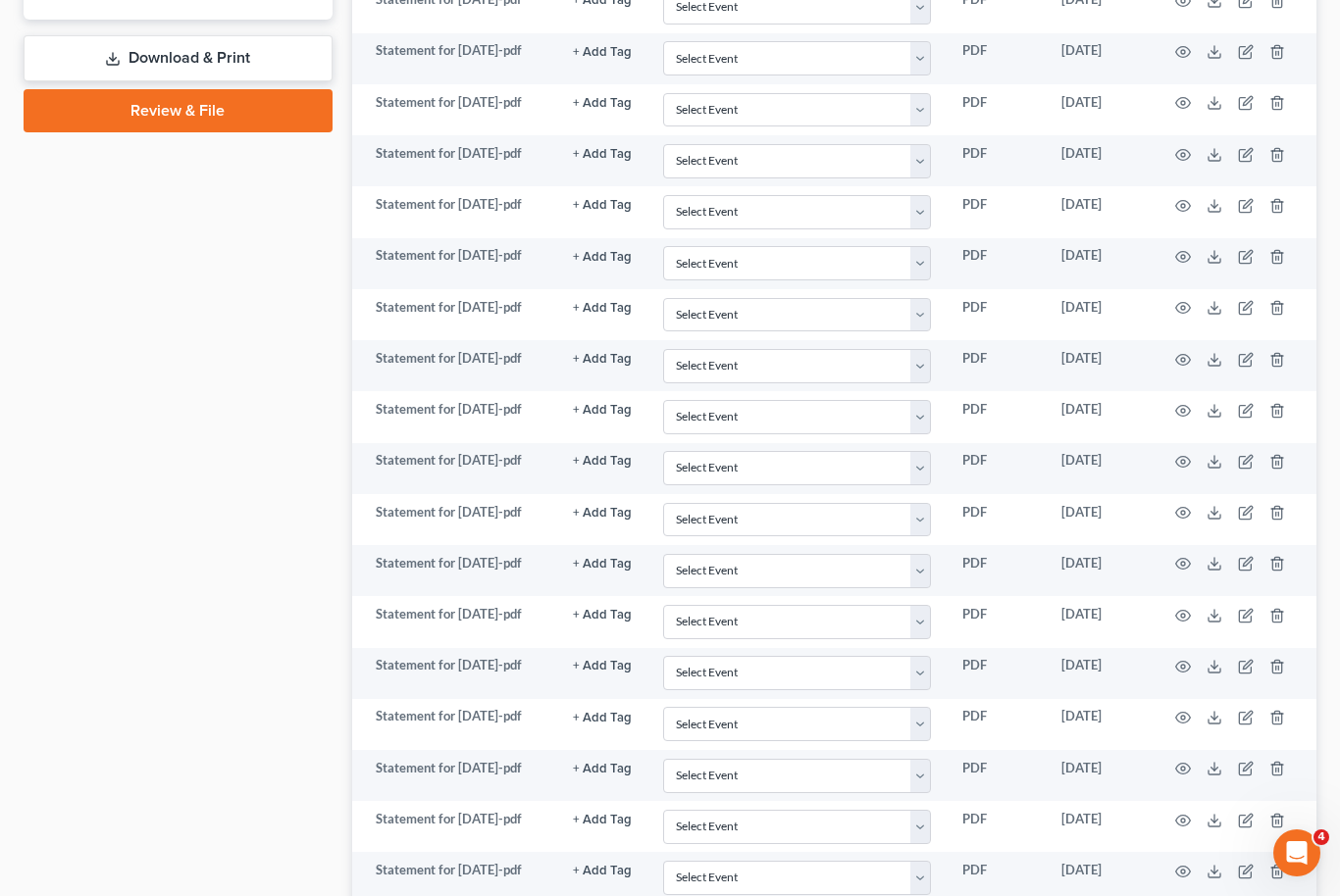
scroll to position [1106, 0]
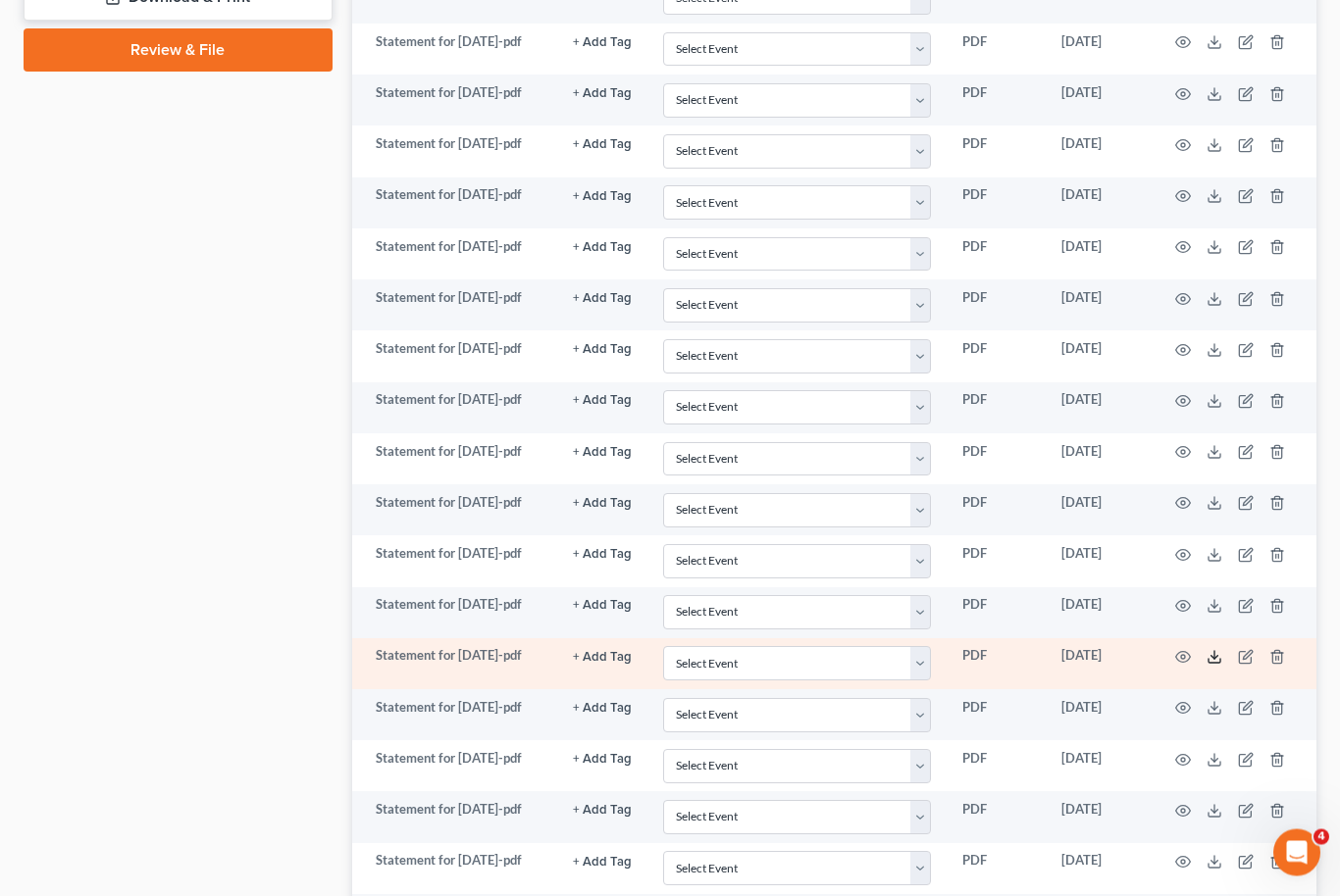
click at [1215, 659] on icon at bounding box center [1214, 658] width 16 height 16
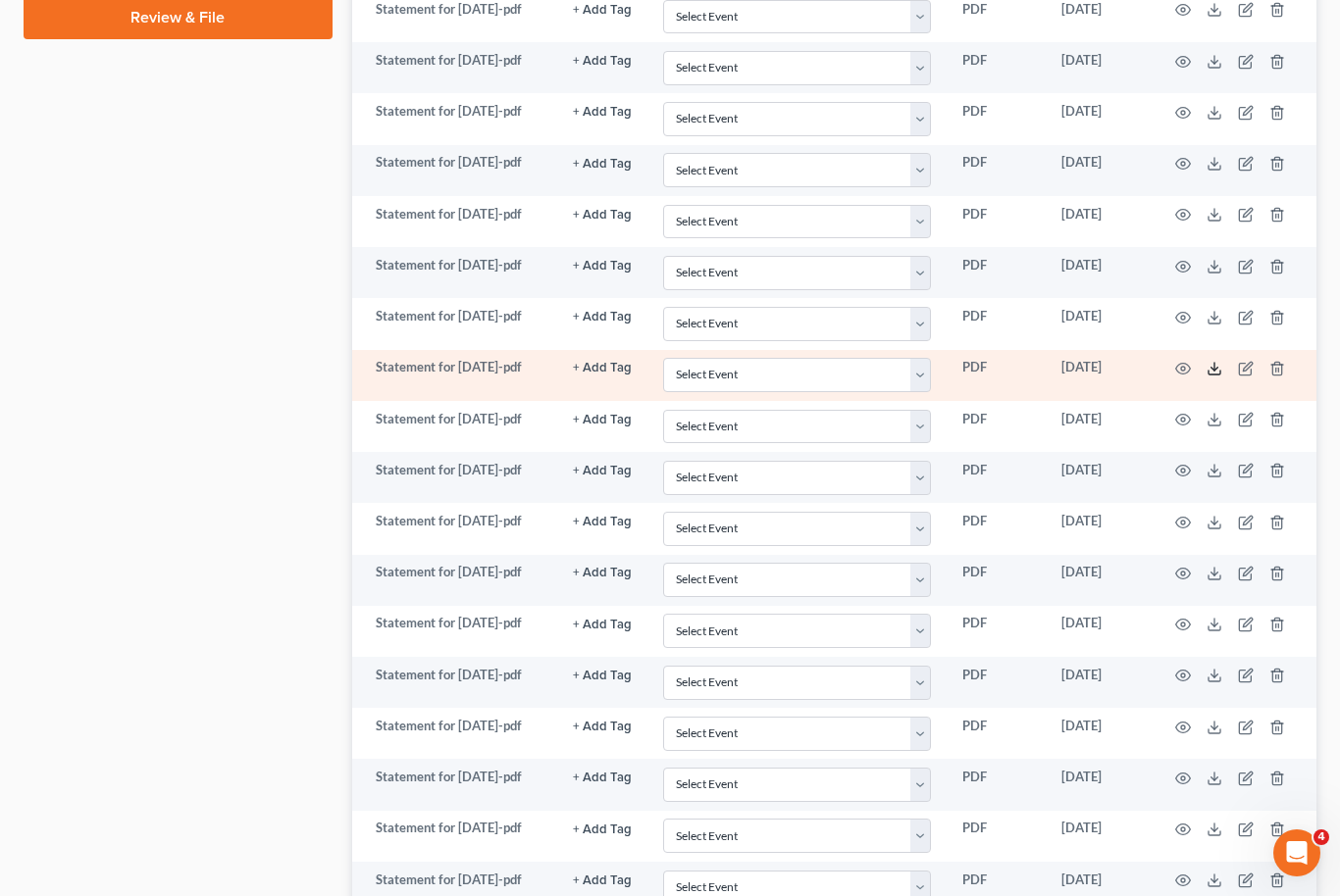
click at [1217, 362] on icon at bounding box center [1214, 369] width 16 height 16
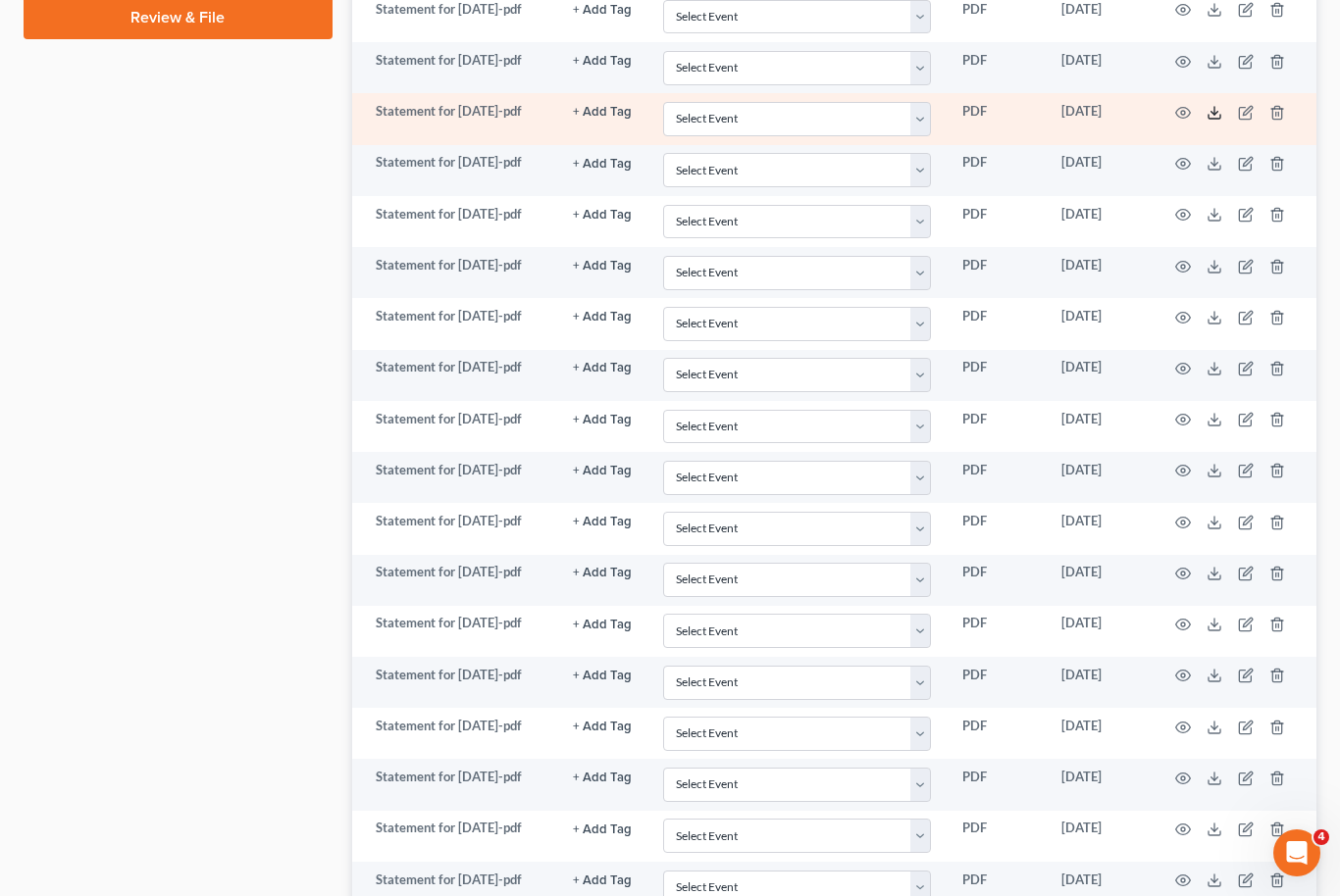
click at [1218, 105] on icon at bounding box center [1214, 113] width 16 height 16
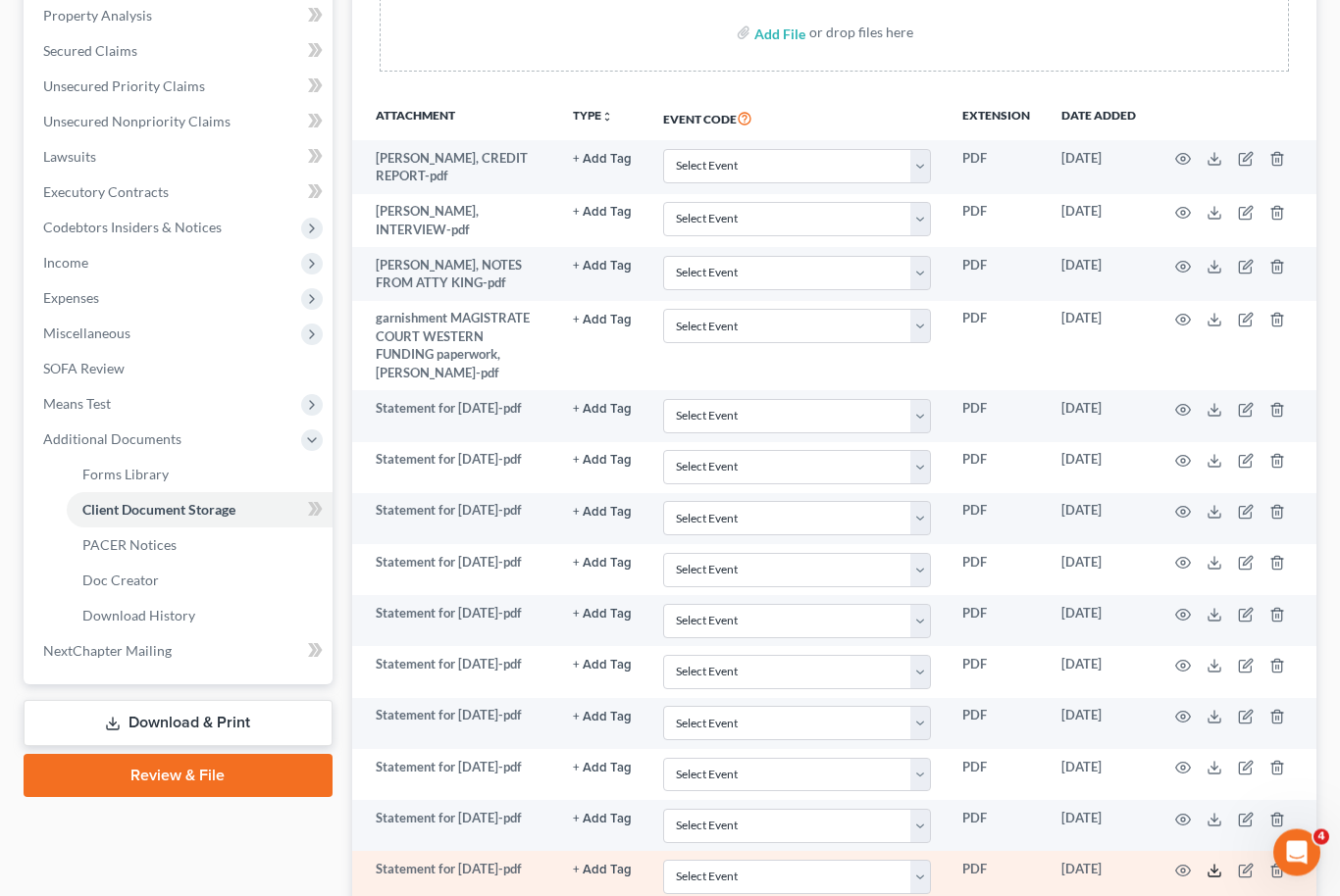
scroll to position [368, 0]
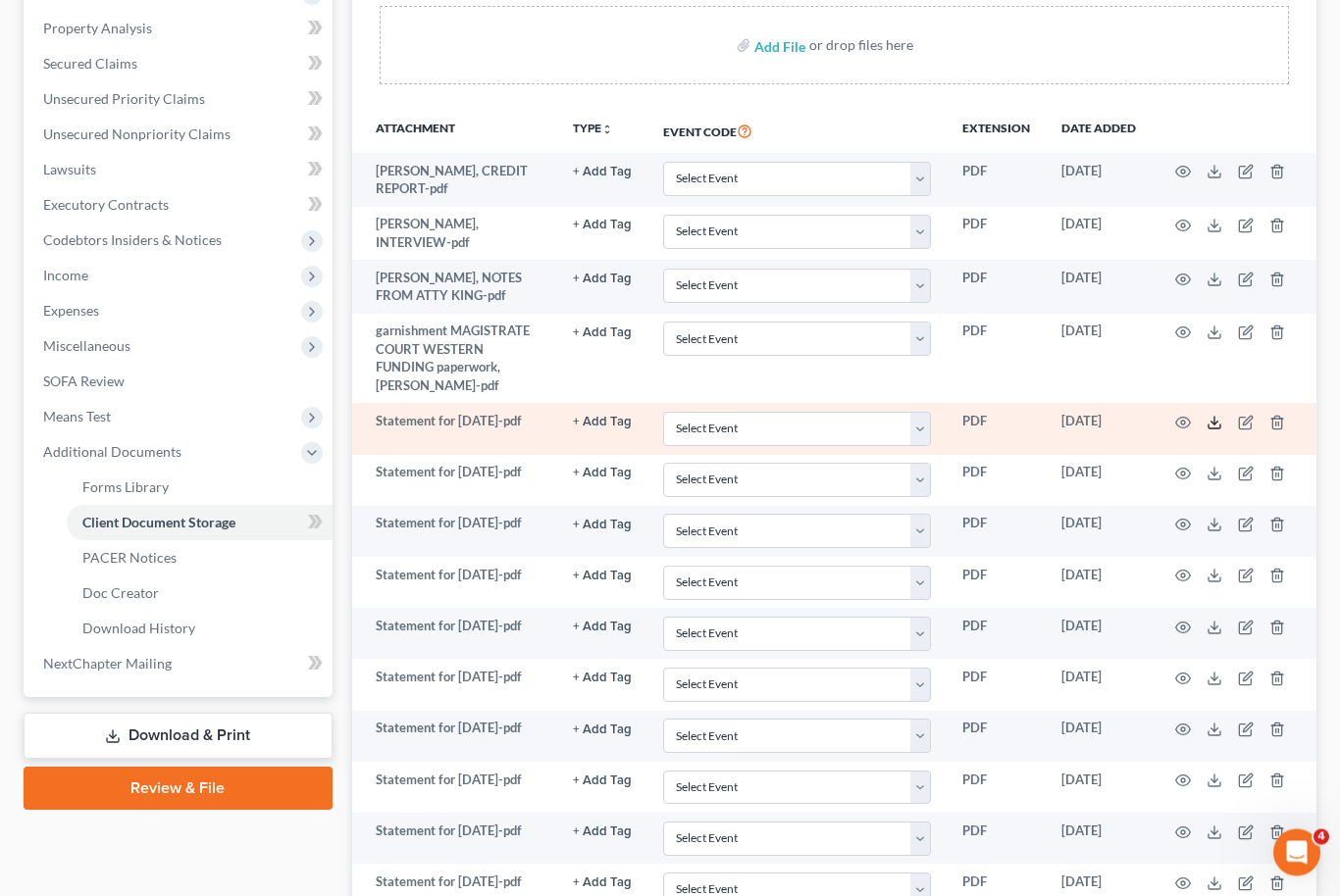
click at [1218, 416] on icon at bounding box center [1214, 424] width 16 height 16
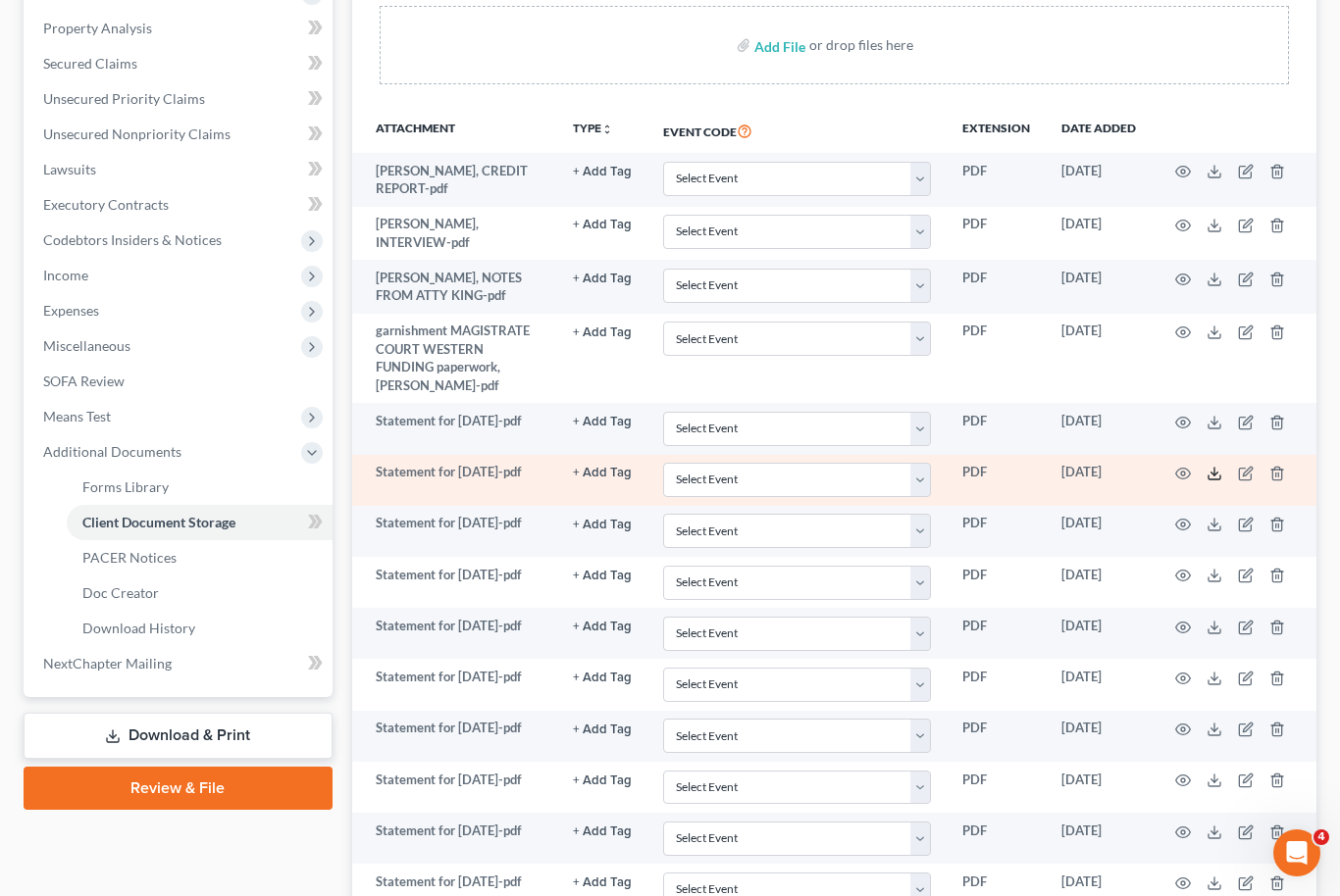
click at [1221, 465] on icon at bounding box center [1214, 473] width 16 height 16
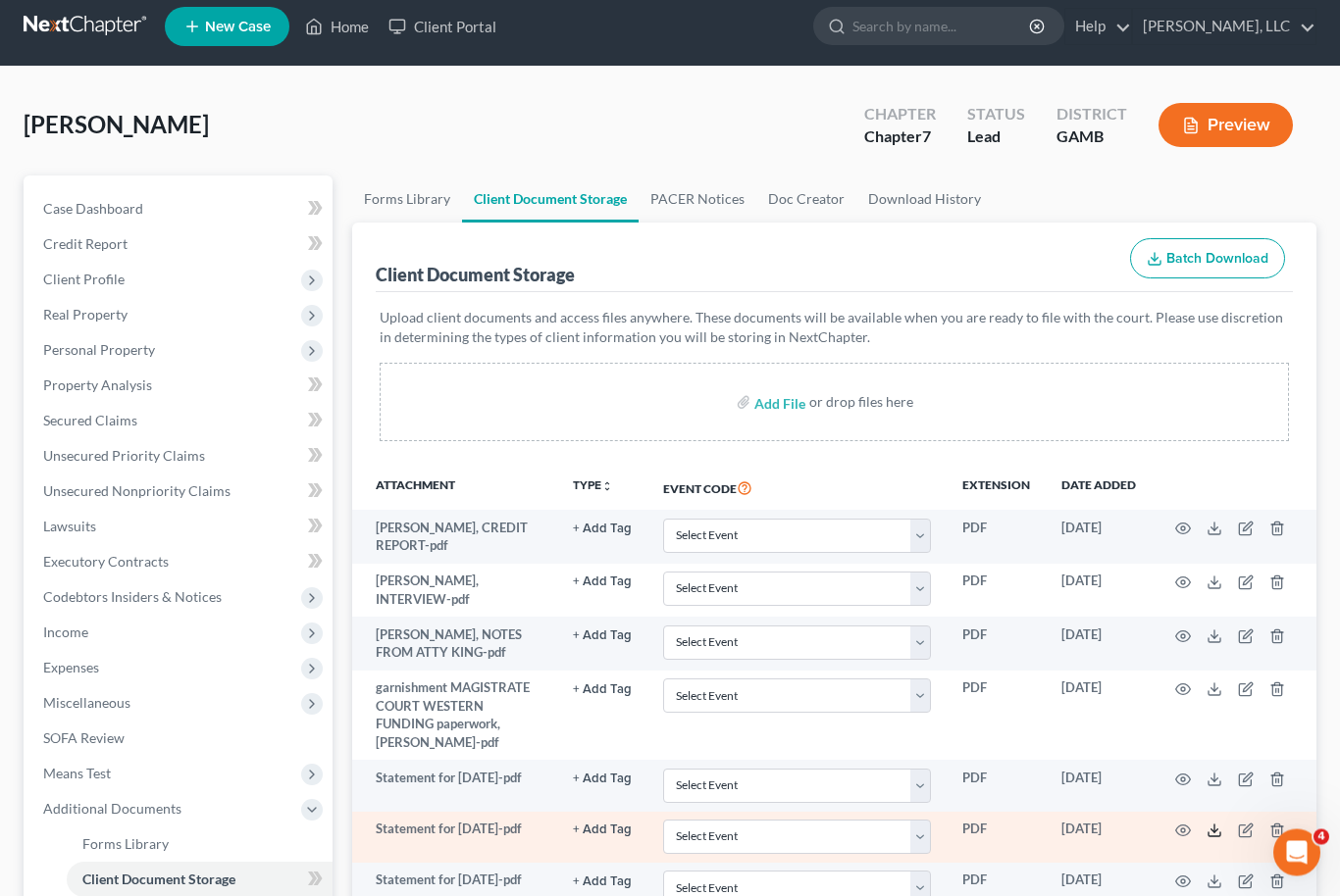
scroll to position [0, 0]
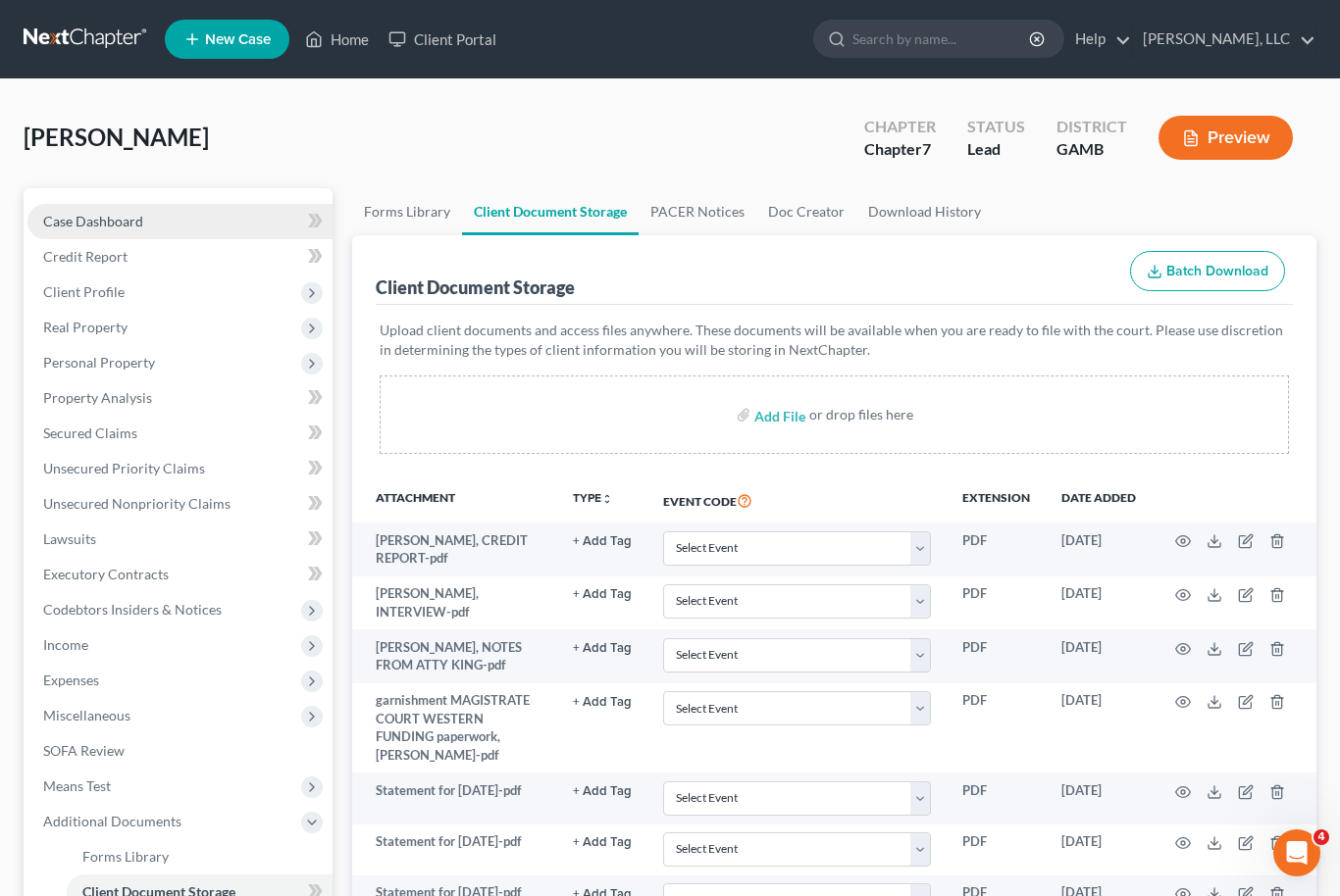
click at [99, 205] on link "Case Dashboard" at bounding box center [180, 222] width 305 height 36
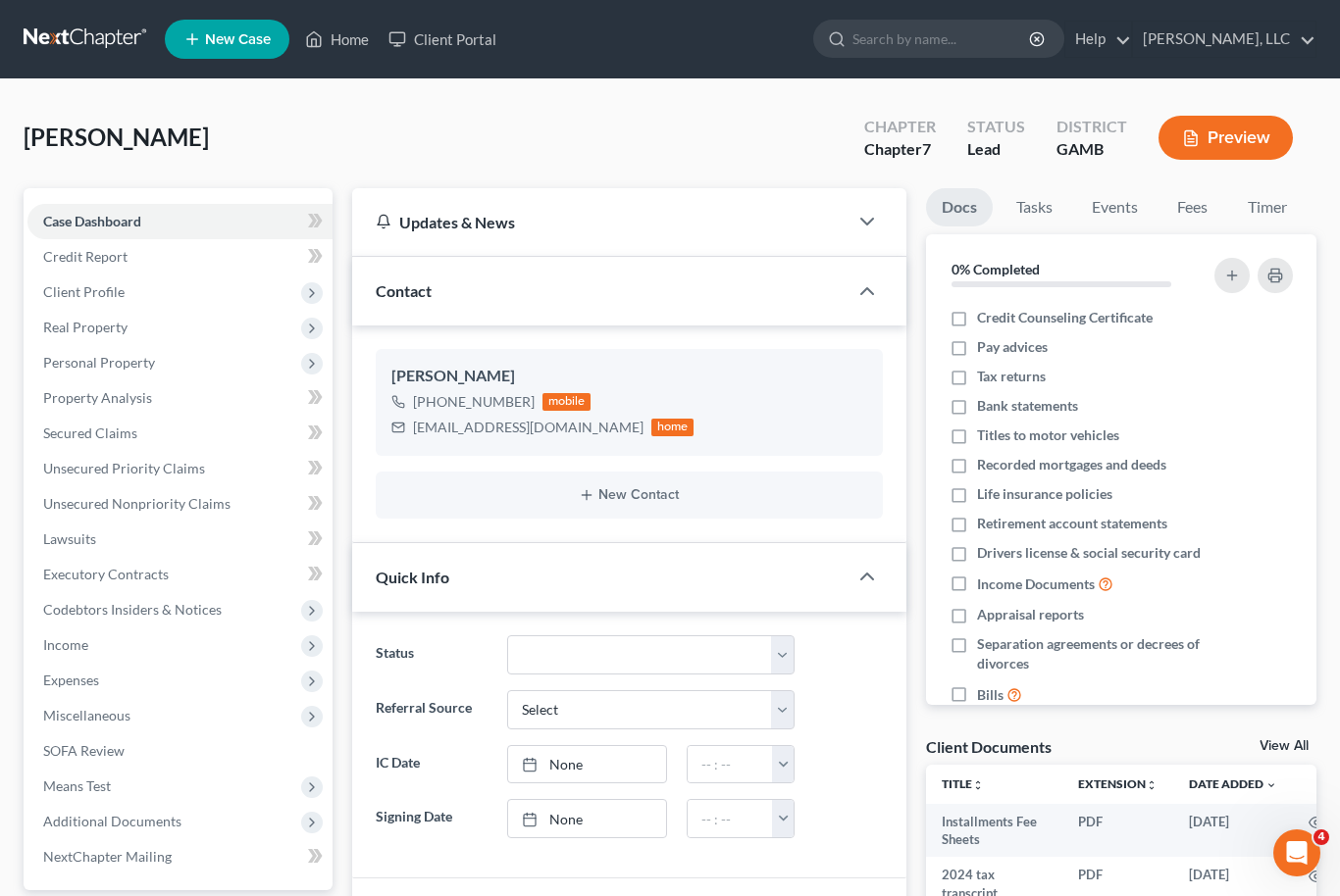
click at [1296, 750] on link "View All" at bounding box center [1283, 746] width 49 height 14
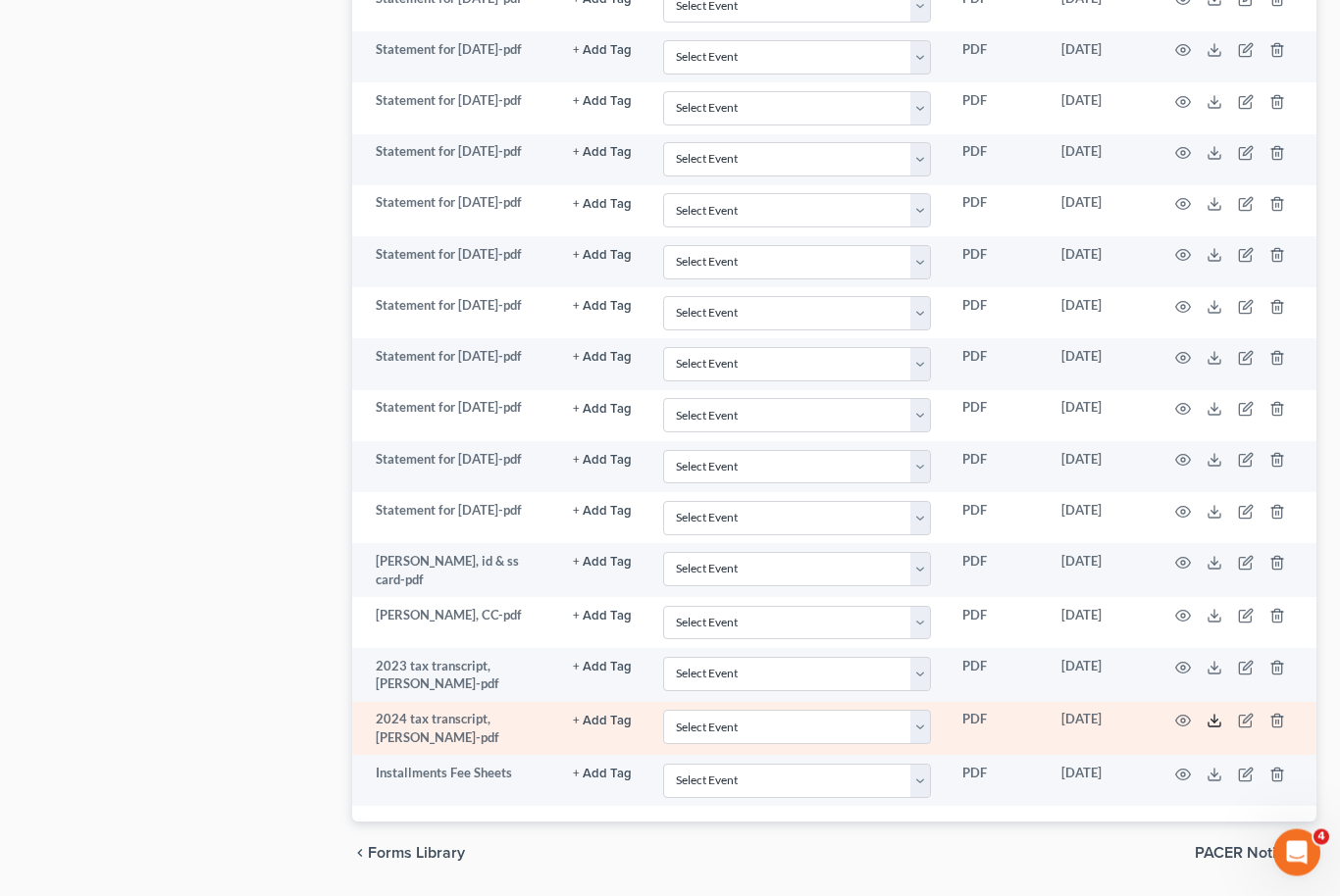
scroll to position [1560, 0]
click at [1221, 725] on icon at bounding box center [1214, 721] width 16 height 16
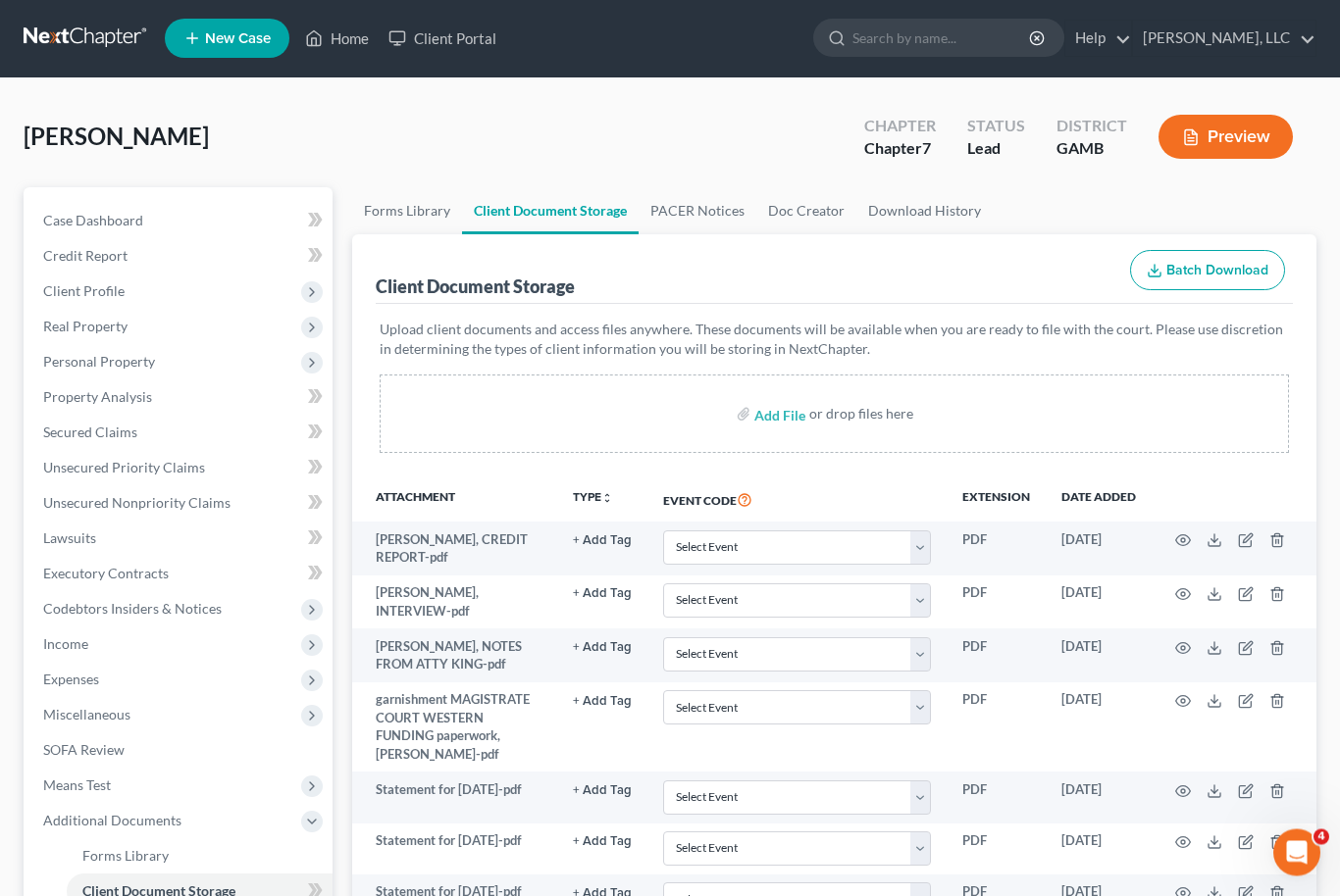
scroll to position [0, 0]
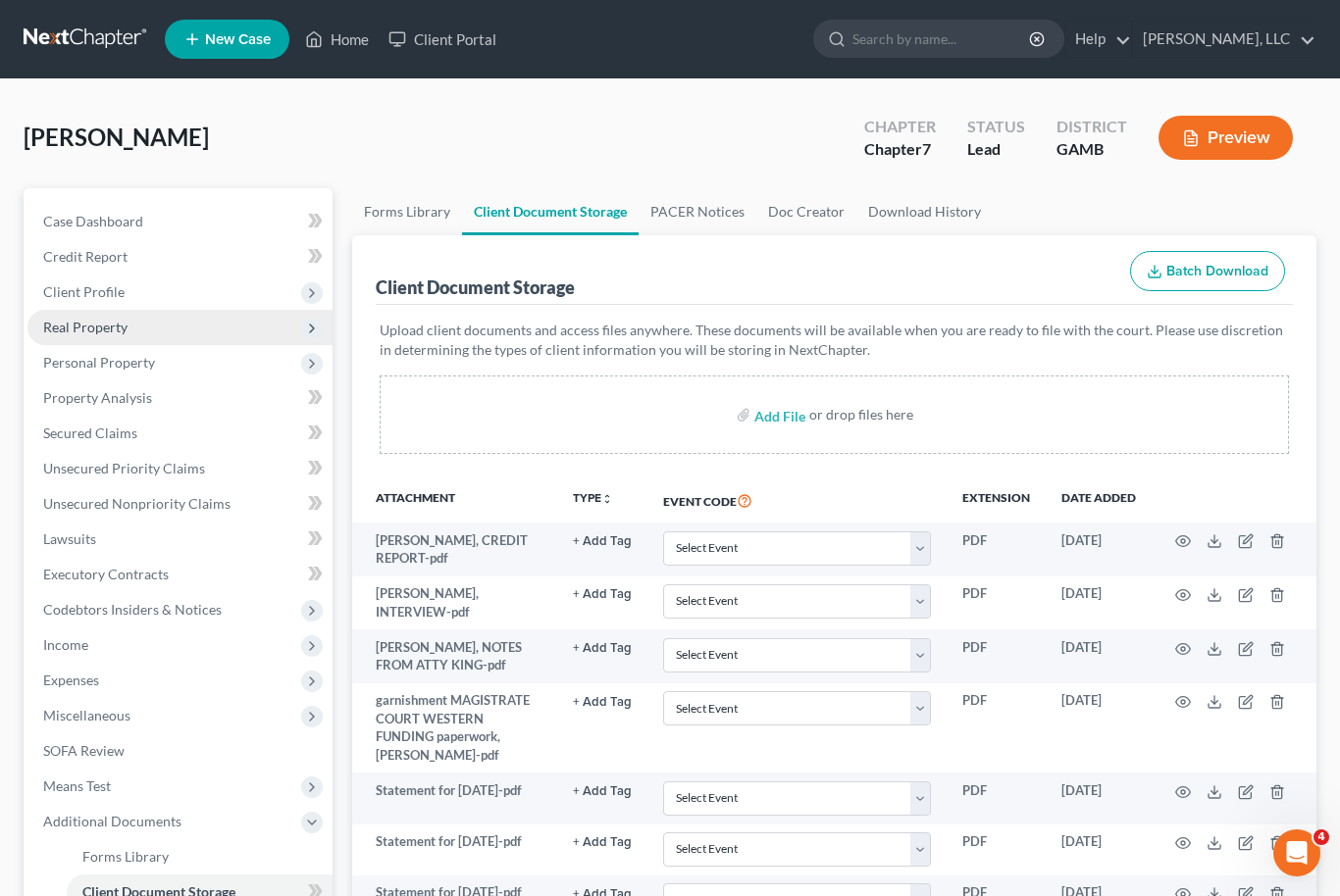
click at [180, 331] on span "Real Property" at bounding box center [180, 327] width 305 height 36
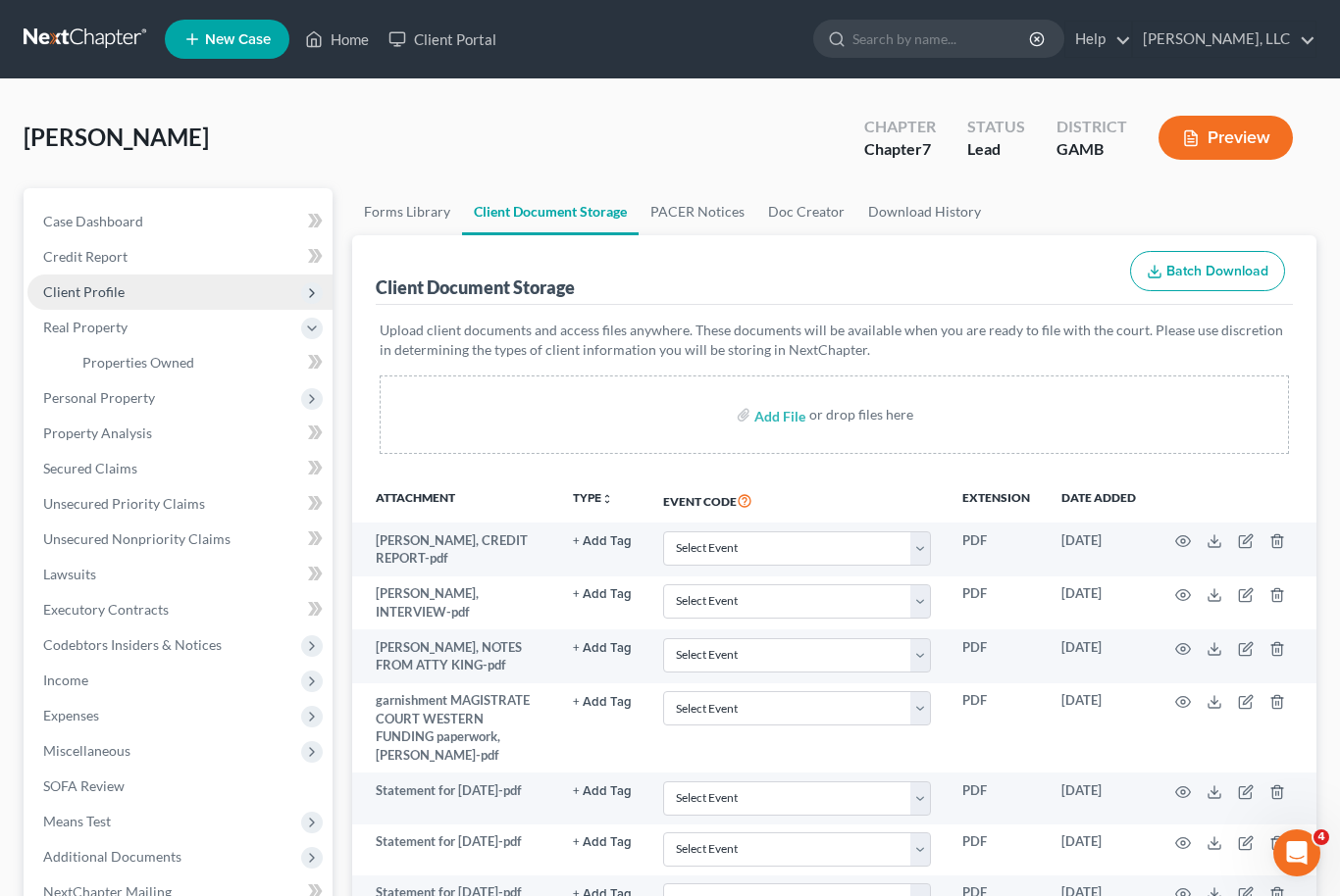
click at [153, 287] on span "Client Profile" at bounding box center [180, 293] width 305 height 36
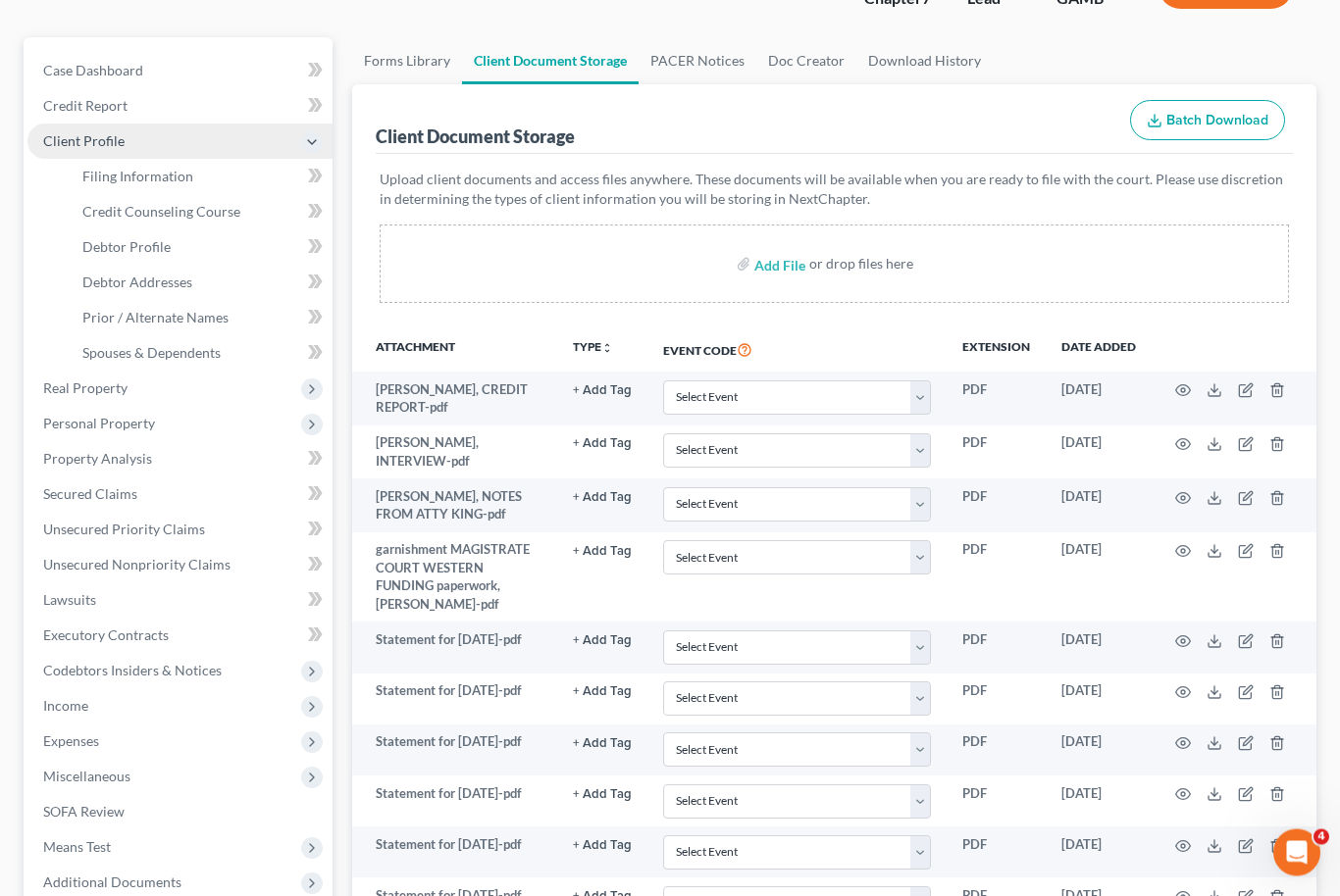
scroll to position [153, 0]
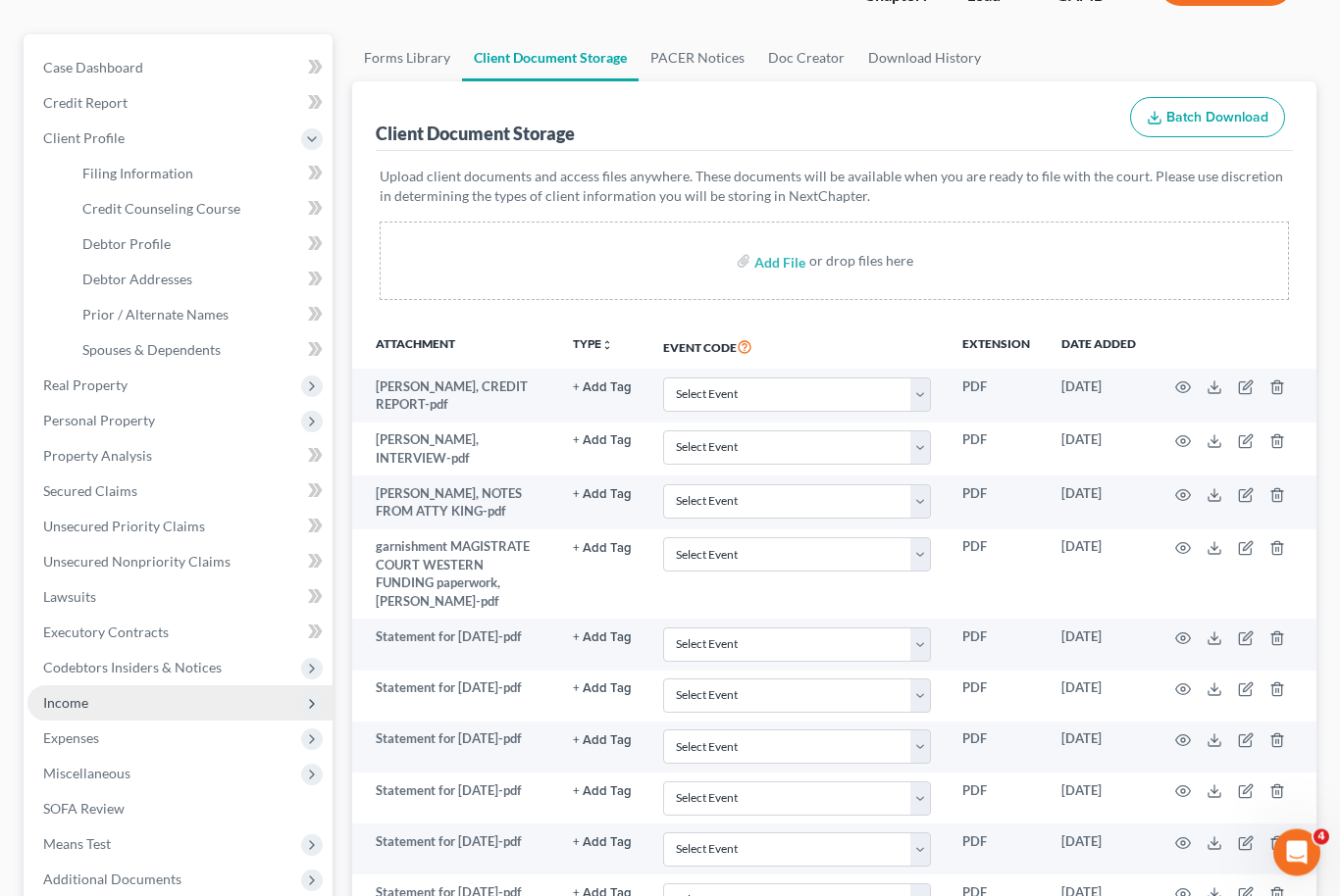
click at [155, 704] on span "Income" at bounding box center [180, 704] width 305 height 36
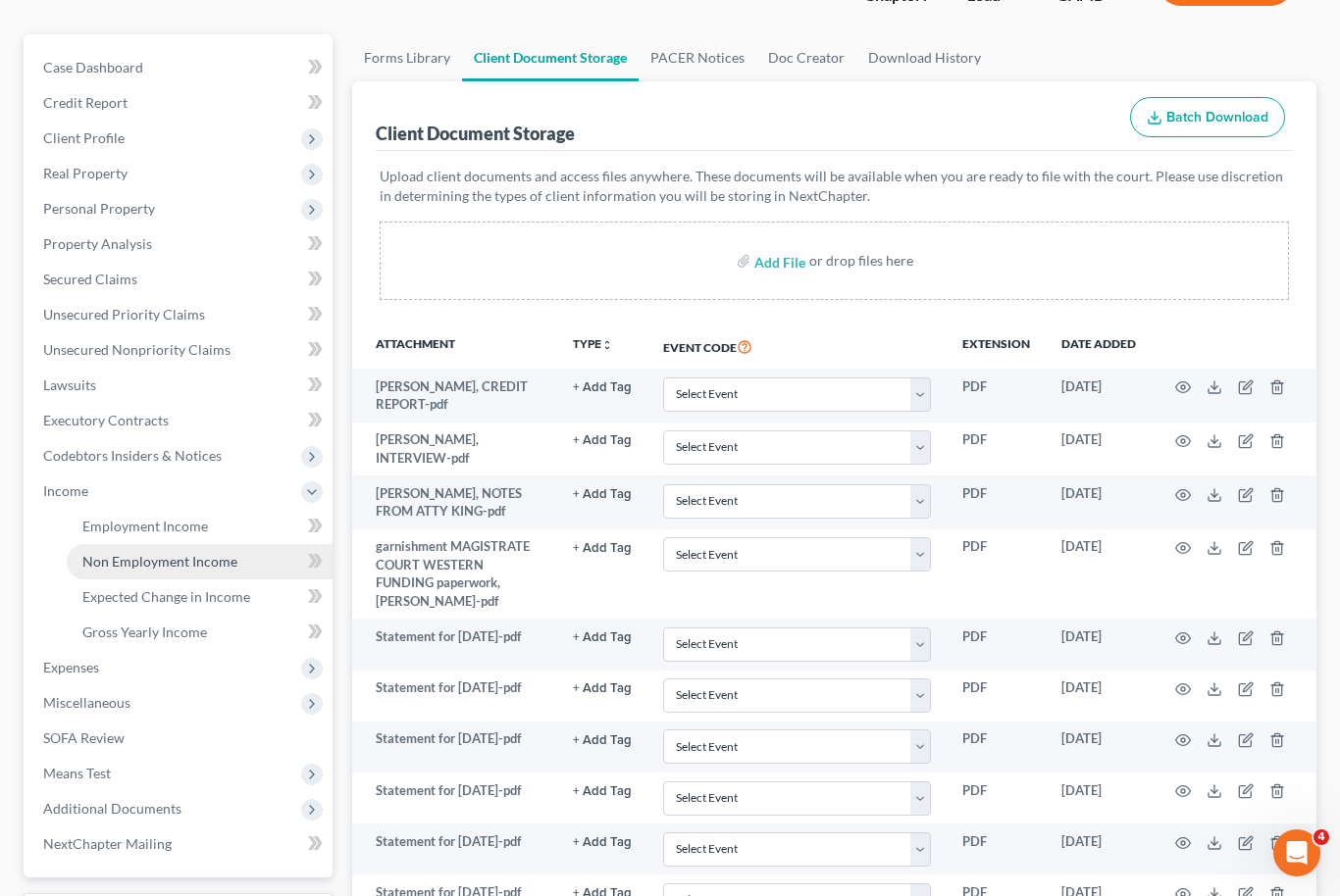
click at [190, 565] on span "Non Employment Income" at bounding box center [160, 561] width 155 height 17
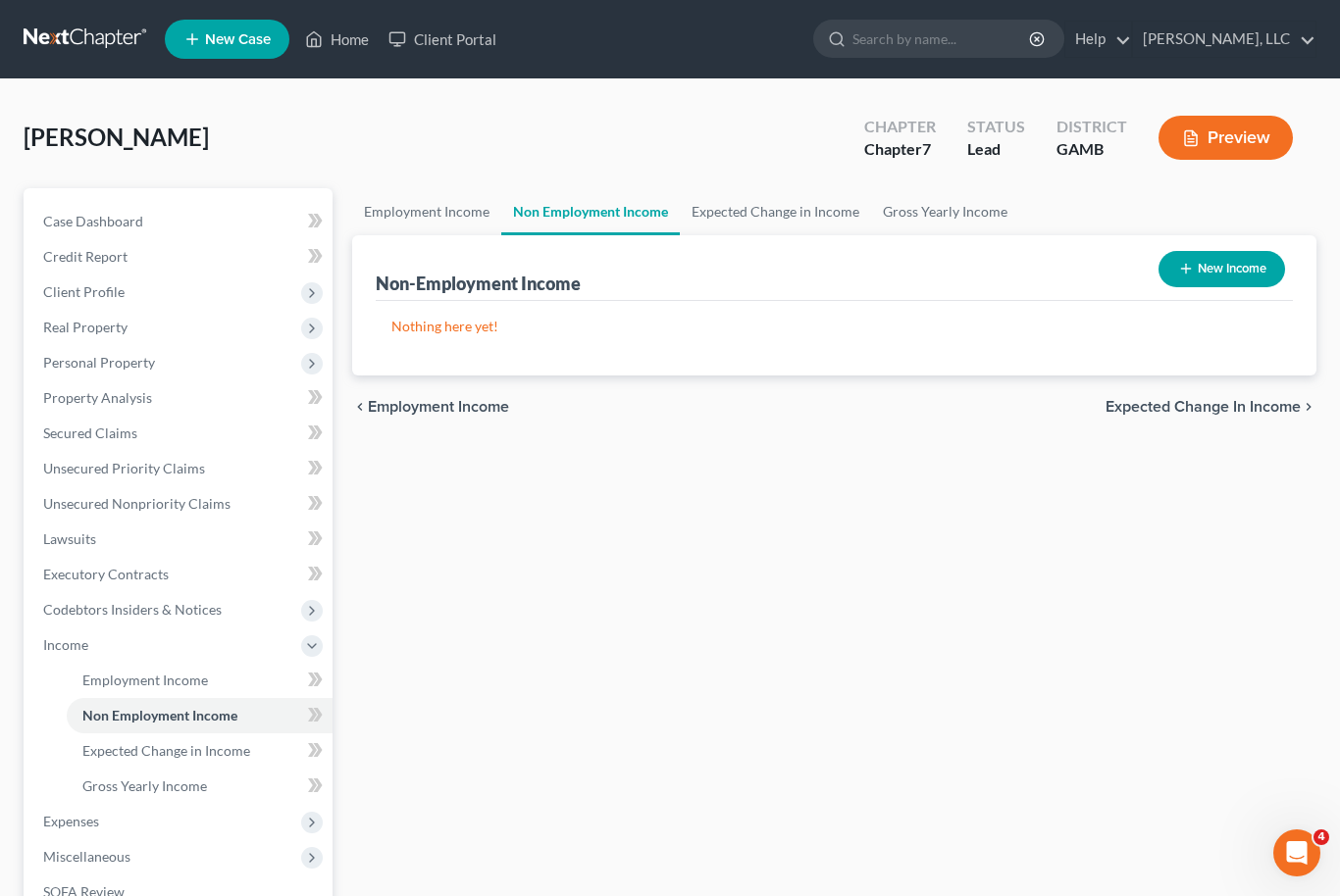
click at [1215, 271] on button "New Income" at bounding box center [1221, 269] width 126 height 37
select select "0"
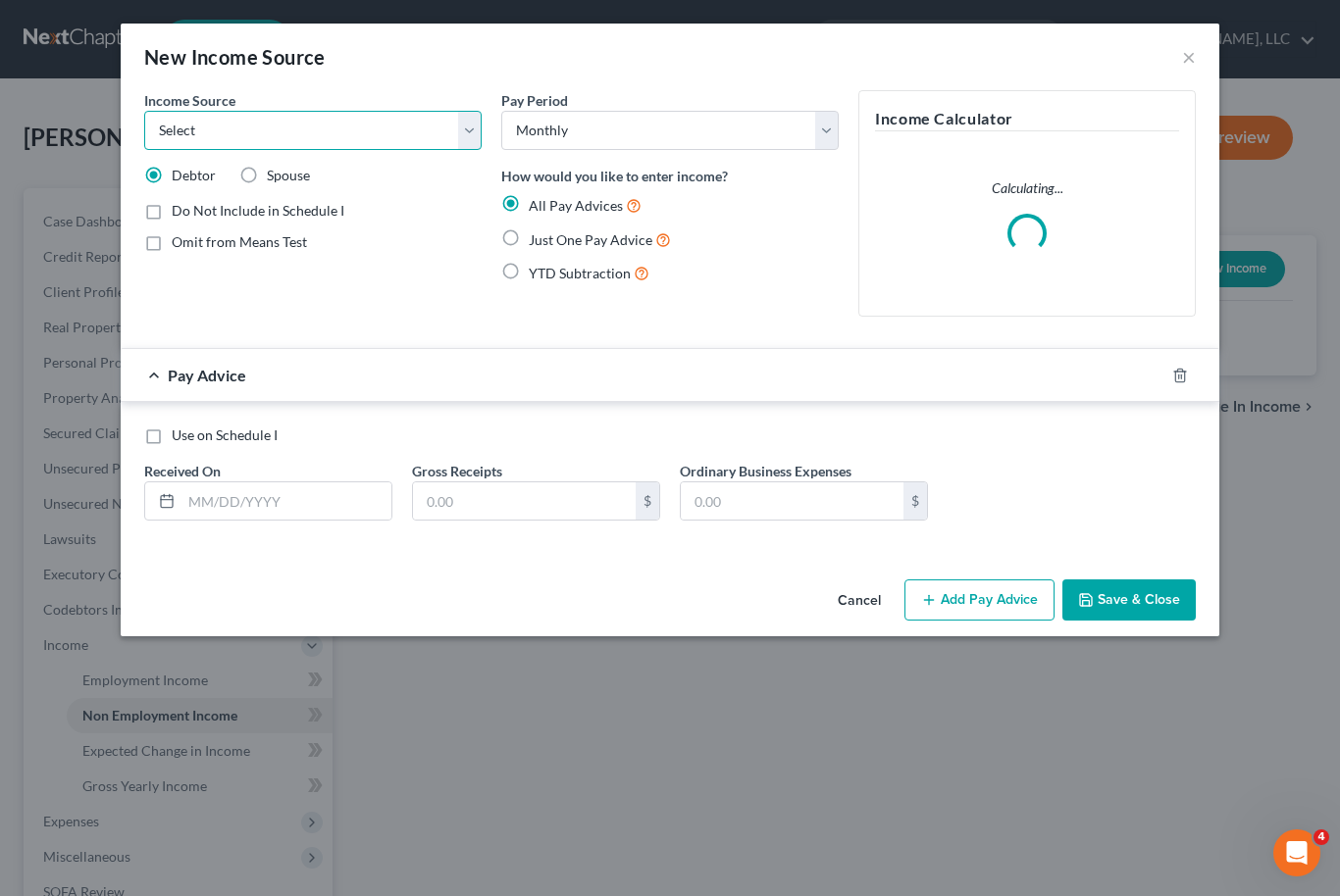
click at [474, 128] on select "Select Unemployment Disability (from employer) Pension Retirement Social Securi…" at bounding box center [313, 131] width 337 height 40
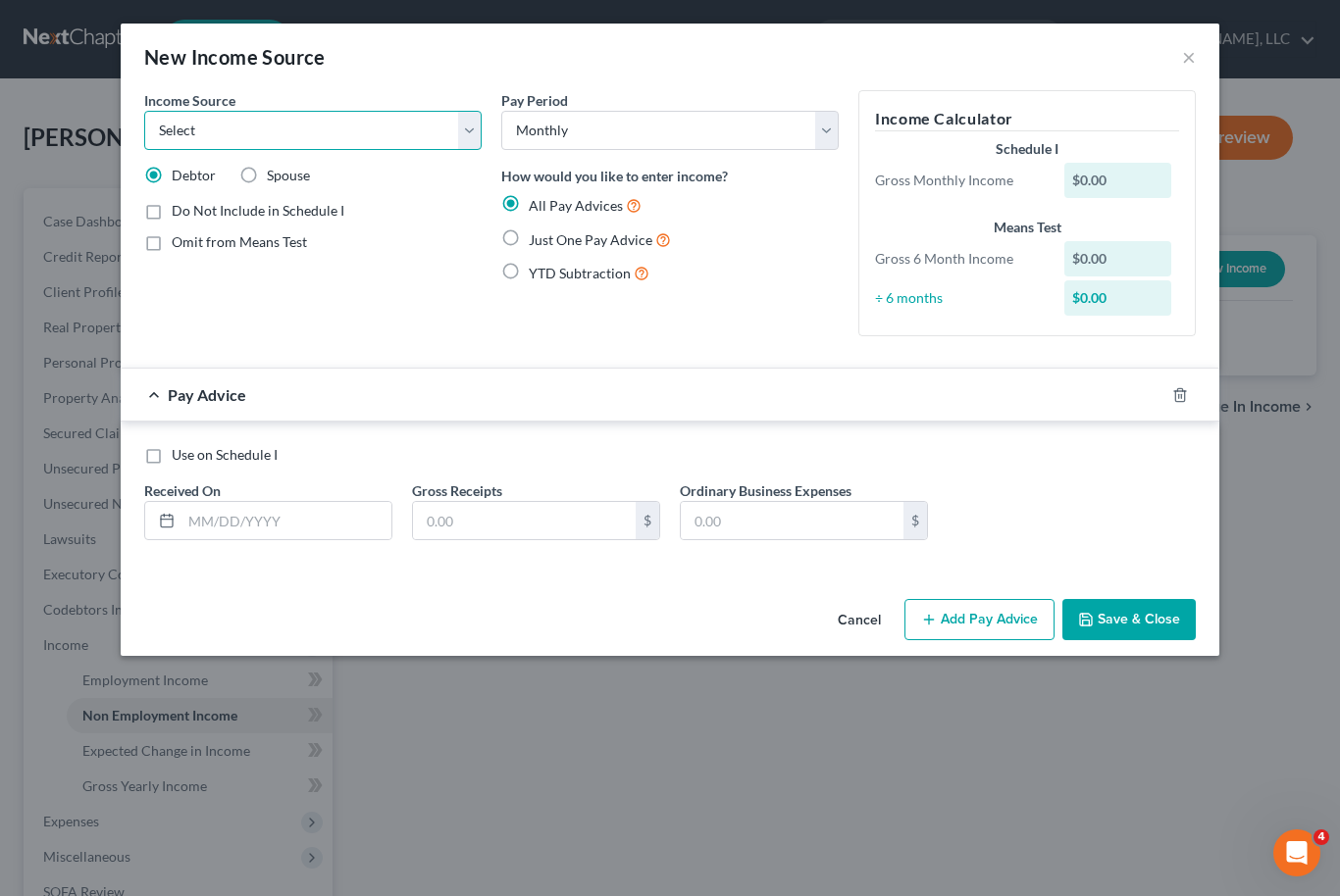
select select "5"
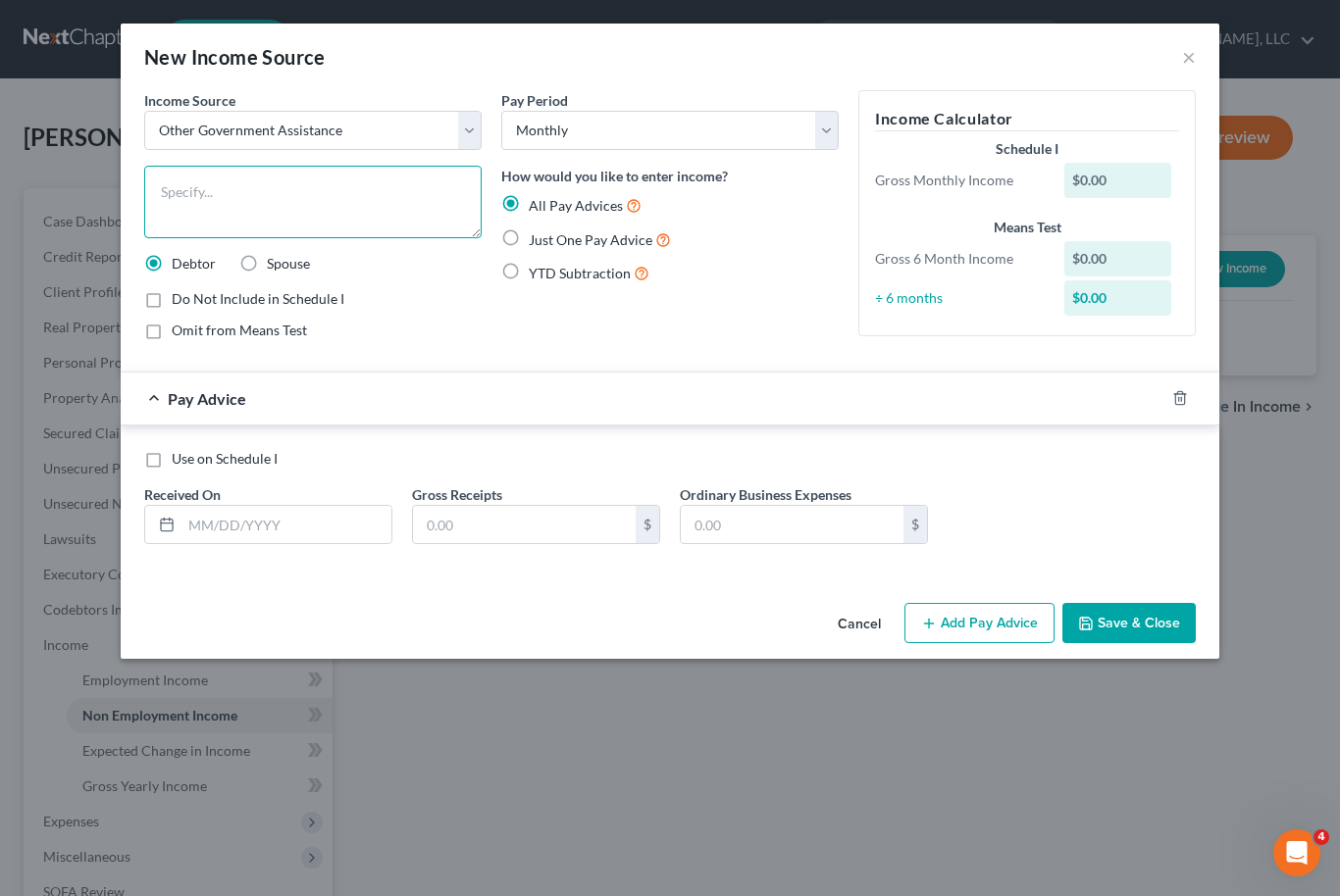
click at [374, 195] on textarea at bounding box center [313, 201] width 337 height 72
type textarea "Tax Refund"
click at [538, 228] on label "Just One Pay Advice" at bounding box center [600, 239] width 142 height 23
click at [538, 228] on input "Just One Pay Advice" at bounding box center [542, 234] width 13 height 13
radio input "true"
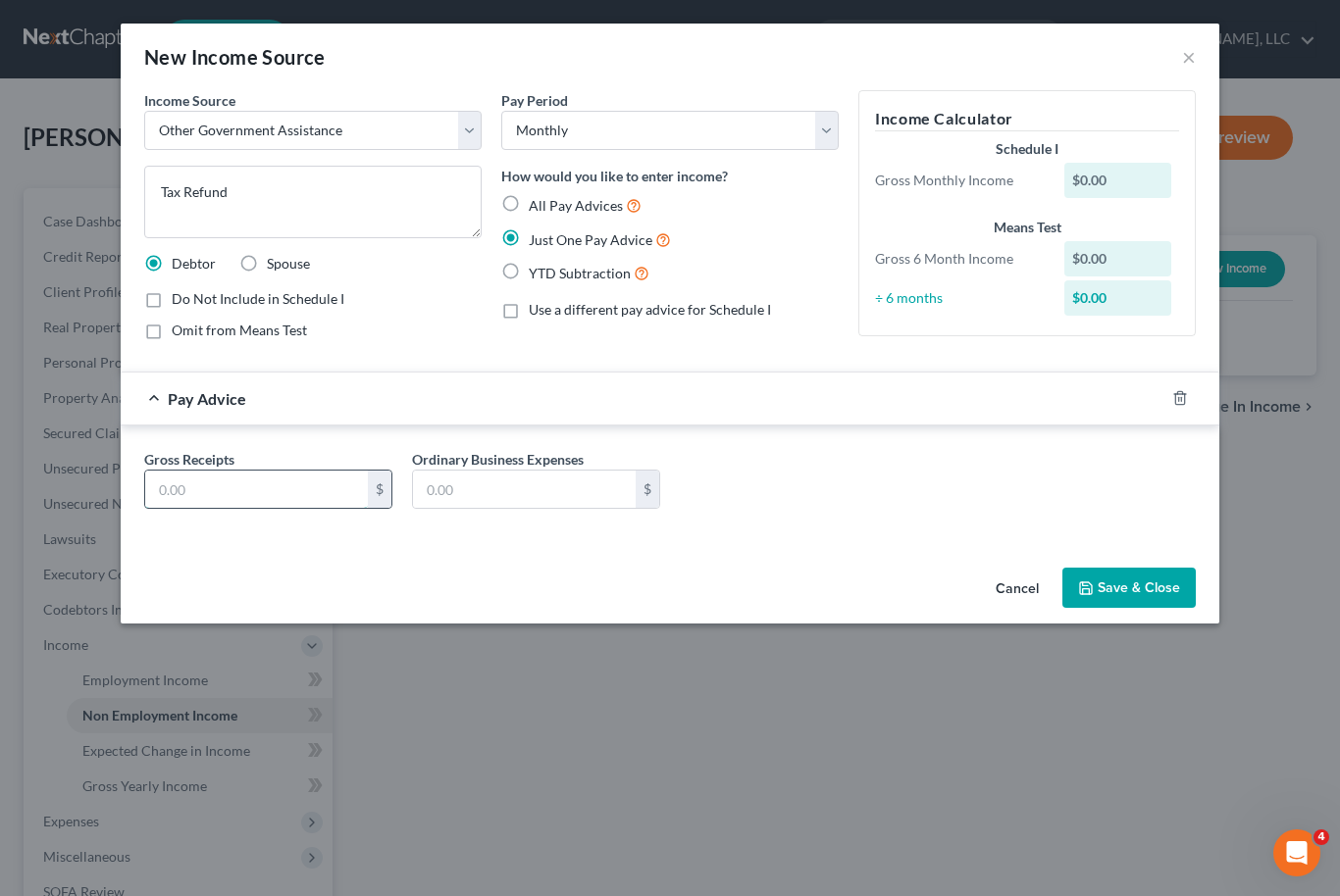
click at [269, 490] on input "text" at bounding box center [256, 489] width 222 height 38
type input "168"
click at [1133, 594] on button "Save & Close" at bounding box center [1129, 587] width 133 height 41
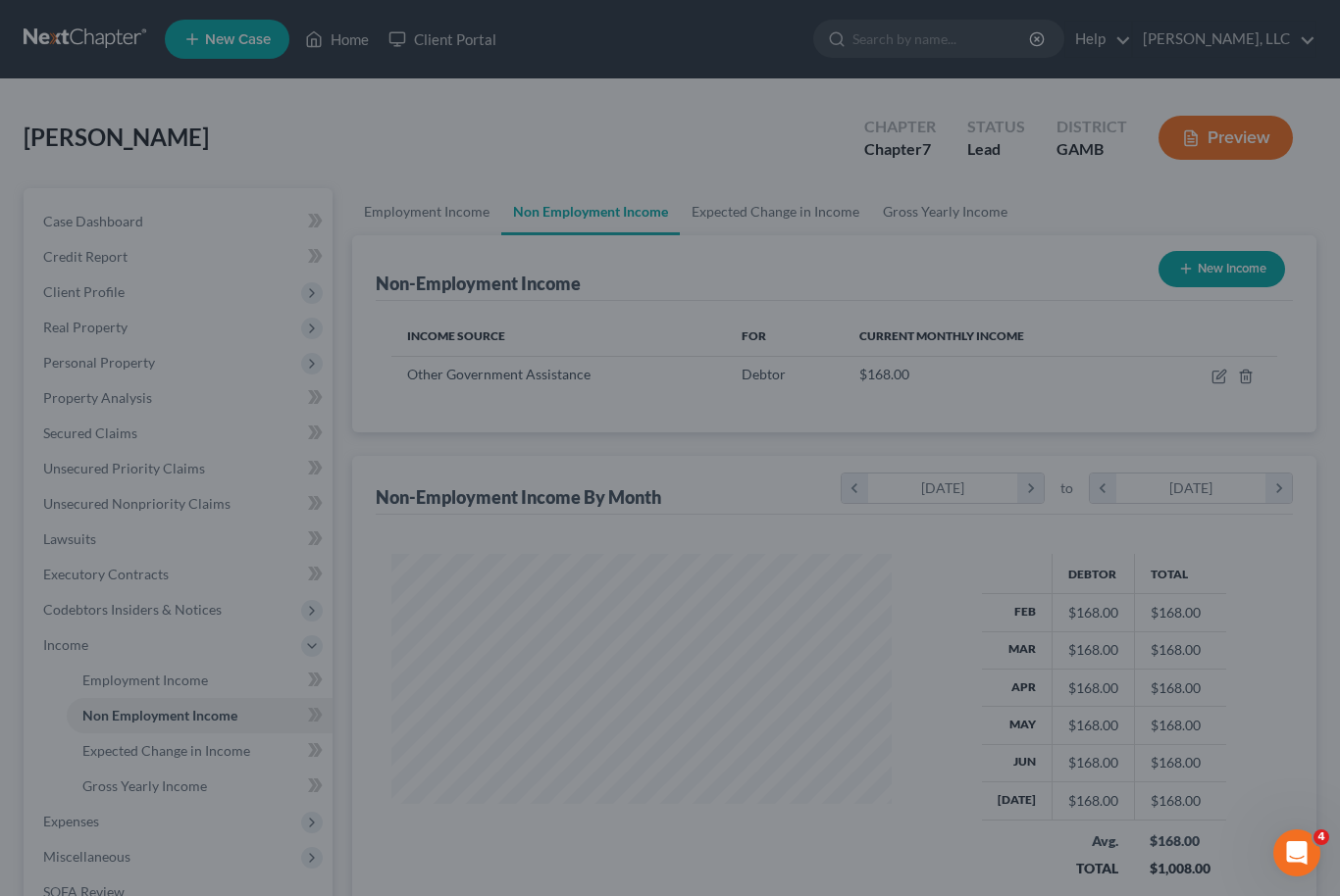
scroll to position [351, 540]
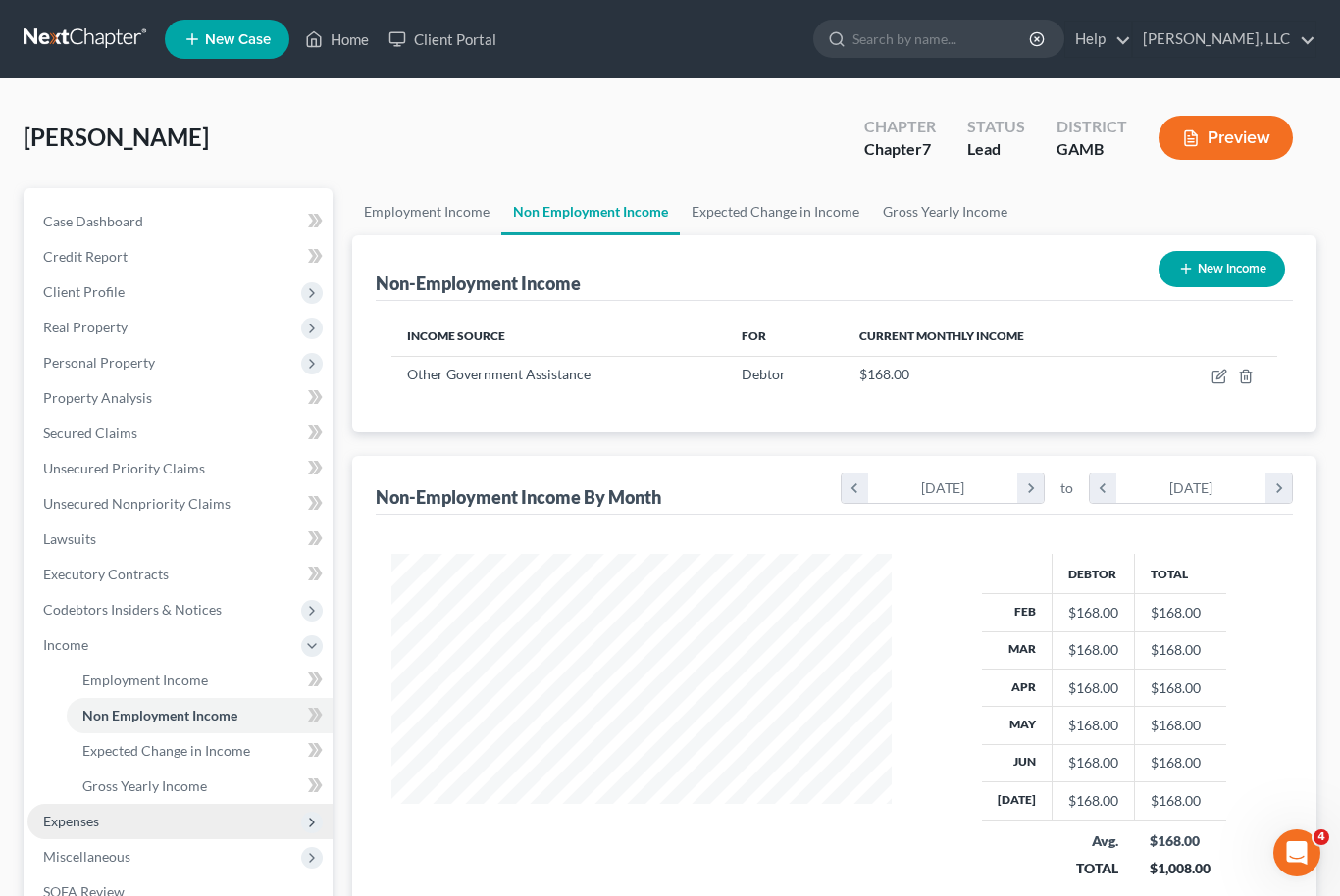
click at [70, 815] on span "Expenses" at bounding box center [70, 821] width 56 height 17
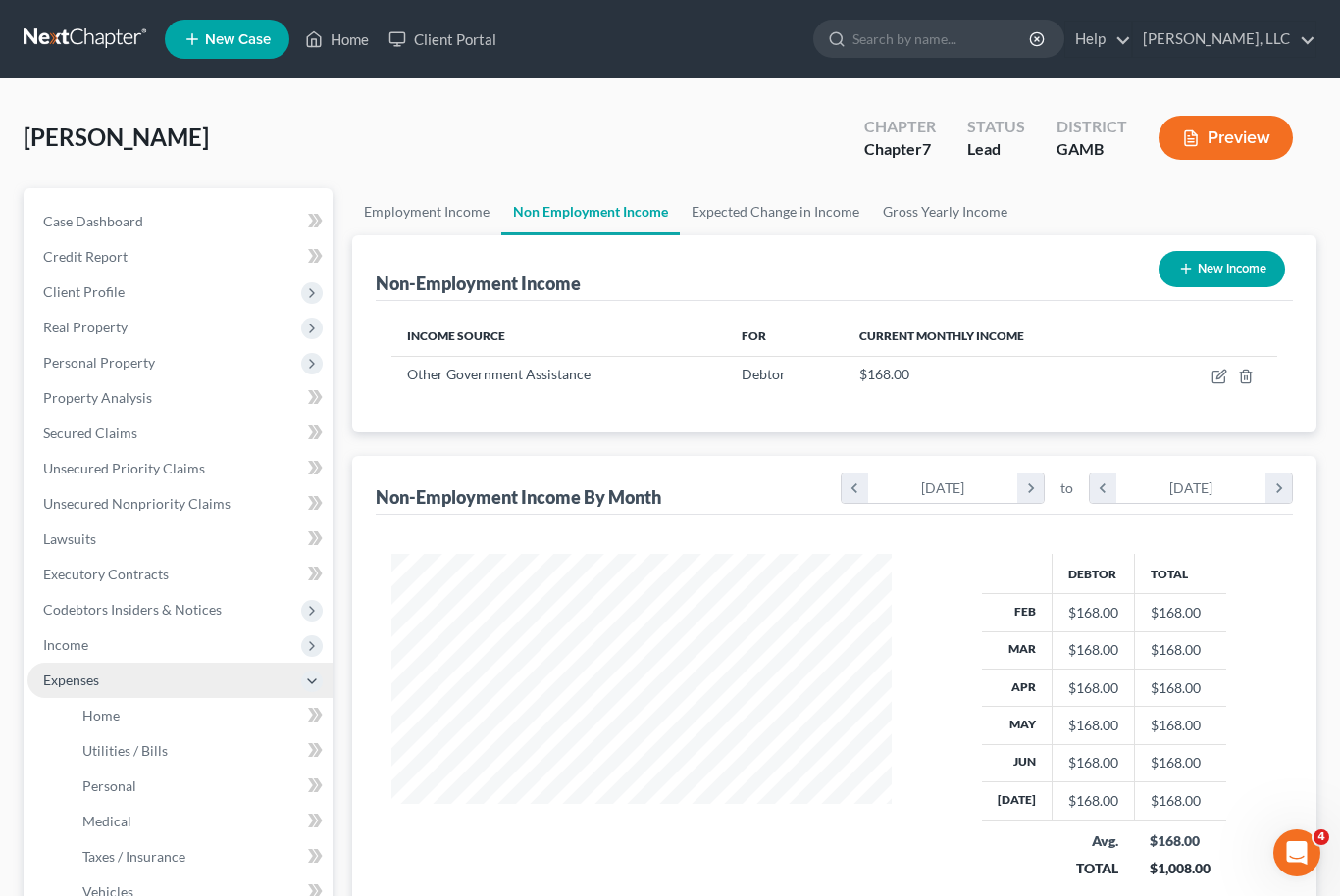
scroll to position [19, 0]
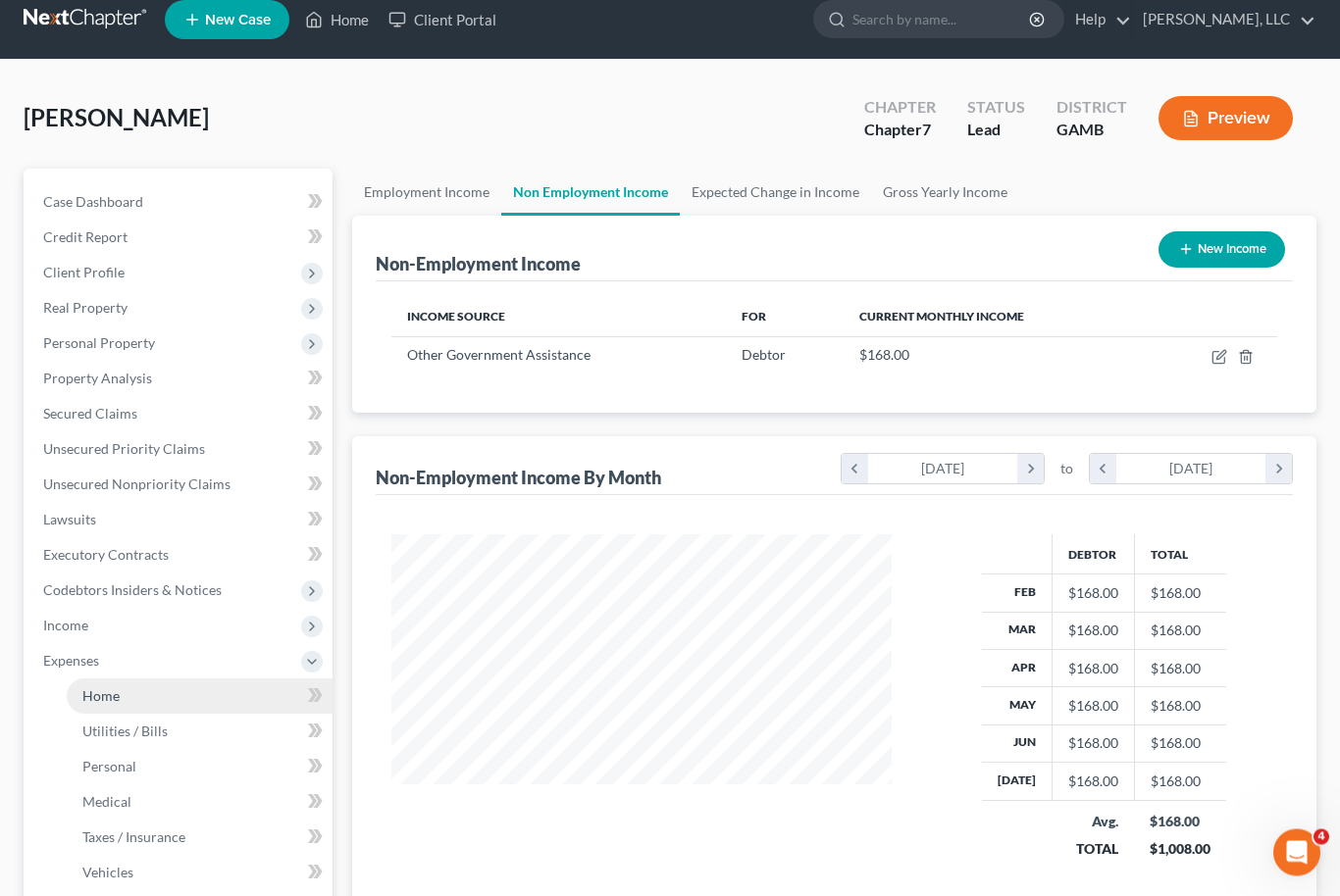
click at [101, 704] on link "Home" at bounding box center [200, 698] width 266 height 36
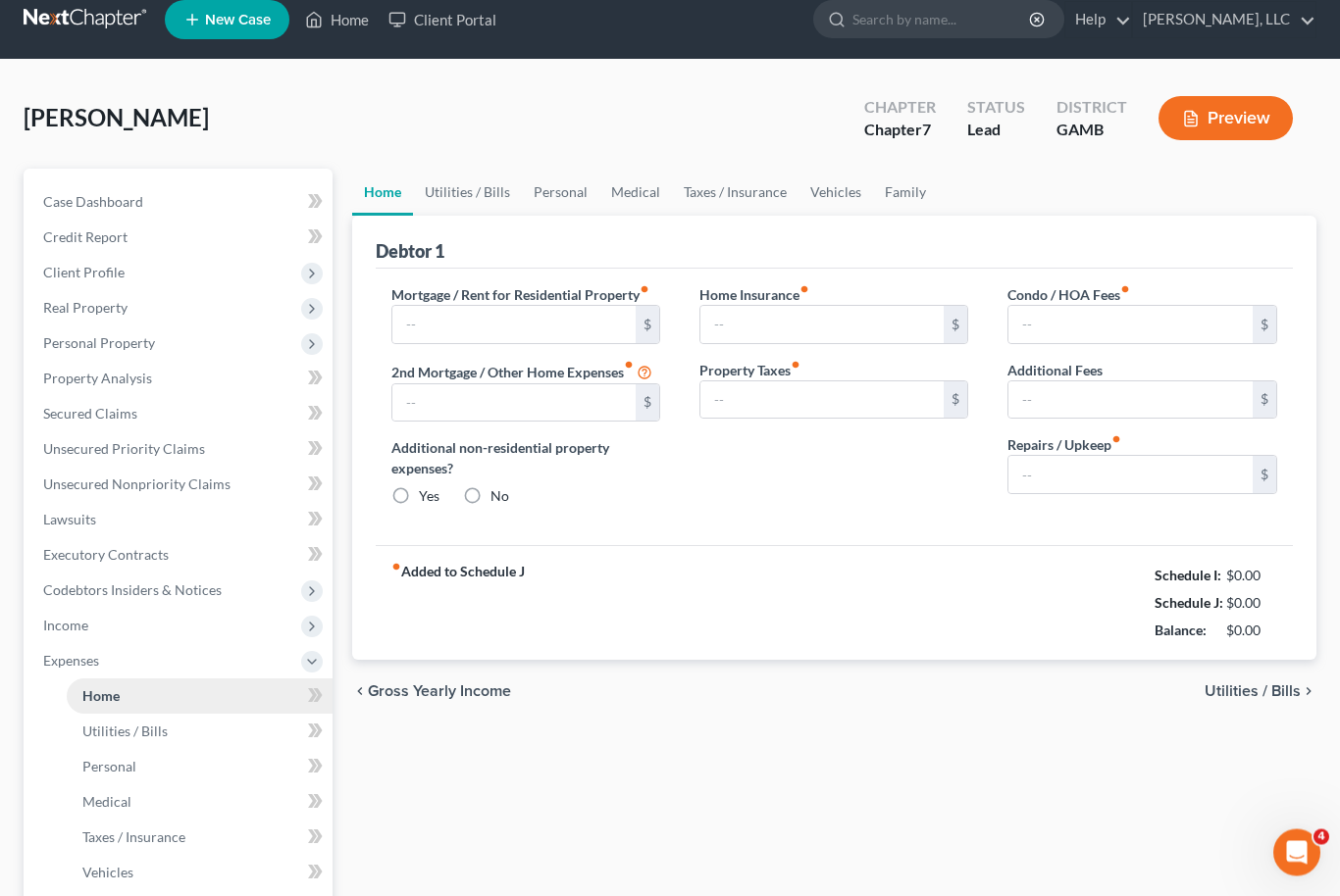
scroll to position [20, 0]
type input "0.00"
radio input "true"
type input "0.00"
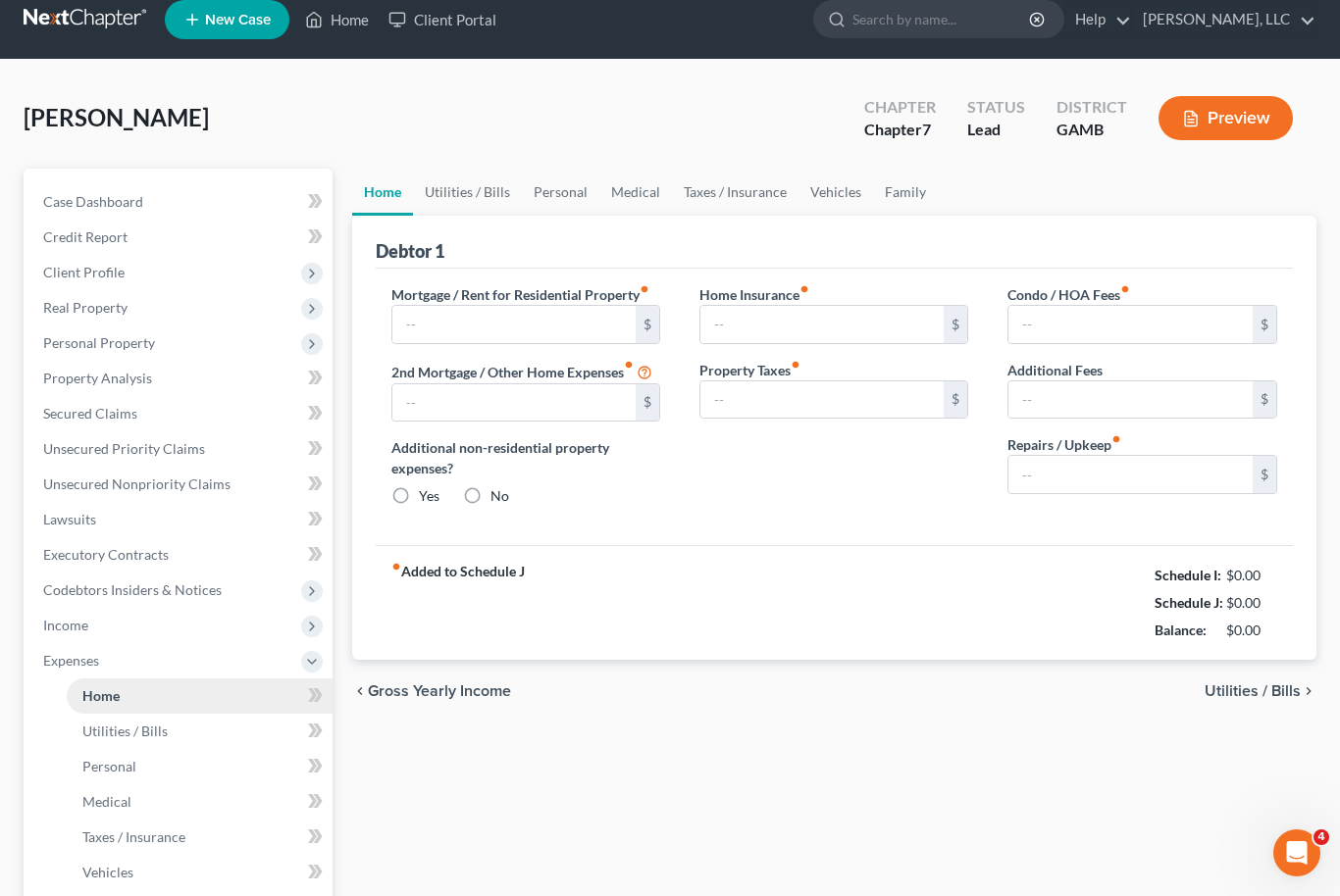
type input "0.00"
type input "100.00"
click at [470, 198] on link "Utilities / Bills" at bounding box center [468, 192] width 109 height 47
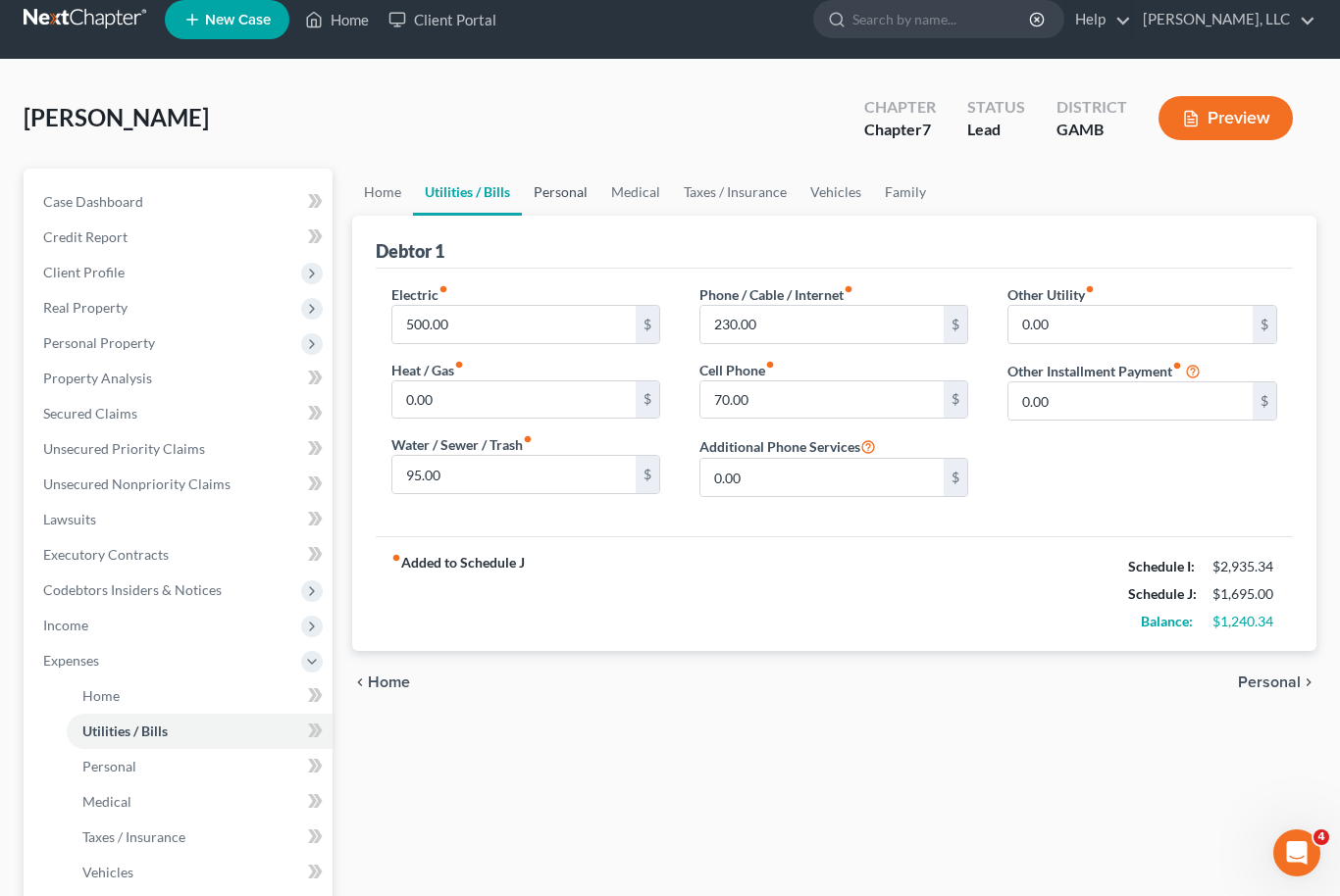
click at [558, 193] on link "Personal" at bounding box center [561, 192] width 77 height 47
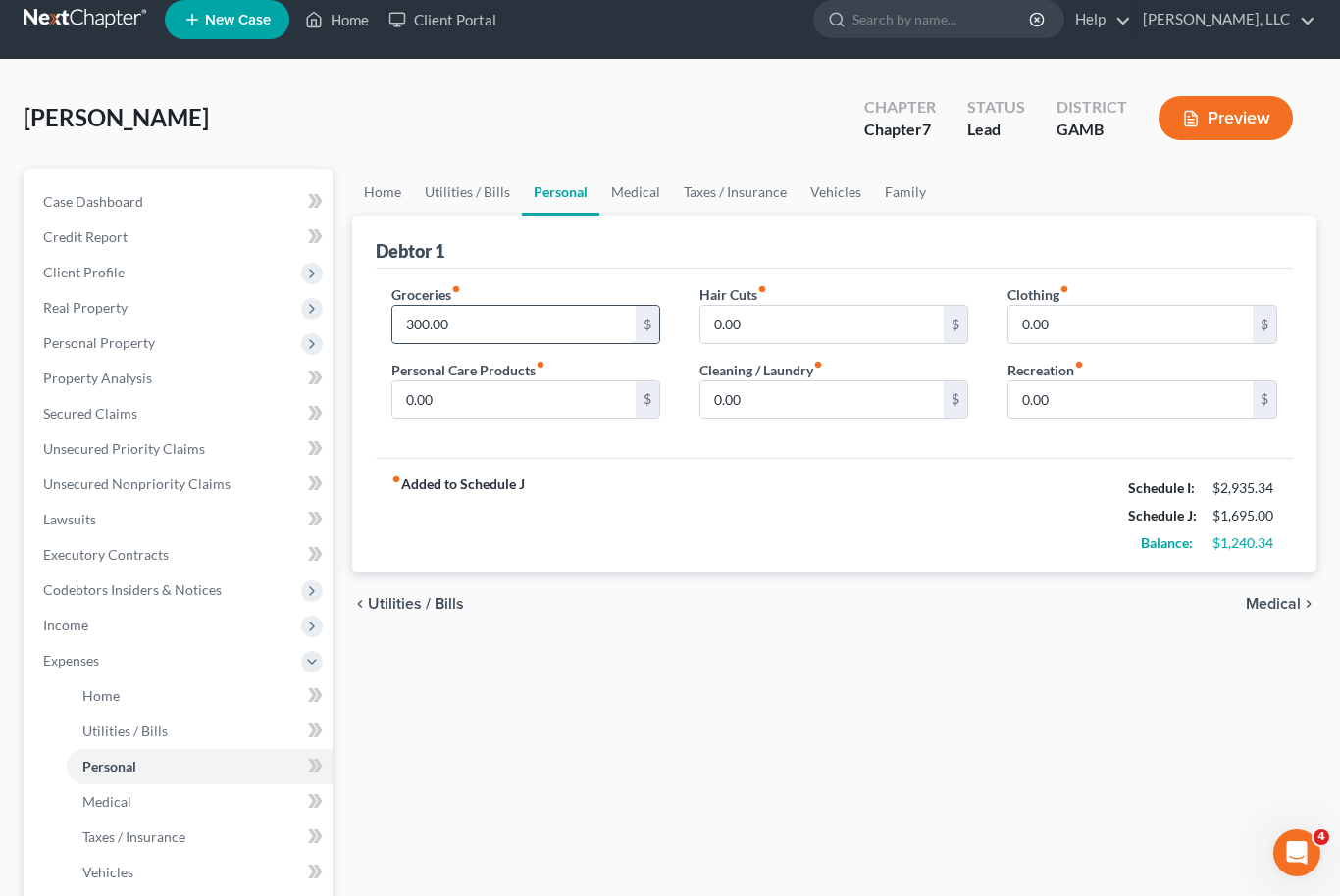
click at [441, 314] on input "300.00" at bounding box center [514, 324] width 244 height 38
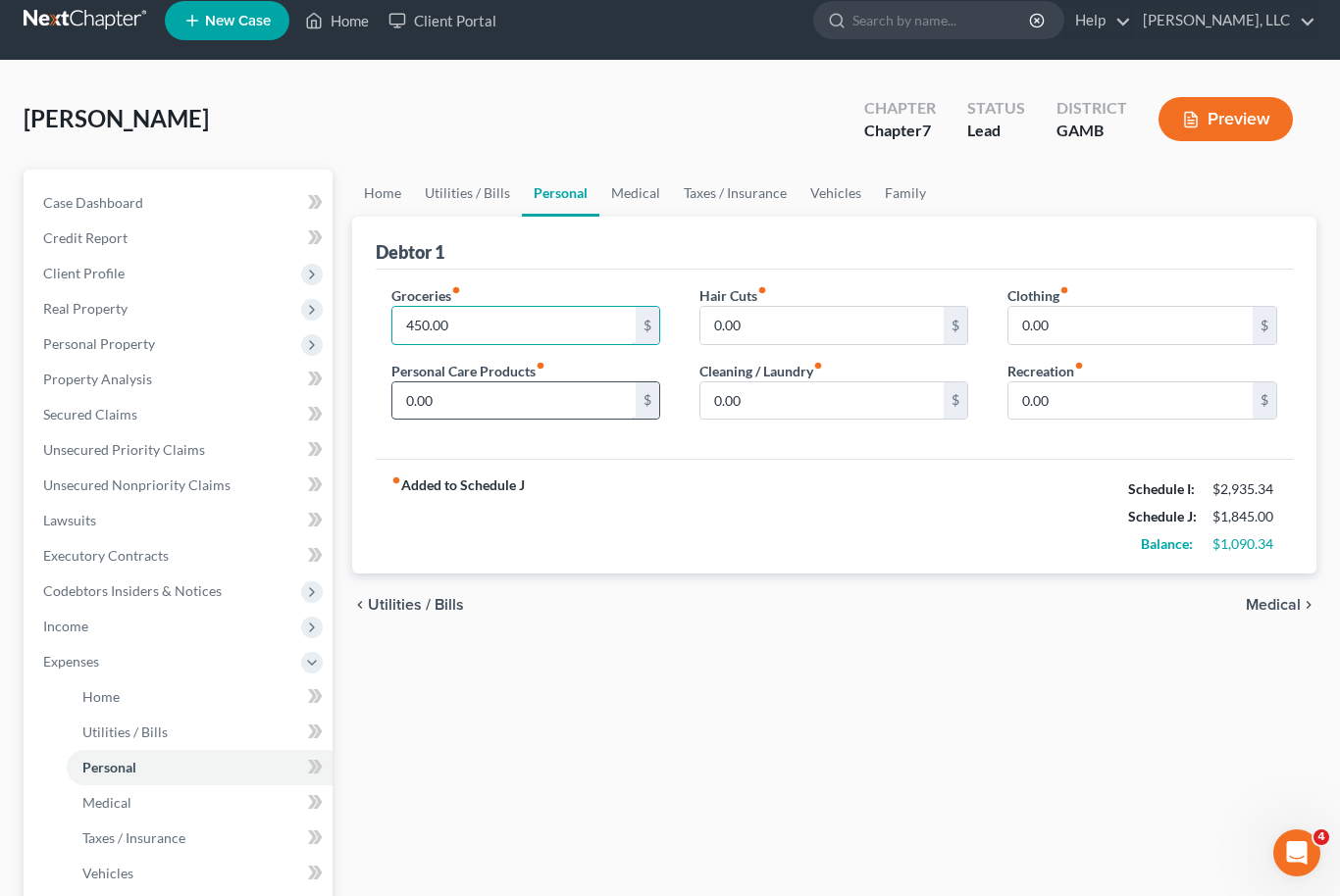
type input "450.00"
click at [501, 407] on input "0.00" at bounding box center [514, 401] width 244 height 38
type input "100.00"
click at [759, 319] on input "0.00" at bounding box center [822, 325] width 244 height 38
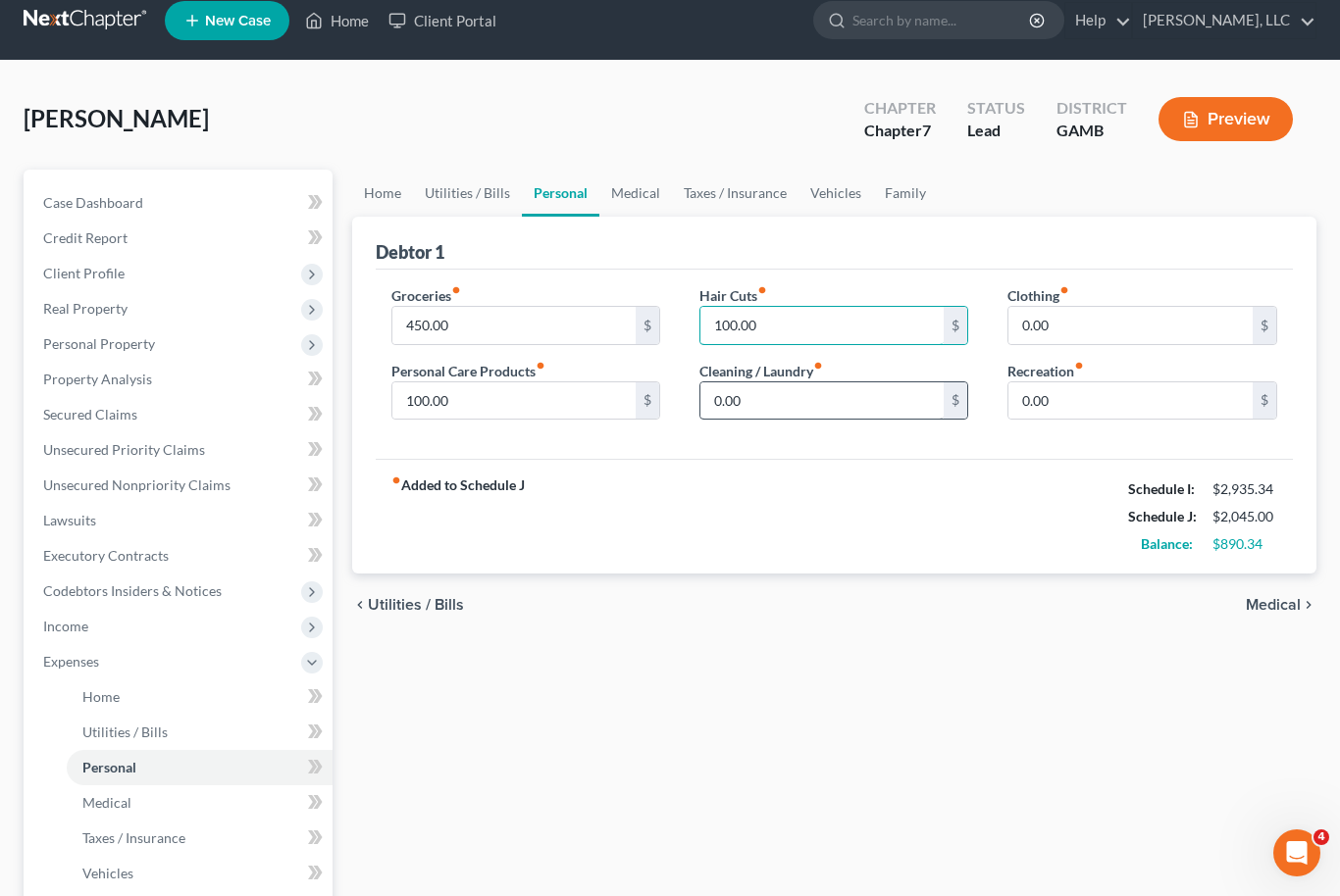
type input "100.00"
click at [755, 407] on input "0.00" at bounding box center [822, 401] width 244 height 38
type input "100.00"
click at [1071, 317] on input "0.00" at bounding box center [1131, 325] width 244 height 38
type input "100.00"
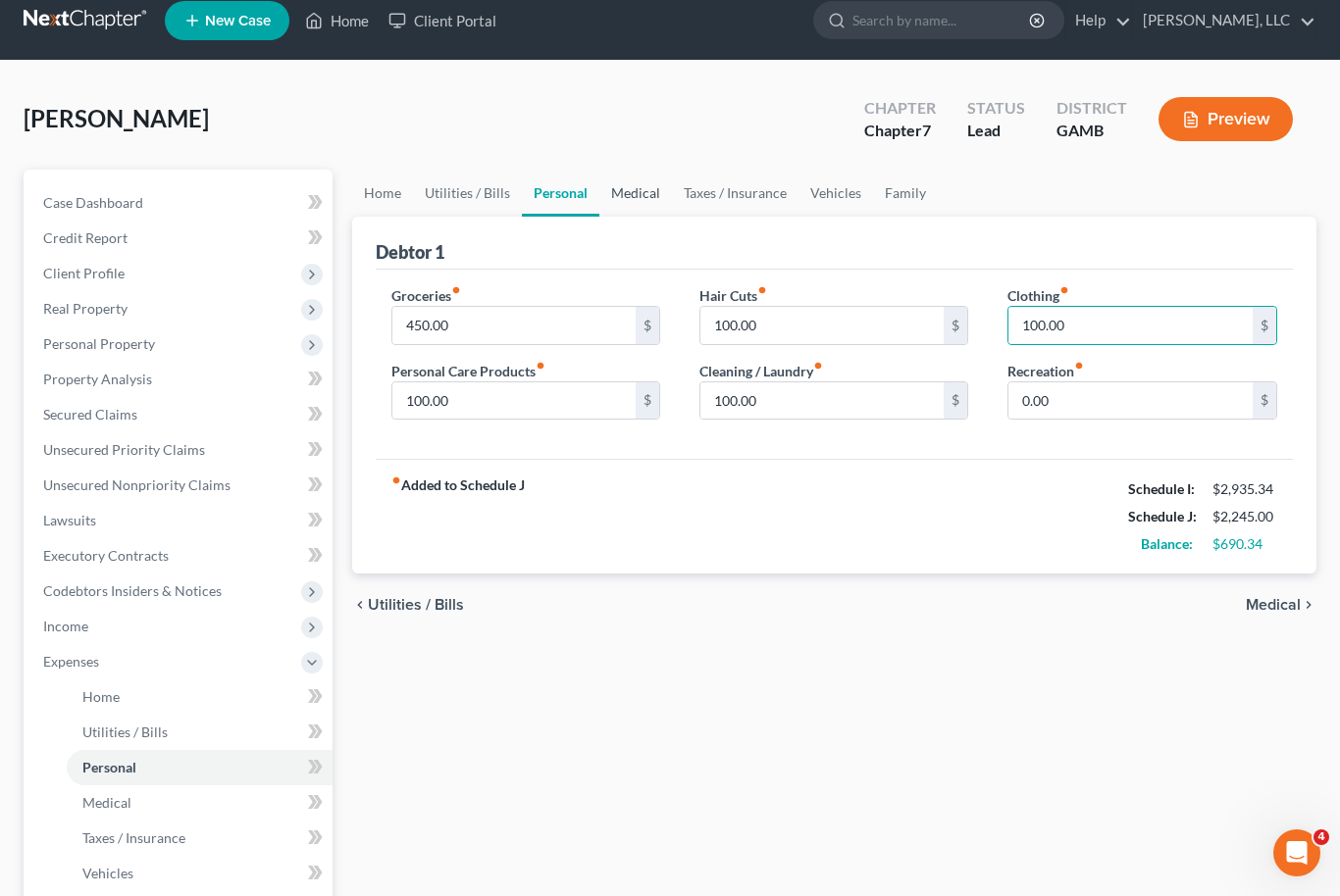
click at [632, 185] on link "Medical" at bounding box center [635, 192] width 72 height 47
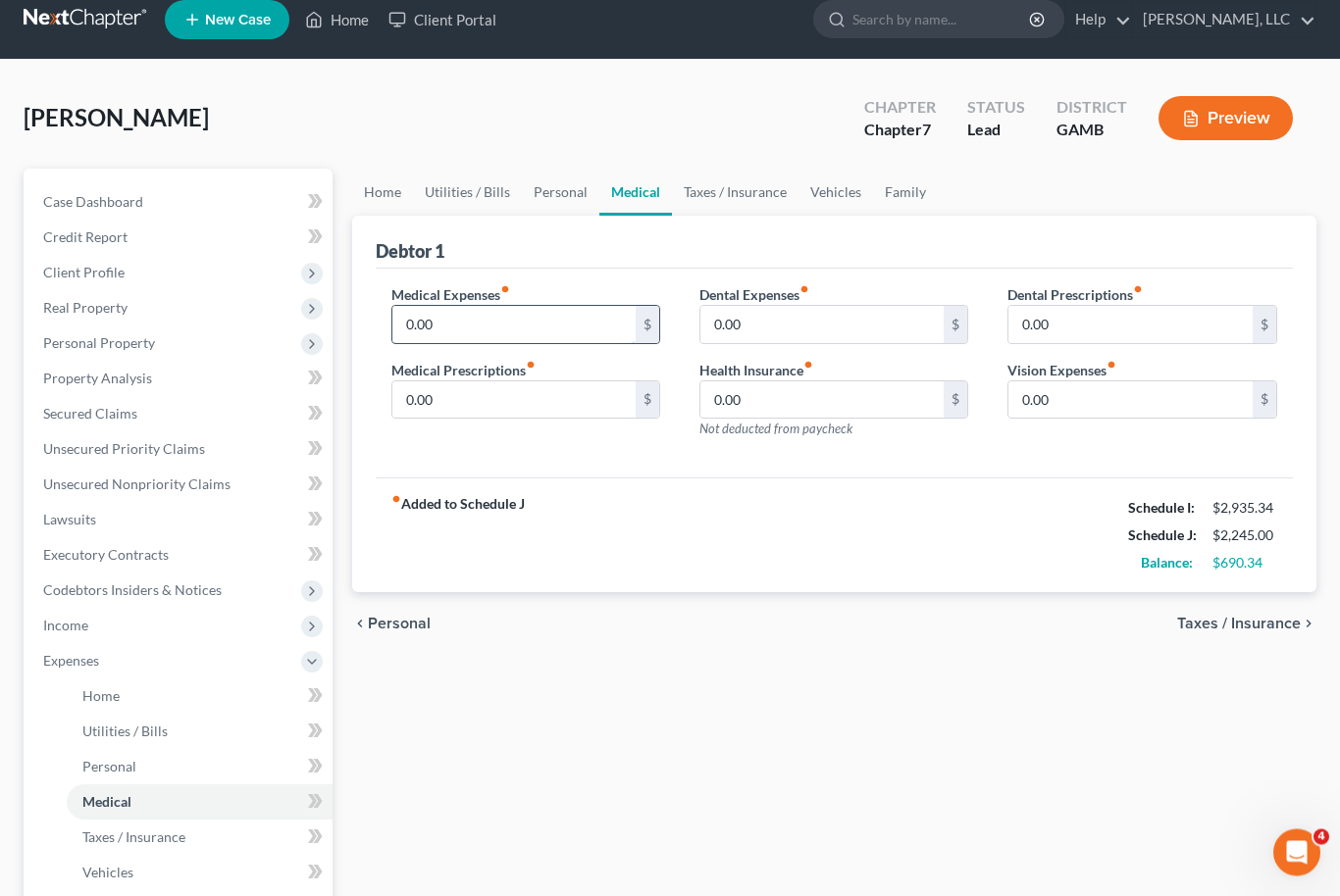
click at [420, 335] on input "0.00" at bounding box center [514, 325] width 244 height 38
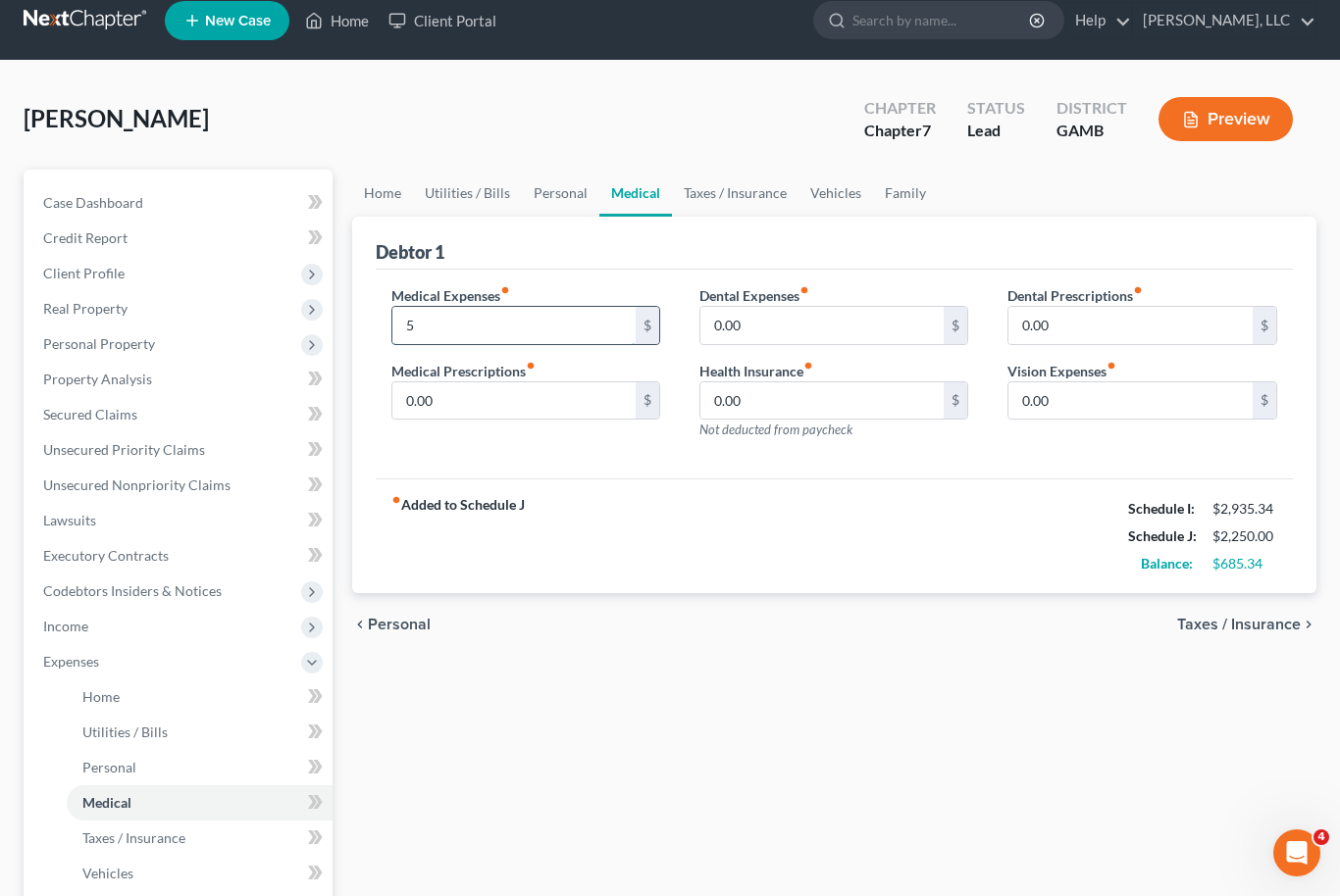
type input "50"
click at [732, 195] on link "Taxes / Insurance" at bounding box center [735, 192] width 126 height 47
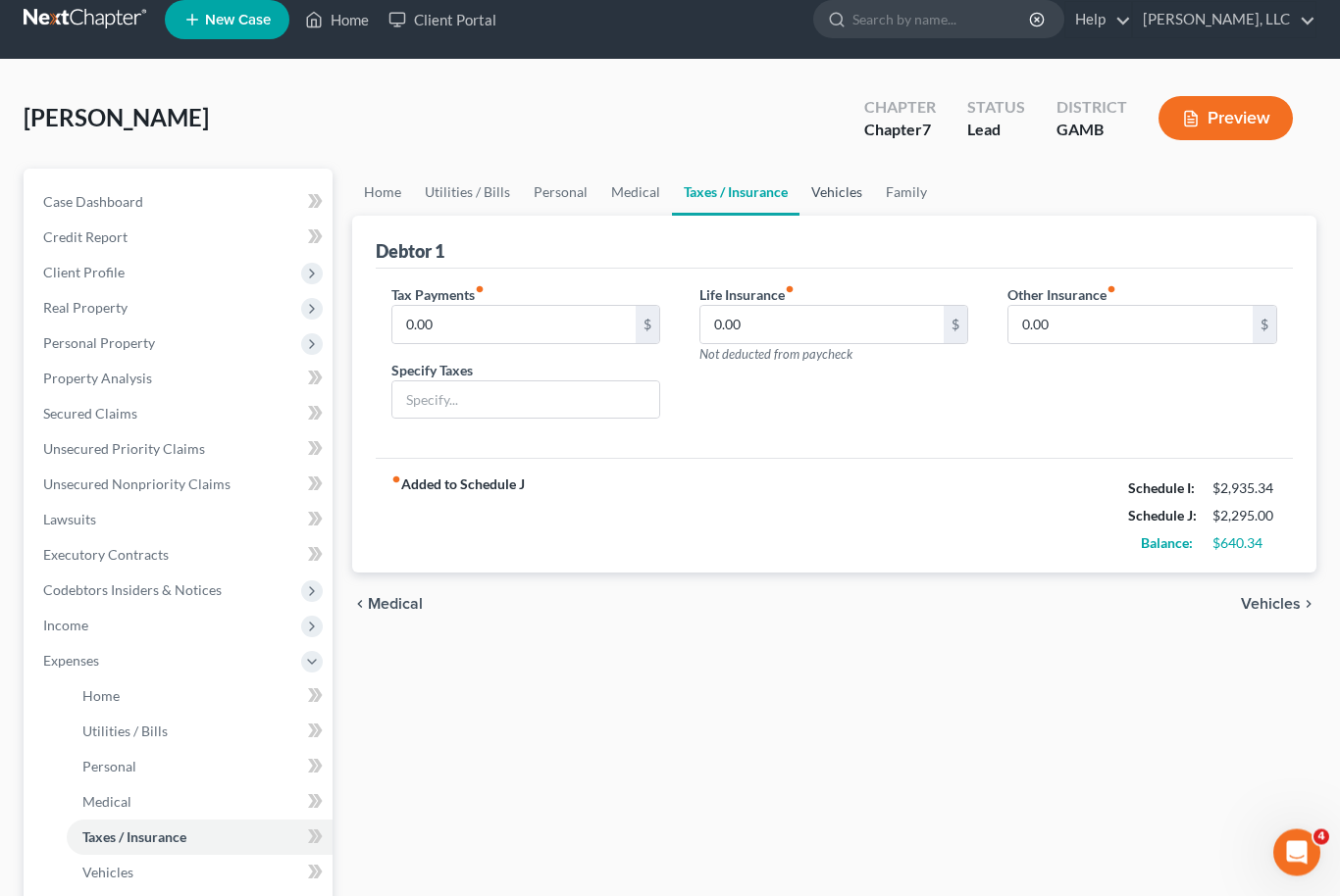
scroll to position [20, 0]
click at [818, 200] on link "Vehicles" at bounding box center [836, 192] width 74 height 47
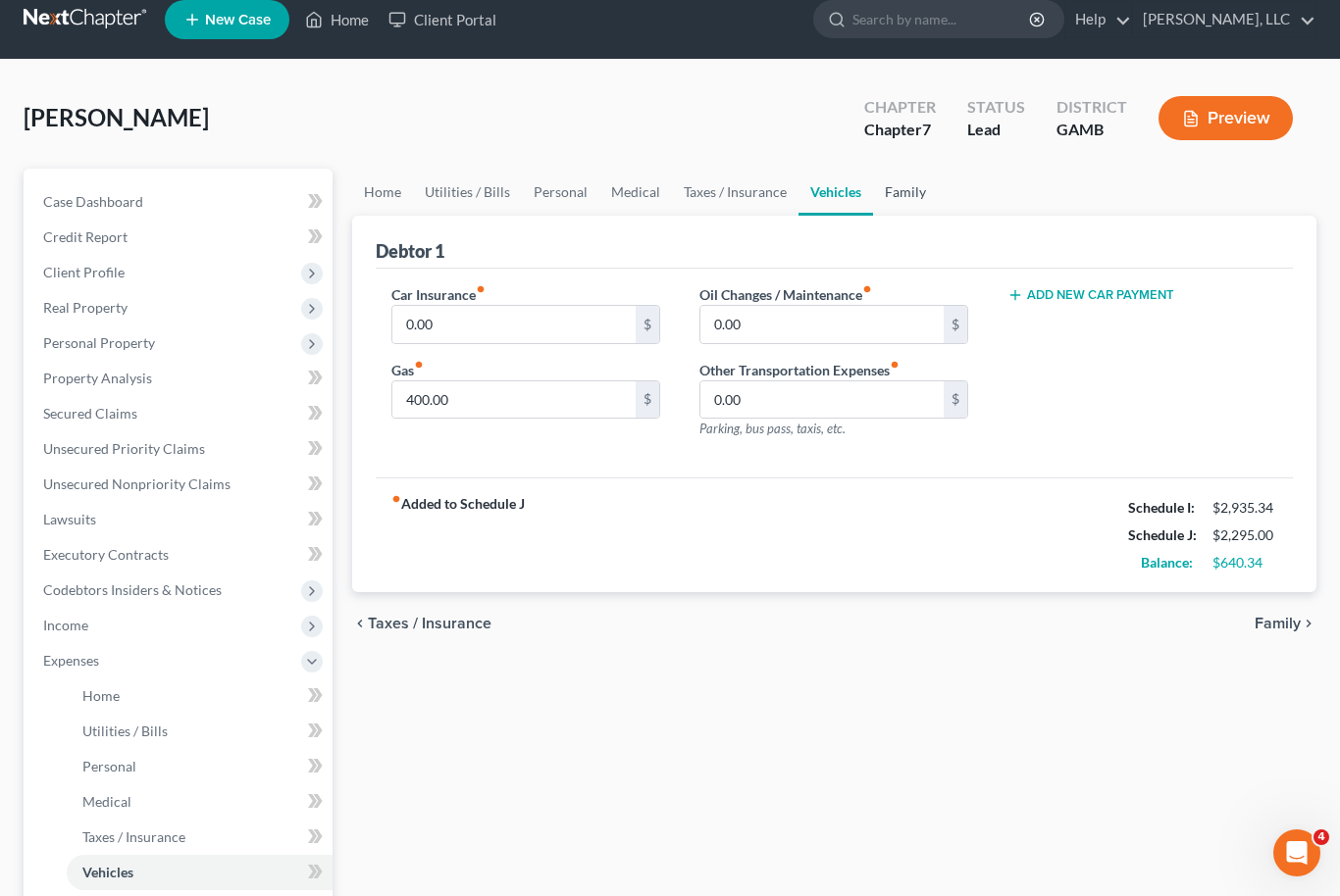
click at [909, 192] on link "Family" at bounding box center [904, 192] width 65 height 47
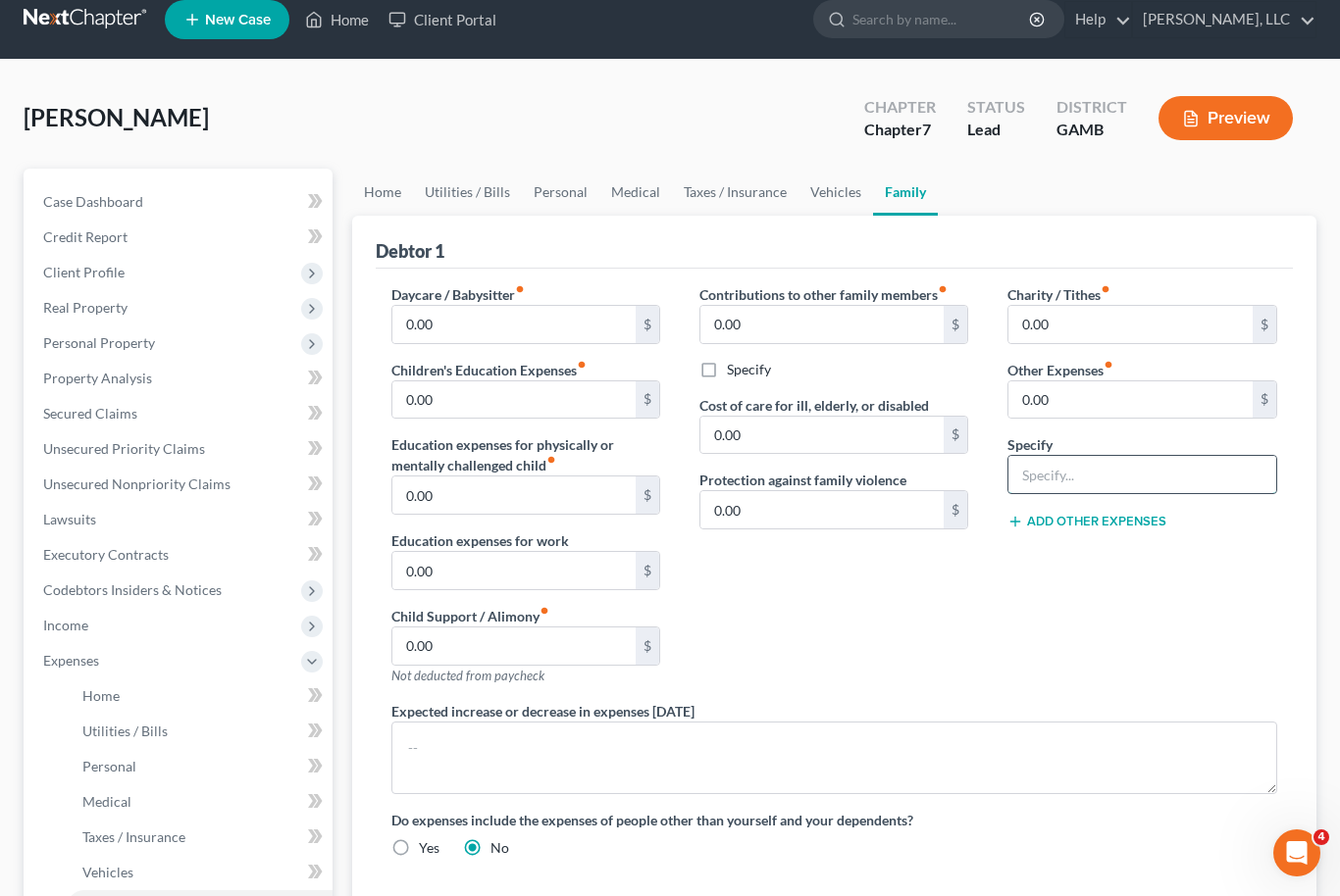
click at [1146, 472] on input "text" at bounding box center [1141, 474] width 267 height 38
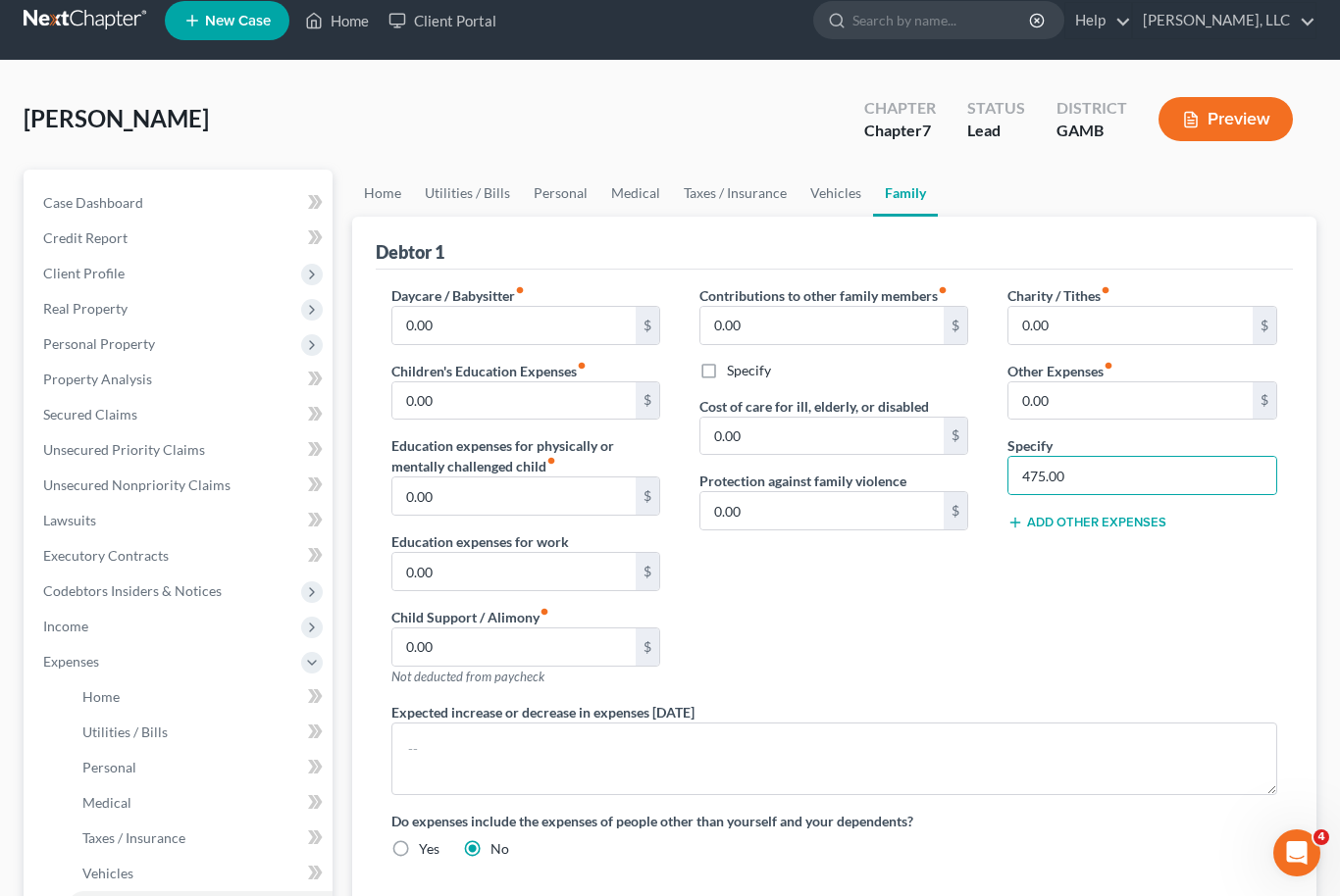
click at [1111, 562] on div "Charity / Tithes fiber_manual_record 0.00 $ Other Expenses fiber_manual_record …" at bounding box center [1141, 494] width 308 height 417
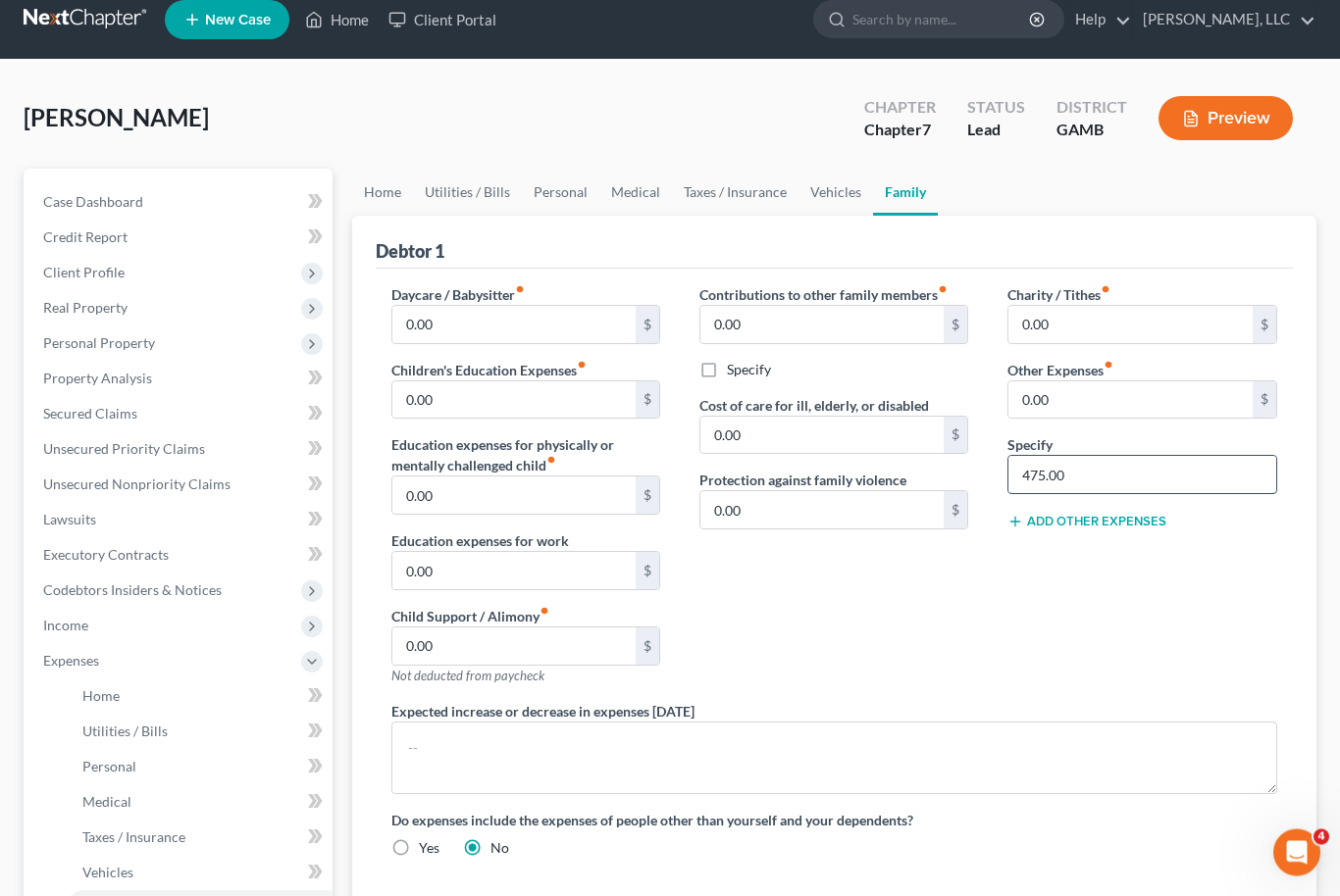
click at [1107, 468] on input "475.00" at bounding box center [1141, 475] width 267 height 38
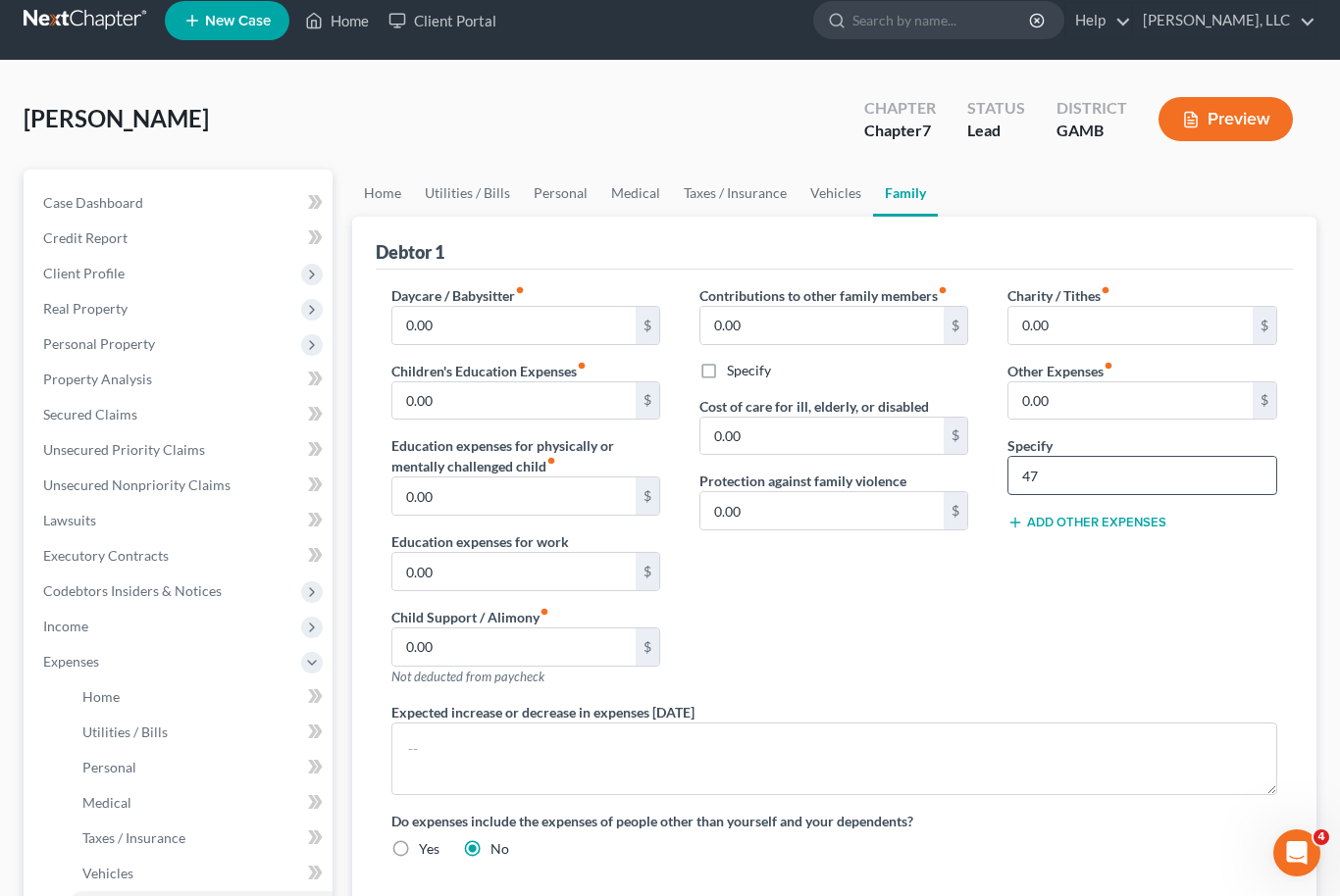
type input "4"
click at [1065, 405] on input "0.00" at bounding box center [1131, 401] width 244 height 38
type input "475.00"
click at [1127, 467] on input "text" at bounding box center [1141, 475] width 267 height 38
type input "Anticipated Car Payment"
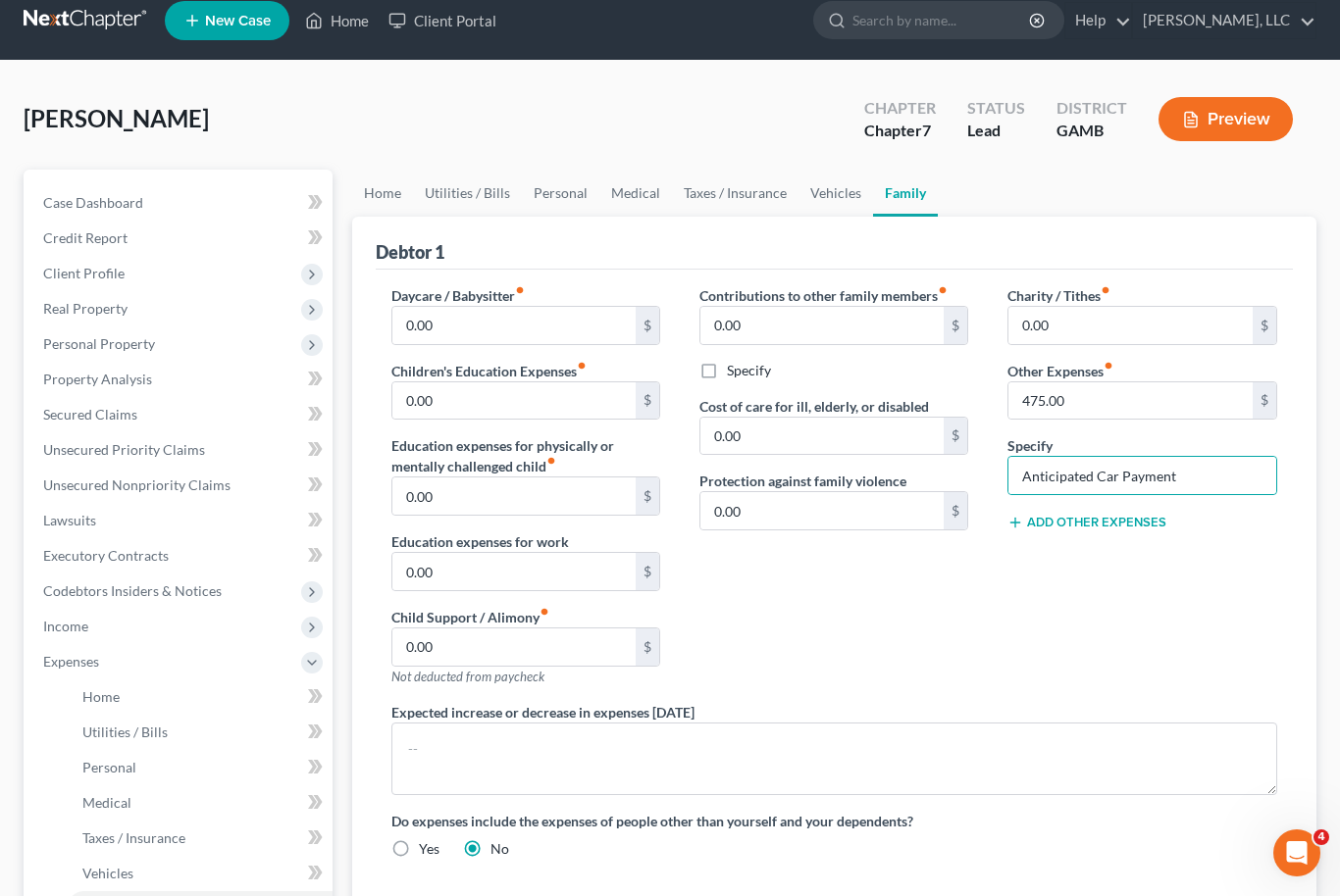
click at [1101, 518] on button "Add Other Expenses" at bounding box center [1087, 523] width 159 height 16
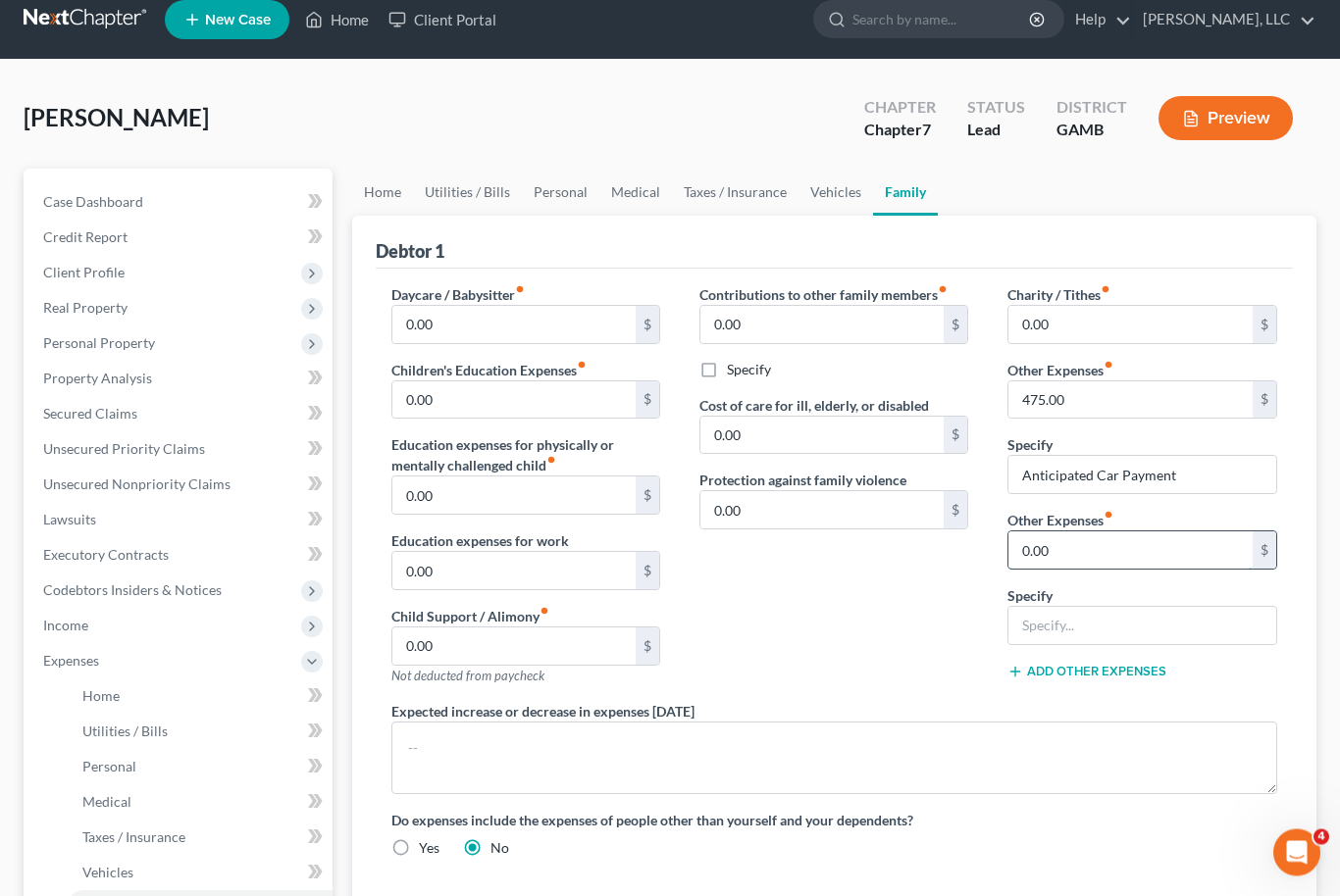
click at [1040, 554] on input "0.00" at bounding box center [1131, 551] width 244 height 38
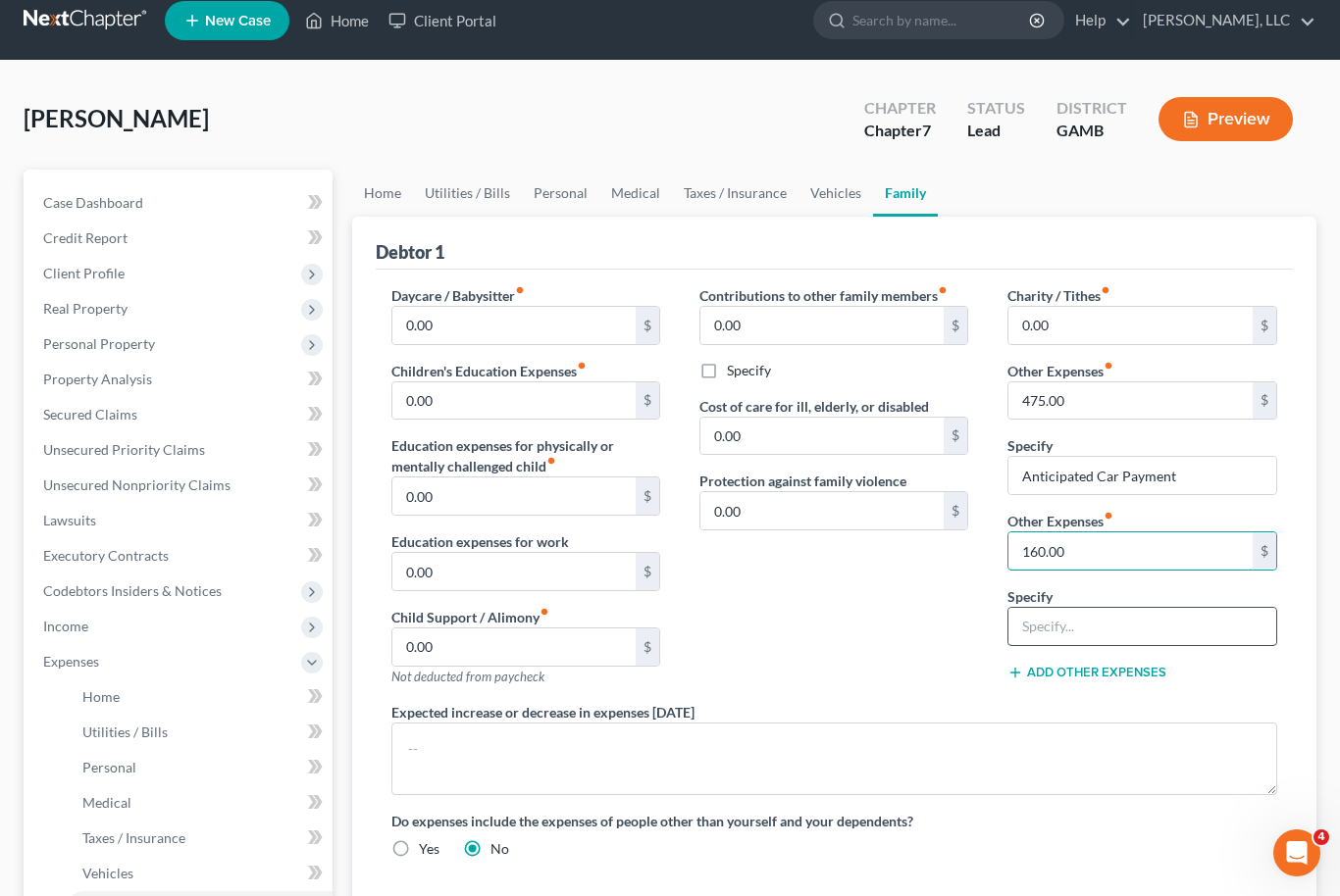
type input "160.00"
click at [1118, 616] on input "text" at bounding box center [1141, 627] width 267 height 38
type input "Anticipated Car Insurance"
click at [908, 651] on div "Contributions to other family members fiber_manual_record 0.00 $ Specify Cost o…" at bounding box center [834, 494] width 308 height 417
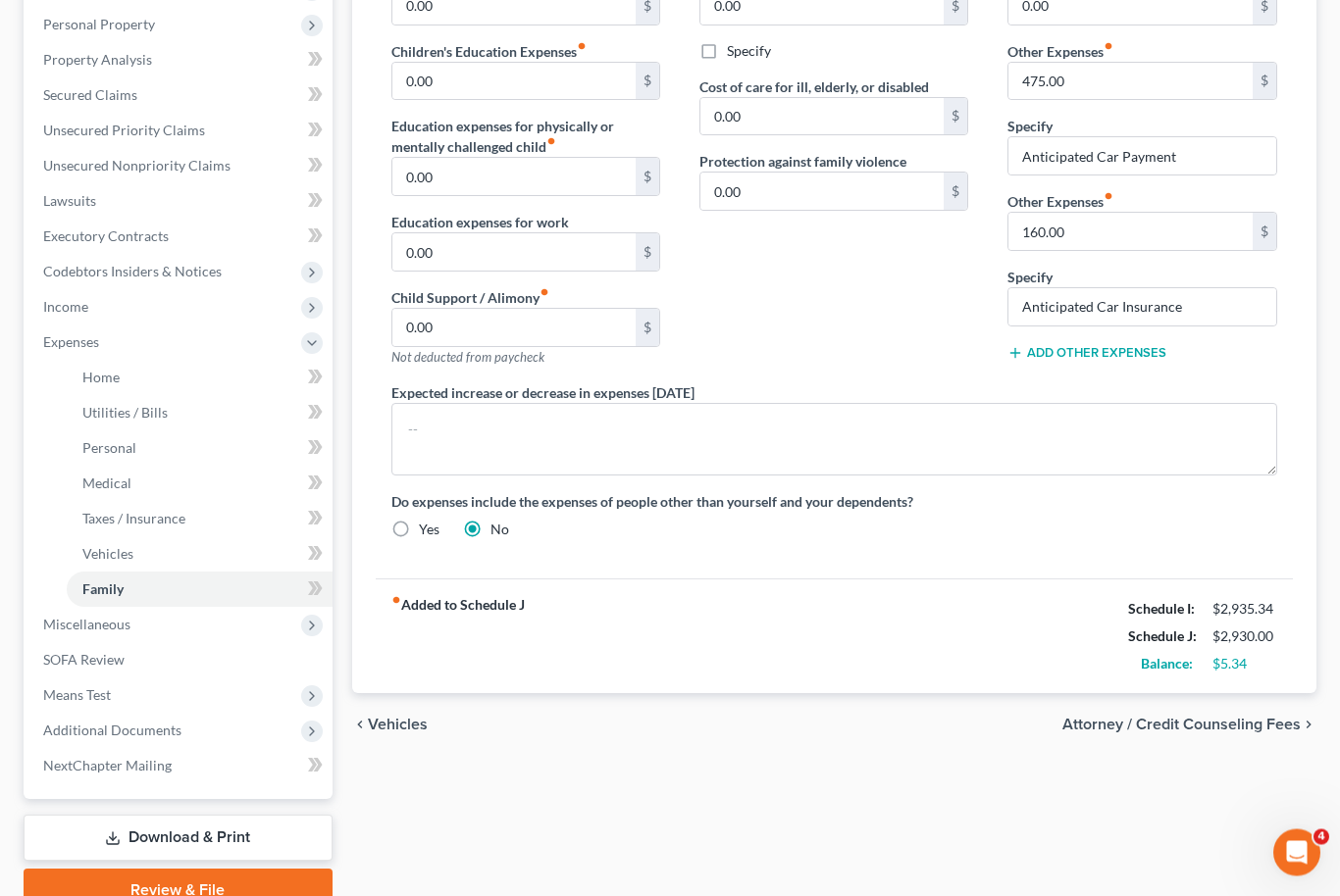
scroll to position [363, 0]
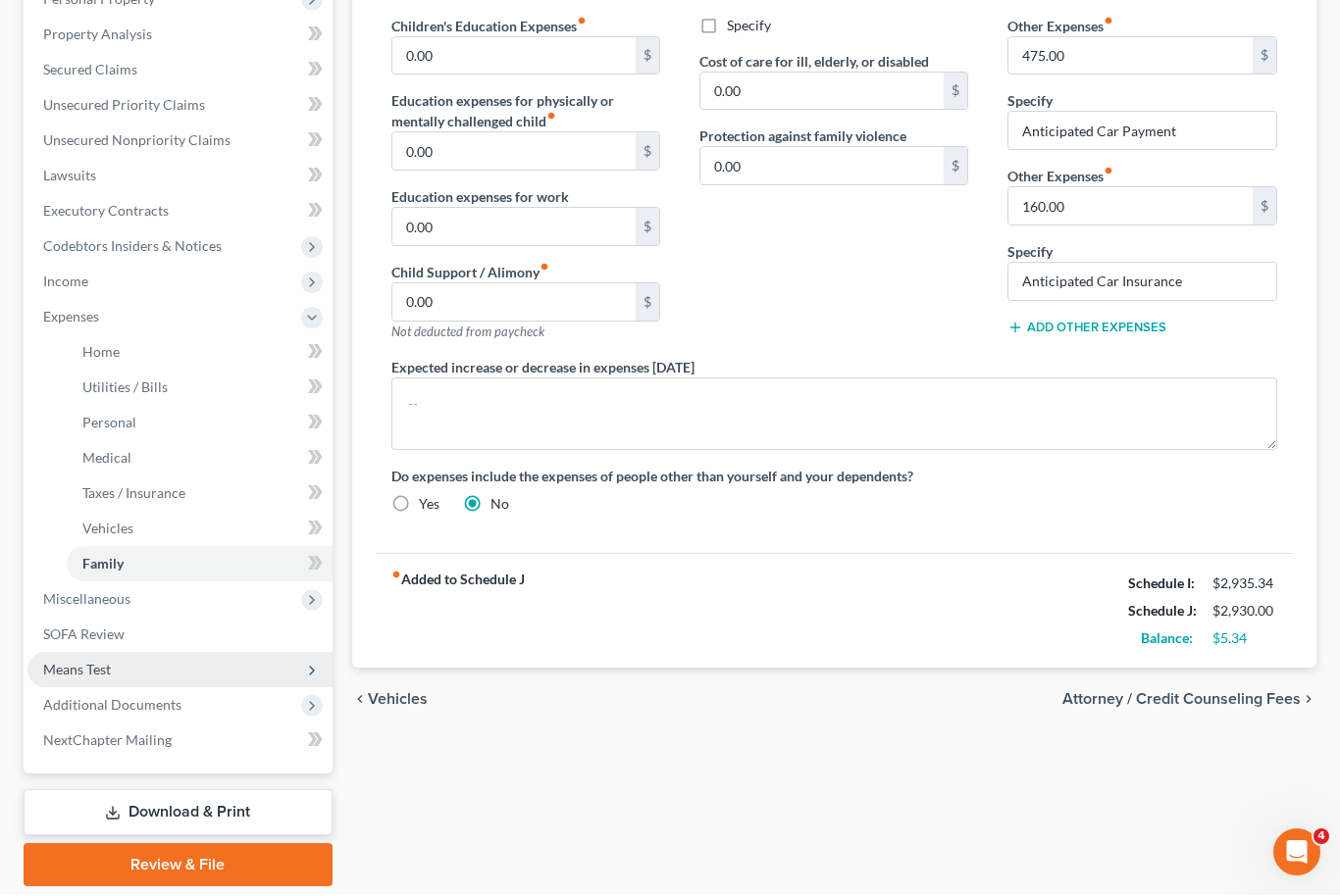
click at [73, 677] on span "Means Test" at bounding box center [180, 671] width 305 height 36
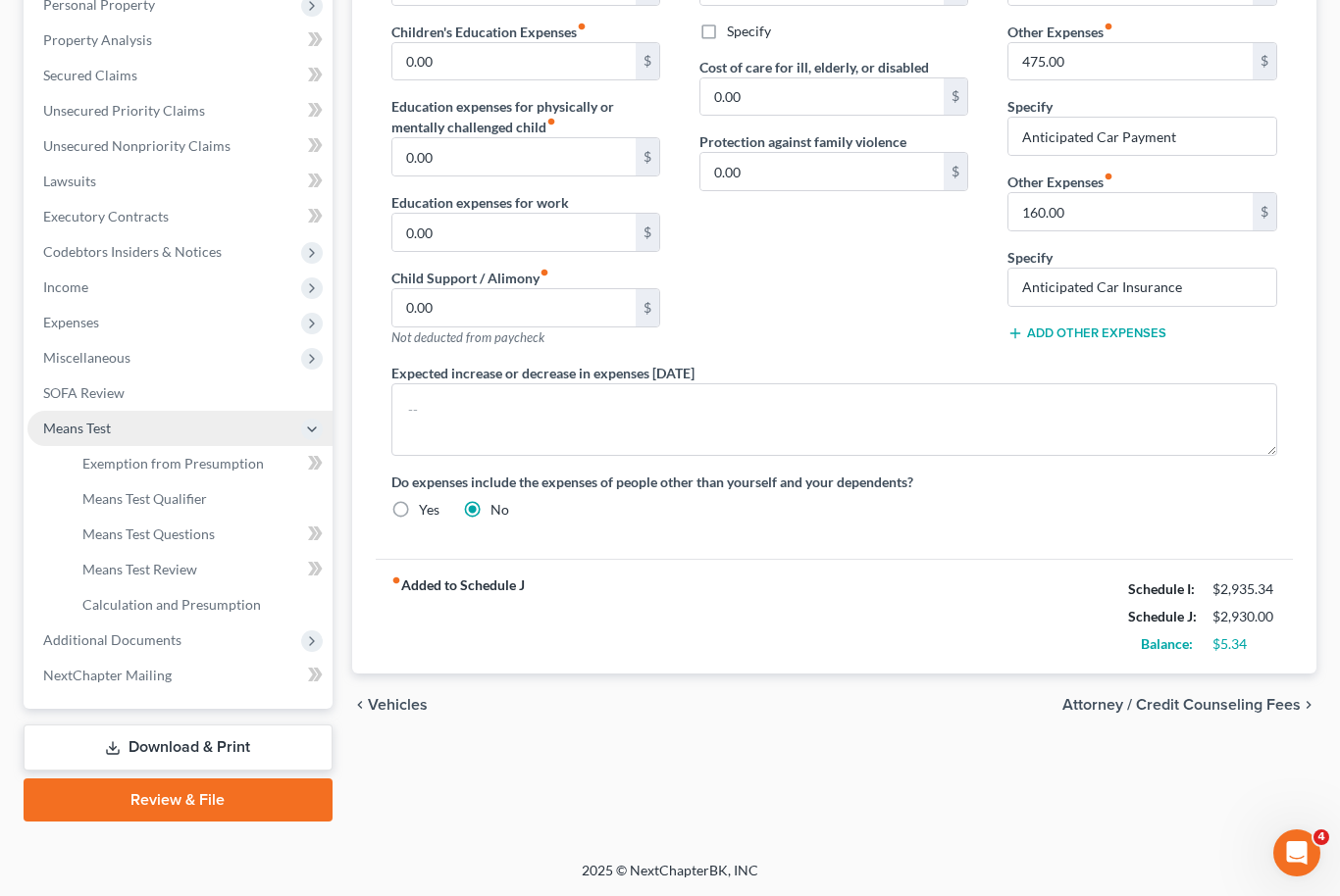
scroll to position [292, 0]
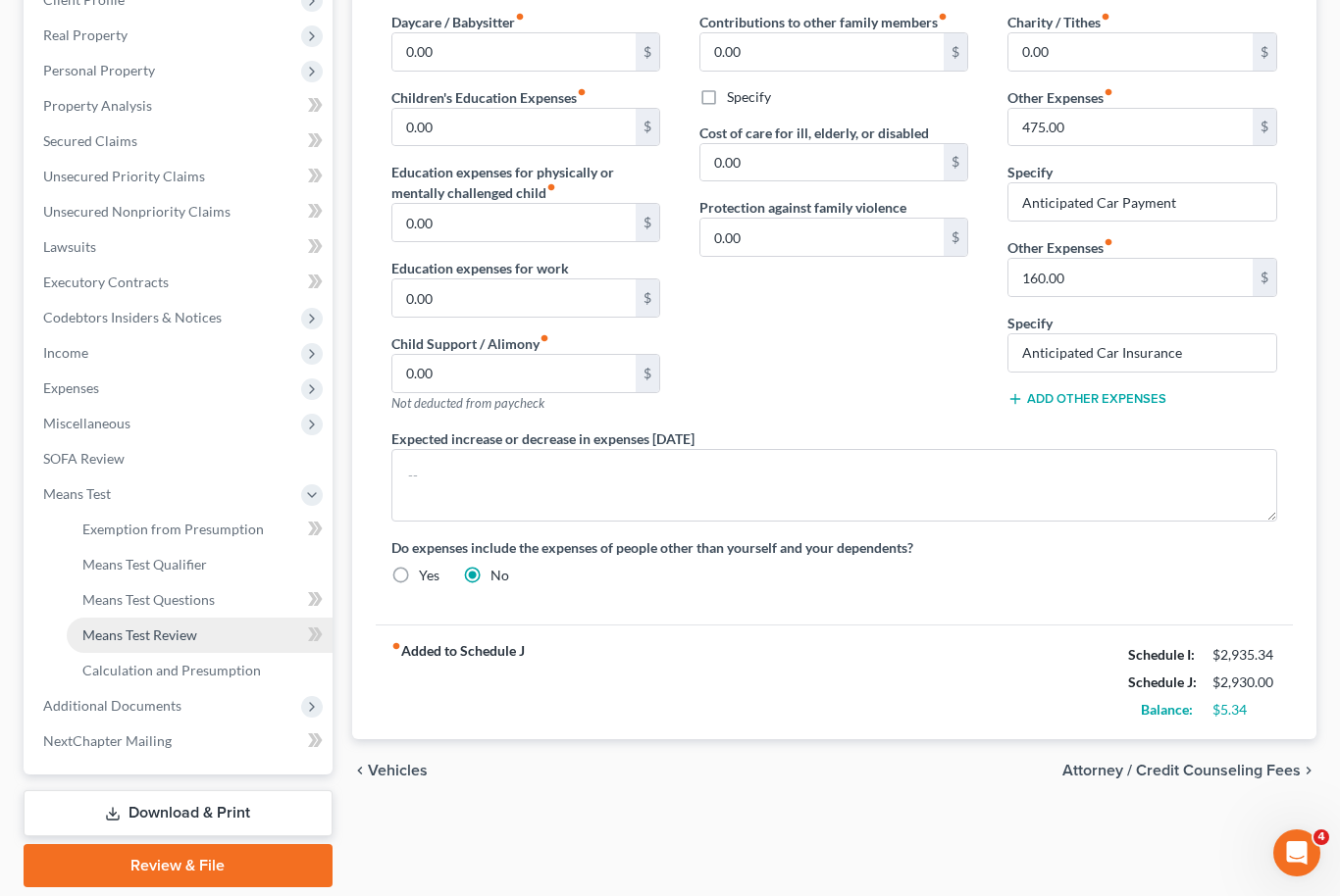
click at [102, 629] on span "Means Test Review" at bounding box center [140, 634] width 115 height 17
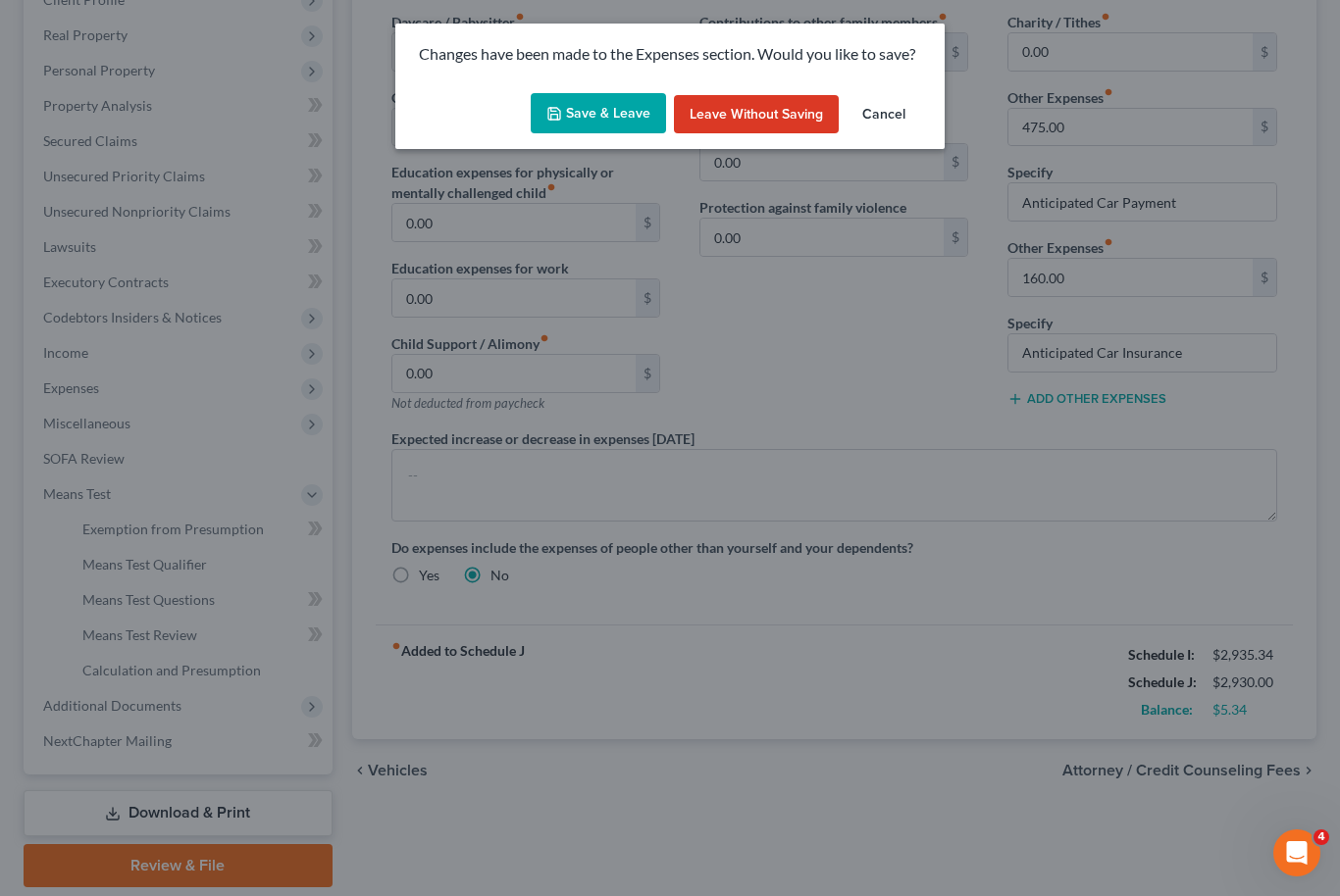
click at [615, 127] on button "Save & Leave" at bounding box center [599, 113] width 135 height 41
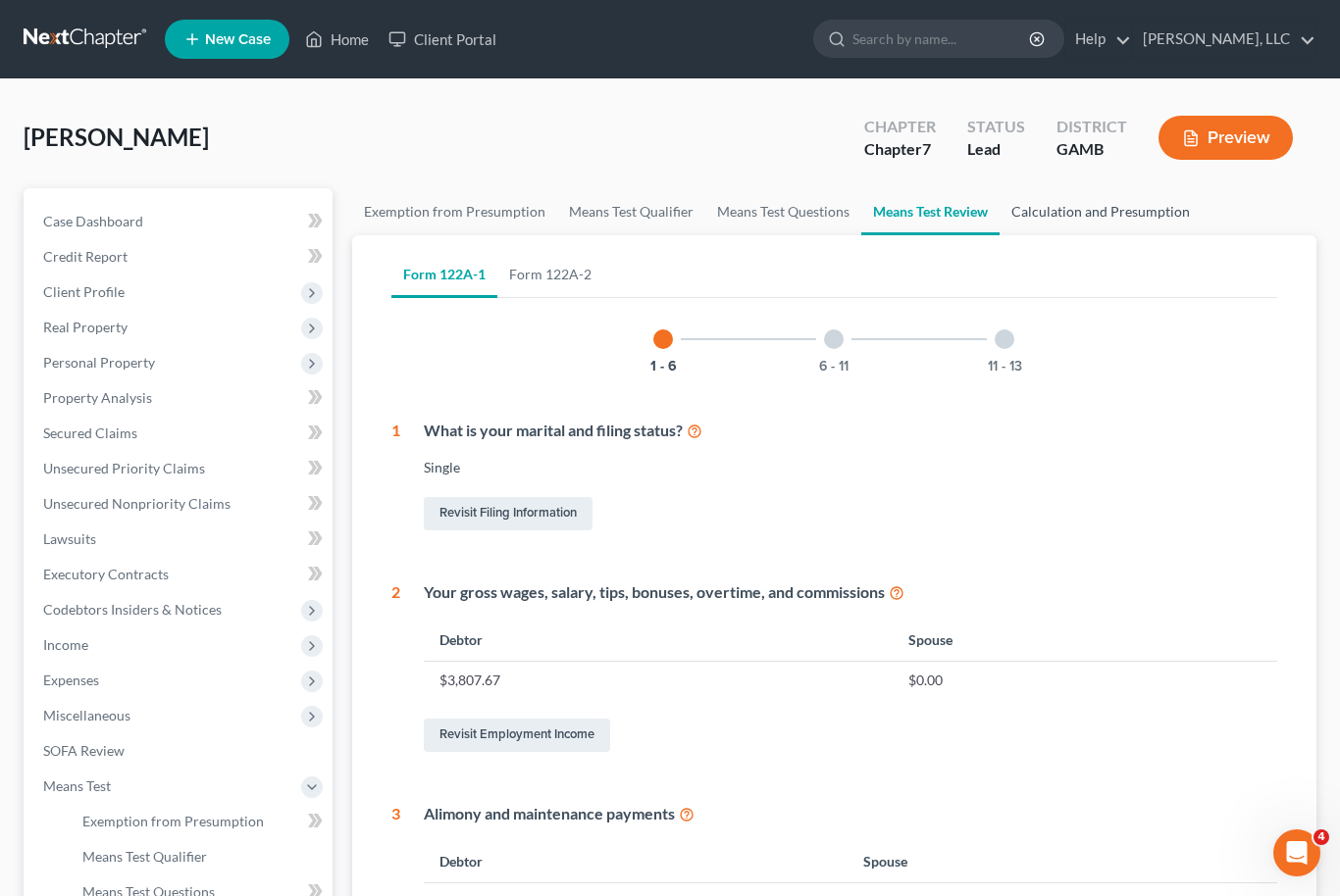
click at [1122, 216] on link "Calculation and Presumption" at bounding box center [1101, 211] width 202 height 47
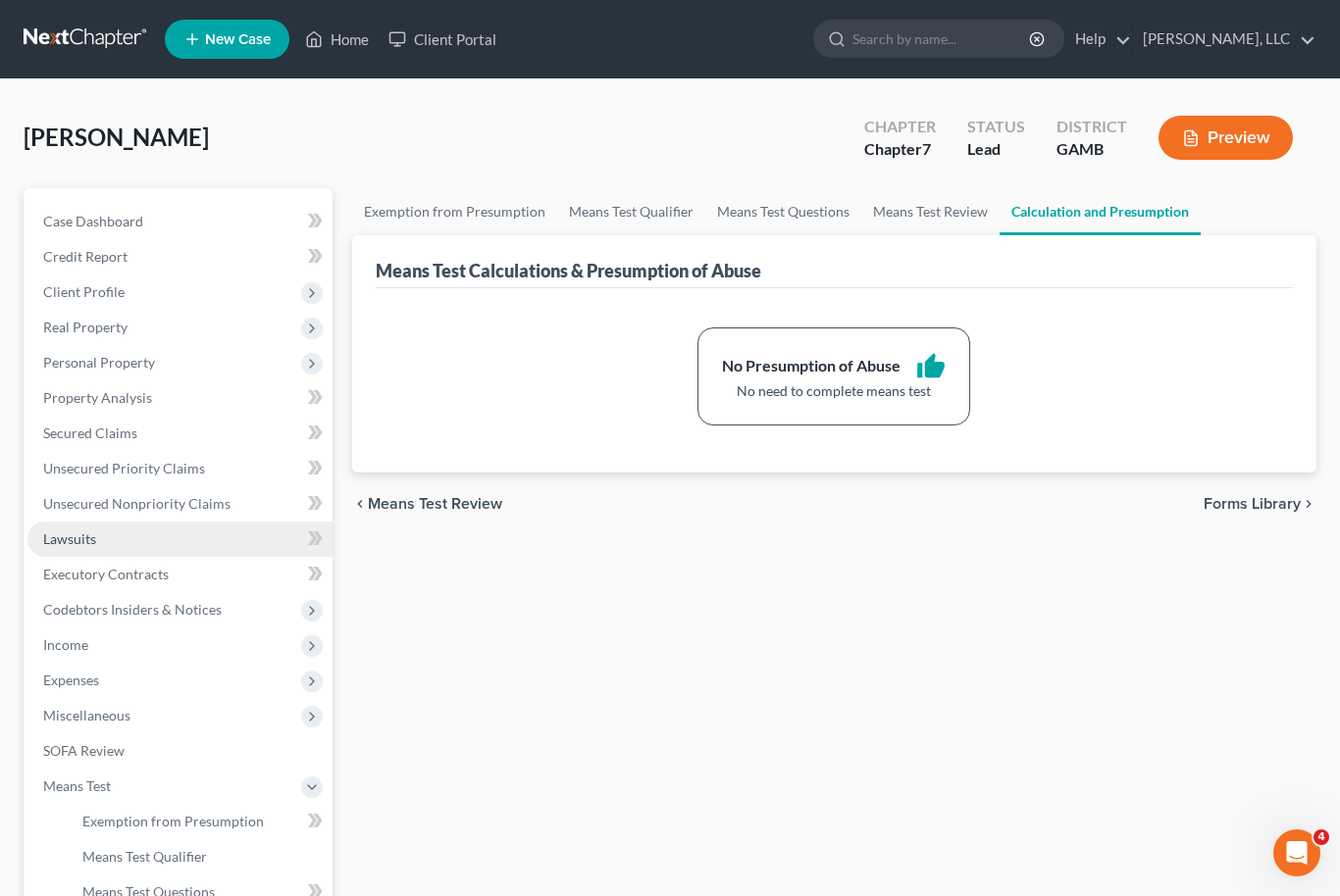
click at [48, 536] on span "Lawsuits" at bounding box center [68, 539] width 53 height 17
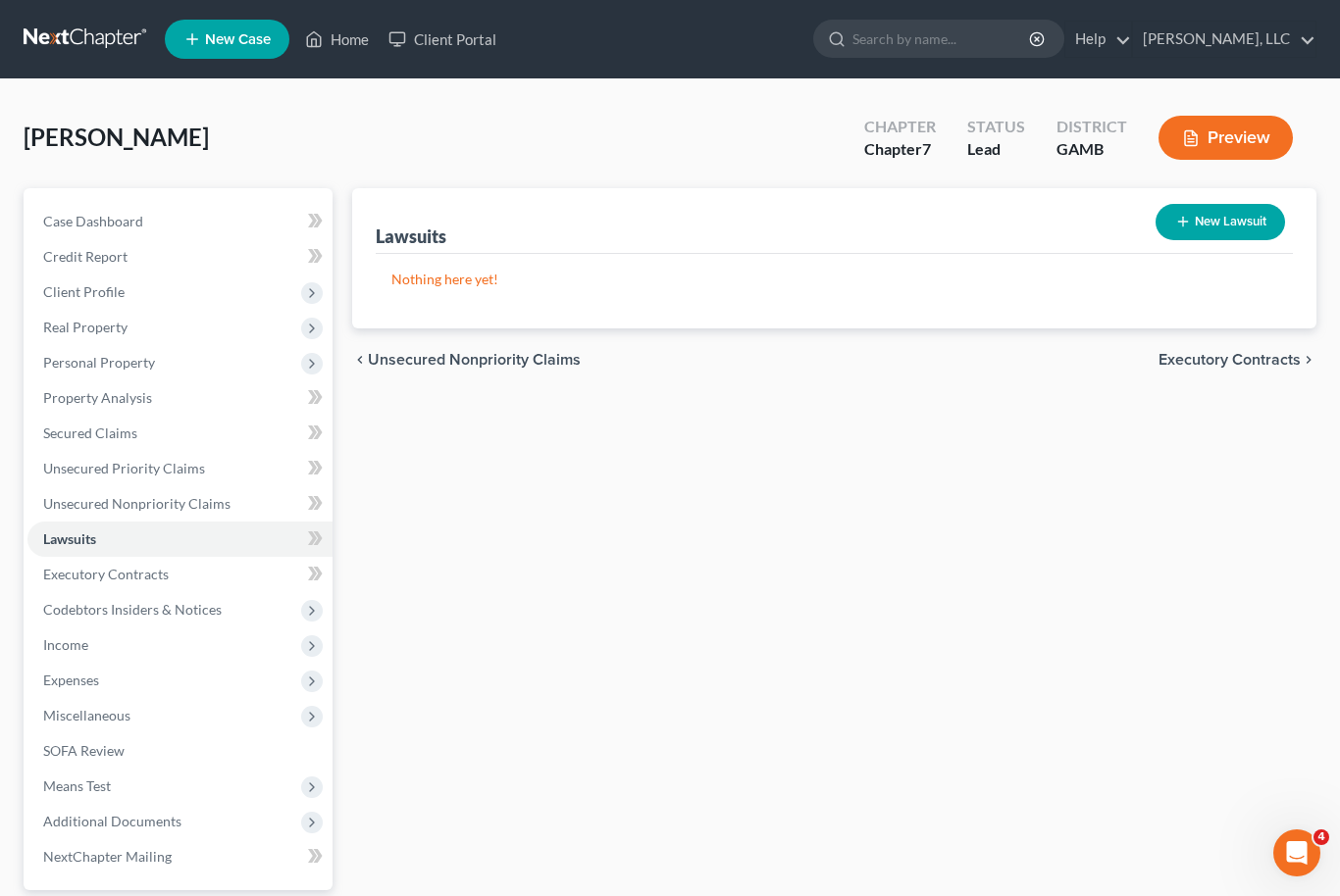
click at [1233, 209] on button "New Lawsuit" at bounding box center [1220, 222] width 129 height 37
select select "0"
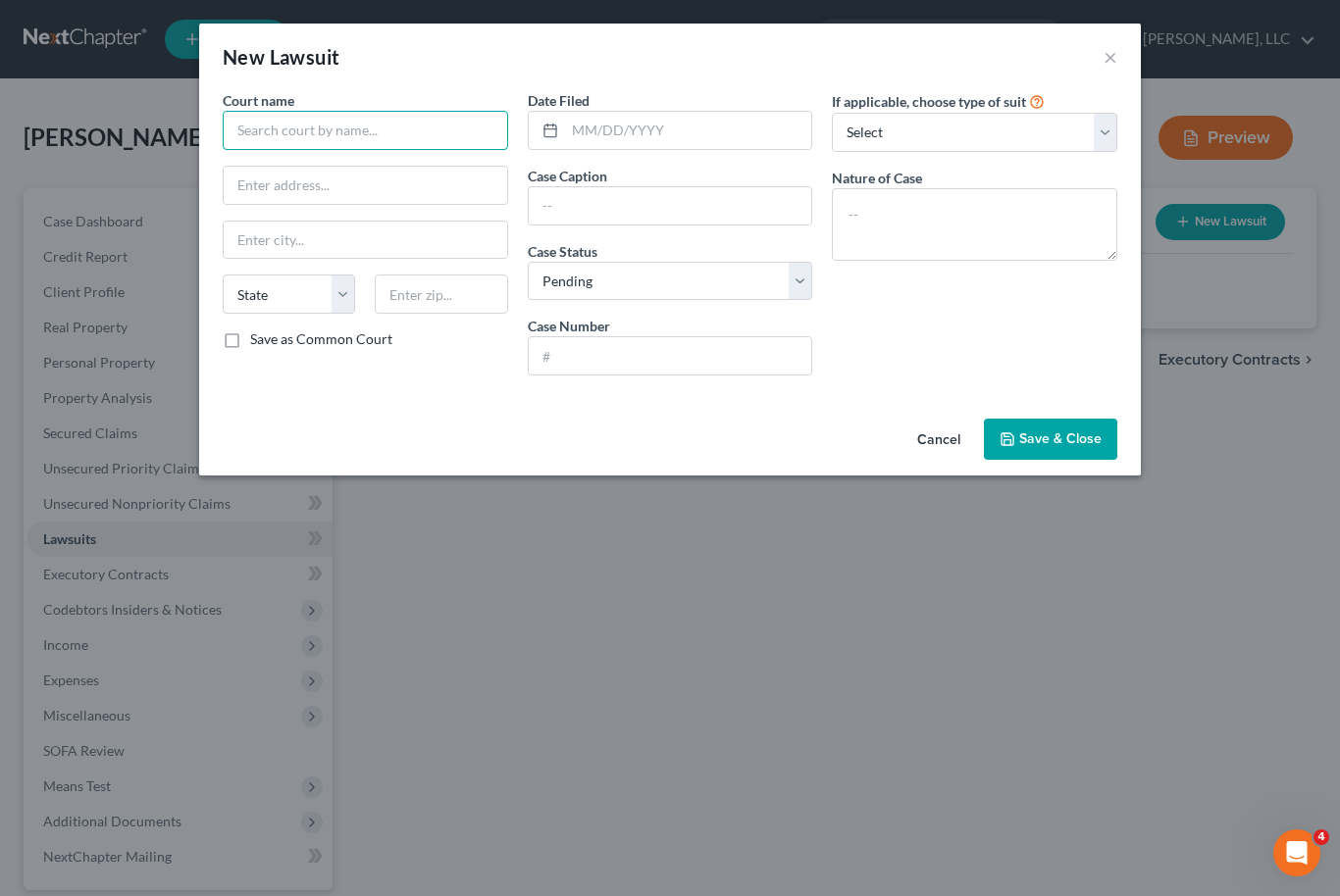
click at [425, 124] on input "text" at bounding box center [365, 131] width 286 height 40
click at [1114, 61] on button "×" at bounding box center [1111, 57] width 14 height 24
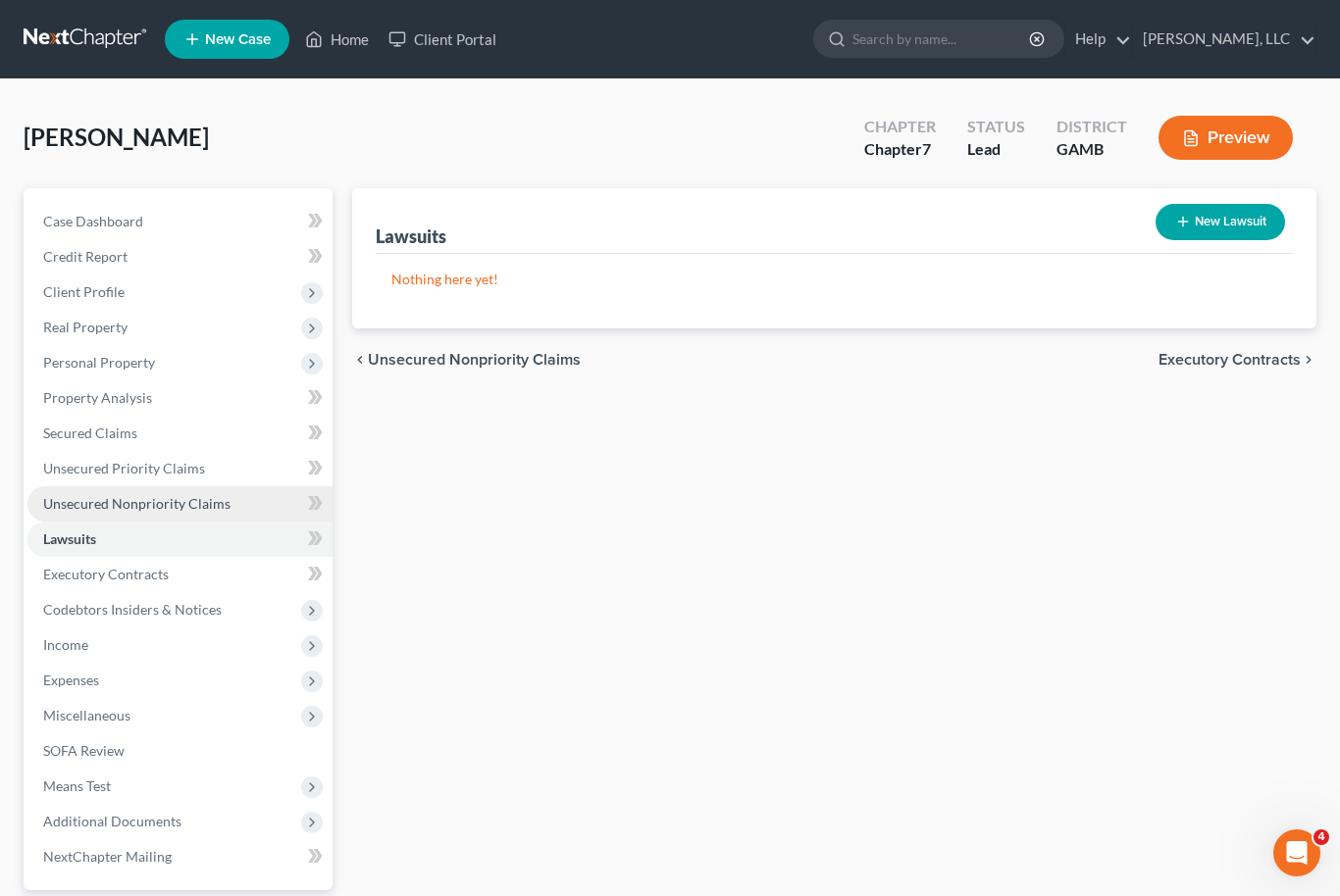
click at [58, 495] on span "Unsecured Nonpriority Claims" at bounding box center [136, 503] width 188 height 17
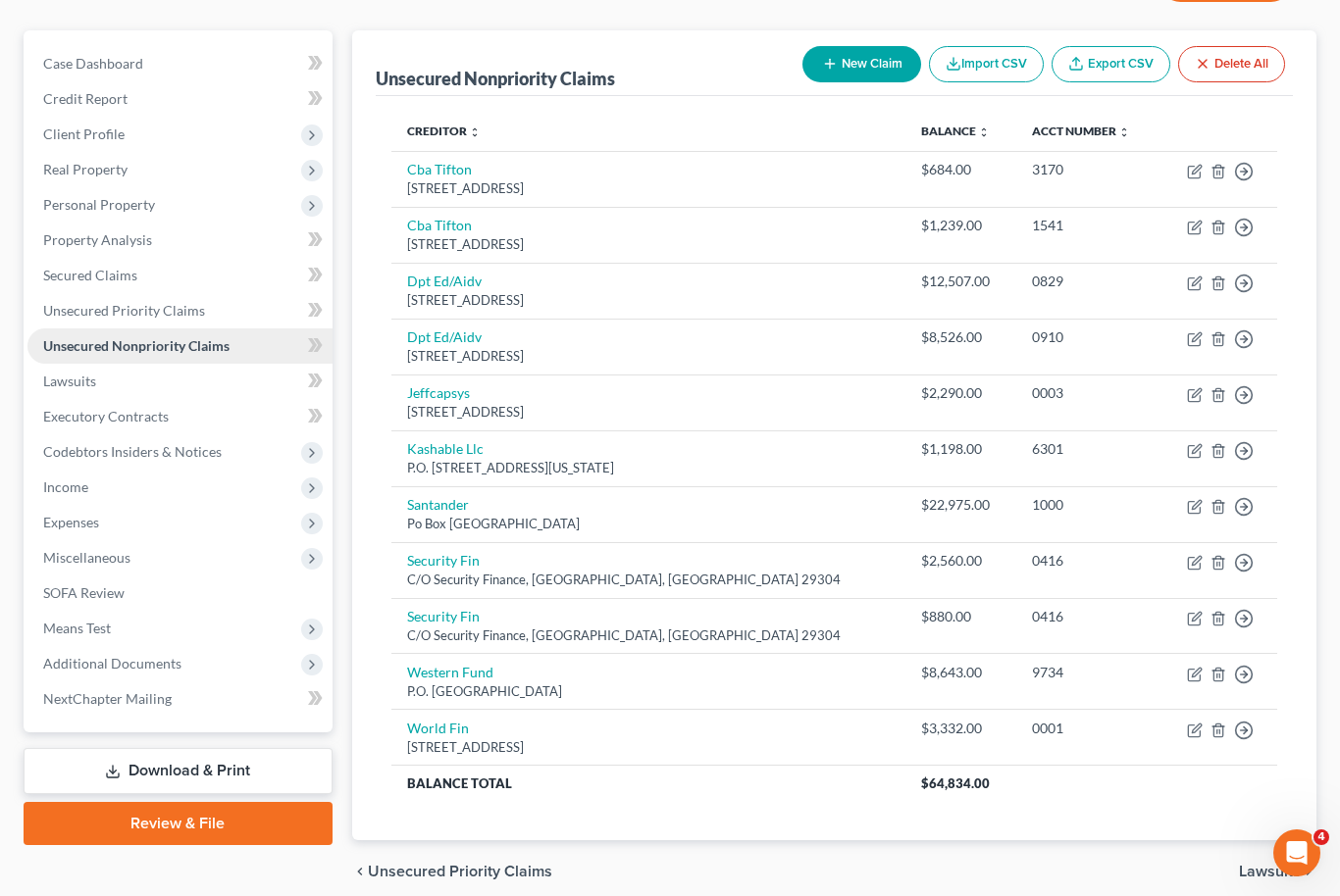
scroll to position [168, 0]
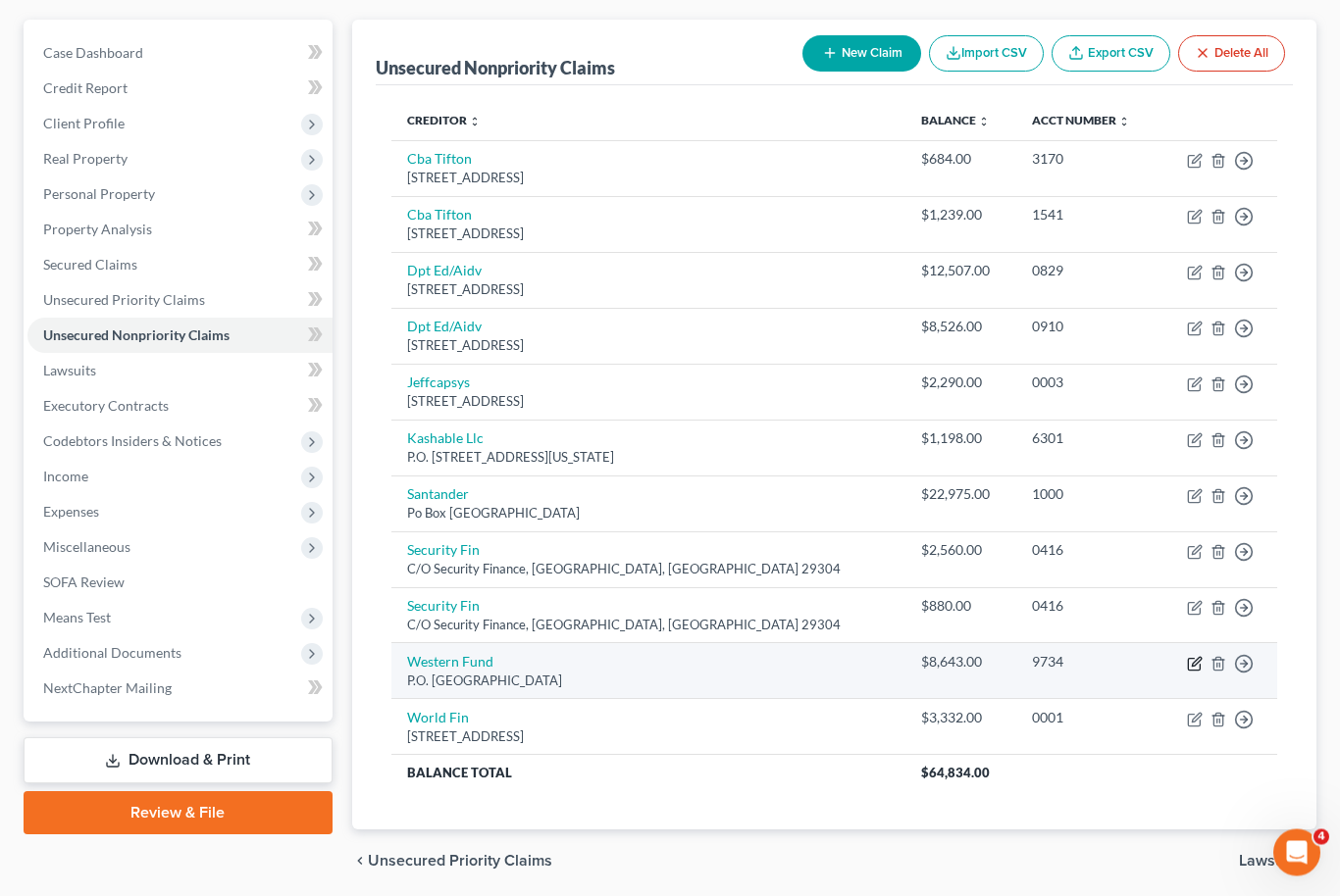
click at [1196, 658] on icon "button" at bounding box center [1195, 662] width 9 height 9
select select "31"
select select "0"
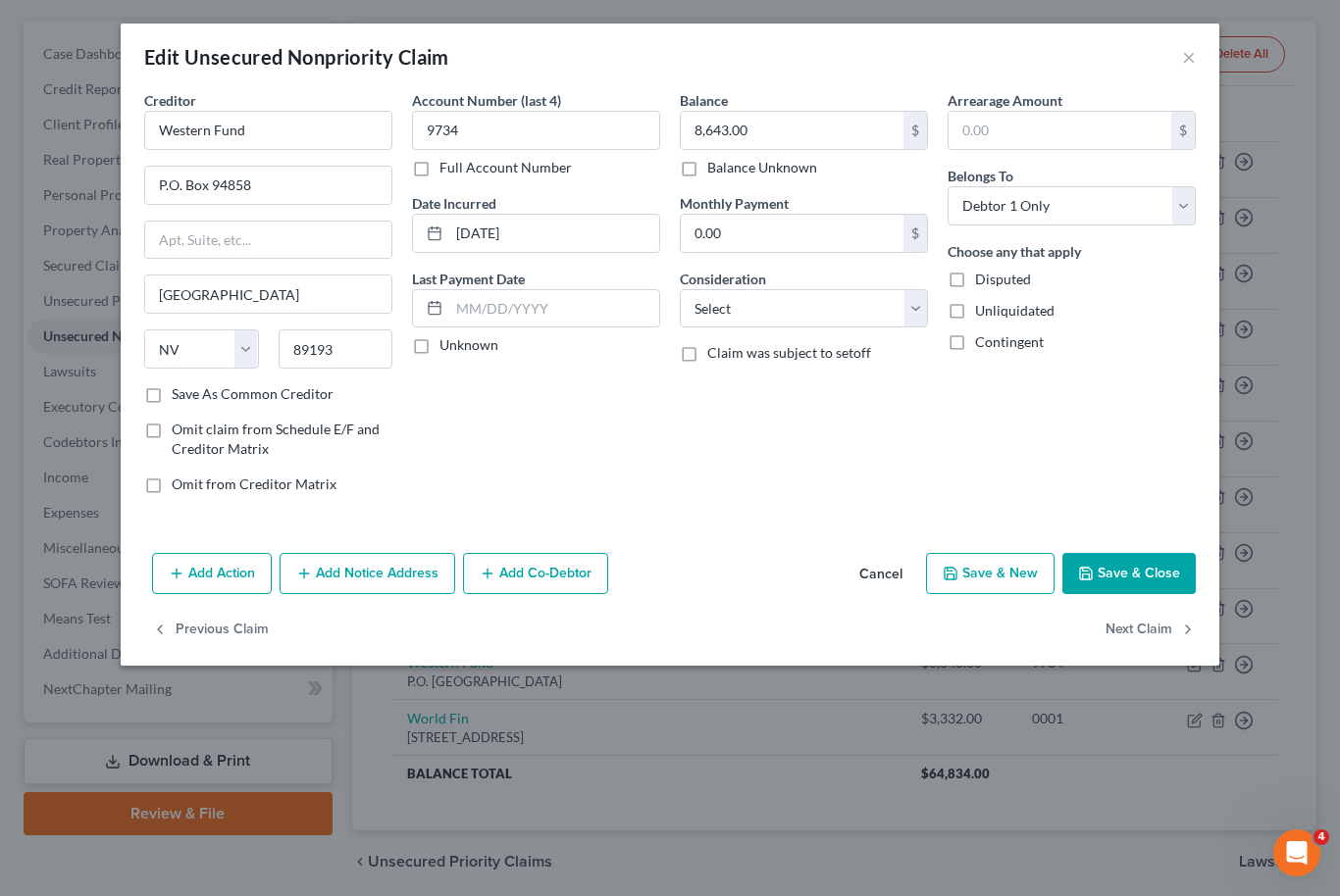
click at [198, 569] on button "Add Action" at bounding box center [211, 573] width 120 height 41
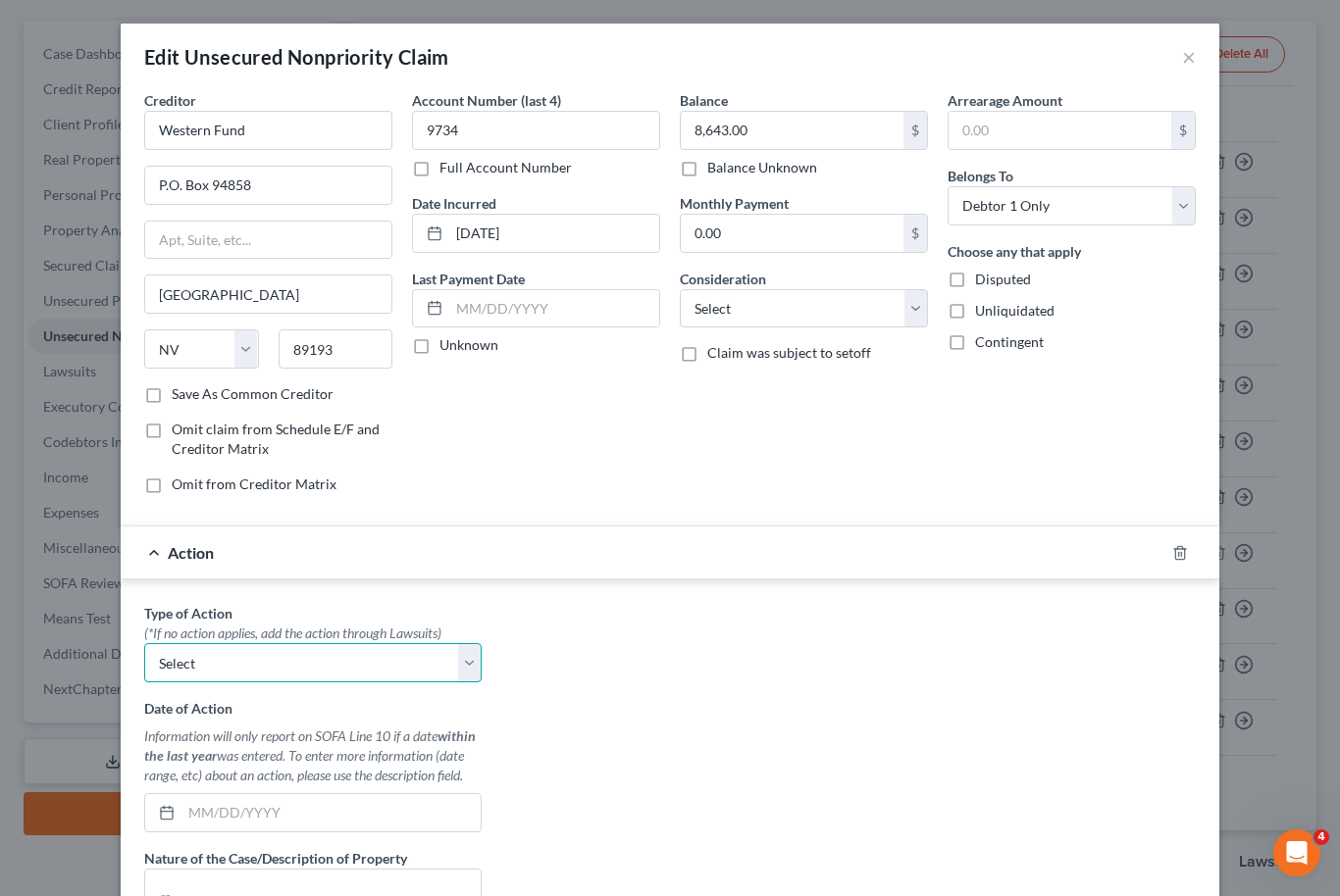
click at [472, 667] on select "Select Repossession Garnishment Foreclosure Personal Injury Attached, Seized, O…" at bounding box center [313, 663] width 337 height 40
select select "1"
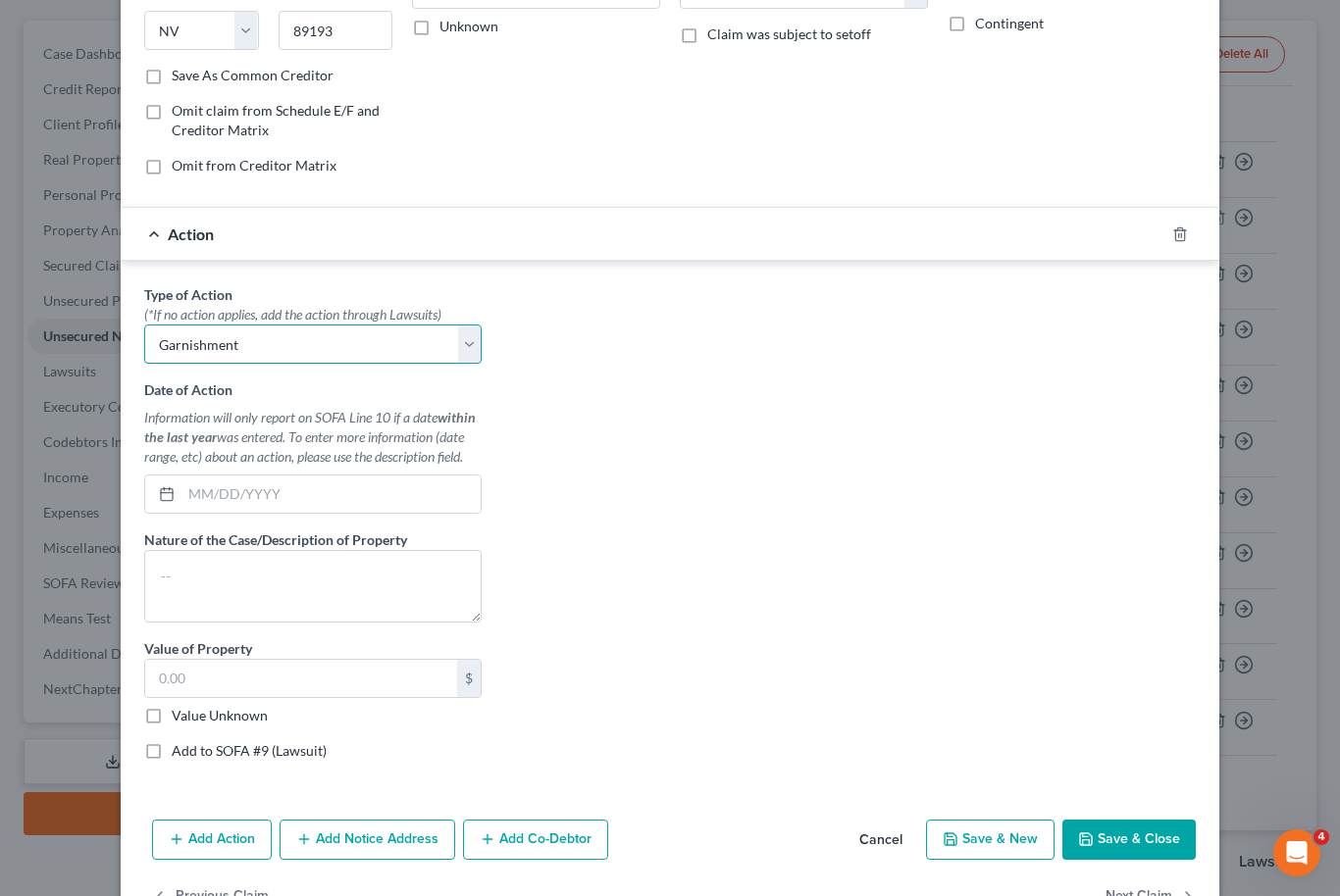
scroll to position [313, 0]
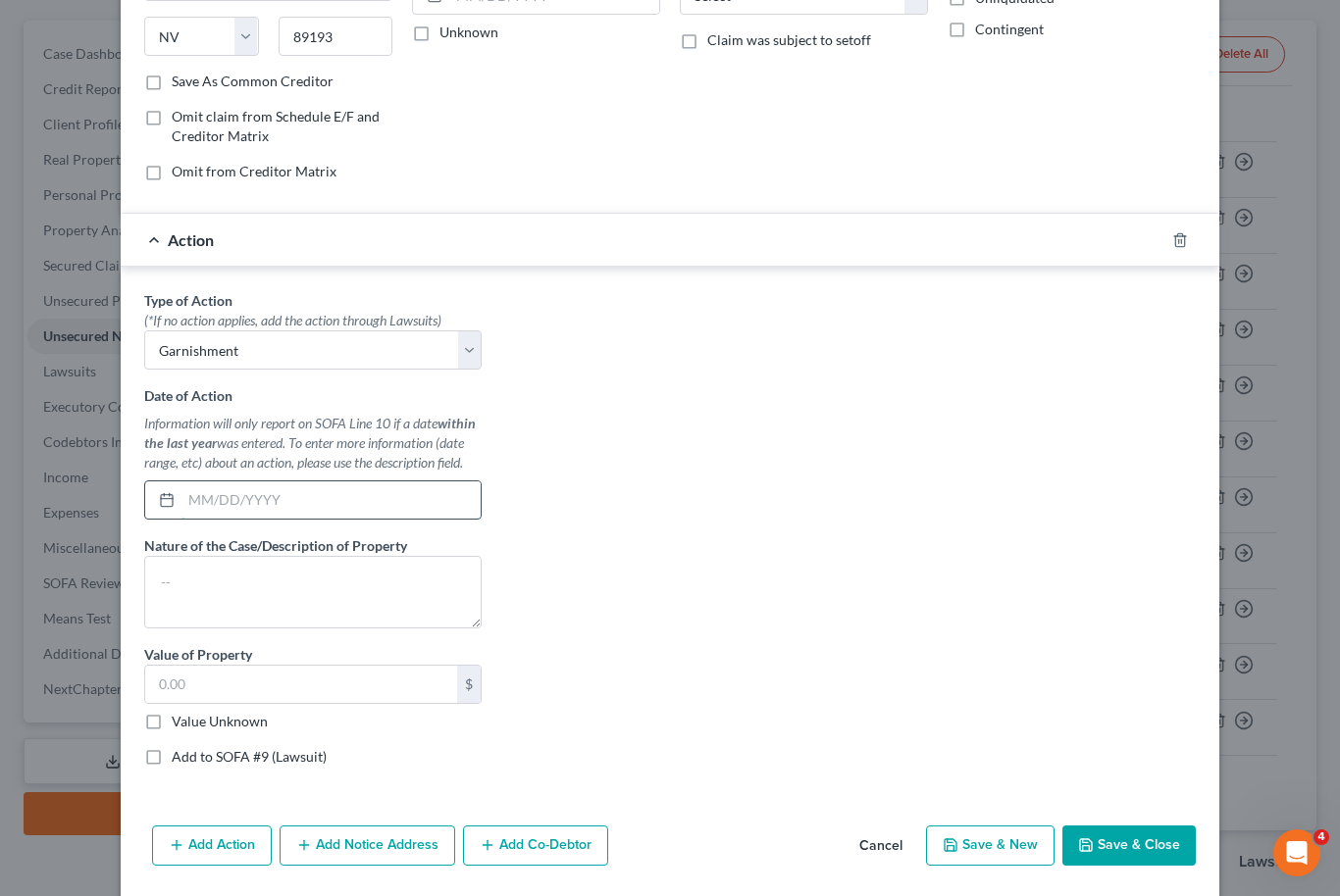
click at [208, 496] on input "text" at bounding box center [331, 500] width 299 height 38
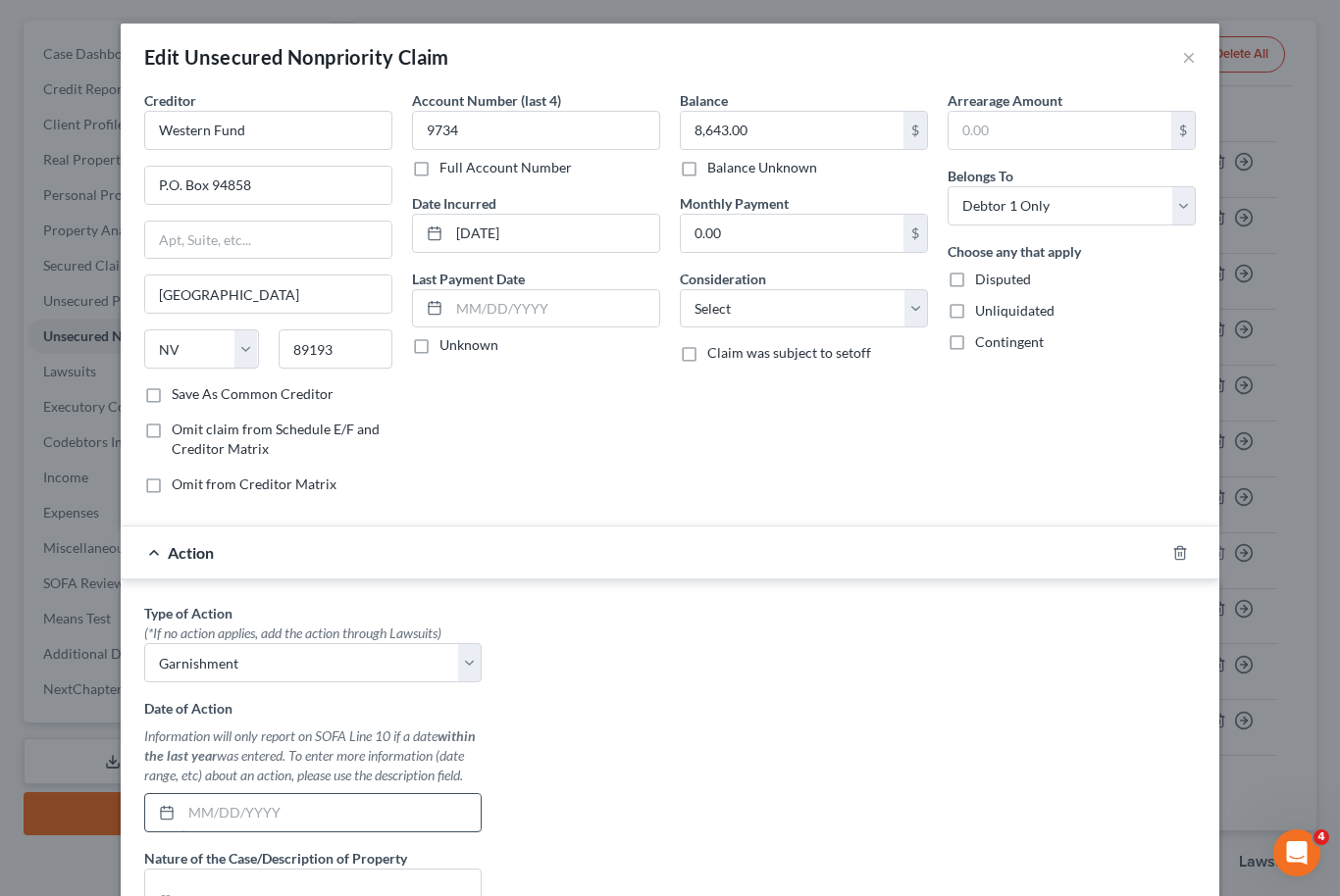
scroll to position [0, 0]
click at [357, 5] on div "Edit Unsecured Nonpriority Claim × Creditor * Western Fund P.O. [GEOGRAPHIC_DAT…" at bounding box center [670, 448] width 1340 height 896
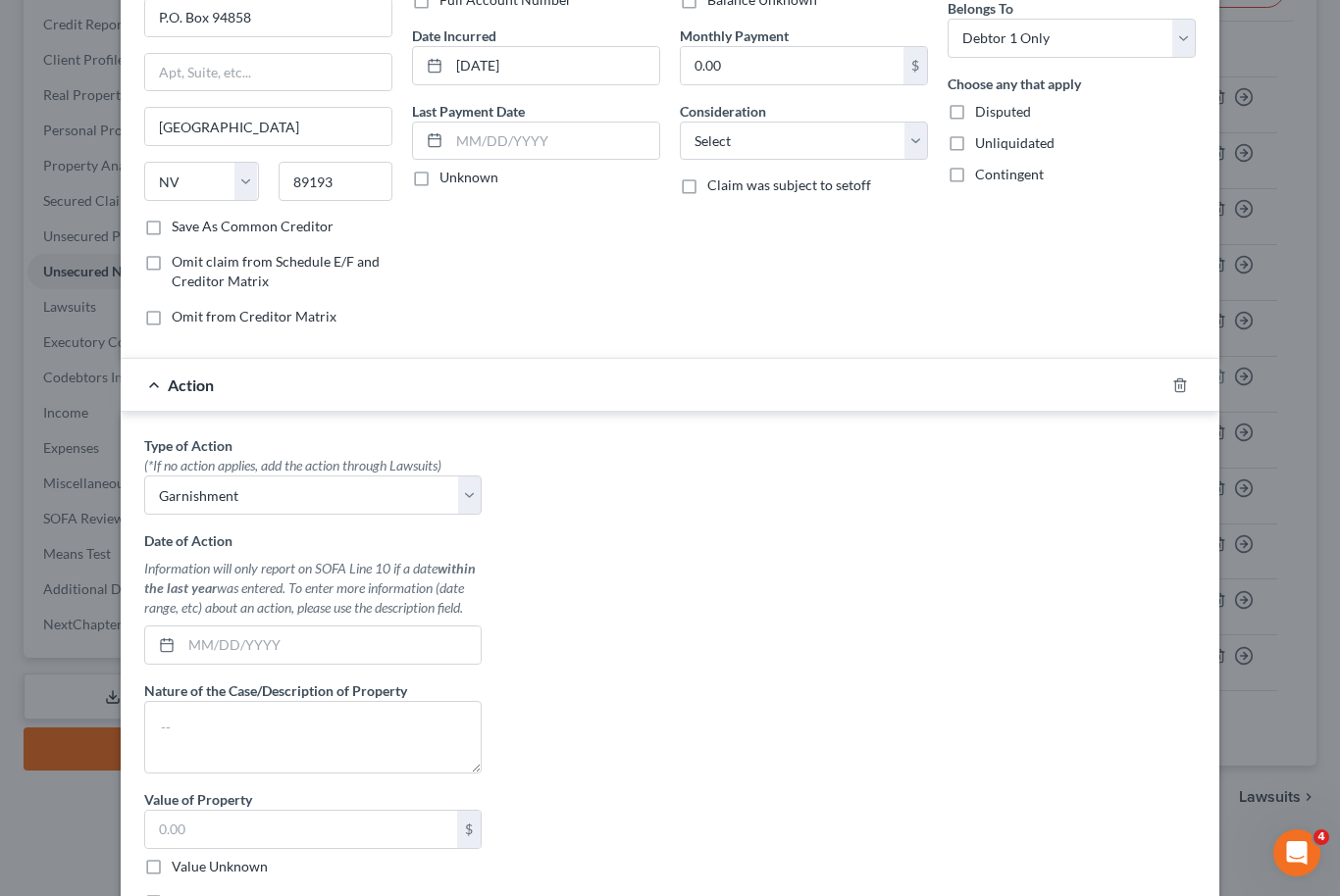
scroll to position [168, 0]
click at [322, 650] on input "text" at bounding box center [331, 645] width 299 height 38
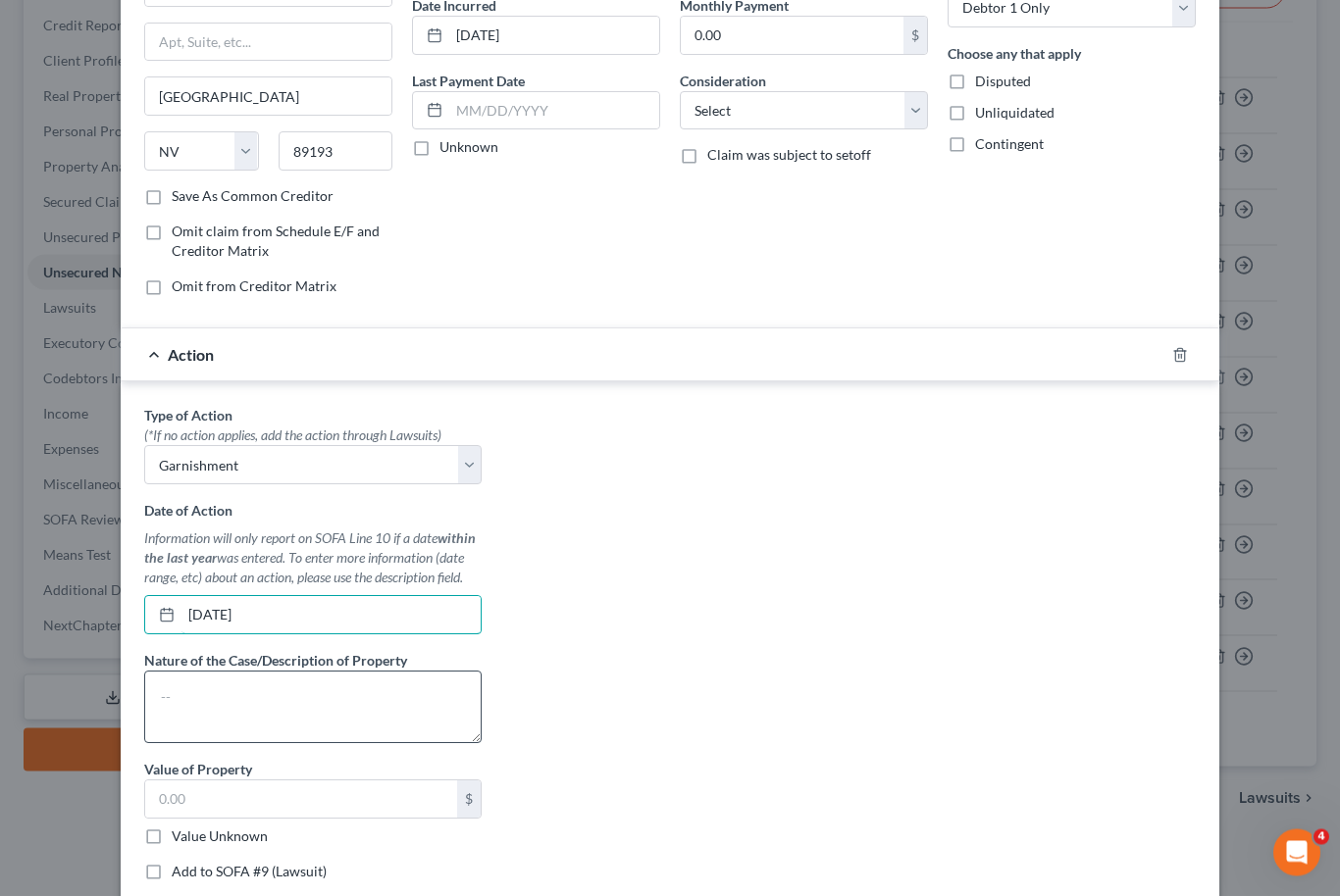
type input "[DATE]"
click at [367, 692] on textarea at bounding box center [313, 707] width 337 height 72
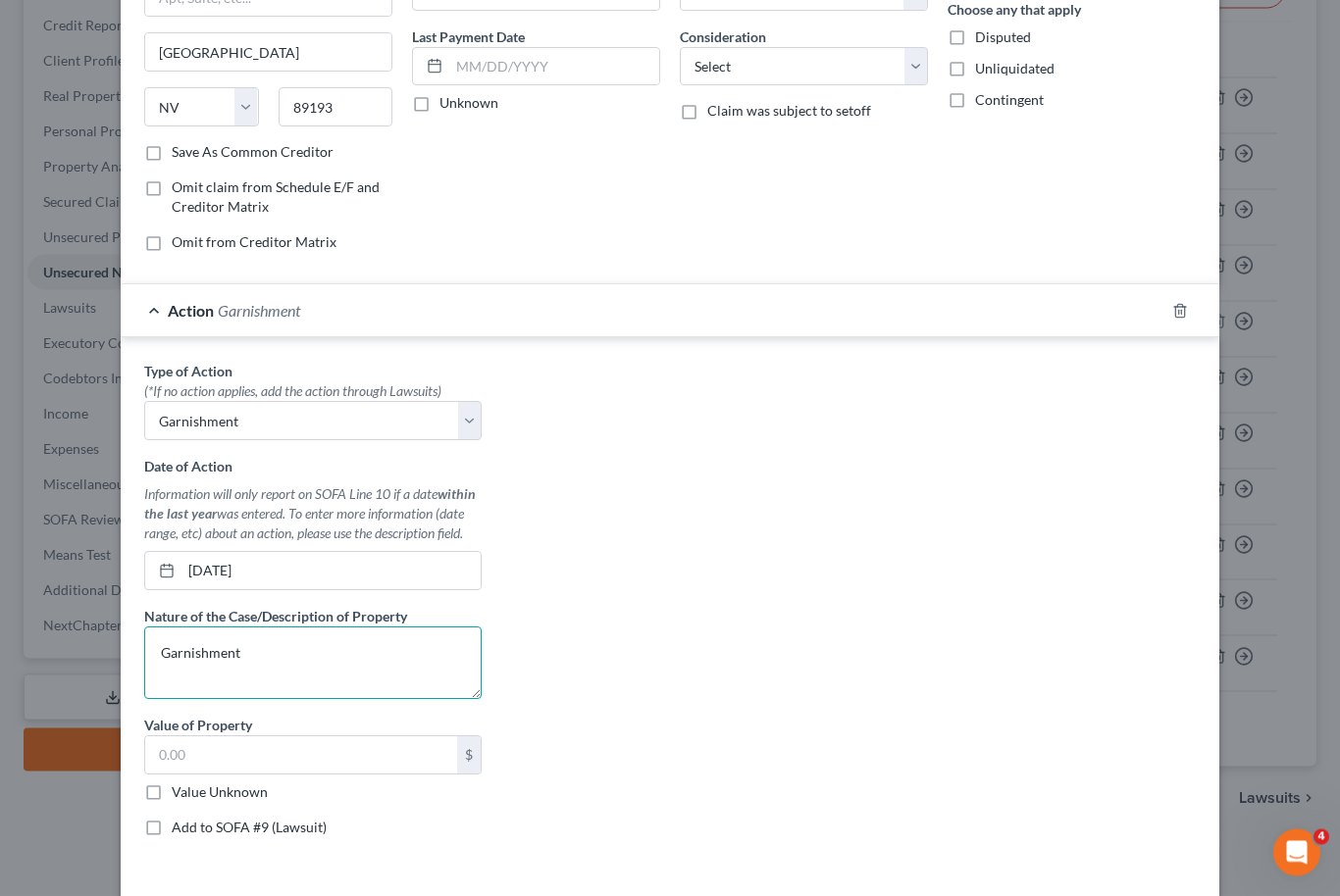
scroll to position [260, 0]
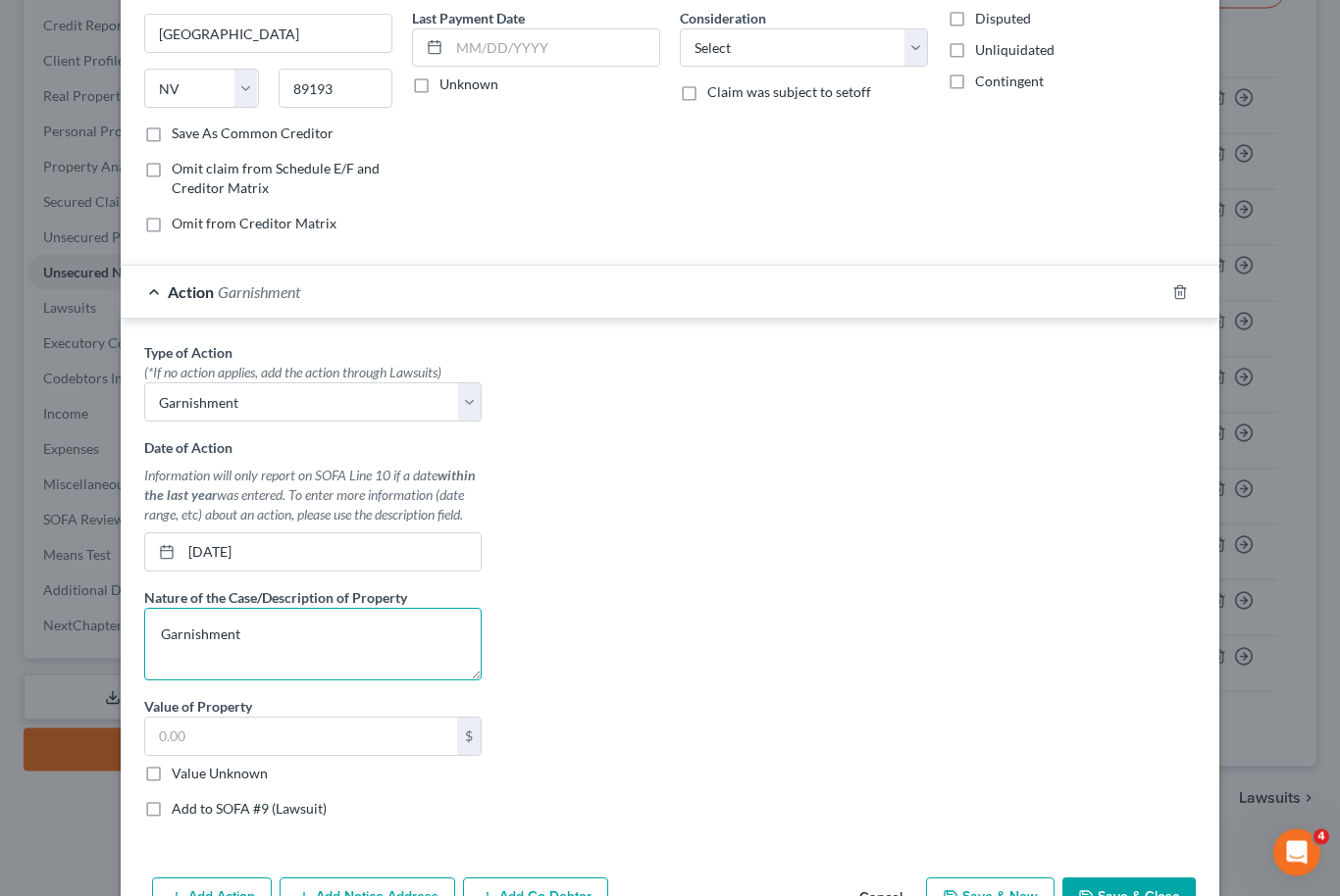
type textarea "Garnishment"
click at [172, 780] on label "Value Unknown" at bounding box center [219, 775] width 96 height 20
click at [180, 777] on input "Value Unknown" at bounding box center [186, 771] width 13 height 13
checkbox input "true"
type input "0.00"
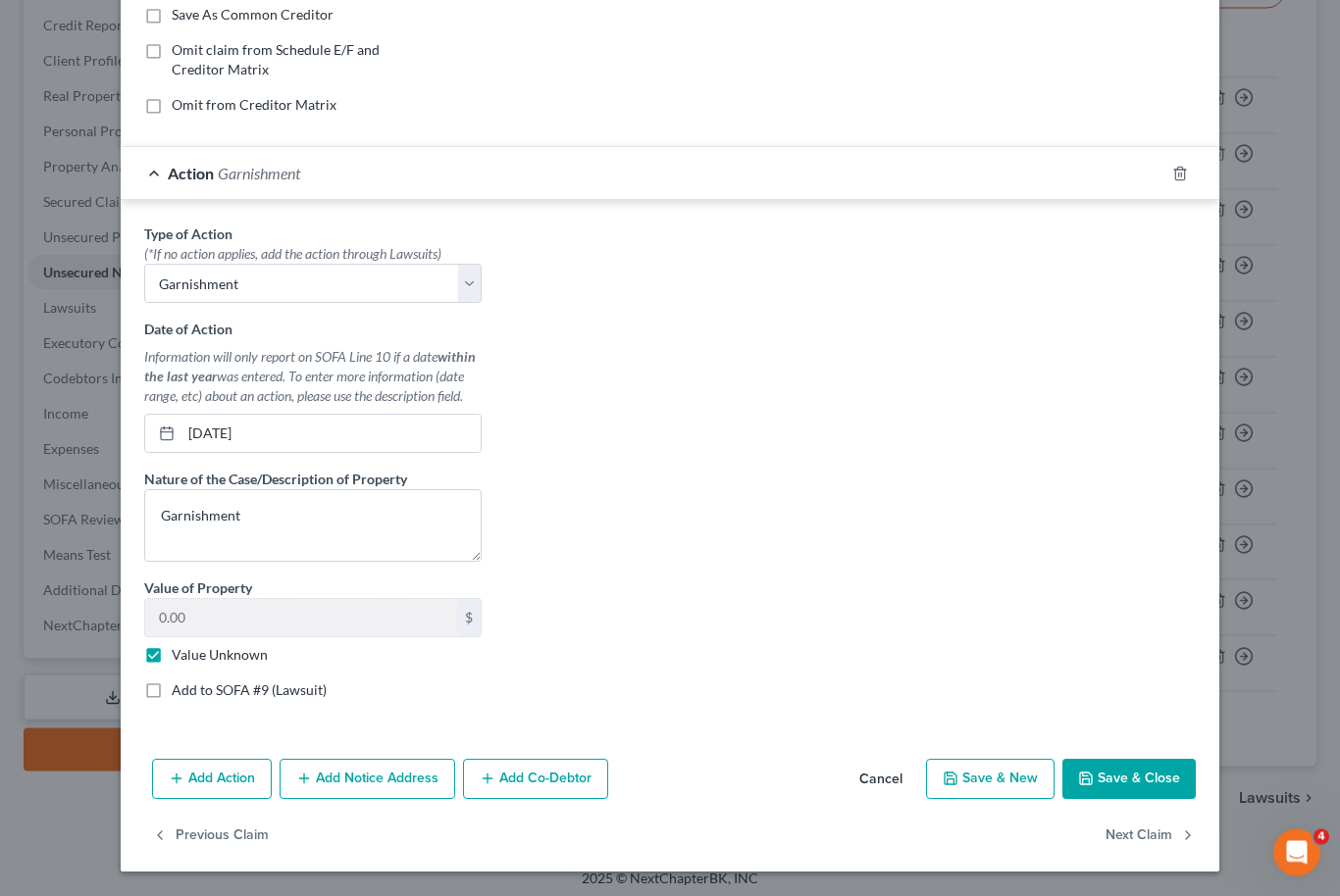
scroll to position [377, 0]
click at [172, 689] on label "Add to SOFA #9 (Lawsuit)" at bounding box center [249, 693] width 155 height 20
click at [180, 689] on input "Add to SOFA #9 (Lawsuit)" at bounding box center [186, 689] width 13 height 13
checkbox input "true"
select select "0"
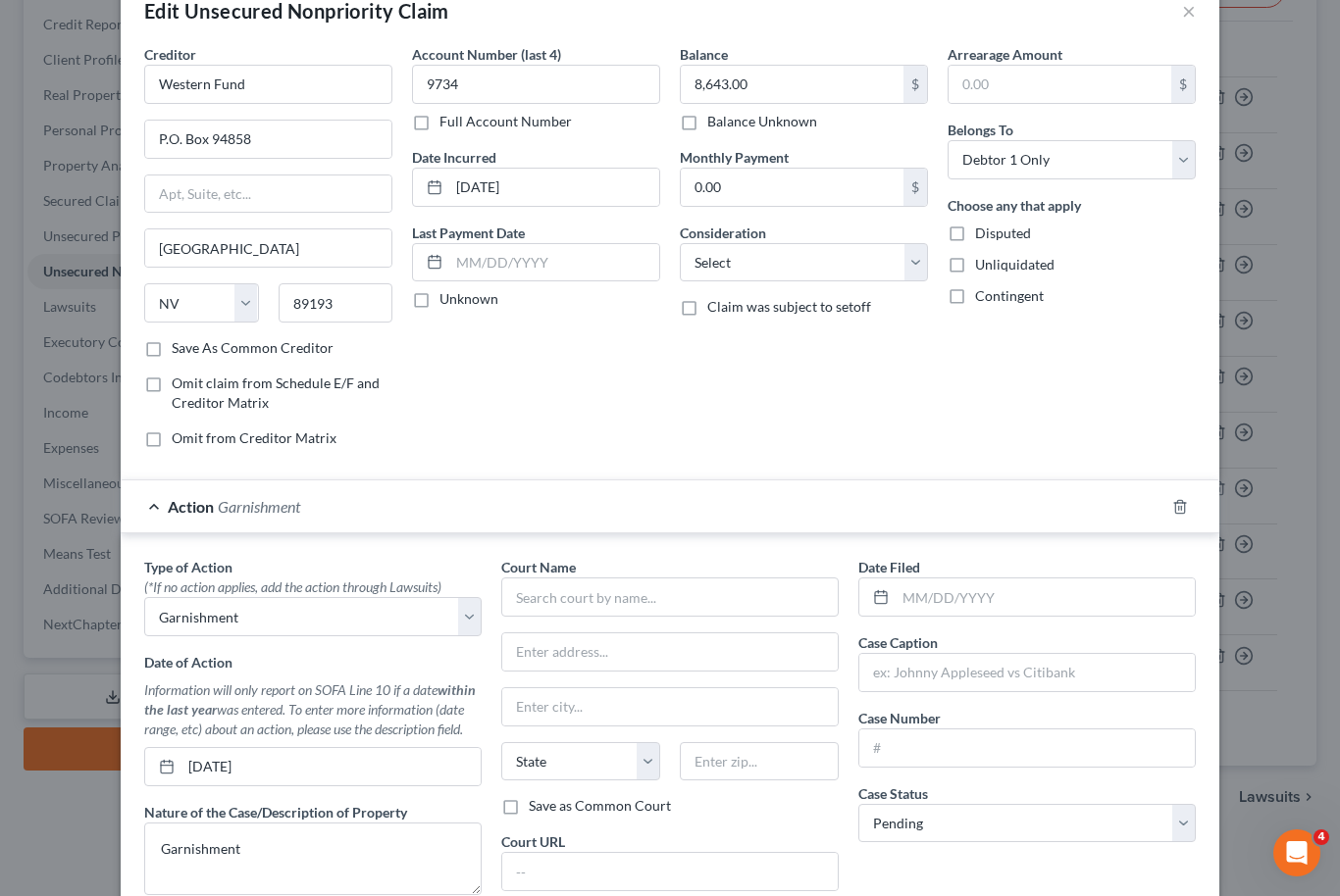
scroll to position [46, 0]
click at [631, 595] on input "text" at bounding box center [670, 597] width 337 height 40
click at [614, 598] on input "text" at bounding box center [670, 597] width 337 height 40
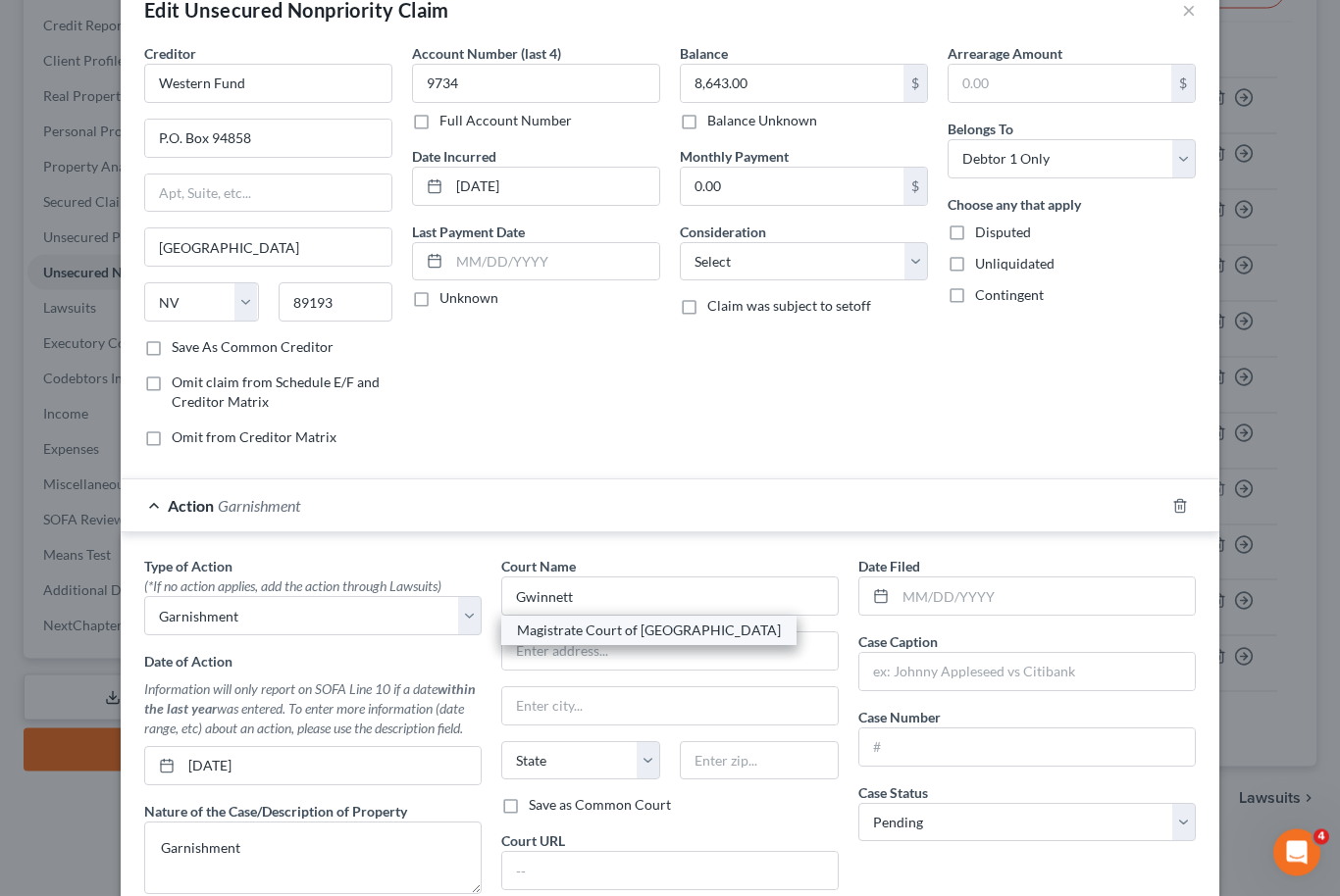
click at [685, 628] on div "Magistrate Court of [GEOGRAPHIC_DATA]" at bounding box center [649, 631] width 264 height 20
type input "Magistrate Court of [GEOGRAPHIC_DATA]"
type input "PO Box 568"
type input "[GEOGRAPHIC_DATA]"
select select "10"
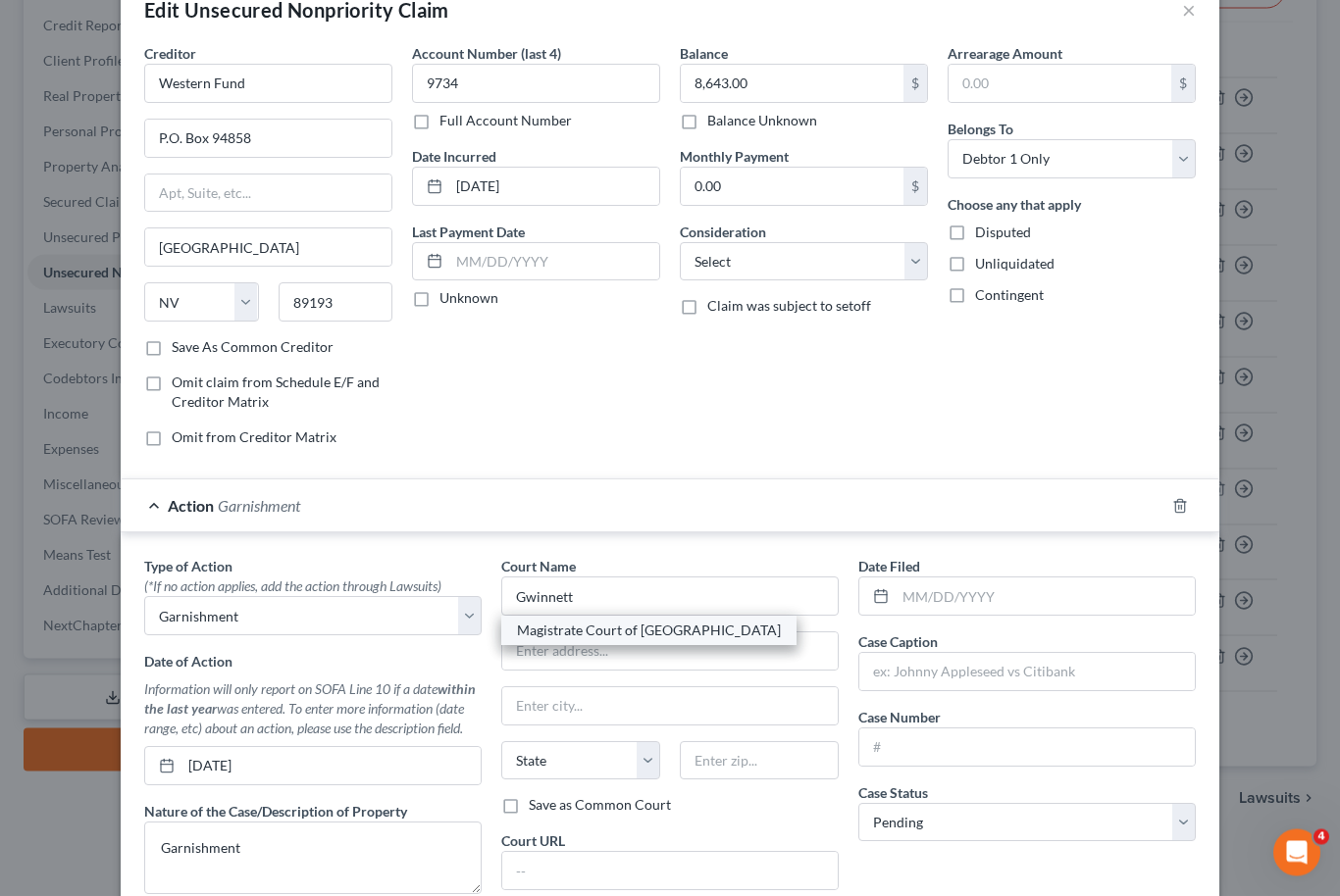
type input "30046"
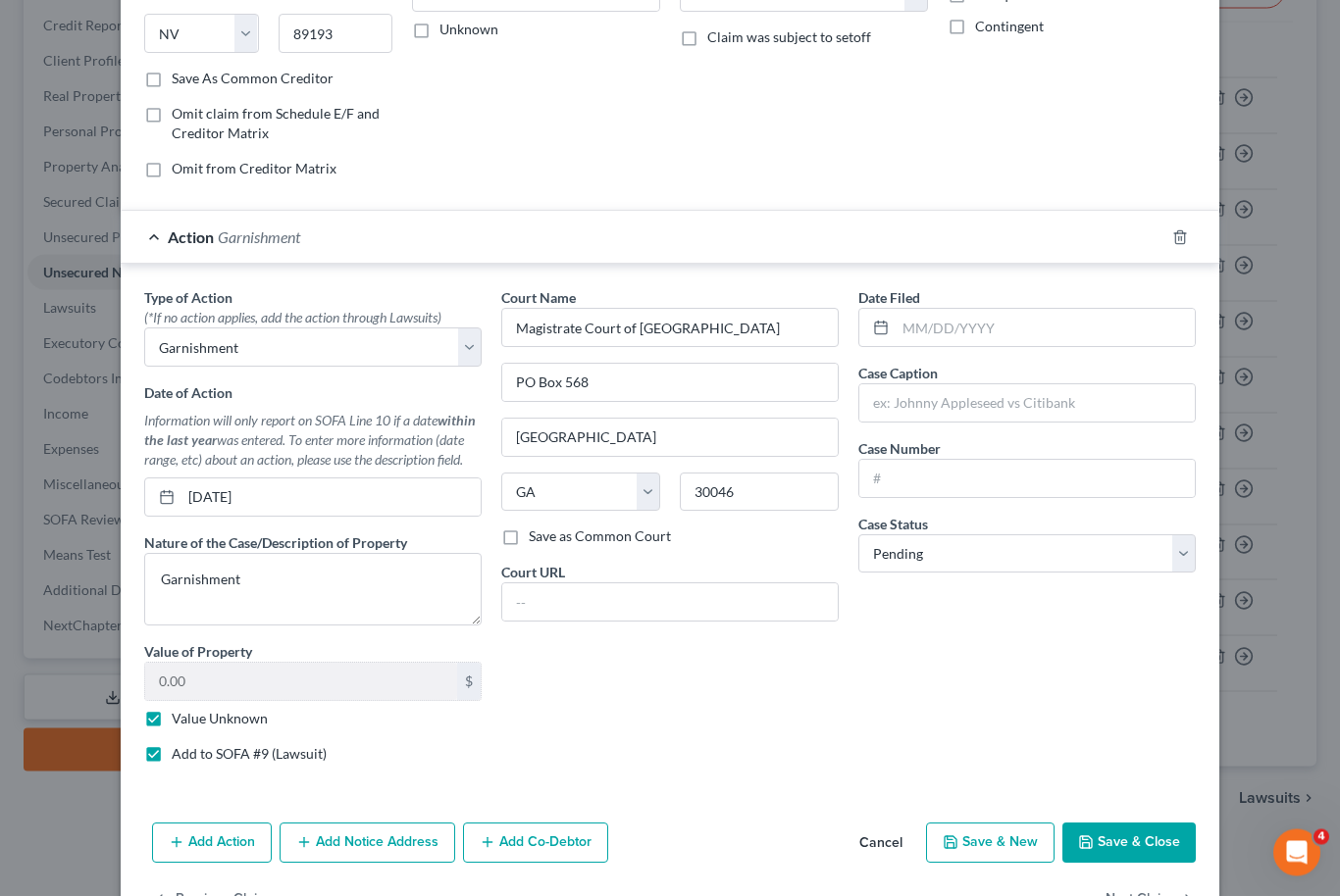
scroll to position [307, 0]
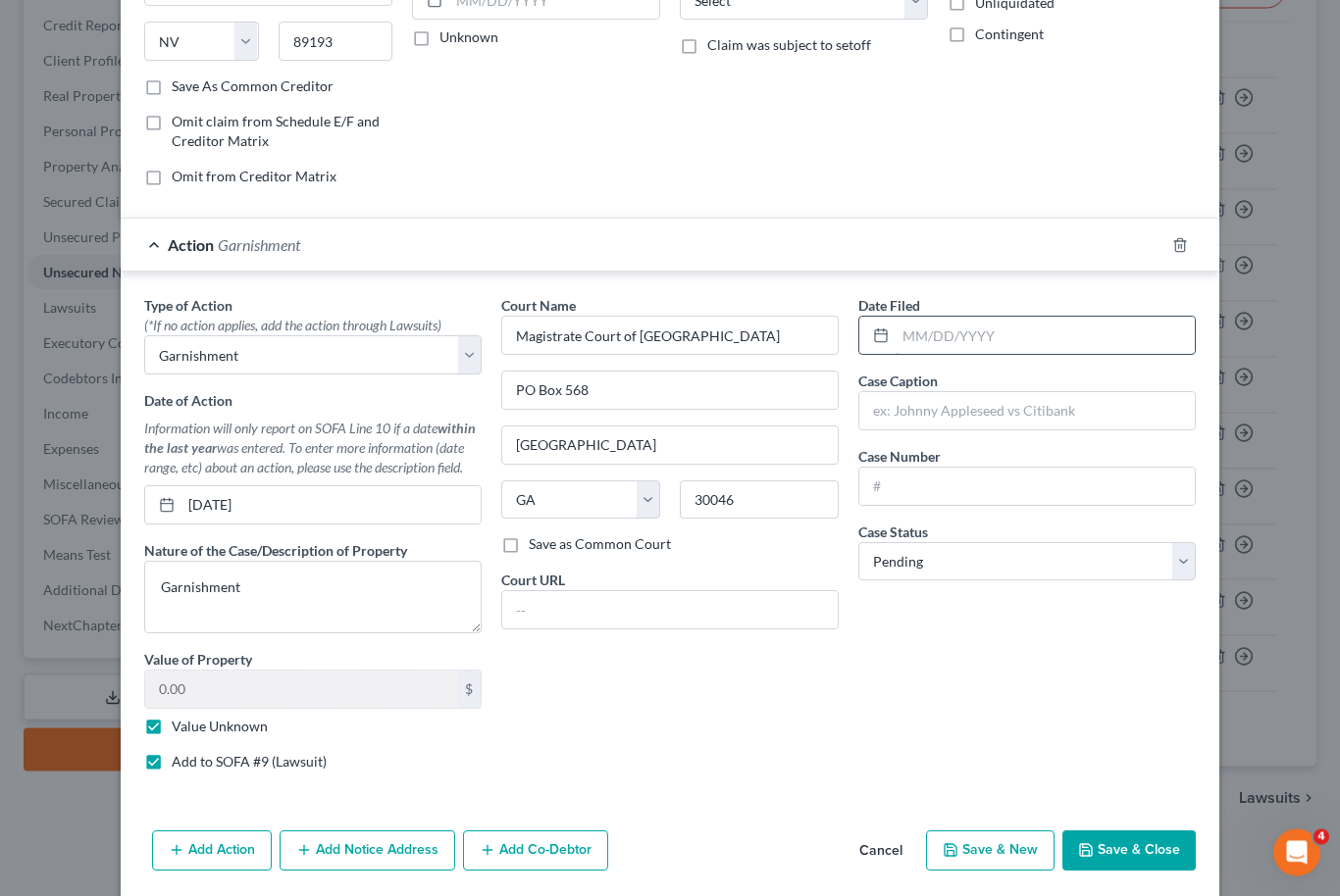
click at [991, 345] on input "text" at bounding box center [1044, 336] width 299 height 38
click at [994, 411] on input "text" at bounding box center [1027, 412] width 335 height 38
click at [976, 425] on input "text" at bounding box center [1027, 412] width 335 height 38
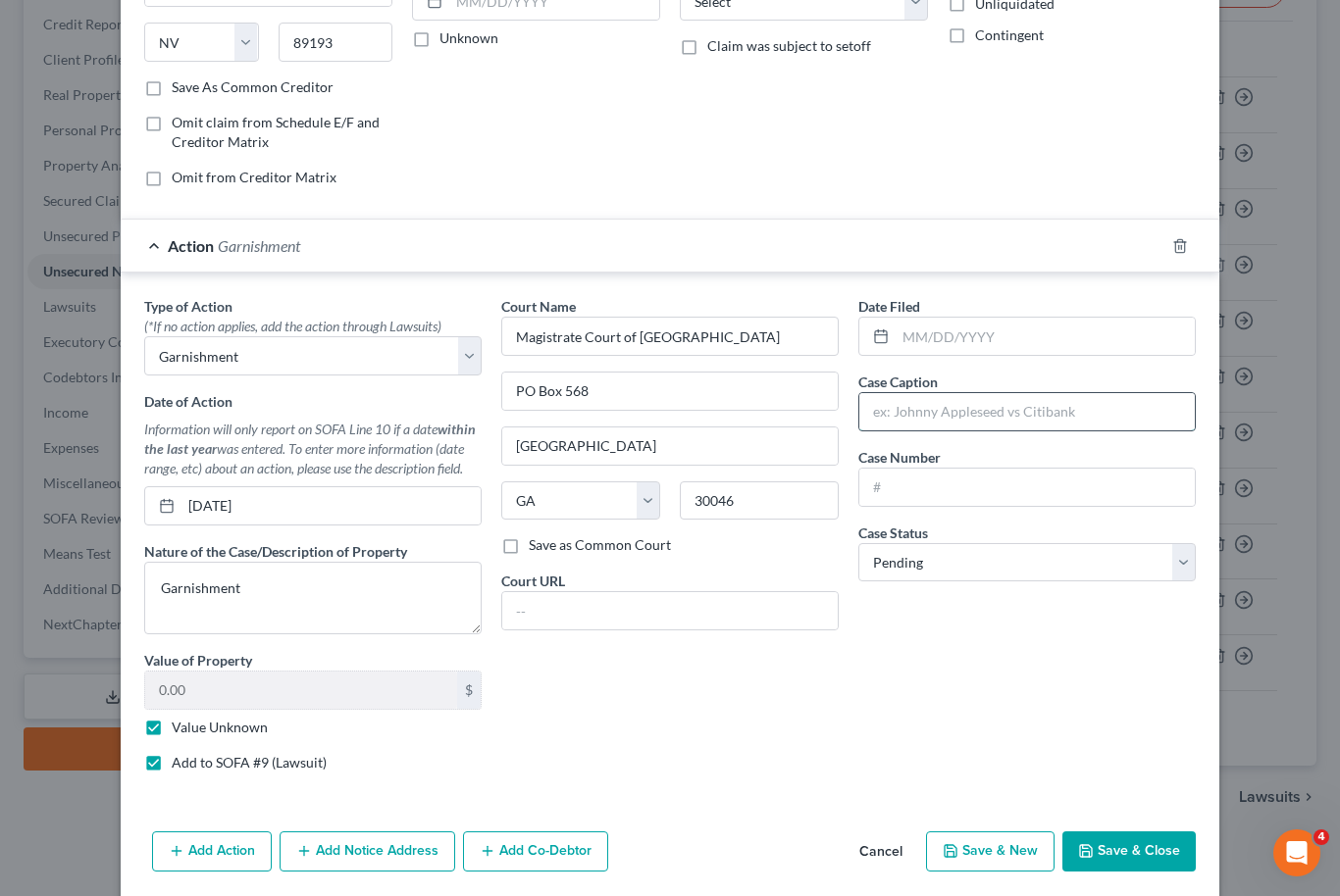
scroll to position [231, 0]
type input "Western Funding Inc. v [PERSON_NAME]"
click at [961, 474] on input "text" at bounding box center [1027, 487] width 335 height 38
click at [988, 485] on input "25GM" at bounding box center [1027, 487] width 335 height 38
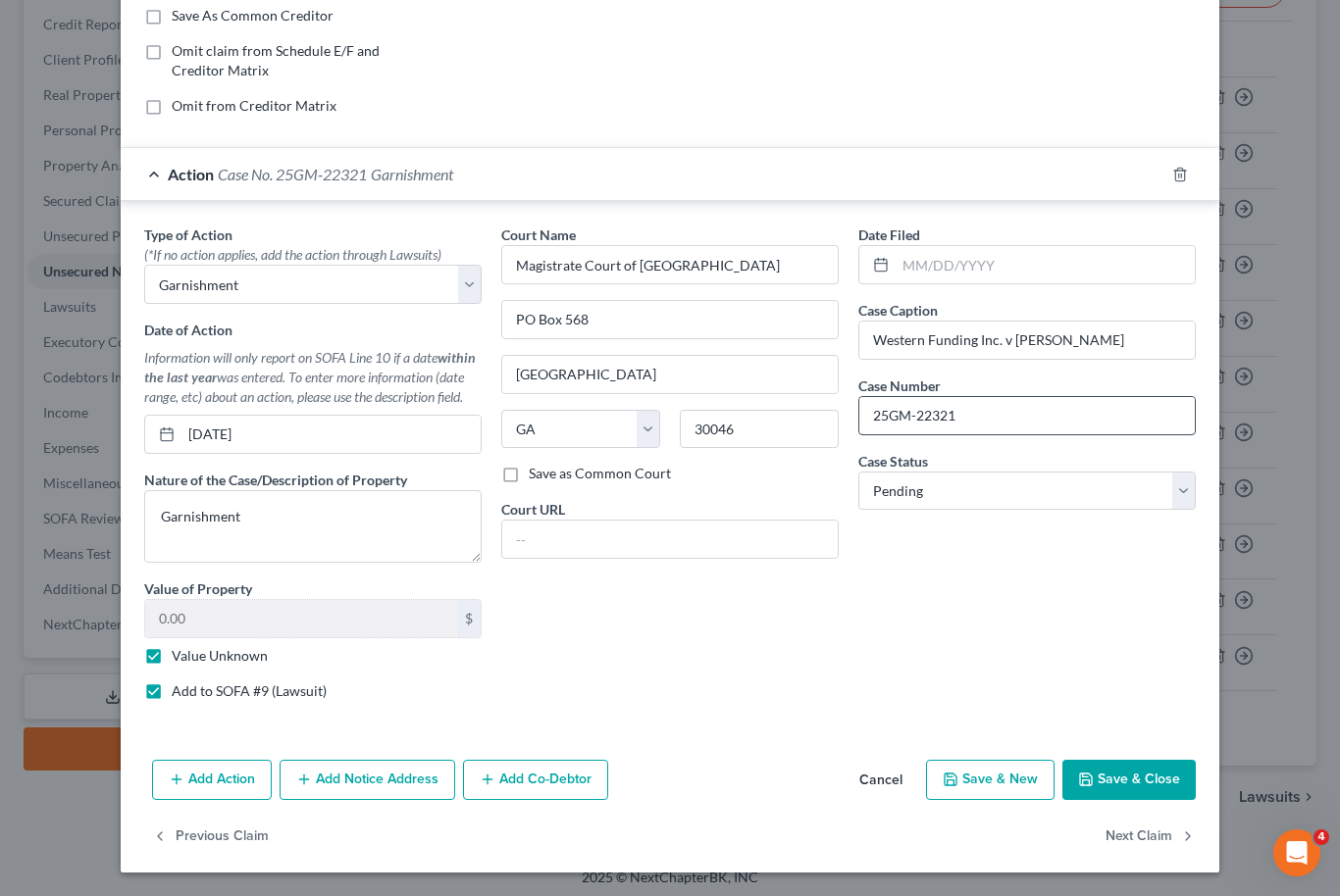
scroll to position [377, 0]
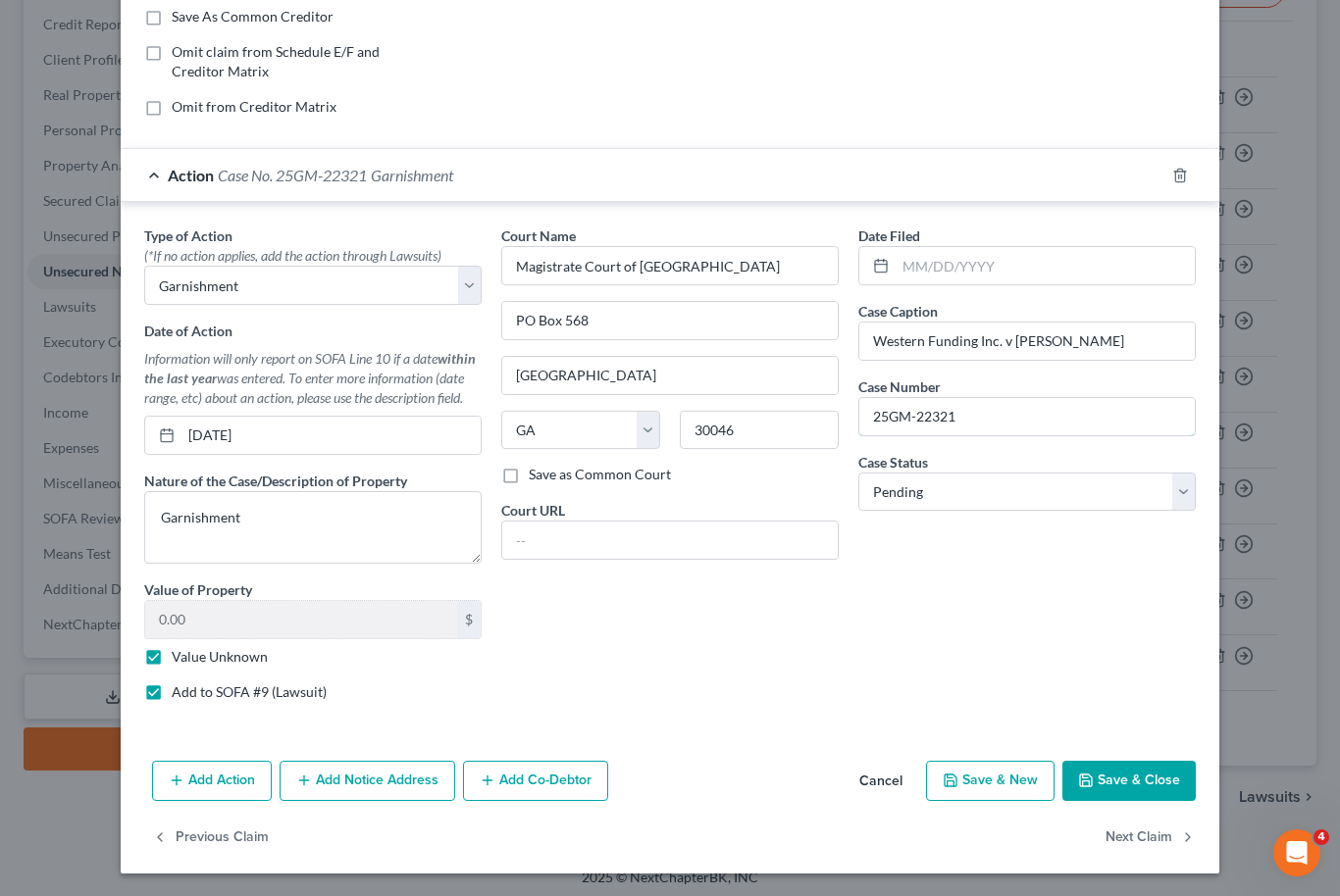
type input "25GM-22321"
click at [1168, 781] on button "Save & Close" at bounding box center [1129, 781] width 133 height 41
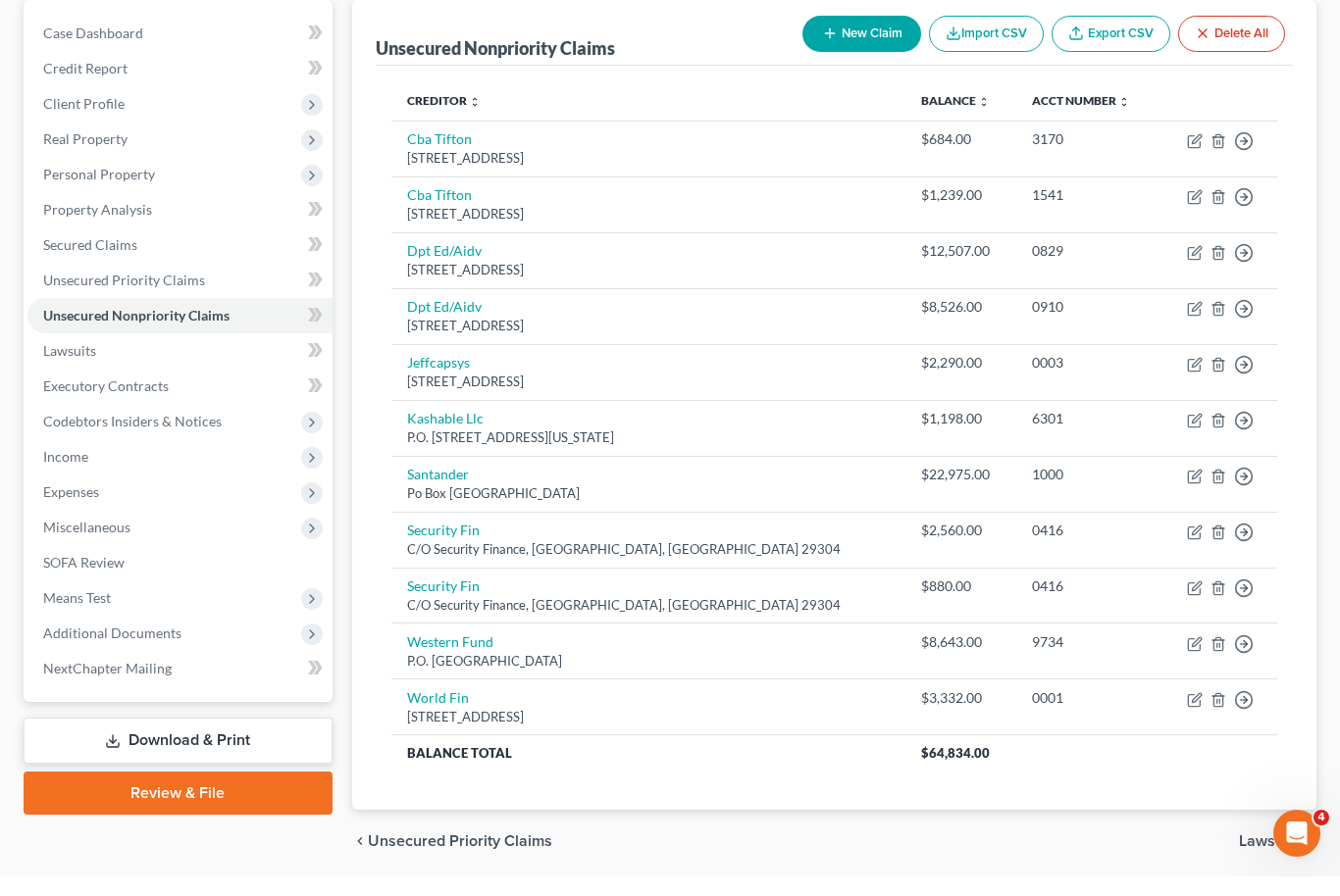
scroll to position [168, 0]
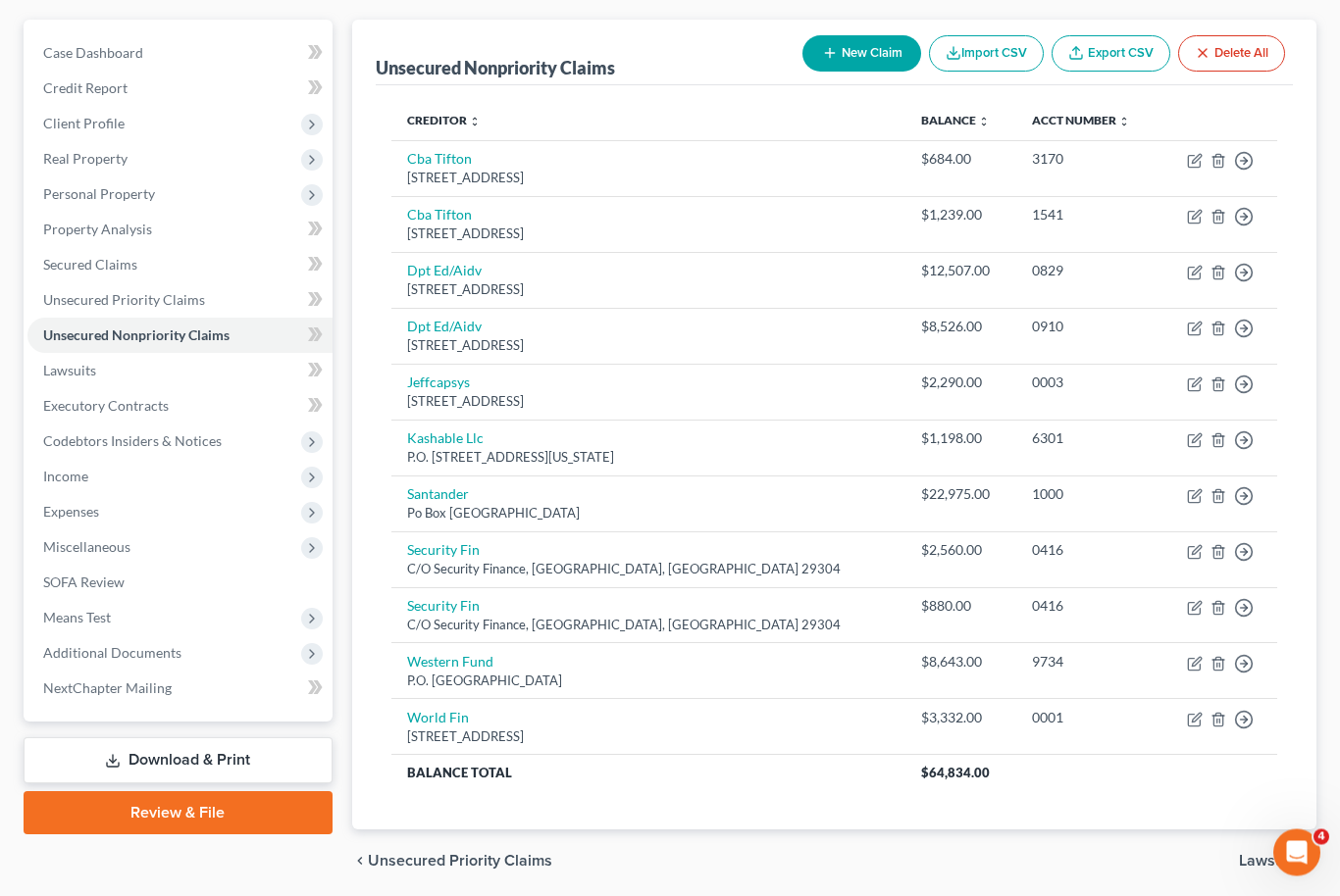
click at [138, 749] on link "Download & Print" at bounding box center [178, 761] width 309 height 46
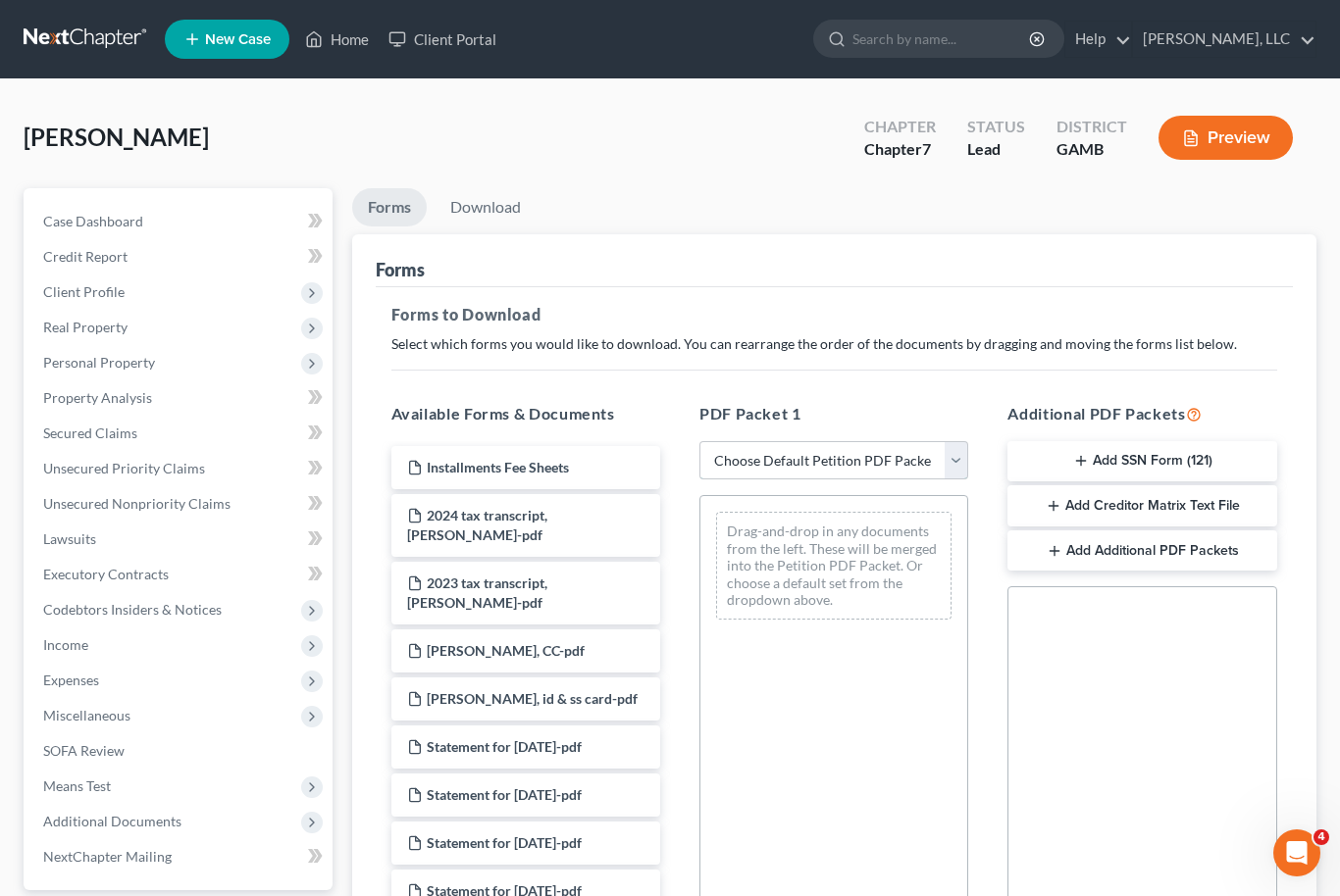
click at [956, 460] on select "Choose Default Petition PDF Packet Complete Bankruptcy Petition (all forms and …" at bounding box center [833, 461] width 269 height 40
select select "0"
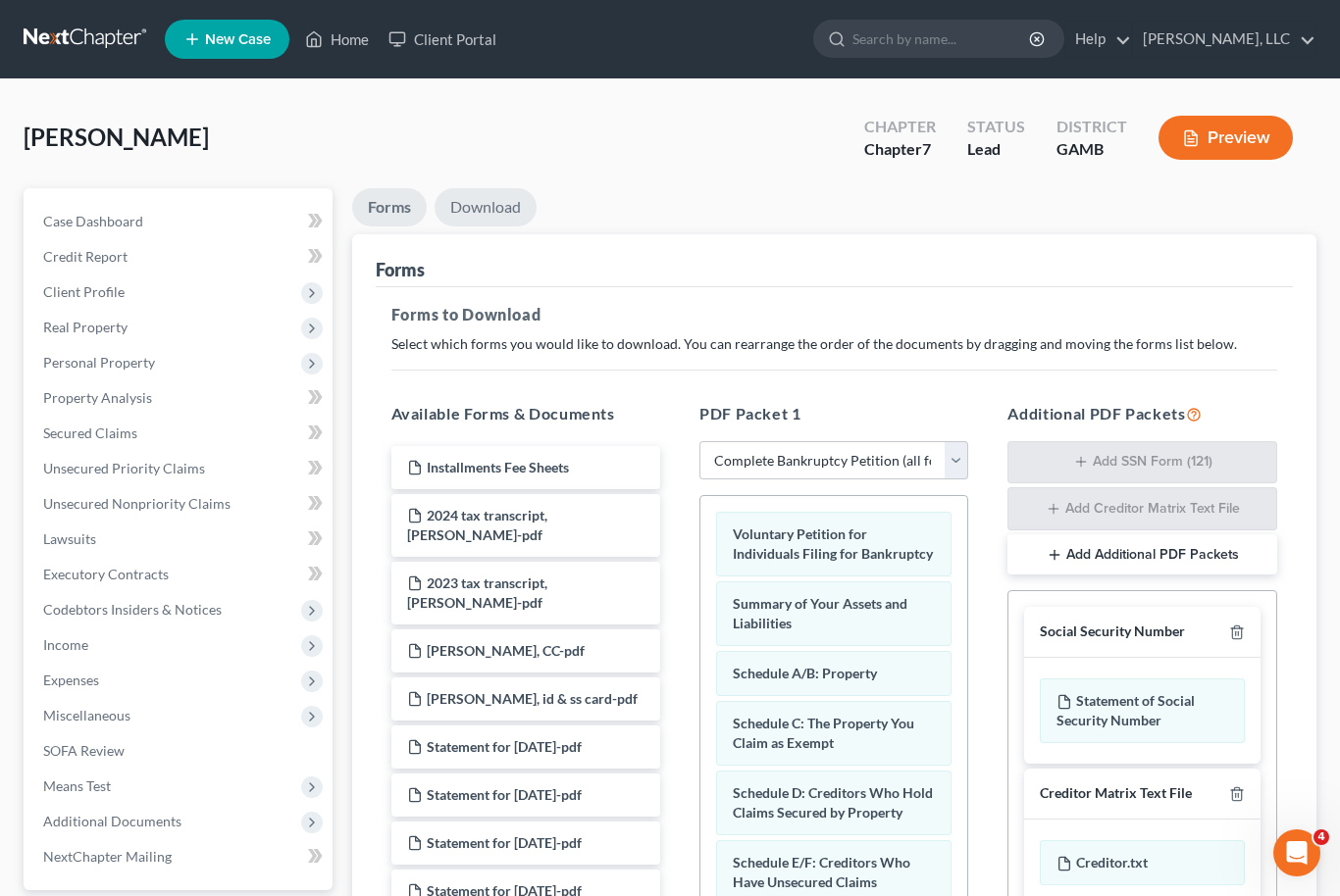
click at [491, 198] on link "Download" at bounding box center [485, 207] width 102 height 39
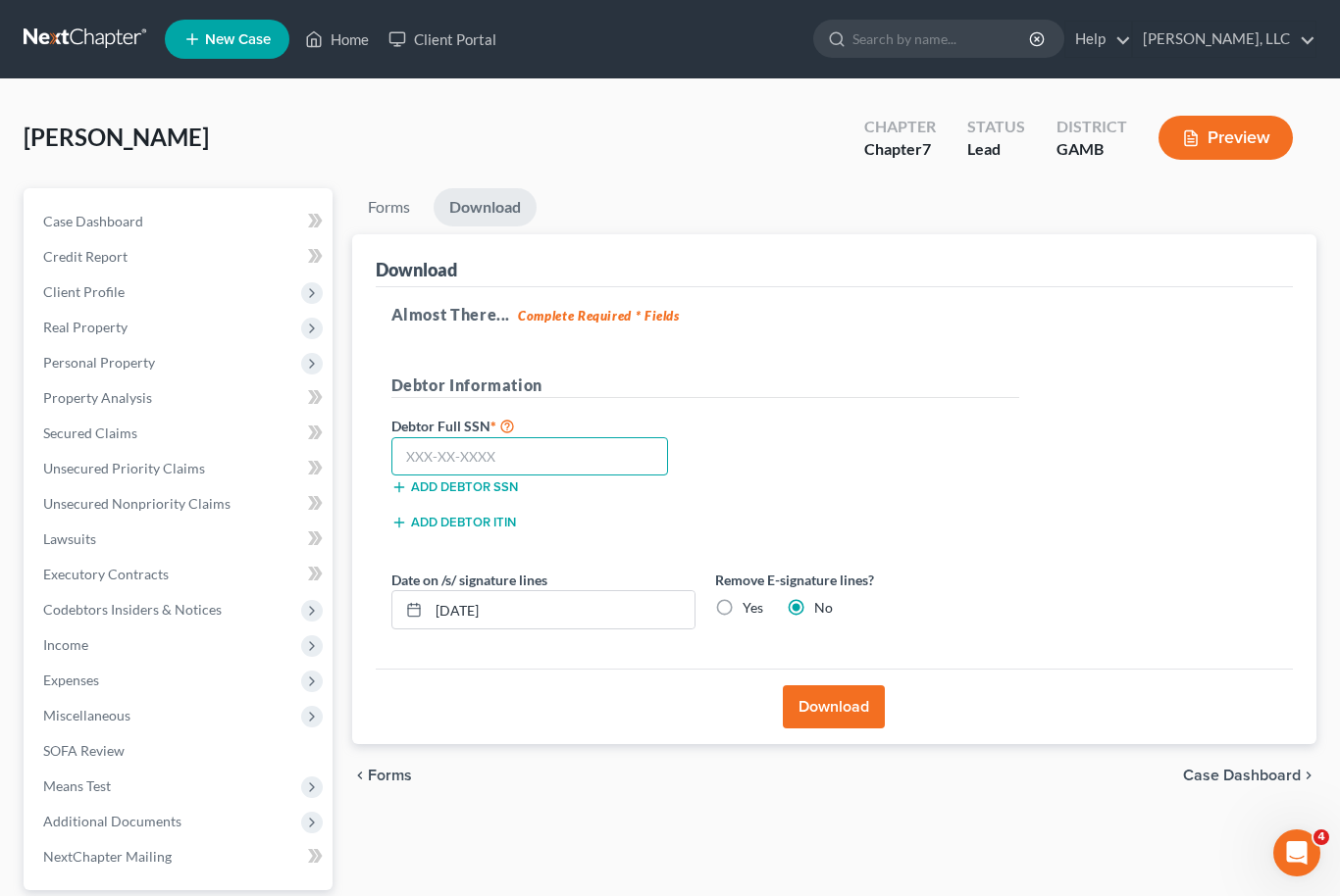
click at [580, 454] on input "text" at bounding box center [530, 457] width 278 height 40
type input "258-31-7745"
click at [863, 704] on button "Download" at bounding box center [833, 706] width 102 height 43
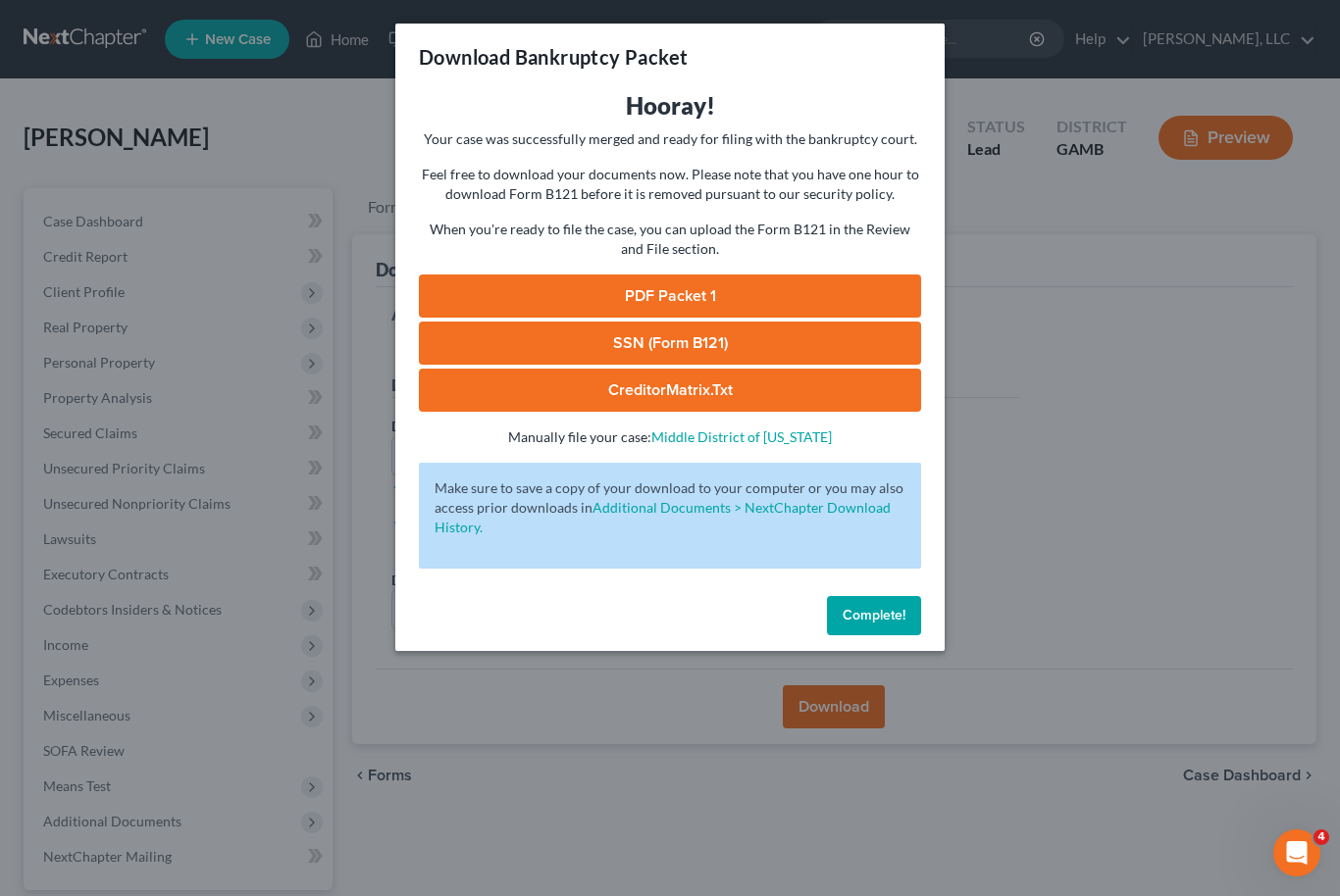
click at [712, 300] on link "PDF Packet 1" at bounding box center [670, 296] width 502 height 43
click at [702, 339] on link "SSN (Form B121)" at bounding box center [670, 342] width 502 height 43
click at [696, 387] on link "CreditorMatrix.txt" at bounding box center [670, 389] width 502 height 43
click at [889, 622] on span "Complete!" at bounding box center [873, 615] width 63 height 17
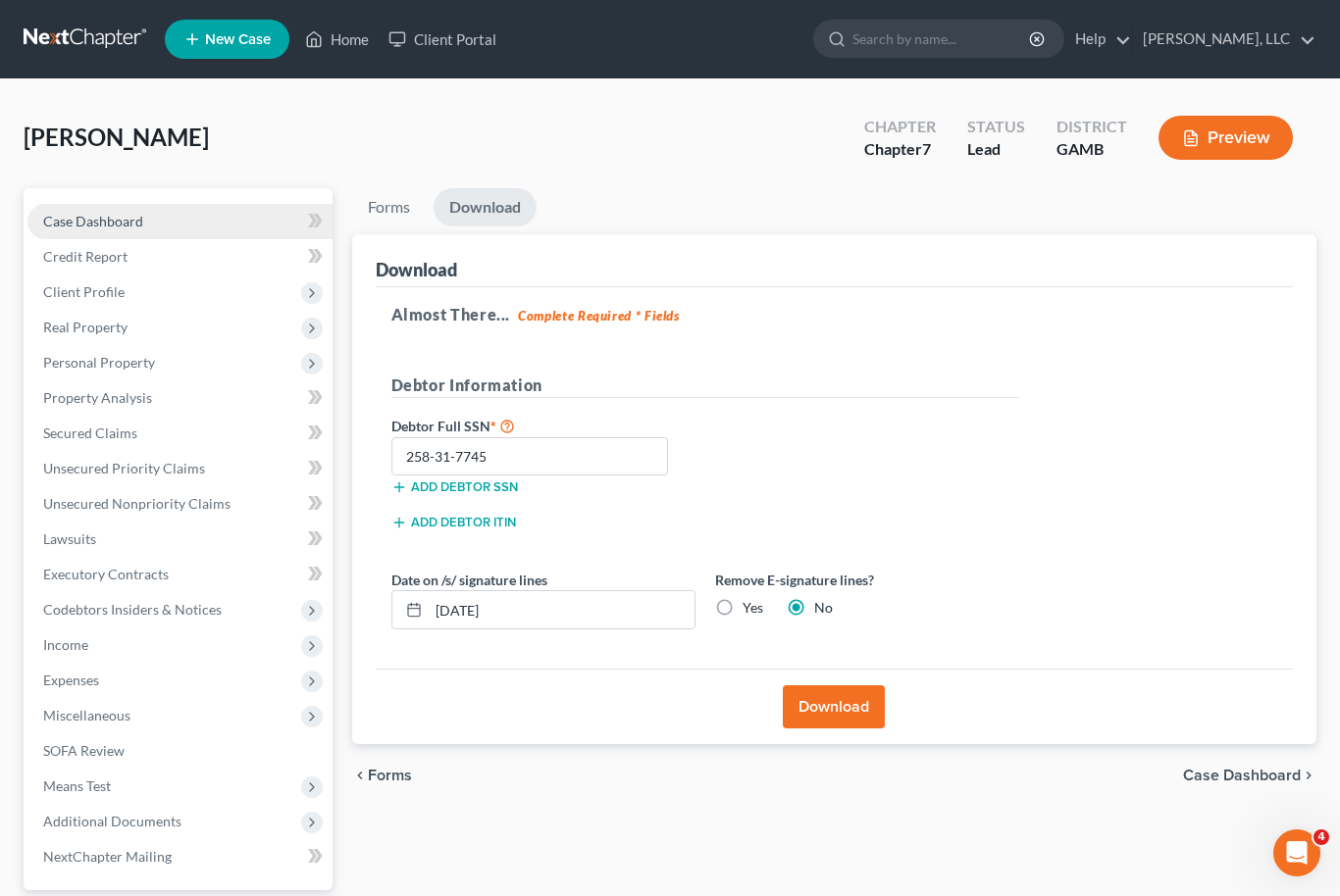
click at [135, 209] on link "Case Dashboard" at bounding box center [180, 222] width 305 height 36
select select "10"
